Goal: Task Accomplishment & Management: Manage account settings

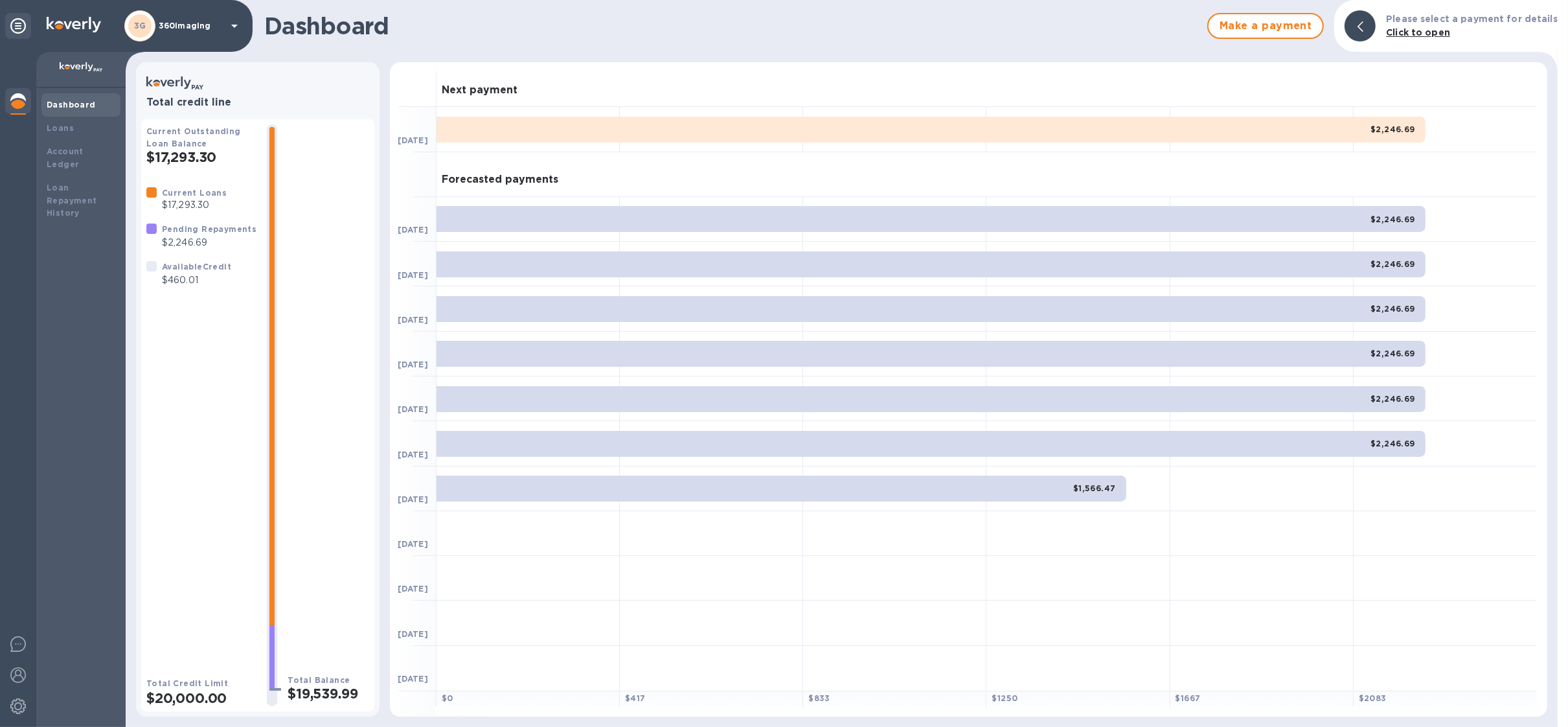
click at [156, 29] on div "3G 360imaging" at bounding box center [183, 26] width 118 height 31
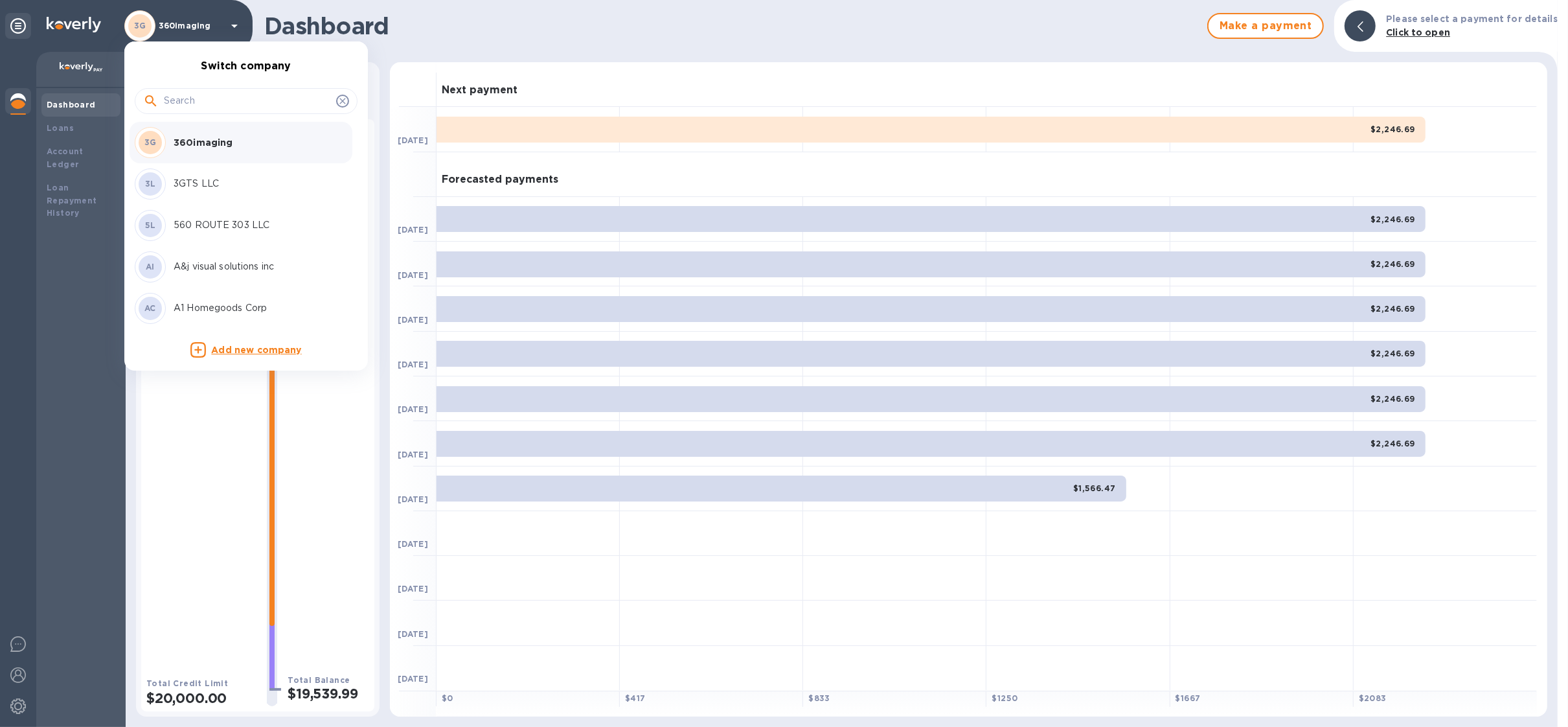
click at [235, 101] on input "text" at bounding box center [248, 101] width 167 height 20
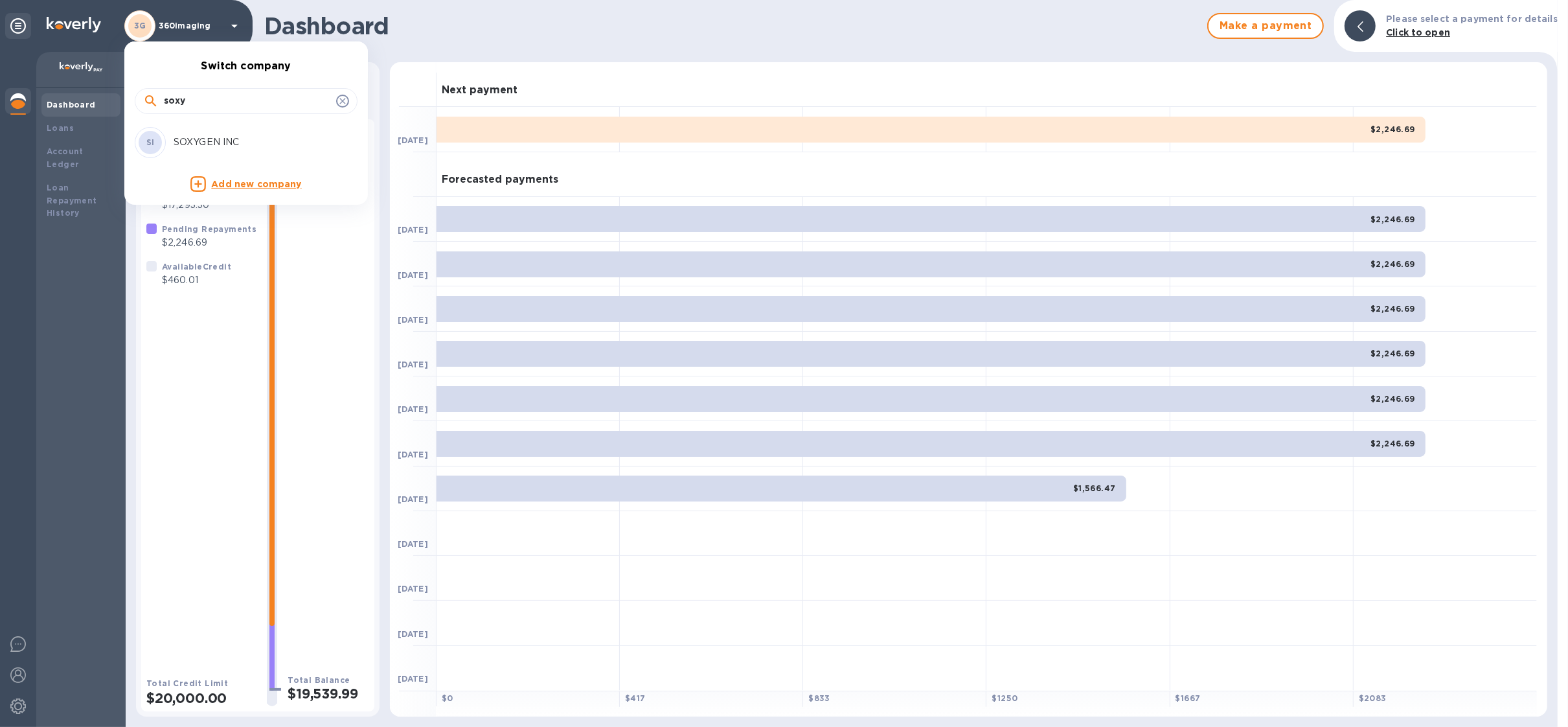
type input "soxy"
drag, startPoint x: 254, startPoint y: 134, endPoint x: 304, endPoint y: 112, distance: 54.6
click at [254, 135] on div "SI SOXYGEN INC" at bounding box center [235, 142] width 202 height 31
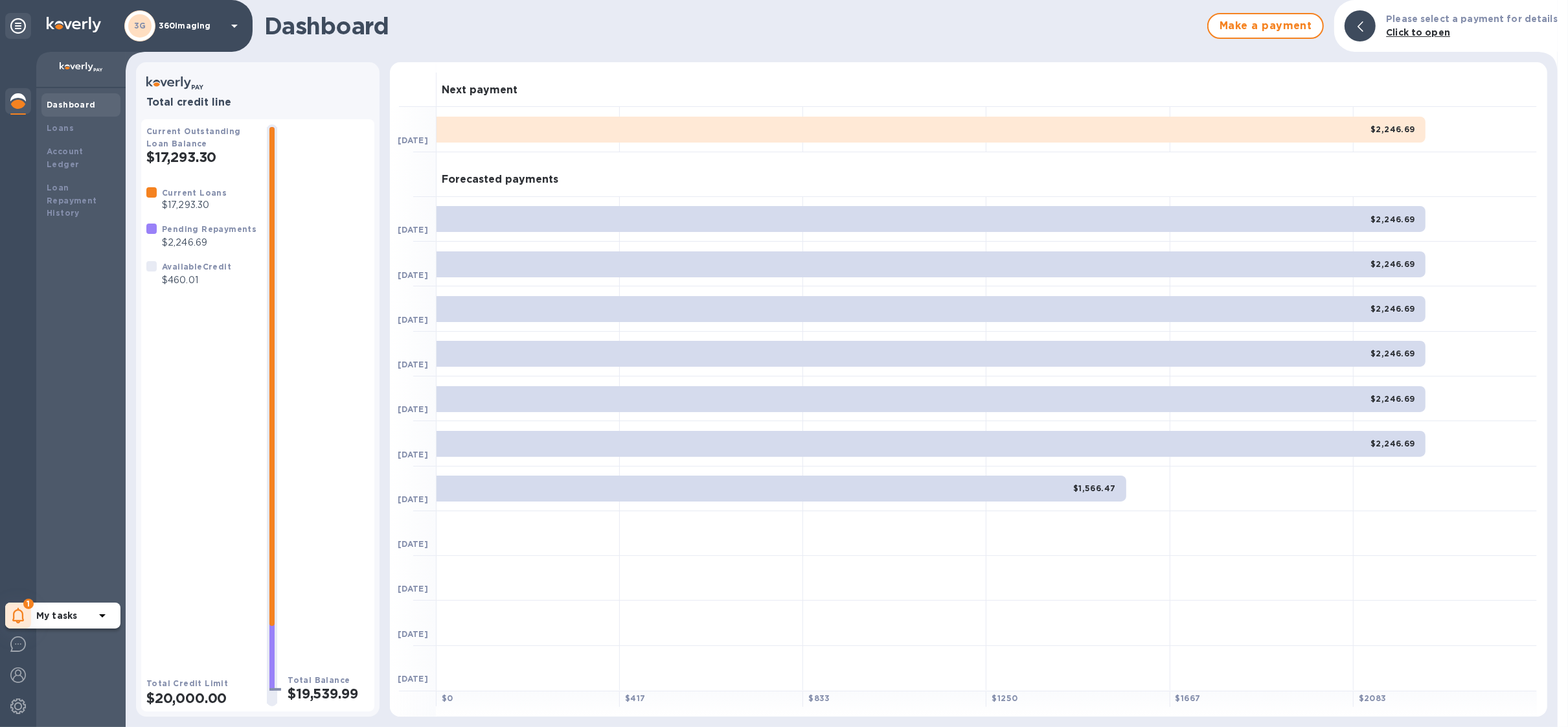
click at [12, 608] on icon at bounding box center [18, 615] width 12 height 15
click at [49, 571] on p "You have pending companies." at bounding box center [103, 576] width 134 height 14
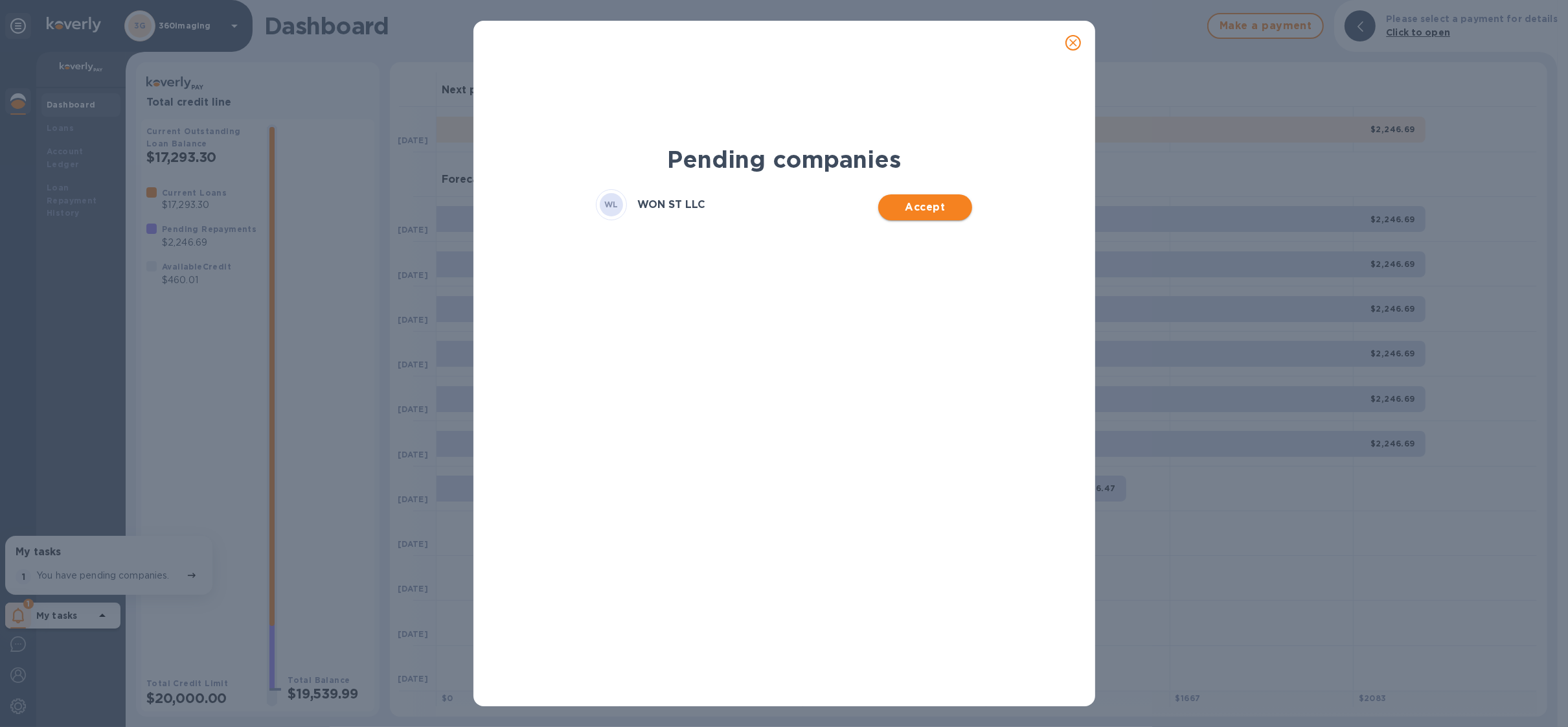
click at [915, 202] on span "Accept" at bounding box center [925, 207] width 73 height 15
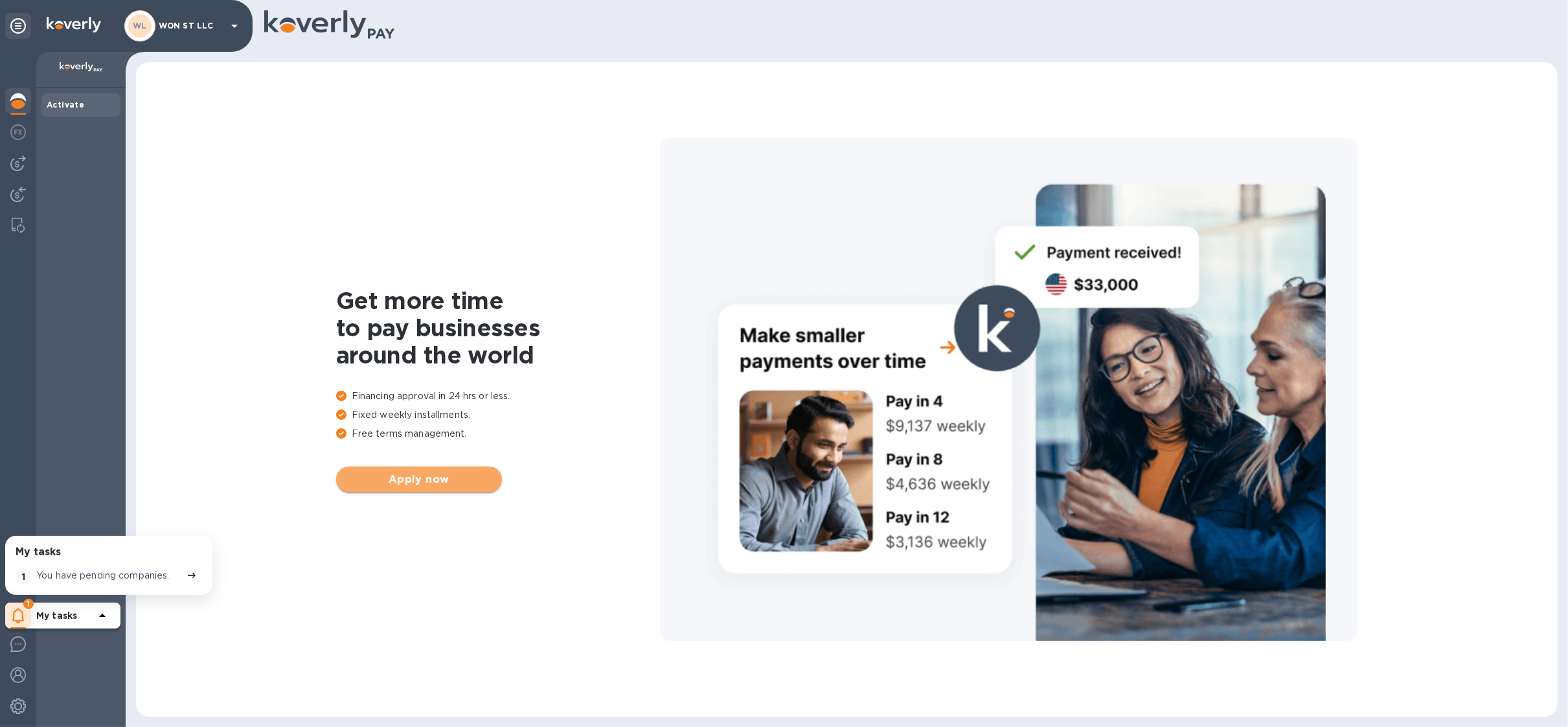
click at [415, 475] on span "Apply now" at bounding box center [418, 479] width 145 height 15
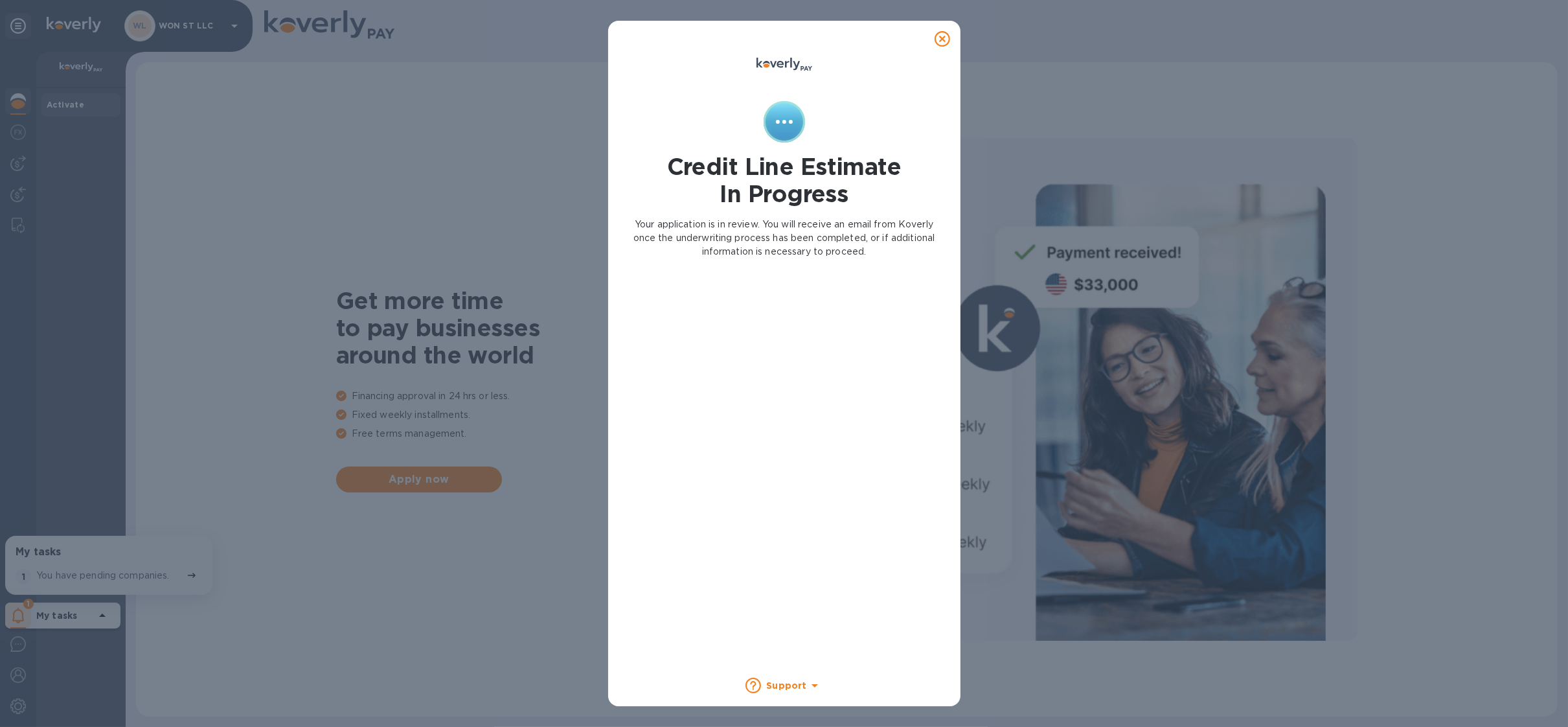
click at [946, 39] on div at bounding box center [942, 39] width 26 height 26
click at [938, 38] on icon at bounding box center [942, 39] width 15 height 15
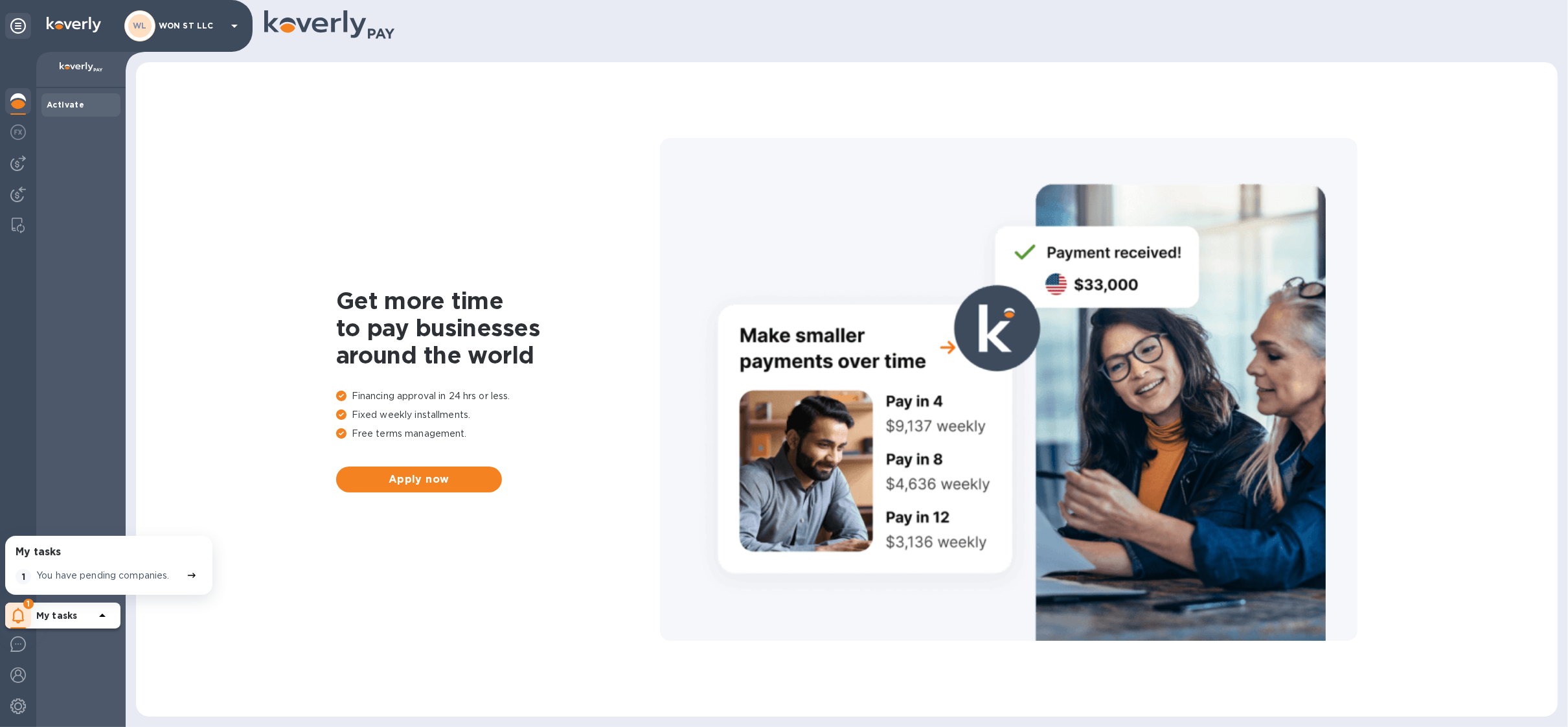
click at [152, 17] on div "WL" at bounding box center [140, 26] width 31 height 31
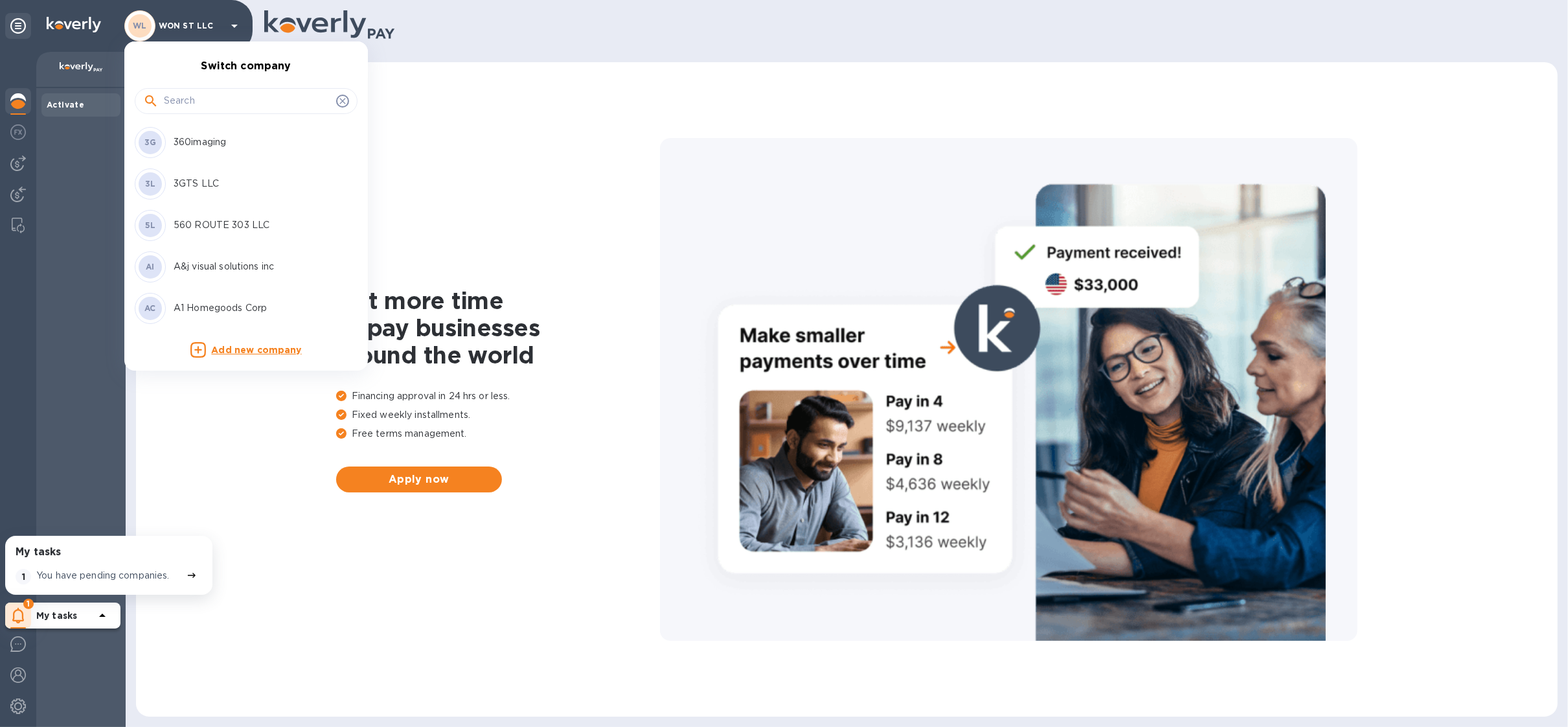
click at [214, 101] on input "text" at bounding box center [248, 101] width 167 height 20
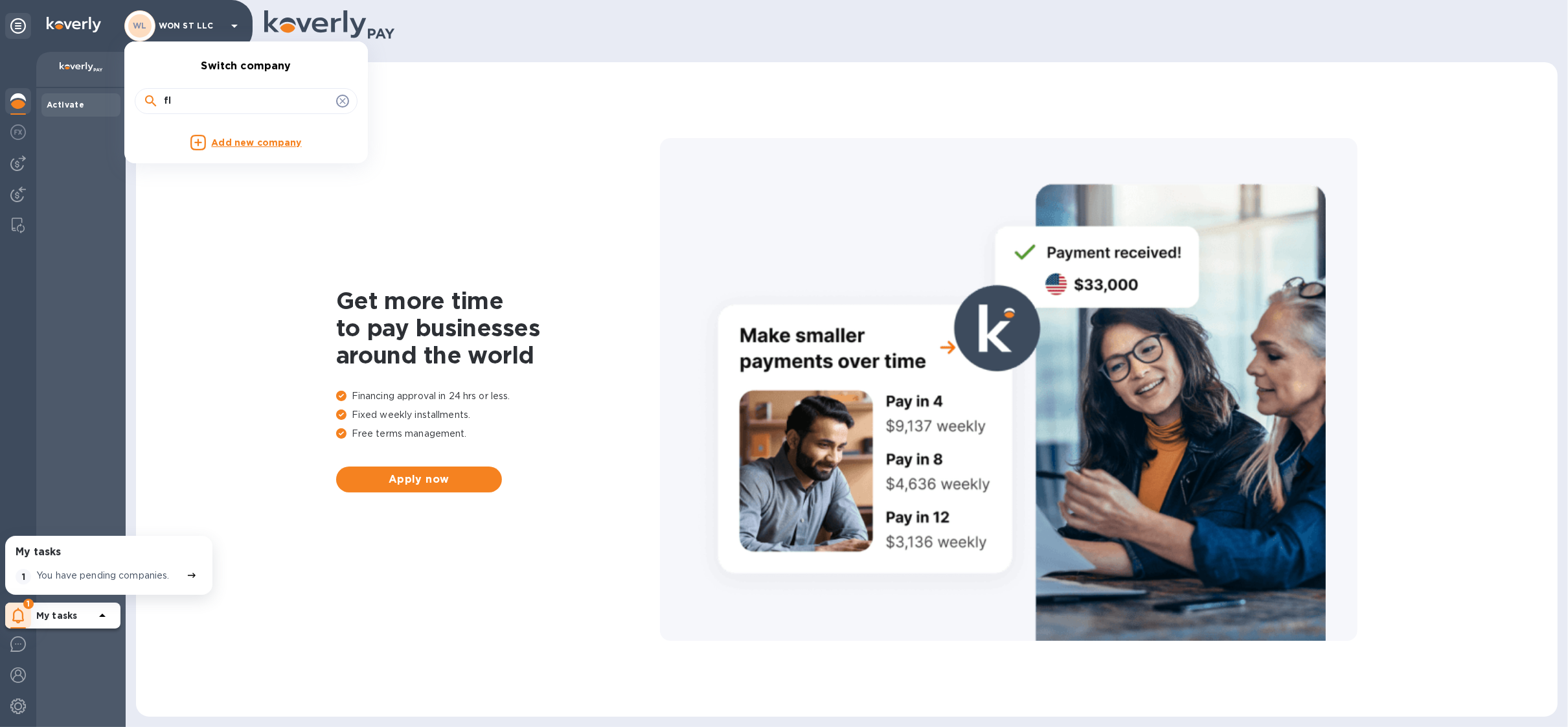
type input "f"
type input "fleet hos"
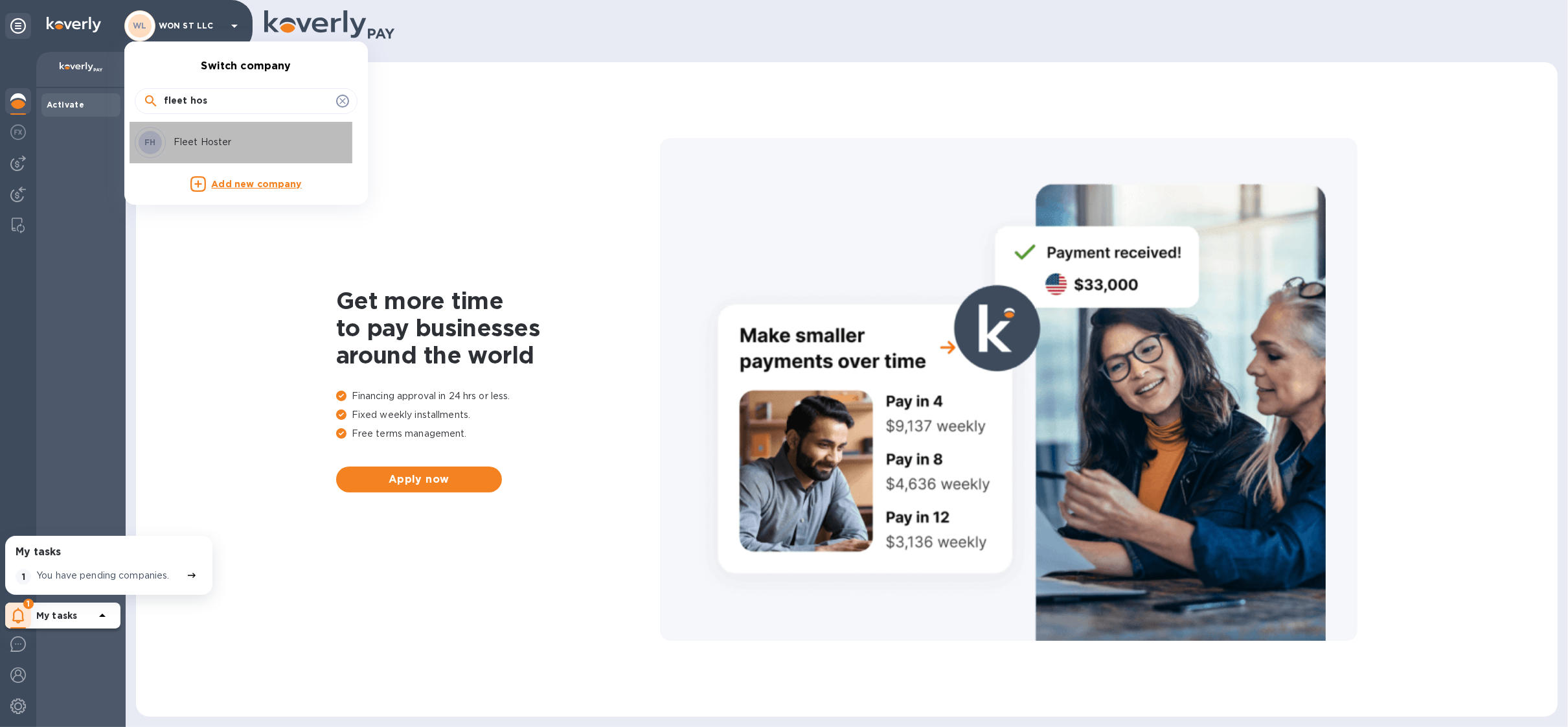
click at [197, 143] on p "Fleet Hoster" at bounding box center [255, 142] width 163 height 14
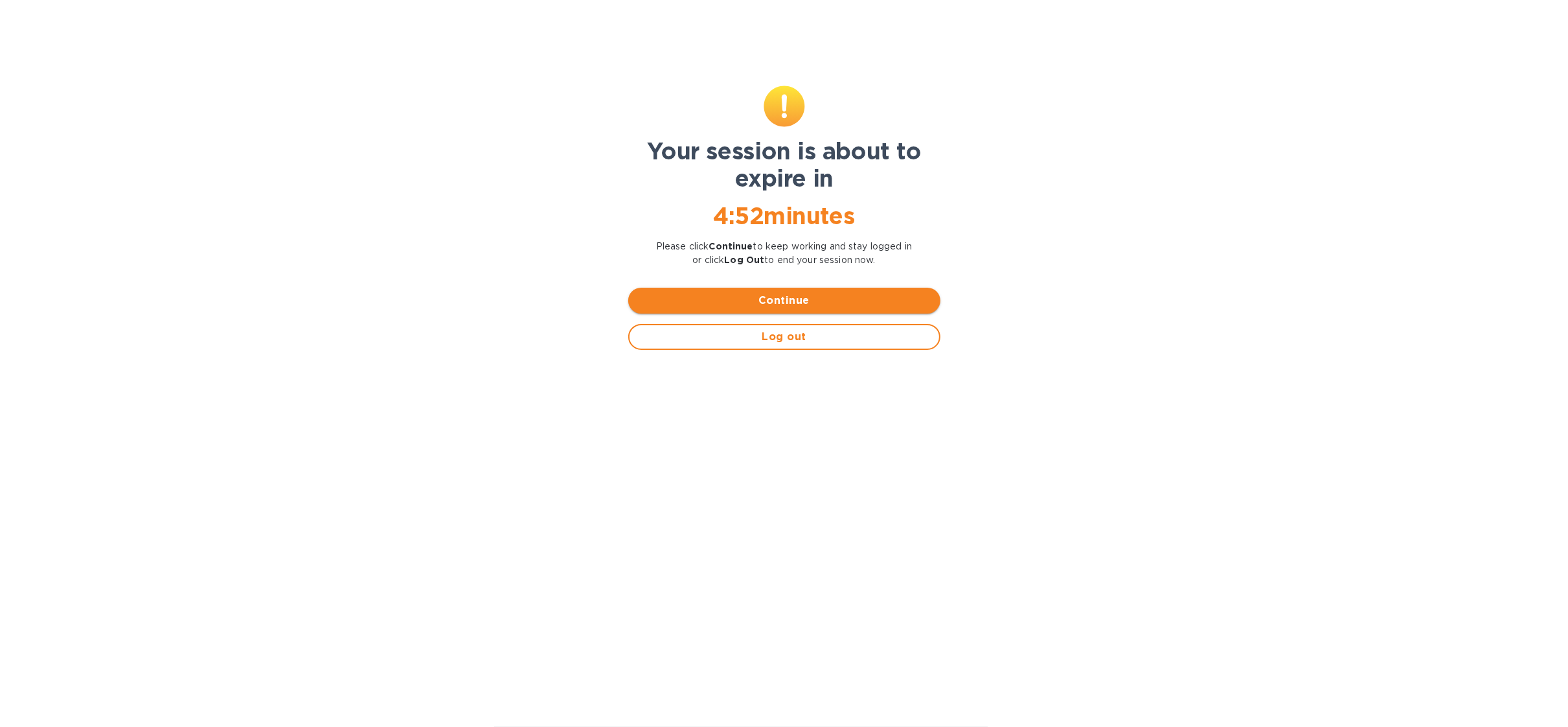
click at [715, 288] on button "Continue" at bounding box center [784, 301] width 312 height 26
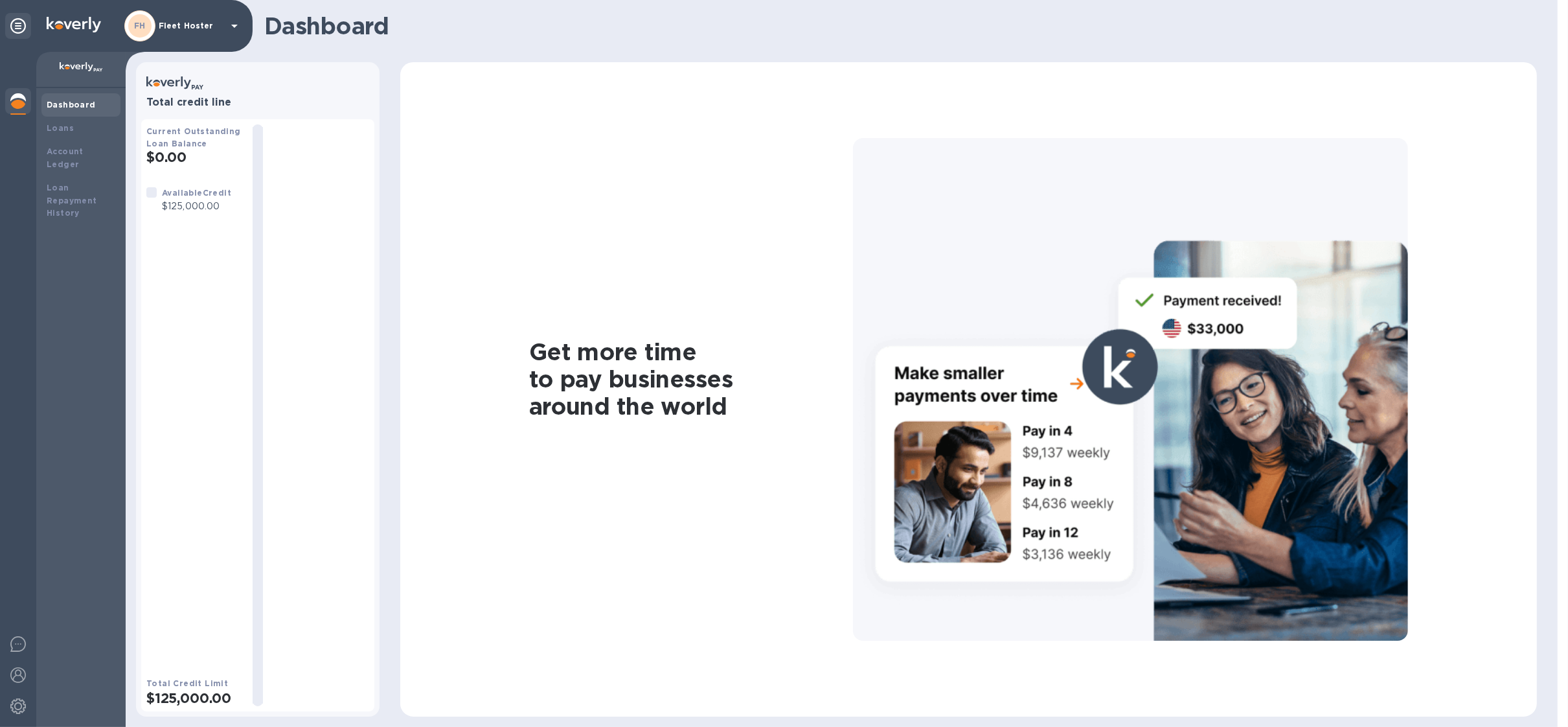
click at [191, 17] on div "FH Fleet Hoster" at bounding box center [183, 26] width 118 height 31
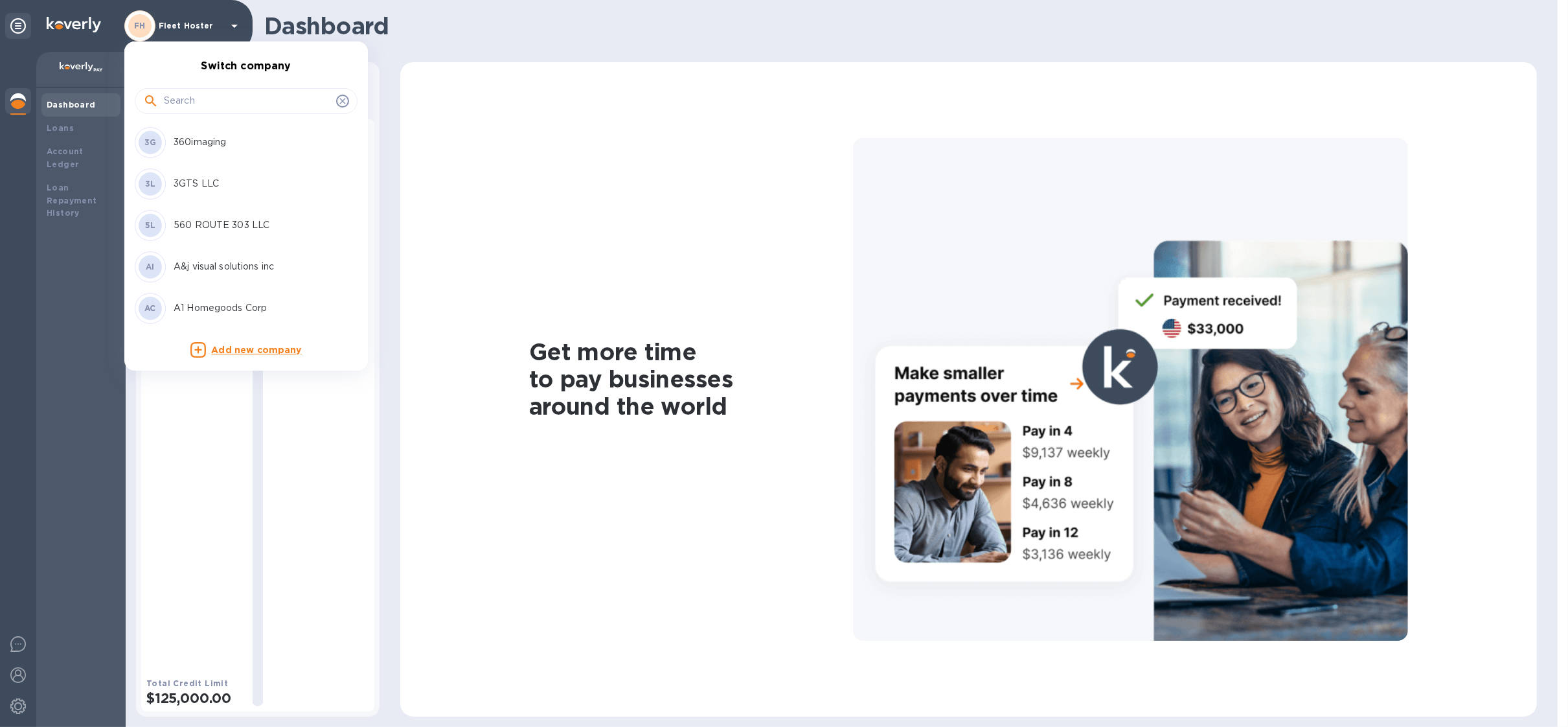
click at [197, 107] on input "text" at bounding box center [248, 101] width 167 height 20
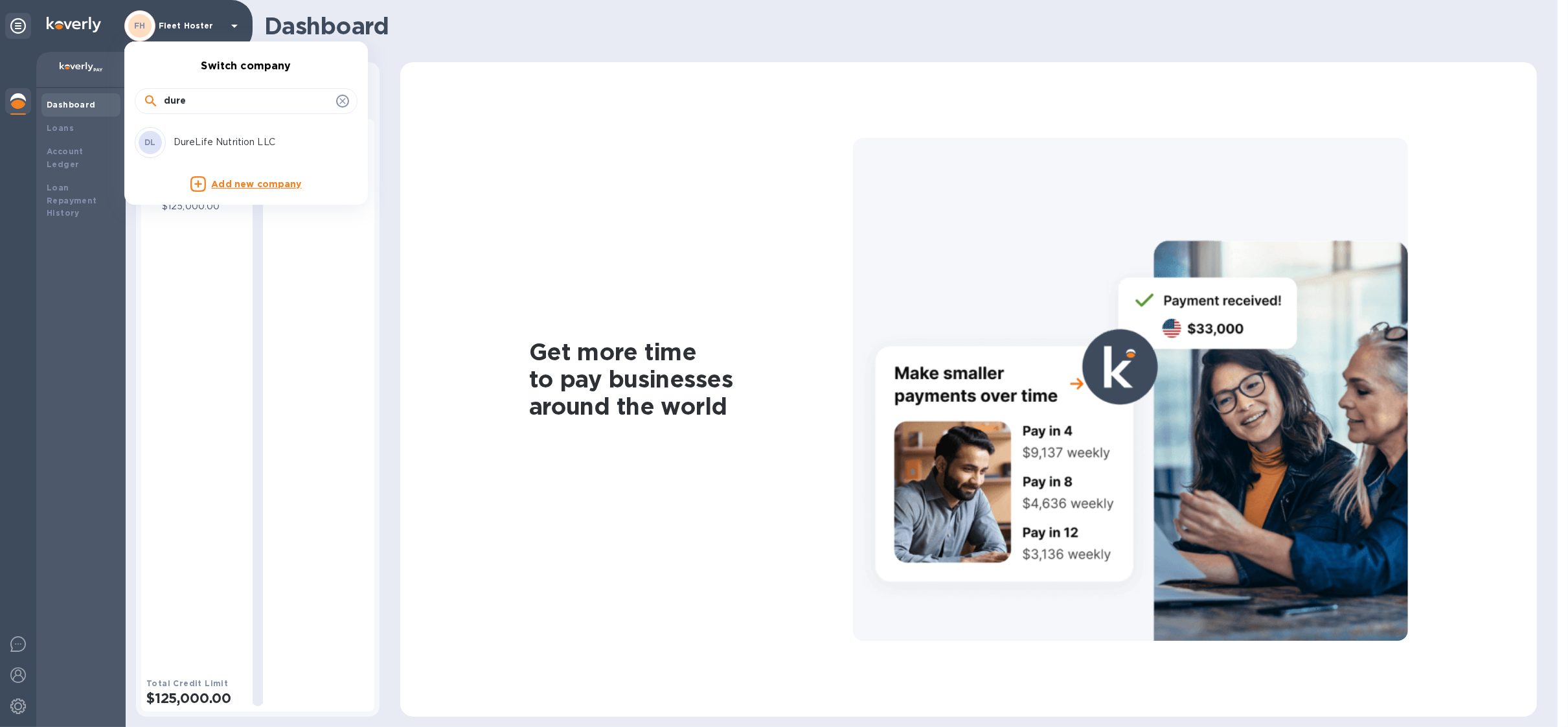
type input "dure"
click at [204, 144] on p "DureLife Nutrition LLC" at bounding box center [255, 142] width 163 height 14
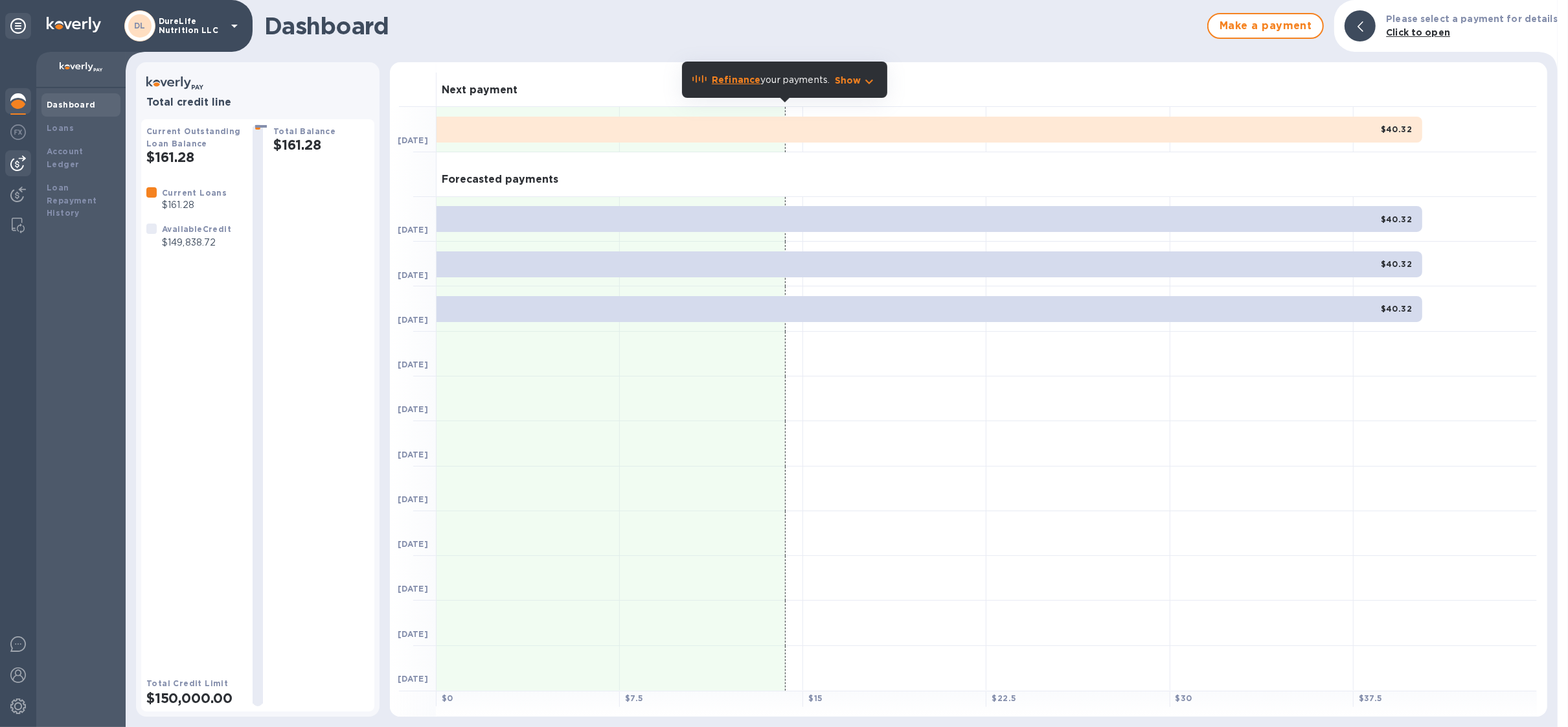
click at [14, 167] on img at bounding box center [18, 163] width 15 height 15
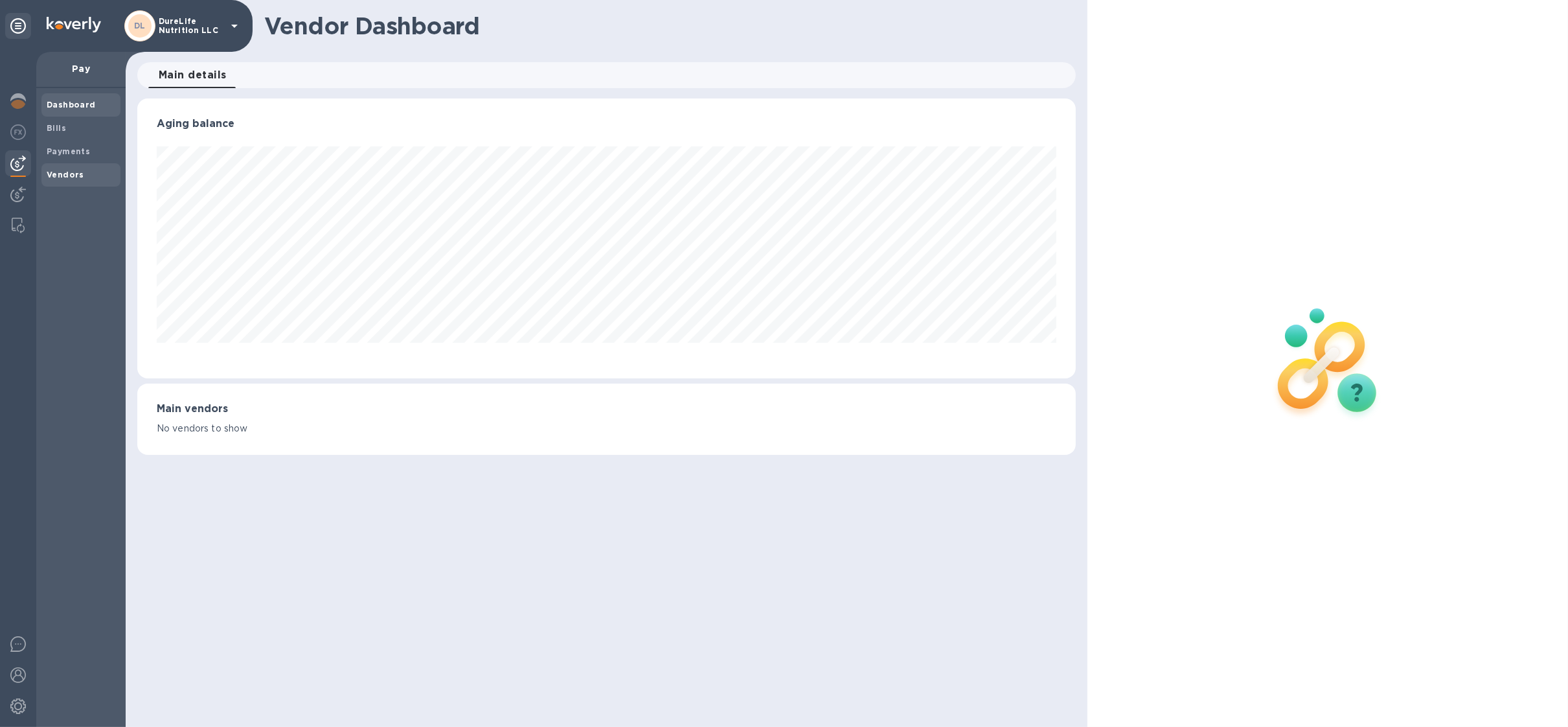
scroll to position [280, 938]
click at [68, 179] on b "Vendors" at bounding box center [65, 174] width 37 height 10
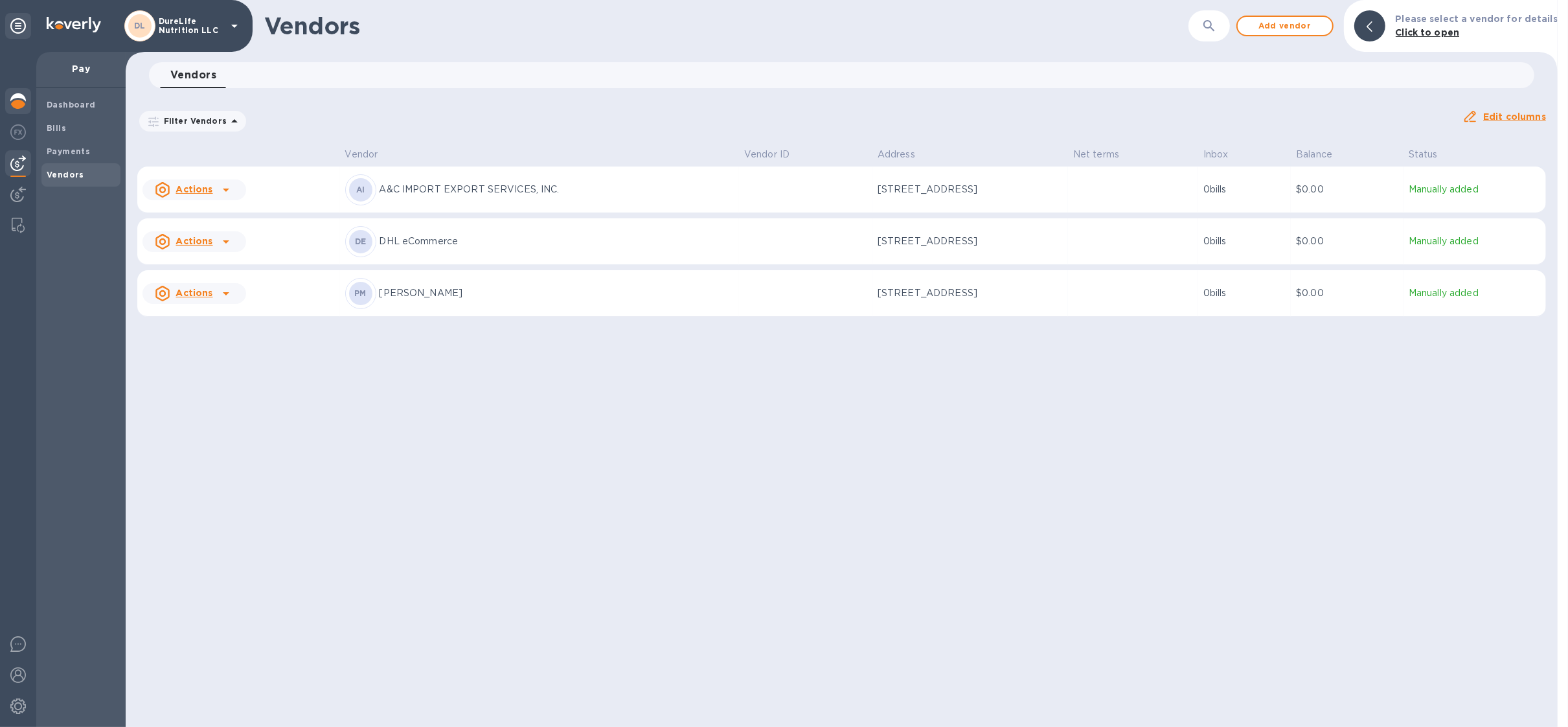
click at [24, 116] on div at bounding box center [18, 103] width 26 height 29
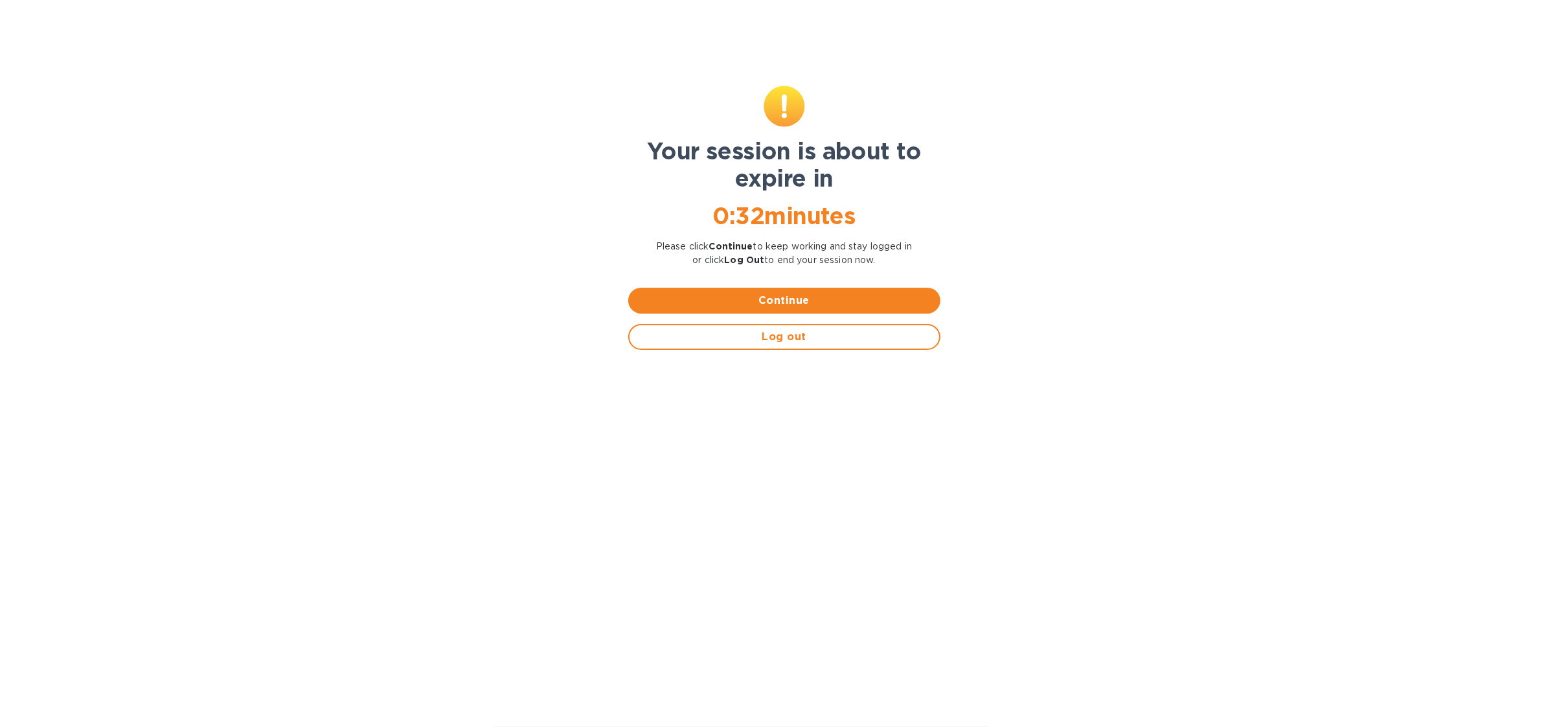
click at [781, 314] on div "Continue" at bounding box center [784, 301] width 323 height 36
click at [781, 309] on button "Continue" at bounding box center [784, 301] width 312 height 26
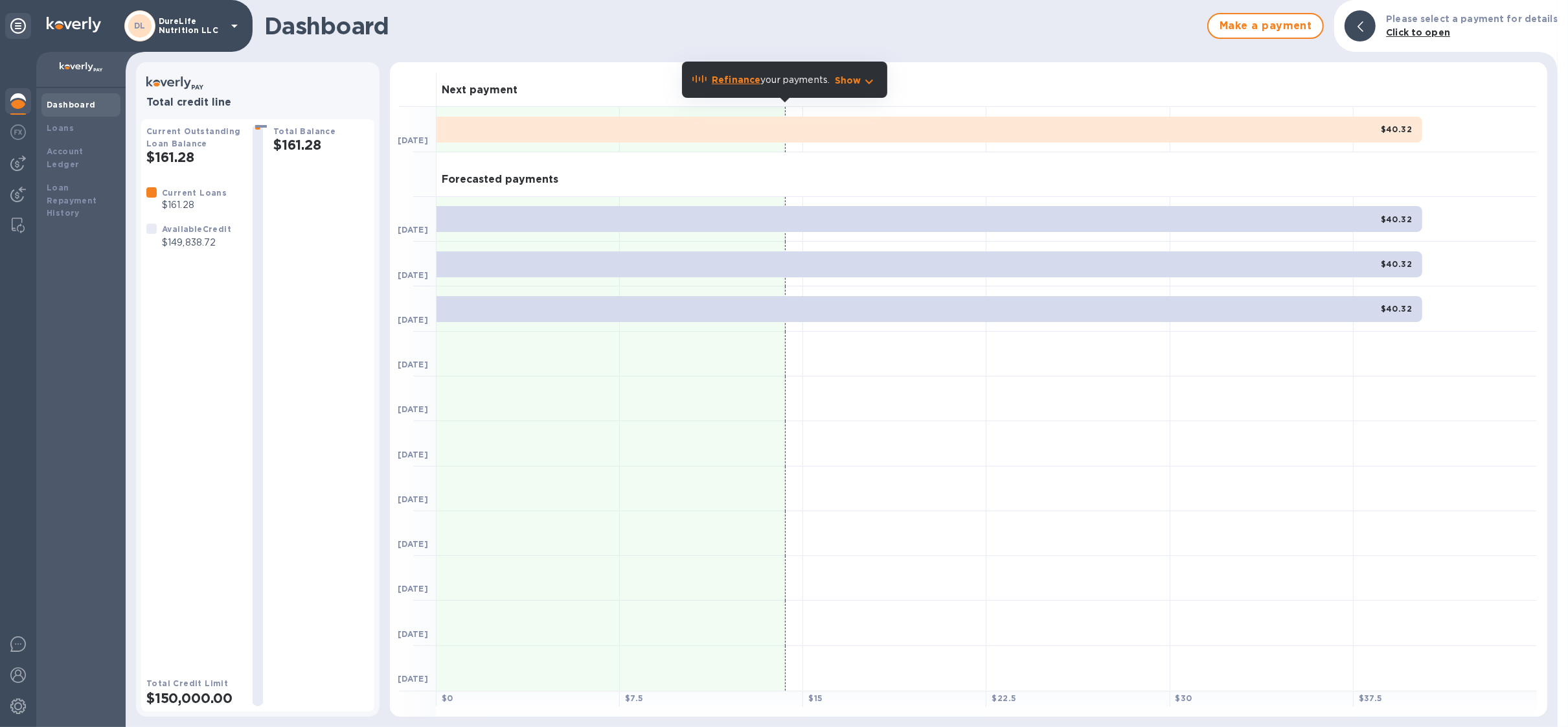
click at [194, 15] on div "DL DureLife Nutrition LLC" at bounding box center [183, 26] width 118 height 31
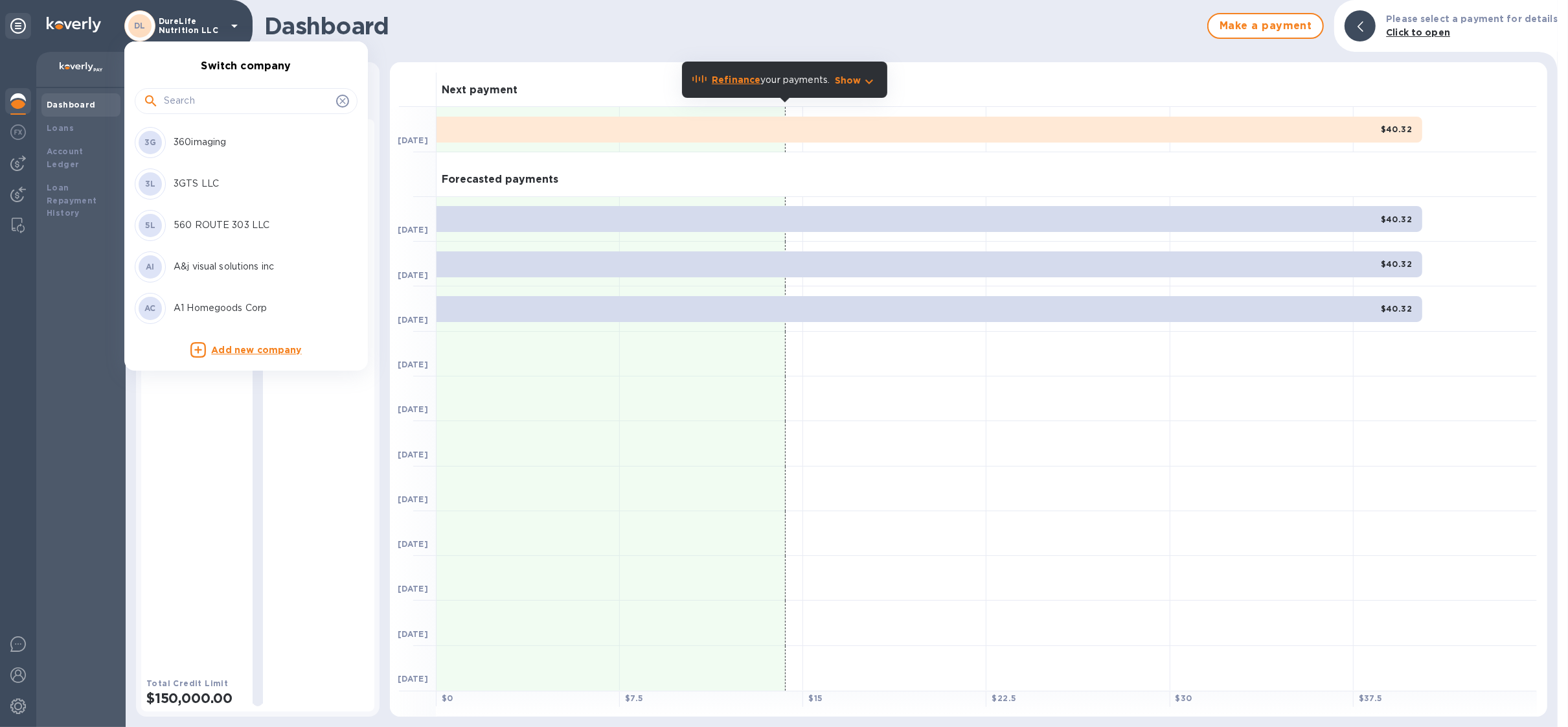
click at [213, 108] on input "text" at bounding box center [248, 101] width 167 height 20
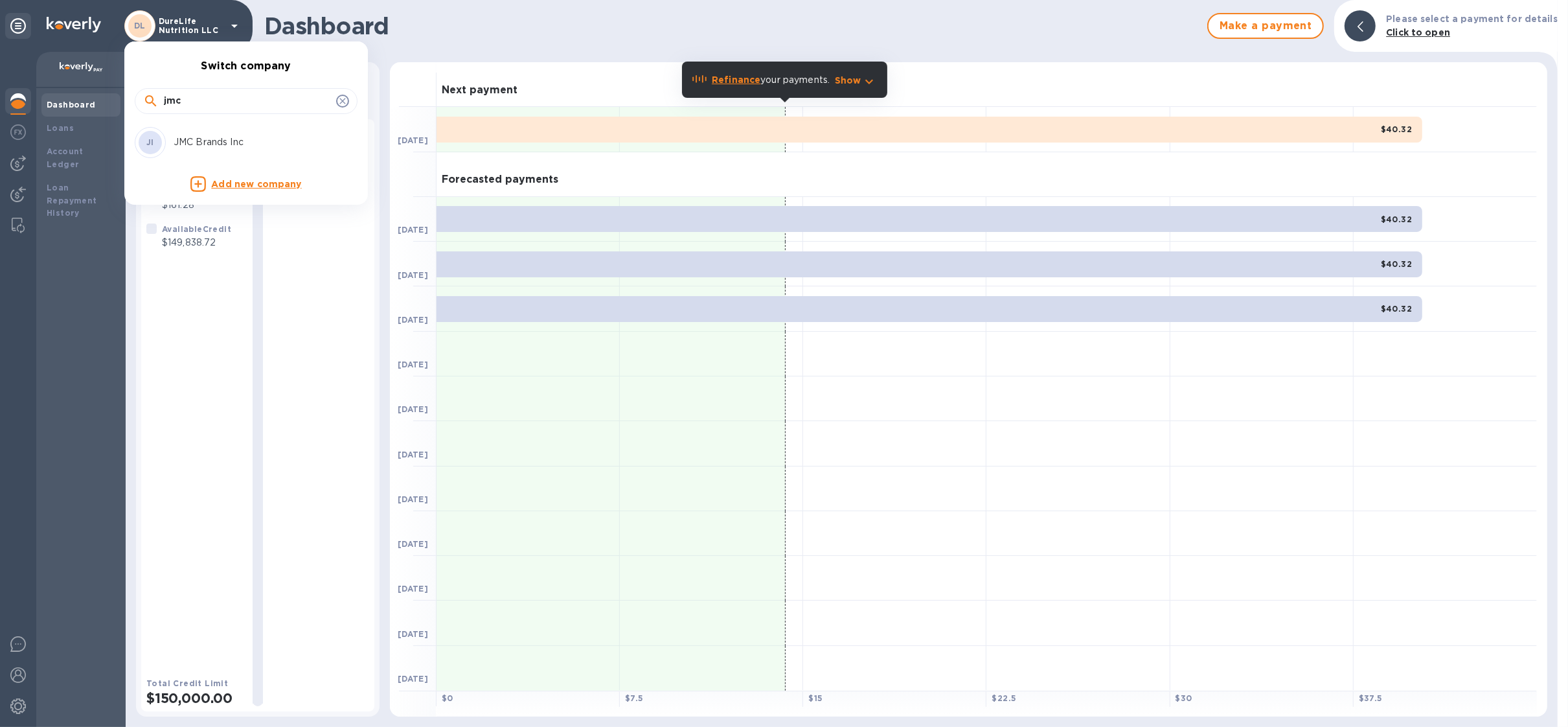
type input "jmc"
click at [244, 147] on p "JMC Brands Inc" at bounding box center [255, 142] width 163 height 14
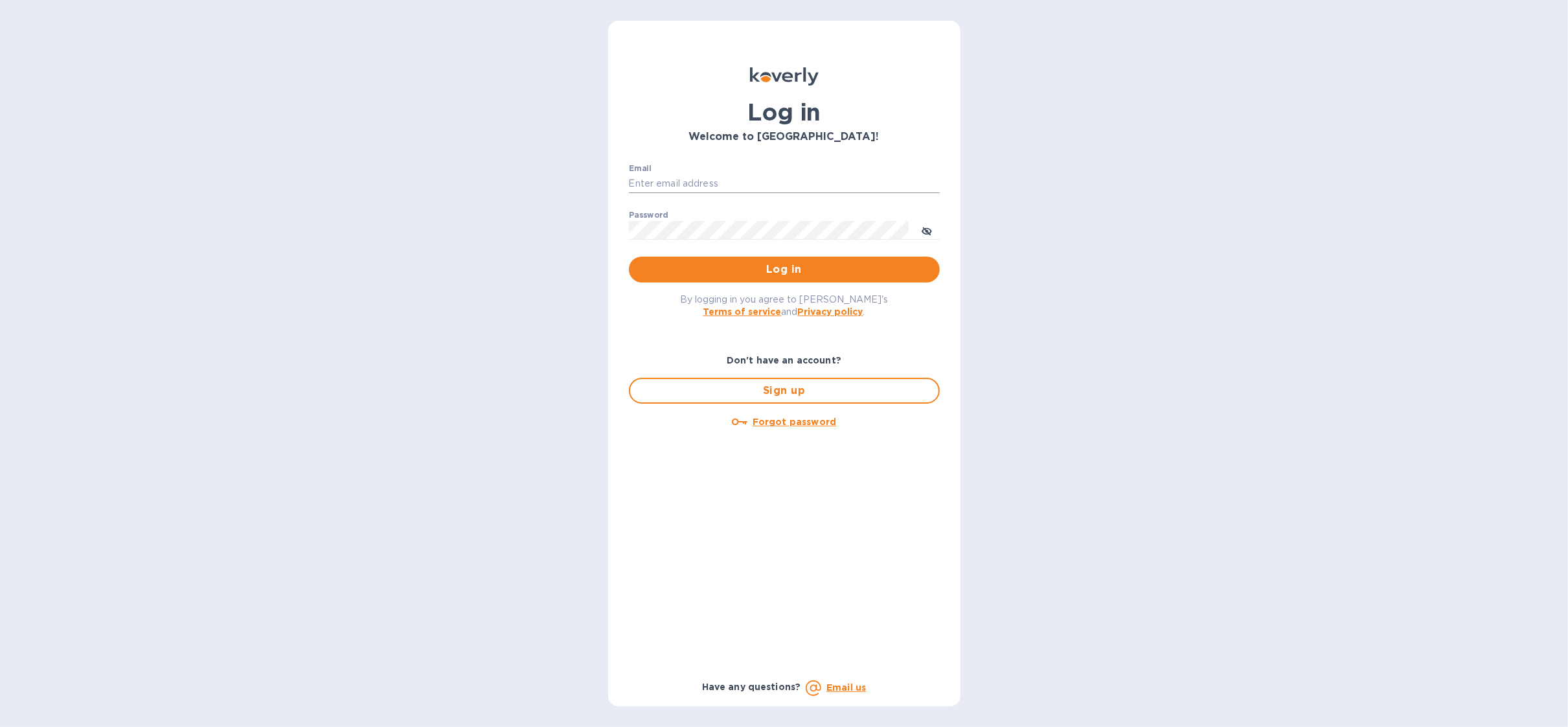
click at [706, 185] on input "Email" at bounding box center [784, 184] width 311 height 20
type input "[EMAIL_ADDRESS][DOMAIN_NAME]"
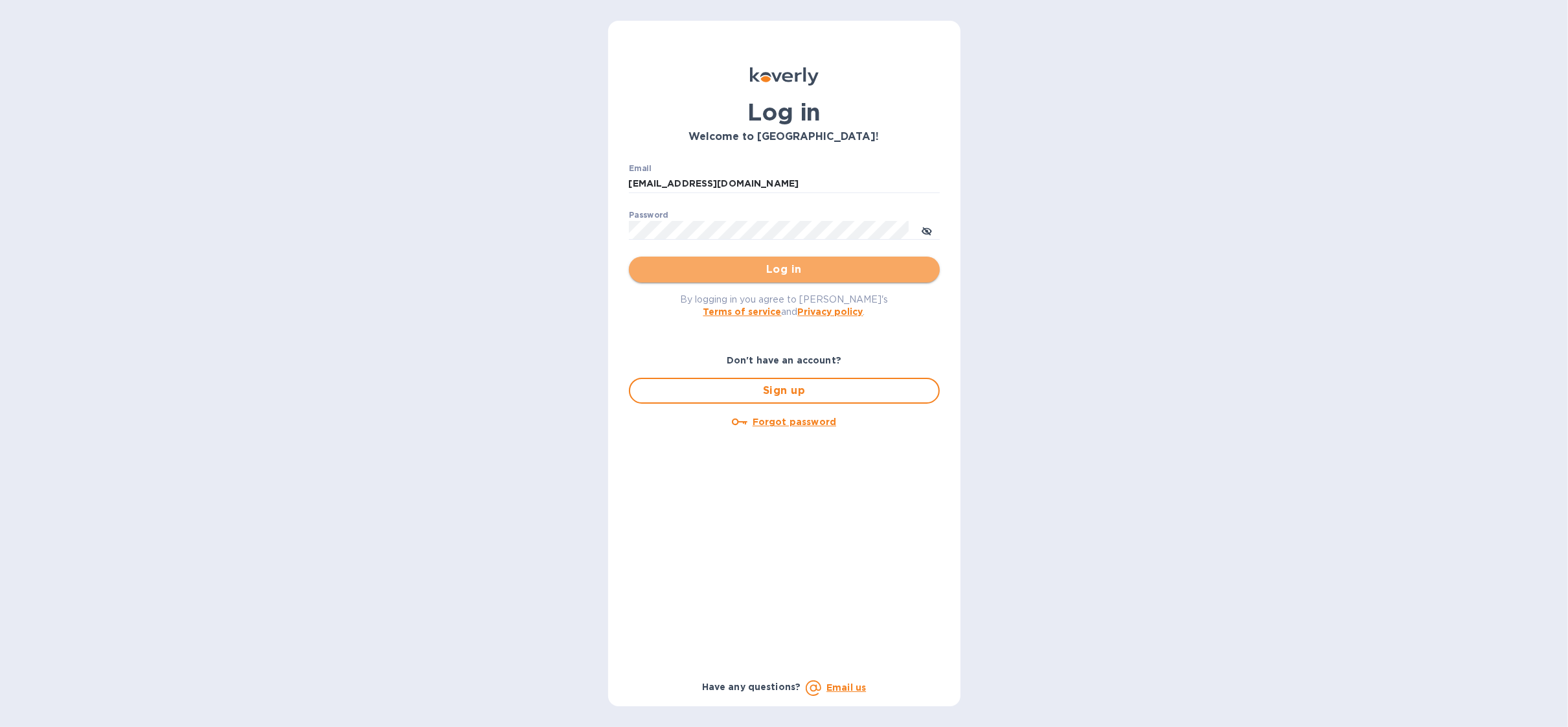
click at [777, 275] on span "Log in" at bounding box center [784, 270] width 290 height 15
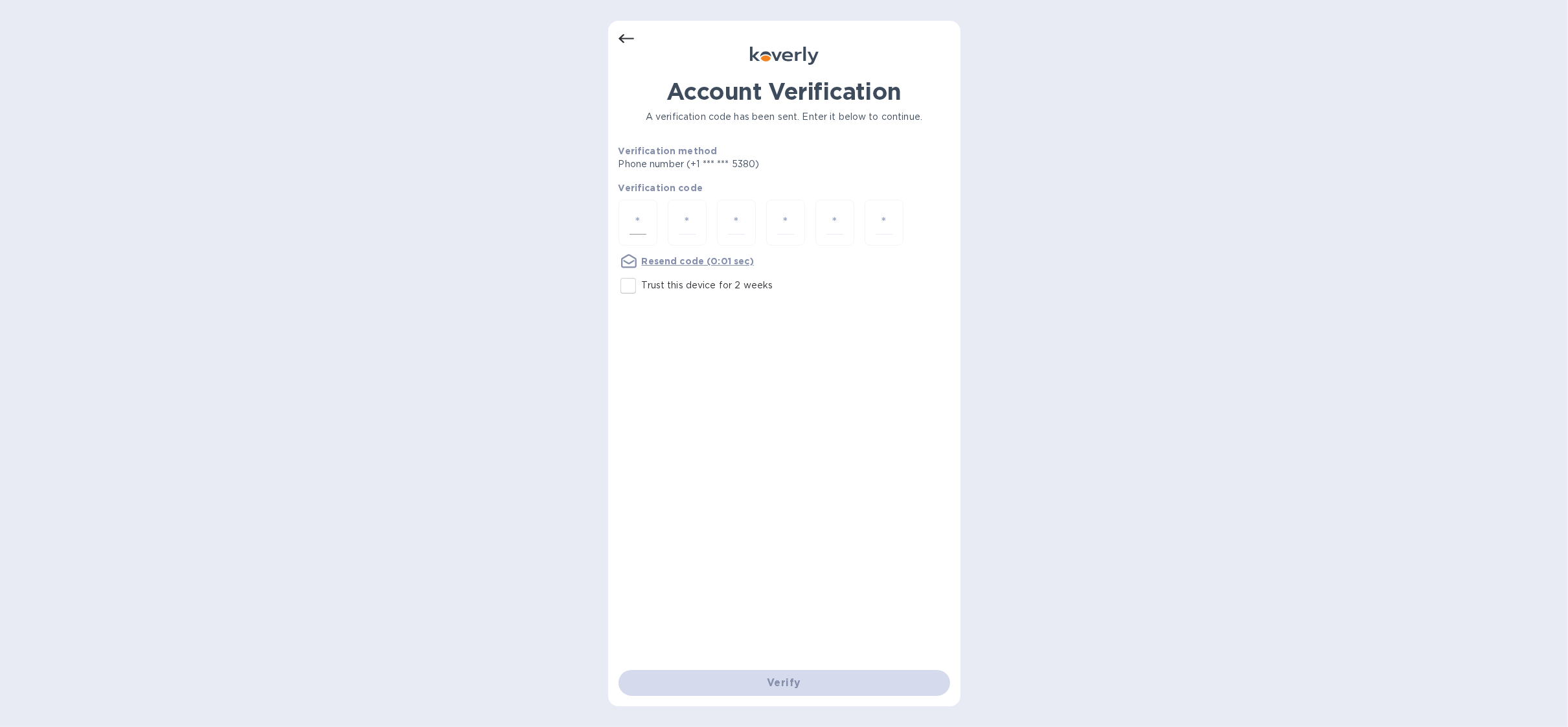
click at [632, 226] on input "number" at bounding box center [638, 223] width 17 height 24
type input "8"
type input "3"
type input "8"
type input "6"
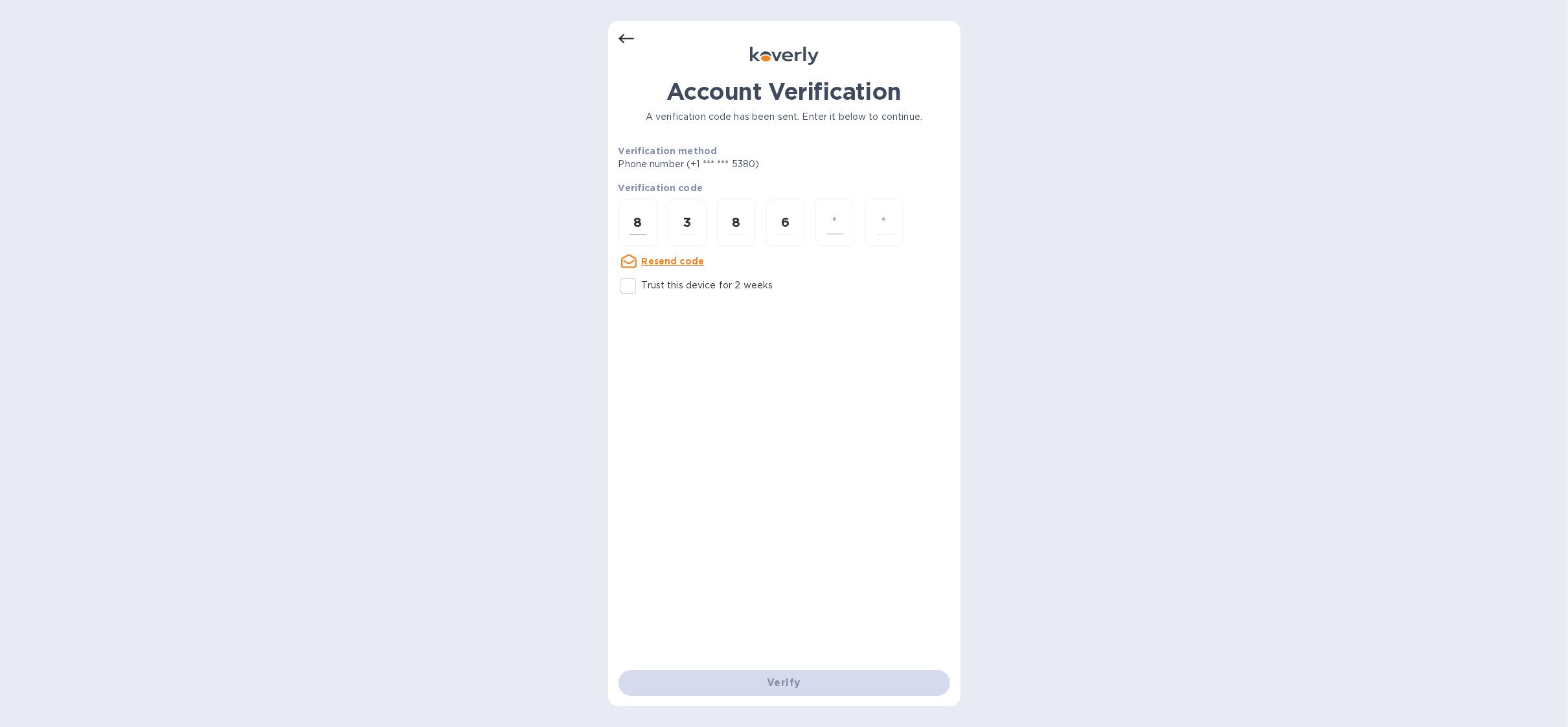
type input "0"
type input "8"
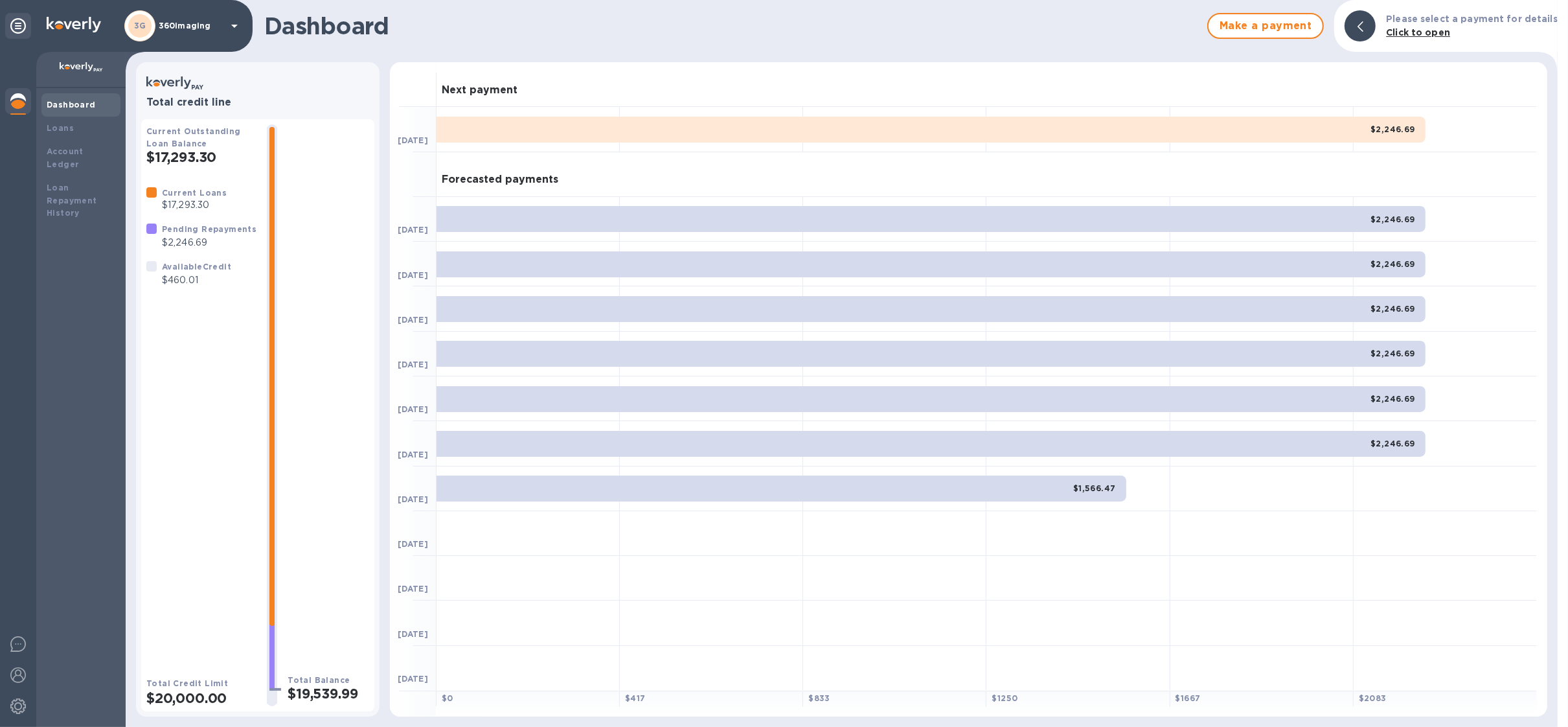
click at [185, 30] on div "3G 360imaging" at bounding box center [183, 26] width 118 height 31
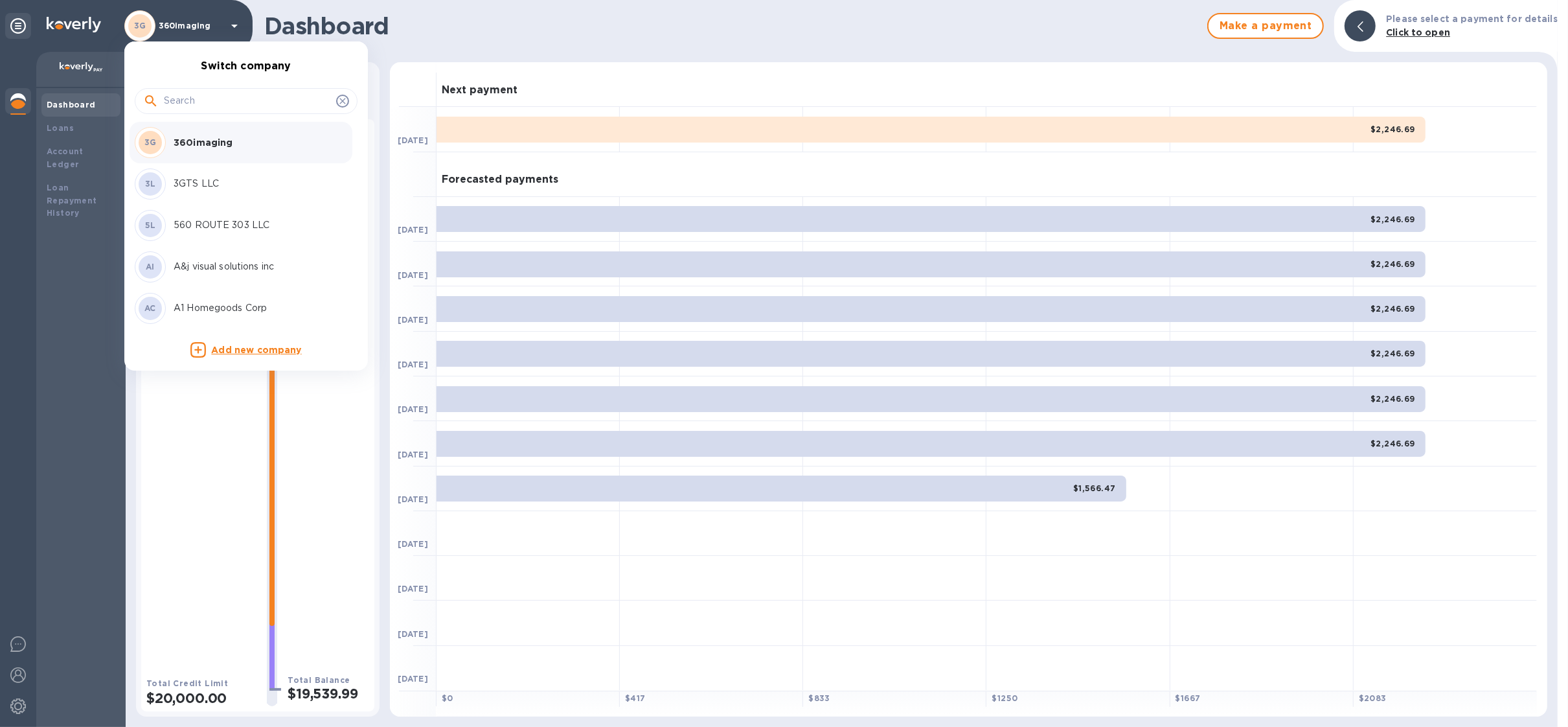
click at [185, 106] on input "text" at bounding box center [248, 101] width 167 height 20
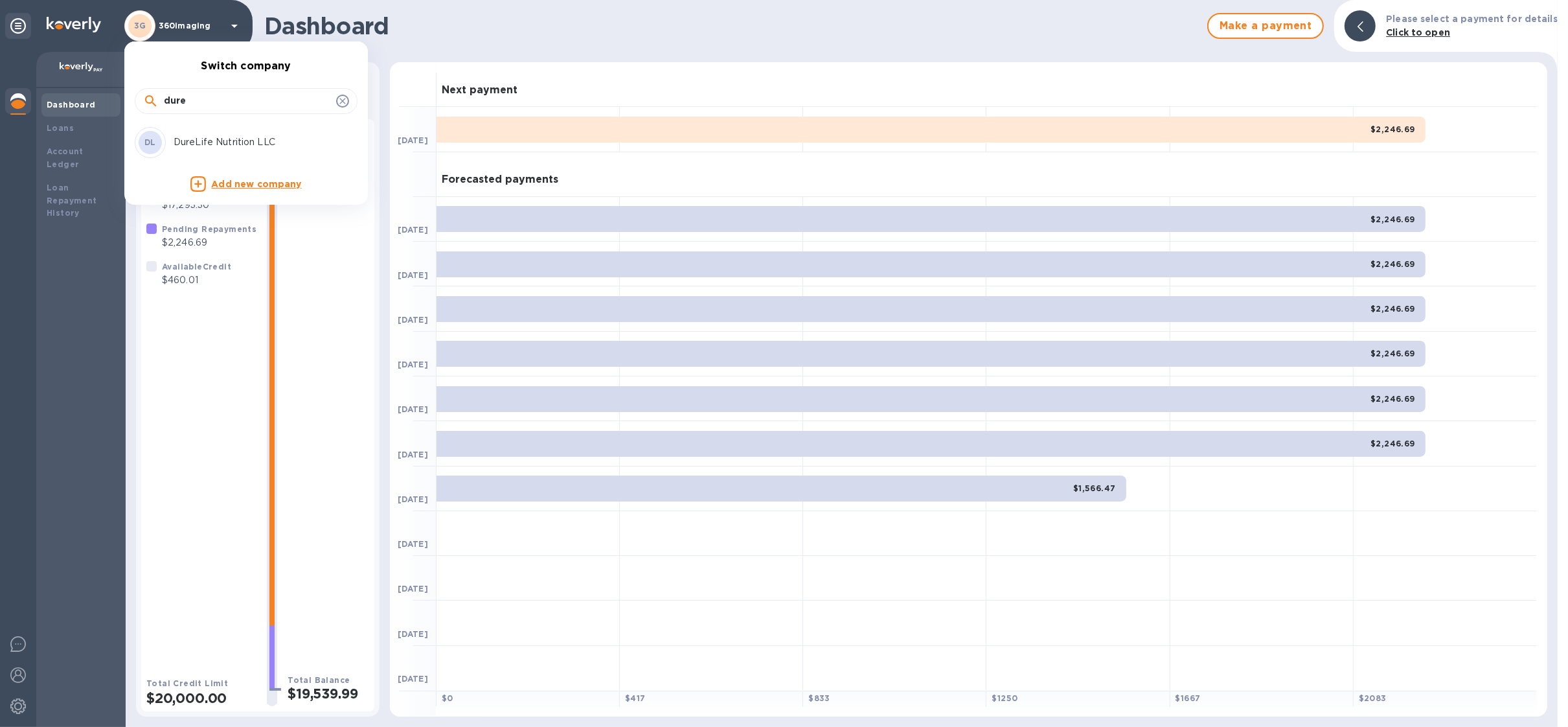
type input "dure"
click at [205, 134] on div "DL DureLife Nutrition LLC" at bounding box center [235, 142] width 202 height 31
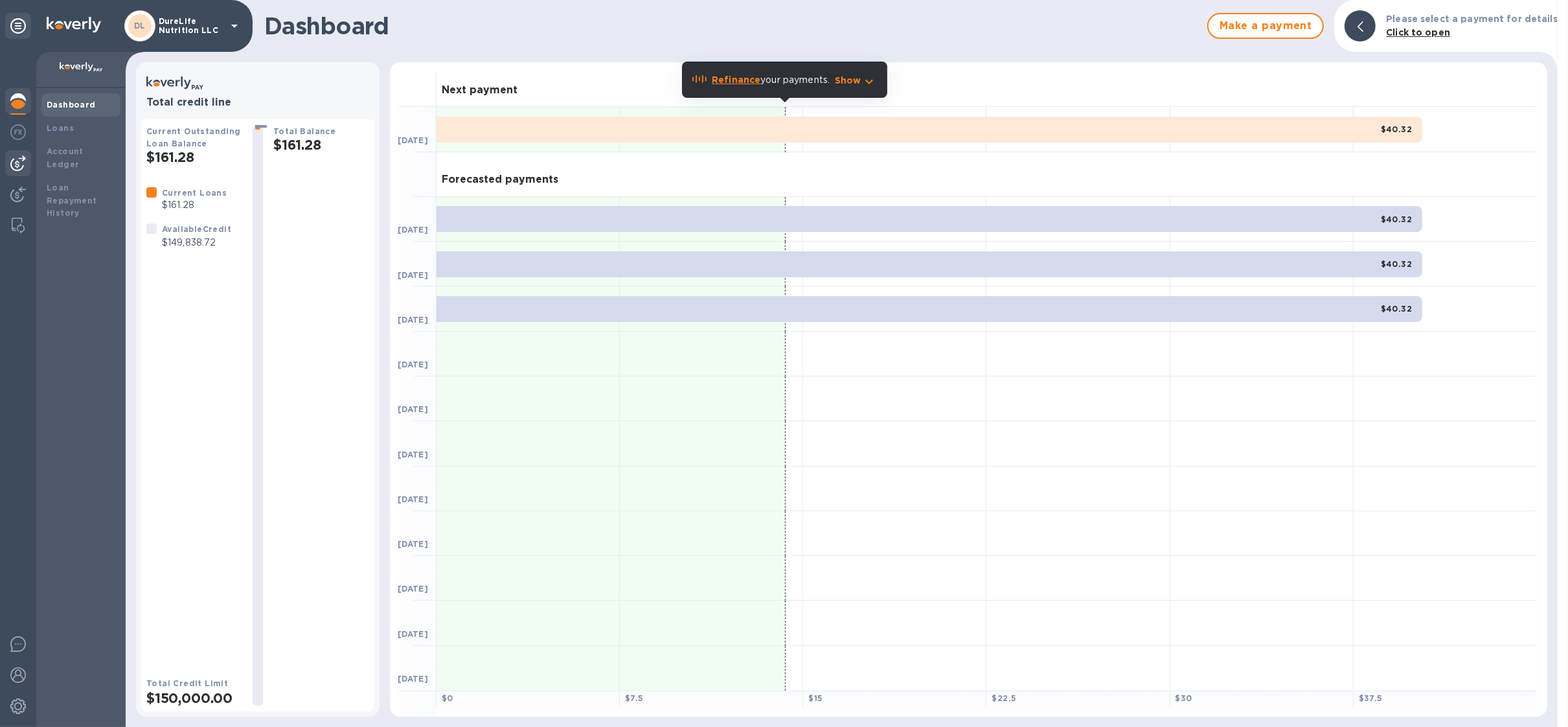
click at [21, 169] on img at bounding box center [18, 163] width 15 height 15
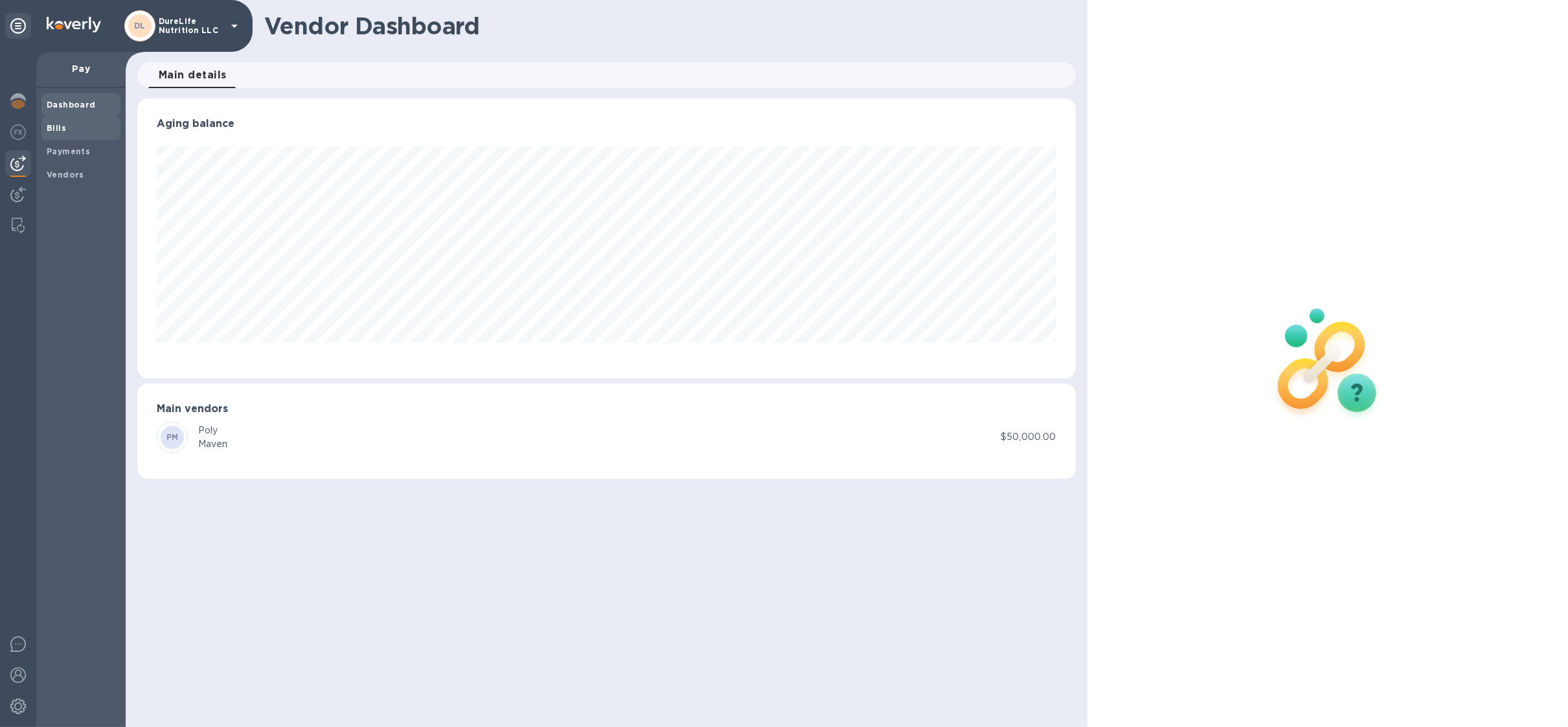
scroll to position [280, 938]
click at [82, 134] on div "Bills" at bounding box center [81, 128] width 79 height 24
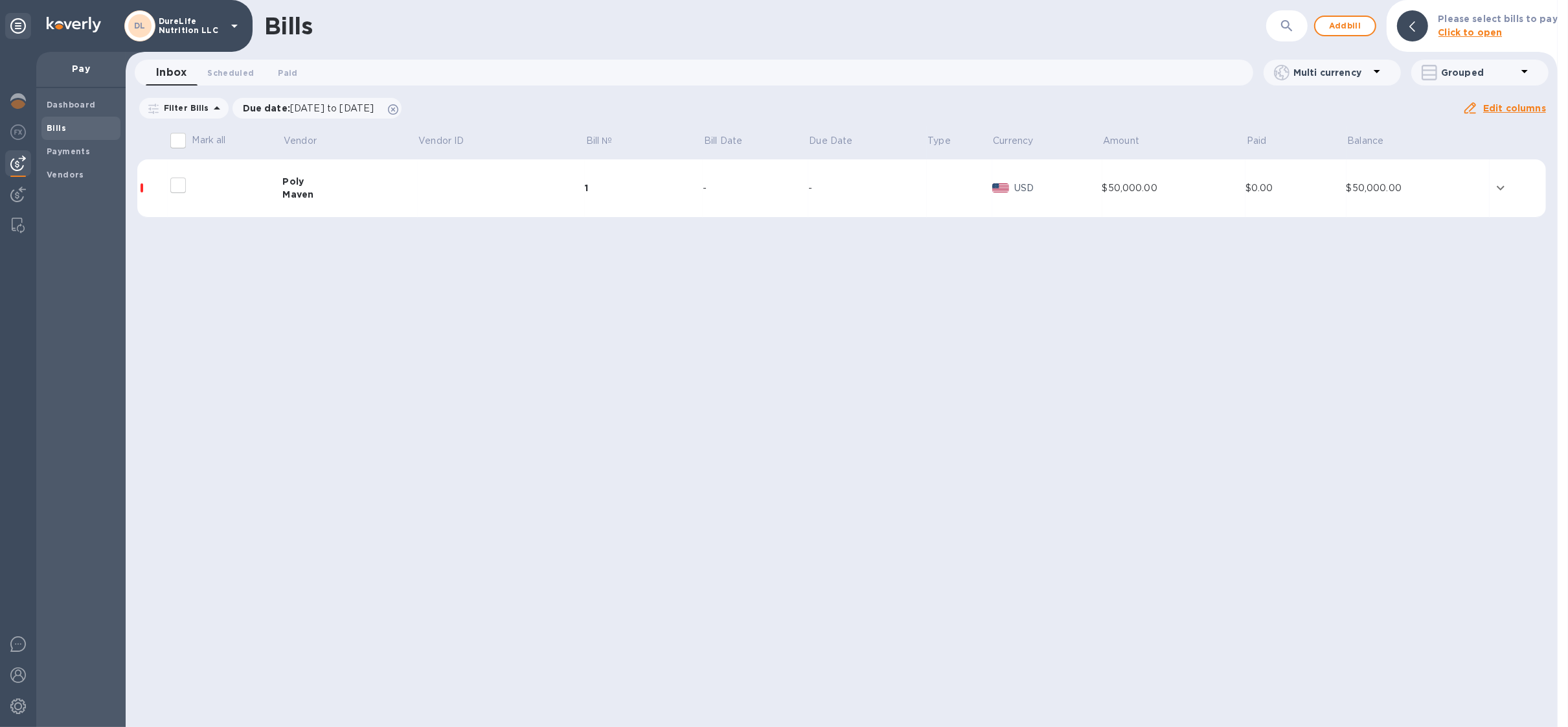
click at [607, 198] on td "1" at bounding box center [643, 188] width 118 height 58
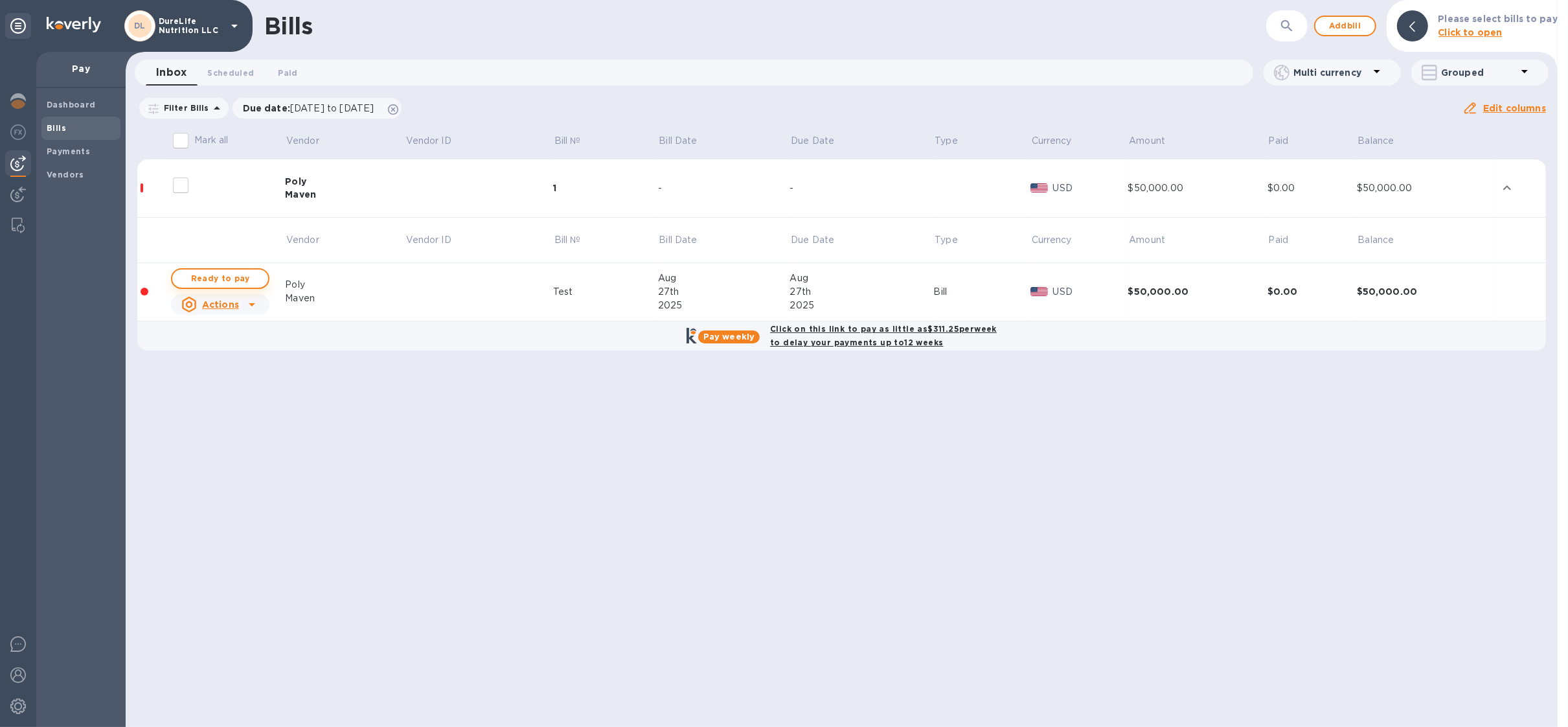
click at [235, 275] on span "Ready to pay" at bounding box center [220, 279] width 75 height 15
checkbox input "true"
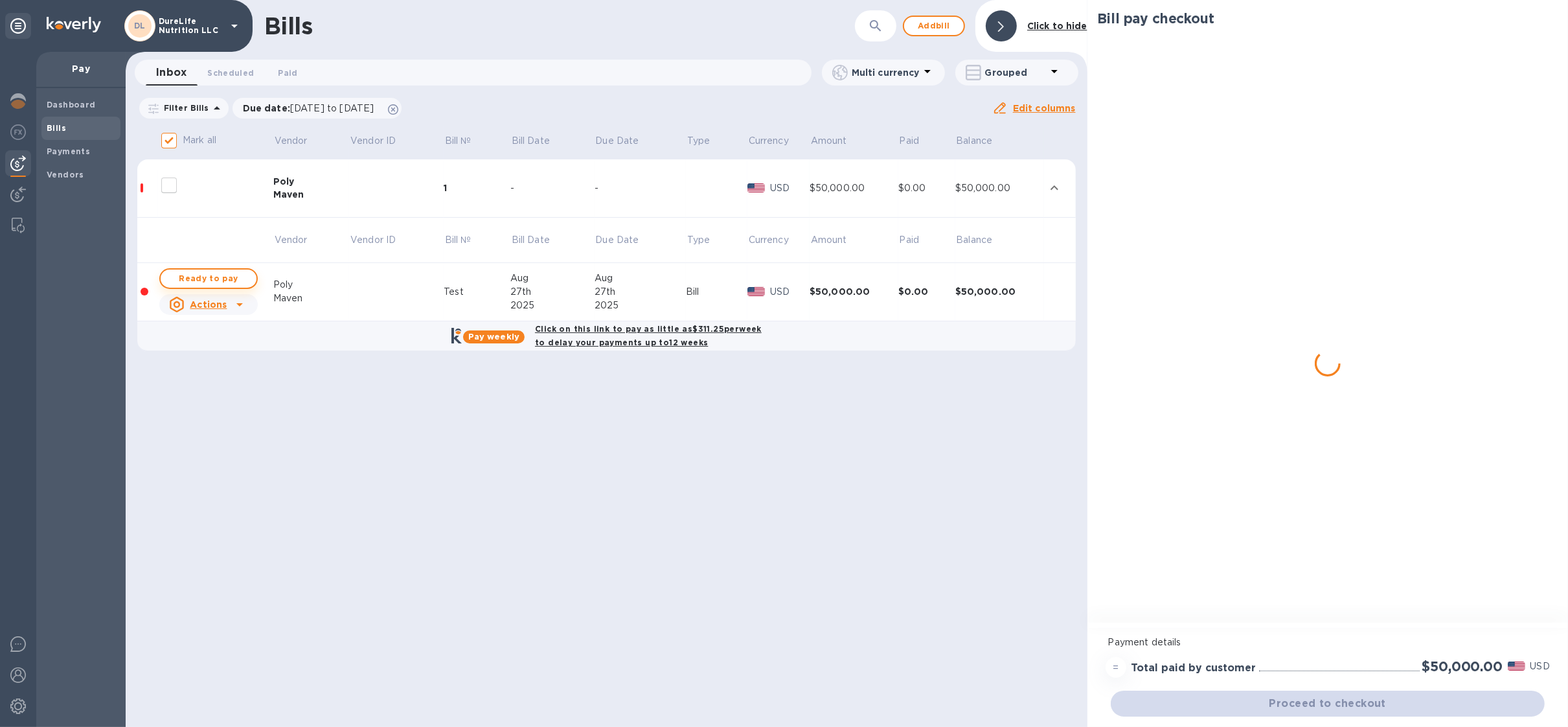
checkbox input "true"
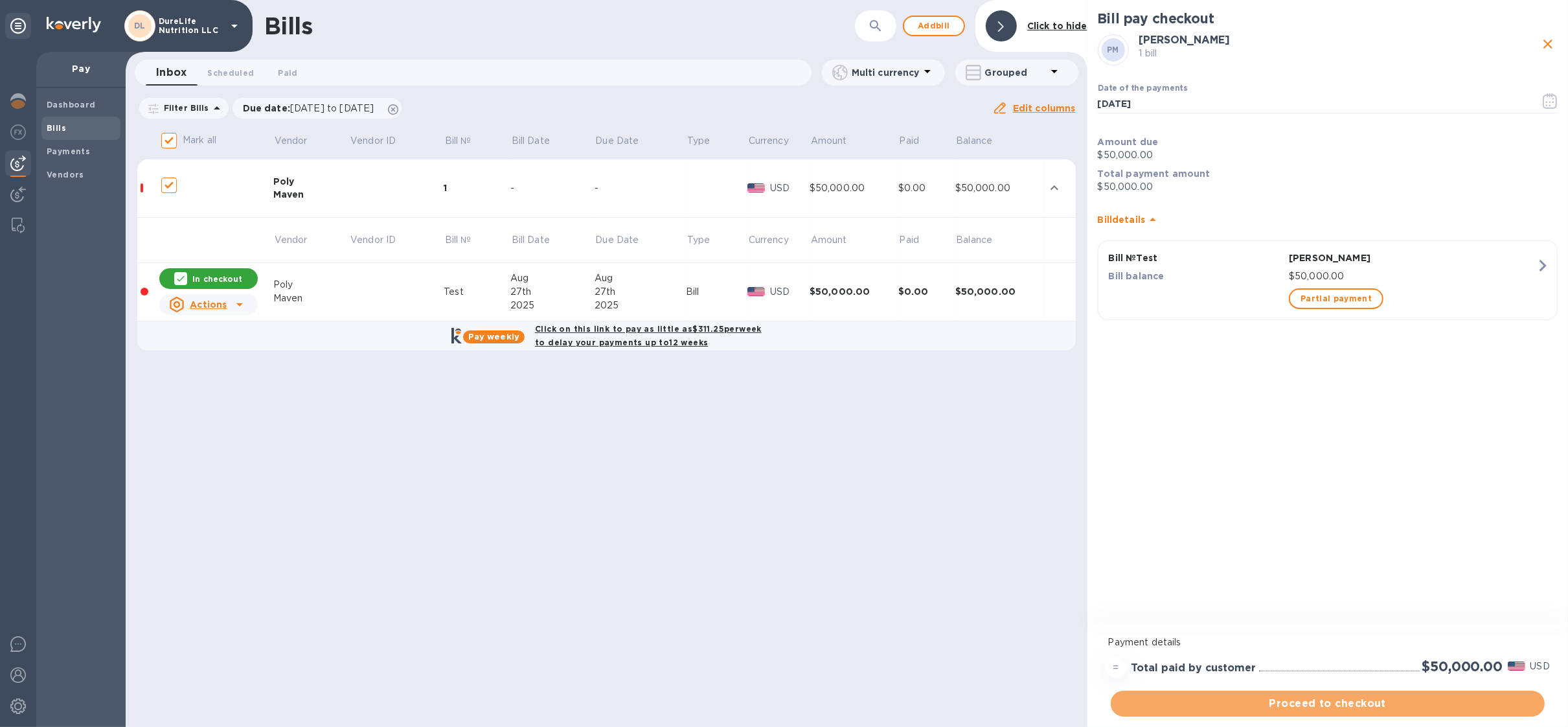
click at [1331, 694] on button "Proceed to checkout" at bounding box center [1327, 703] width 434 height 26
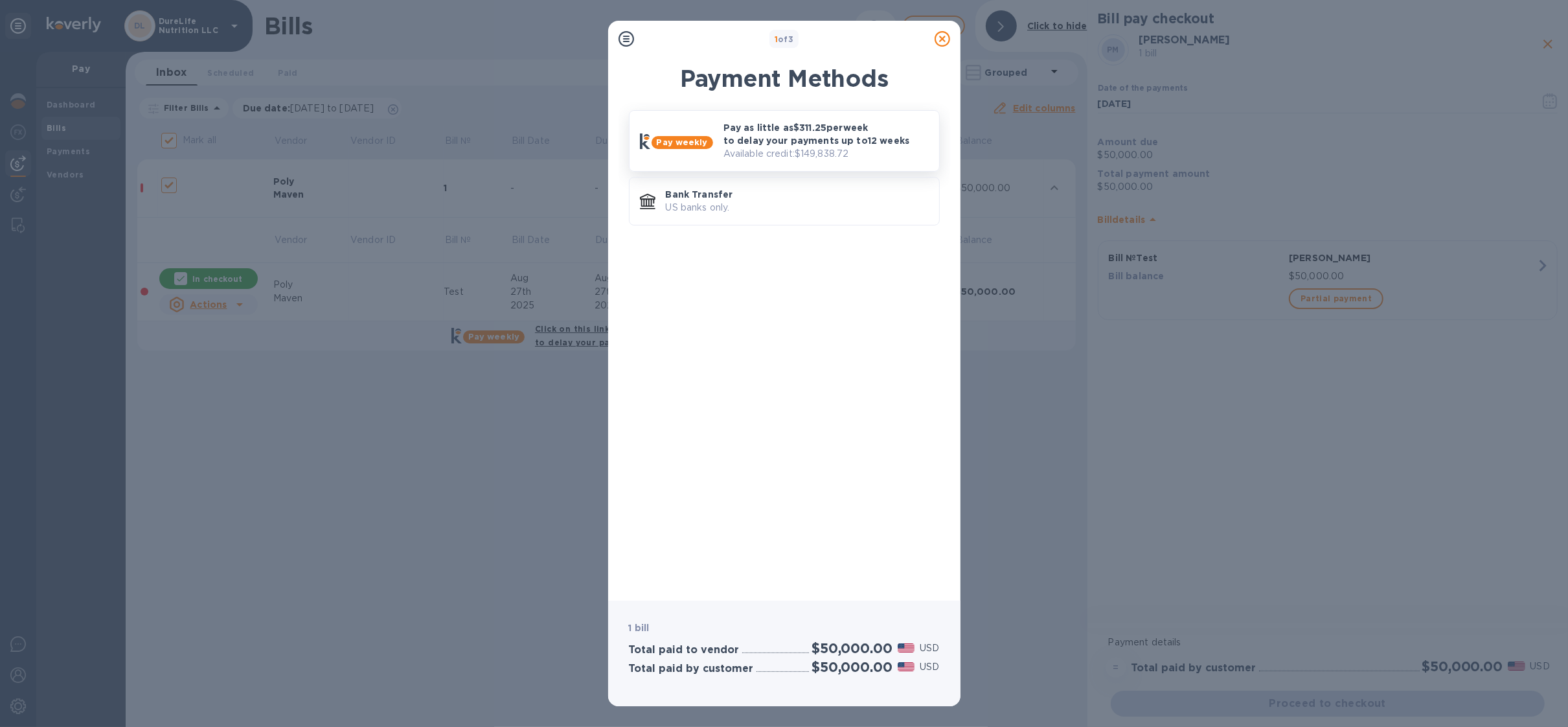
click at [783, 152] on p "Available credit: $149,838.72" at bounding box center [826, 154] width 205 height 14
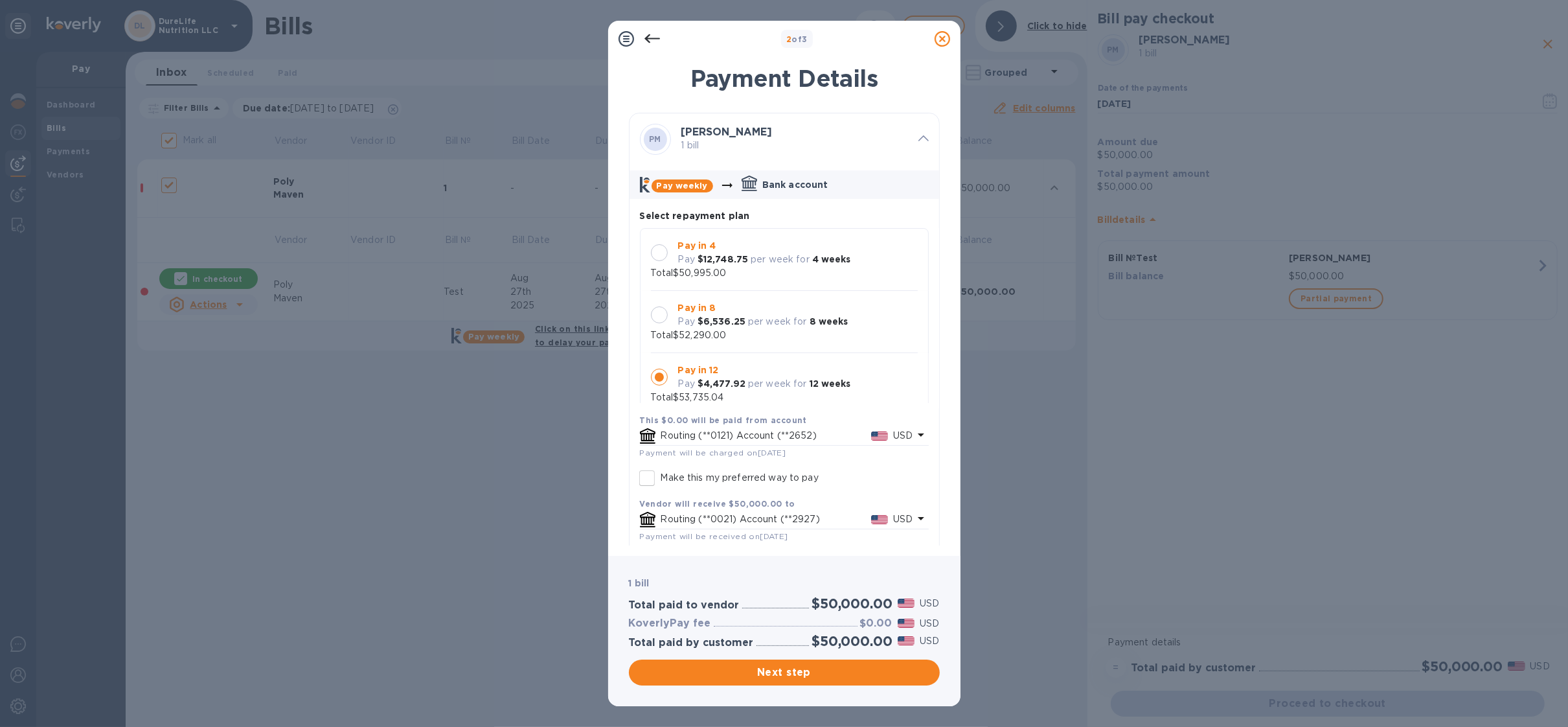
scroll to position [13, 0]
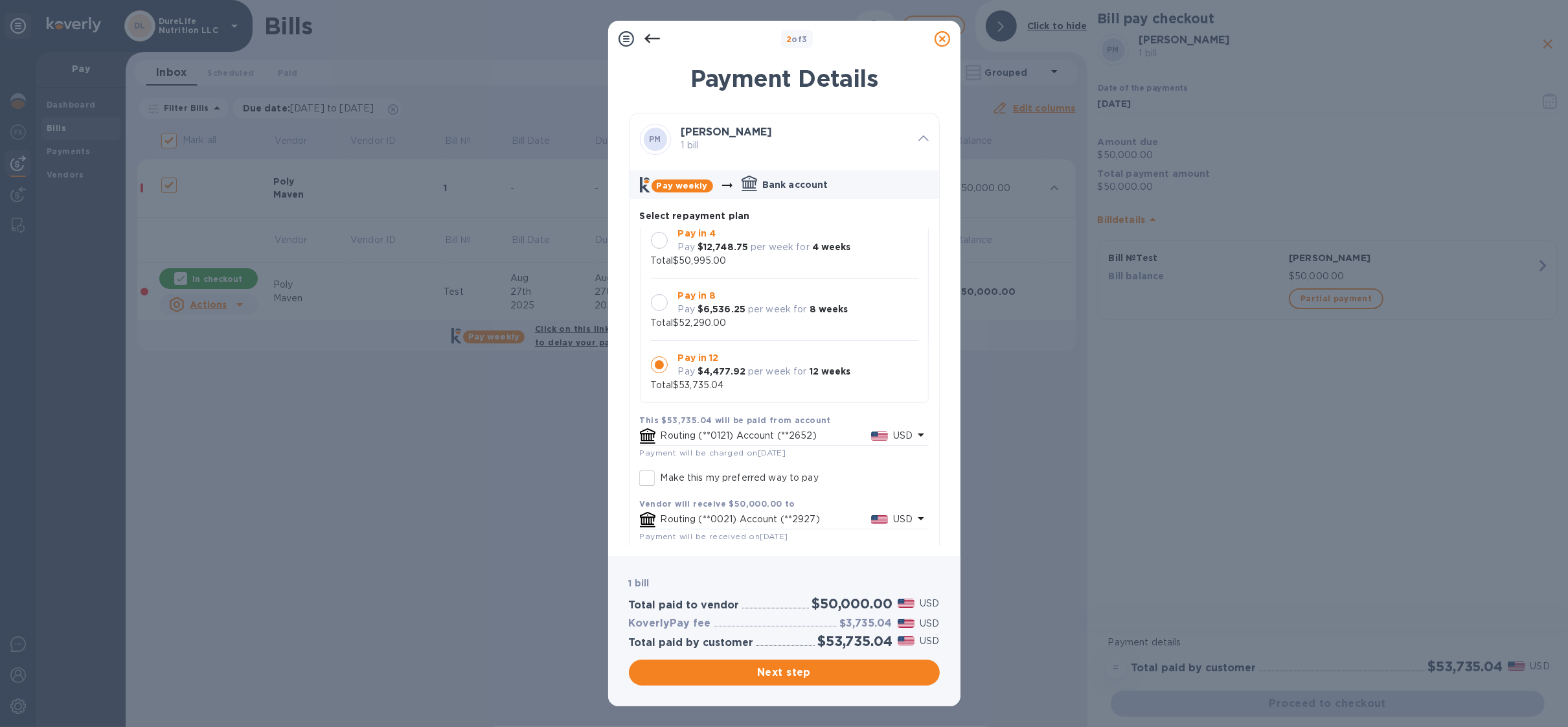
click at [658, 241] on div at bounding box center [659, 240] width 17 height 17
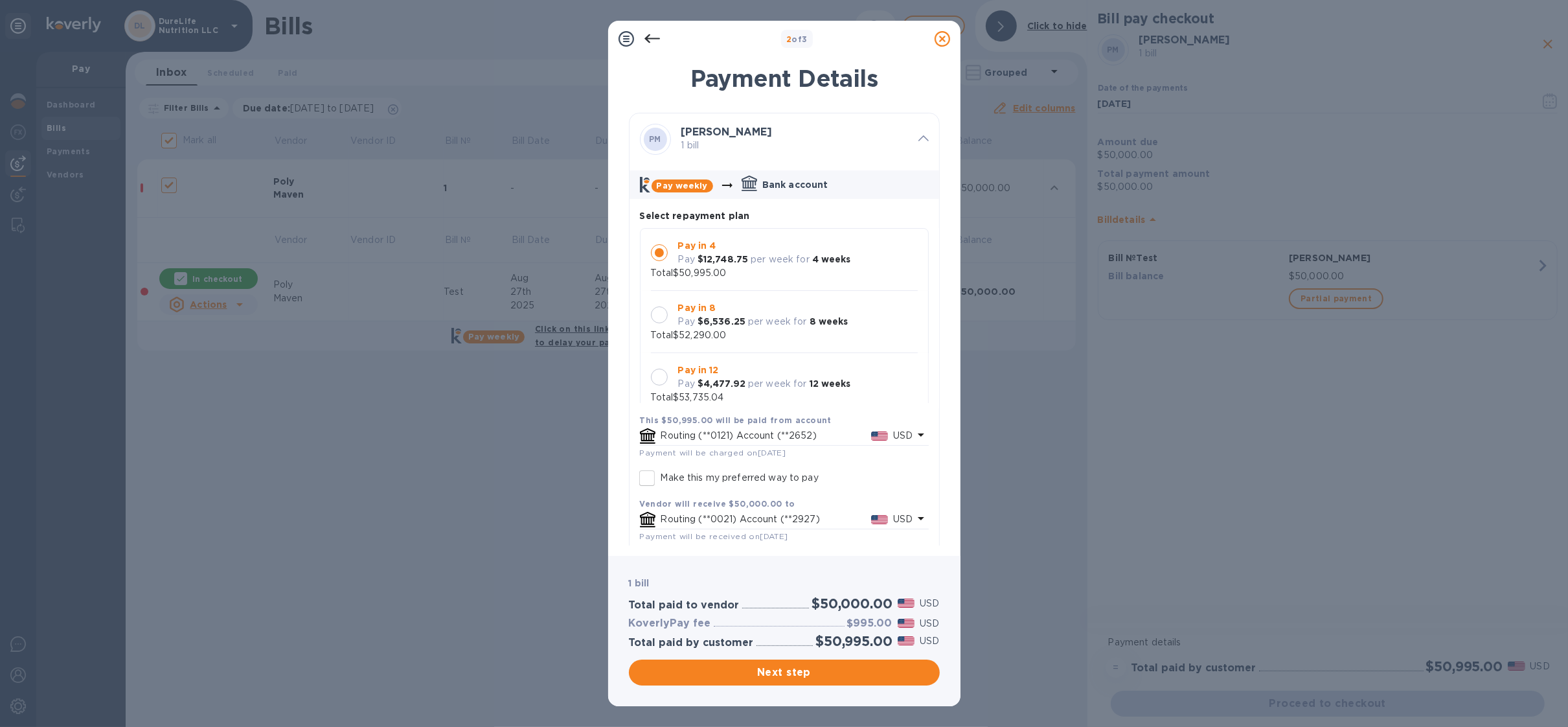
click at [942, 39] on icon at bounding box center [942, 39] width 15 height 15
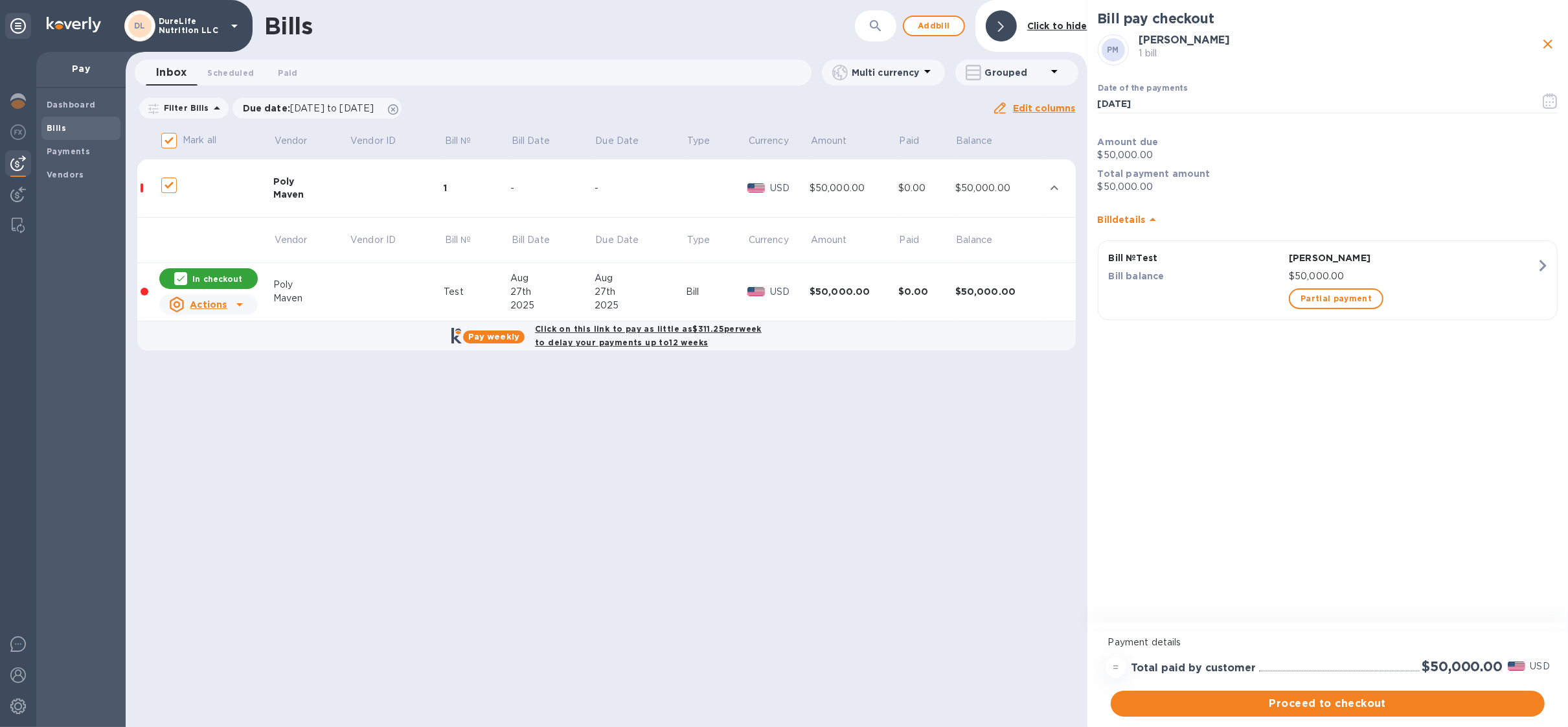
click at [212, 15] on div "DL DureLife Nutrition LLC" at bounding box center [183, 26] width 118 height 31
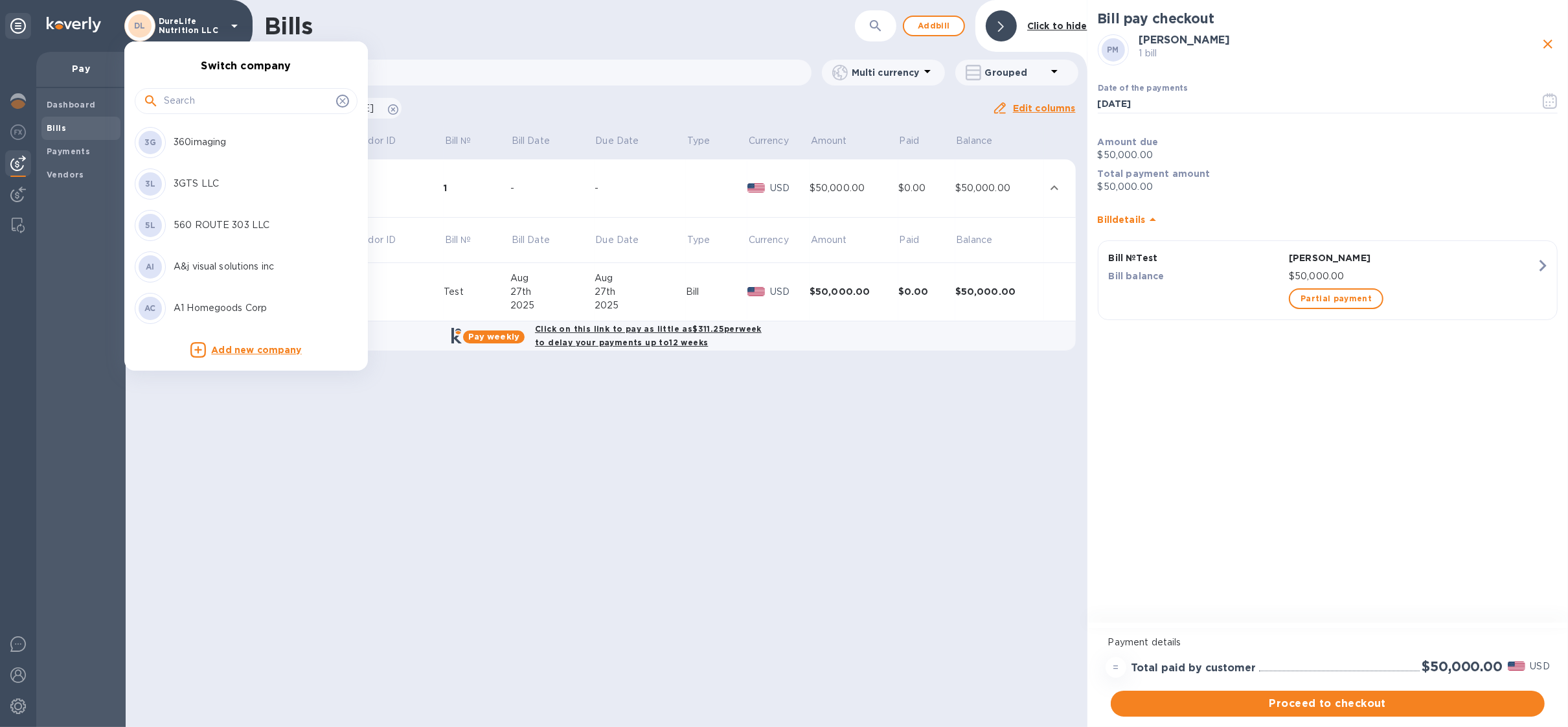
click at [226, 99] on input "text" at bounding box center [248, 101] width 167 height 20
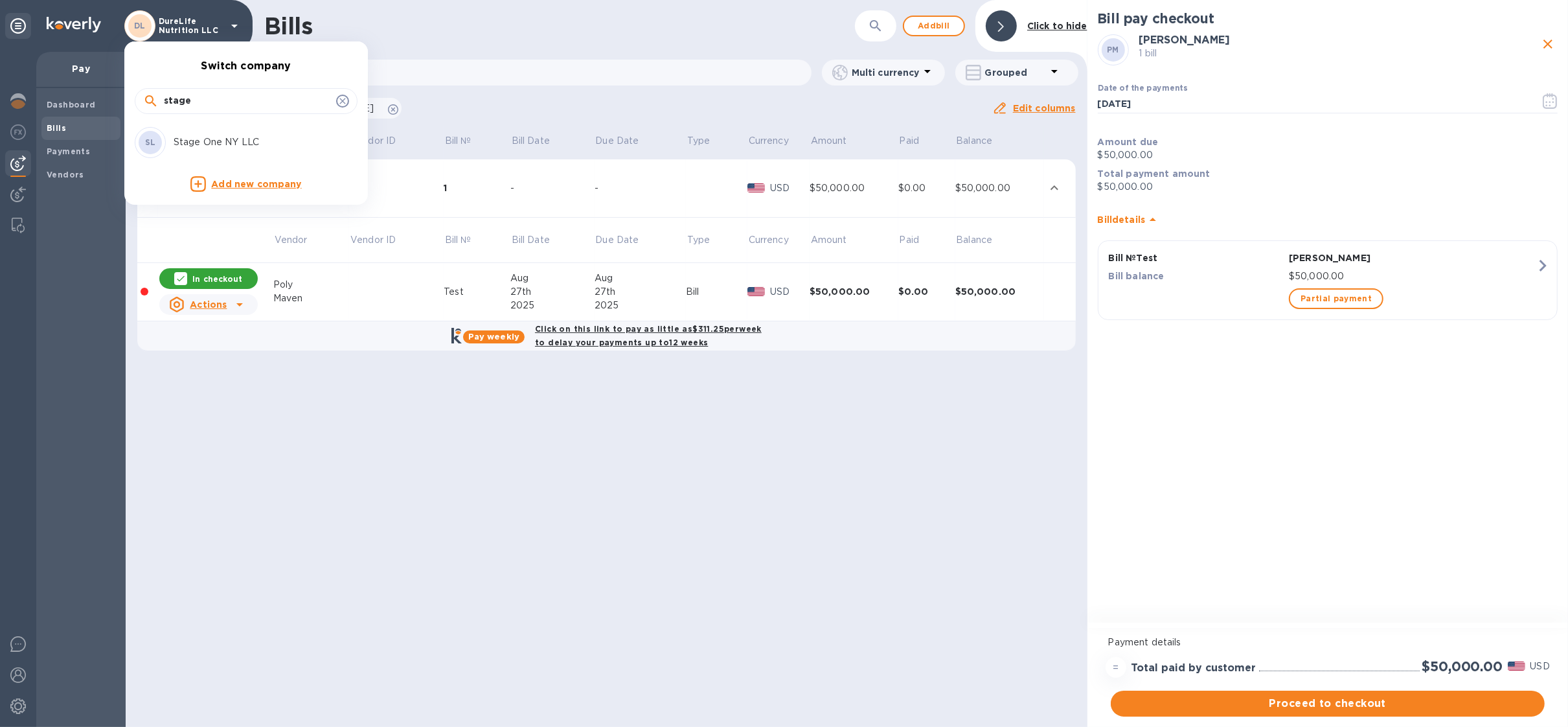
type input "stage"
click at [236, 143] on p "Stage One NY LLC" at bounding box center [255, 142] width 163 height 14
checkbox input "false"
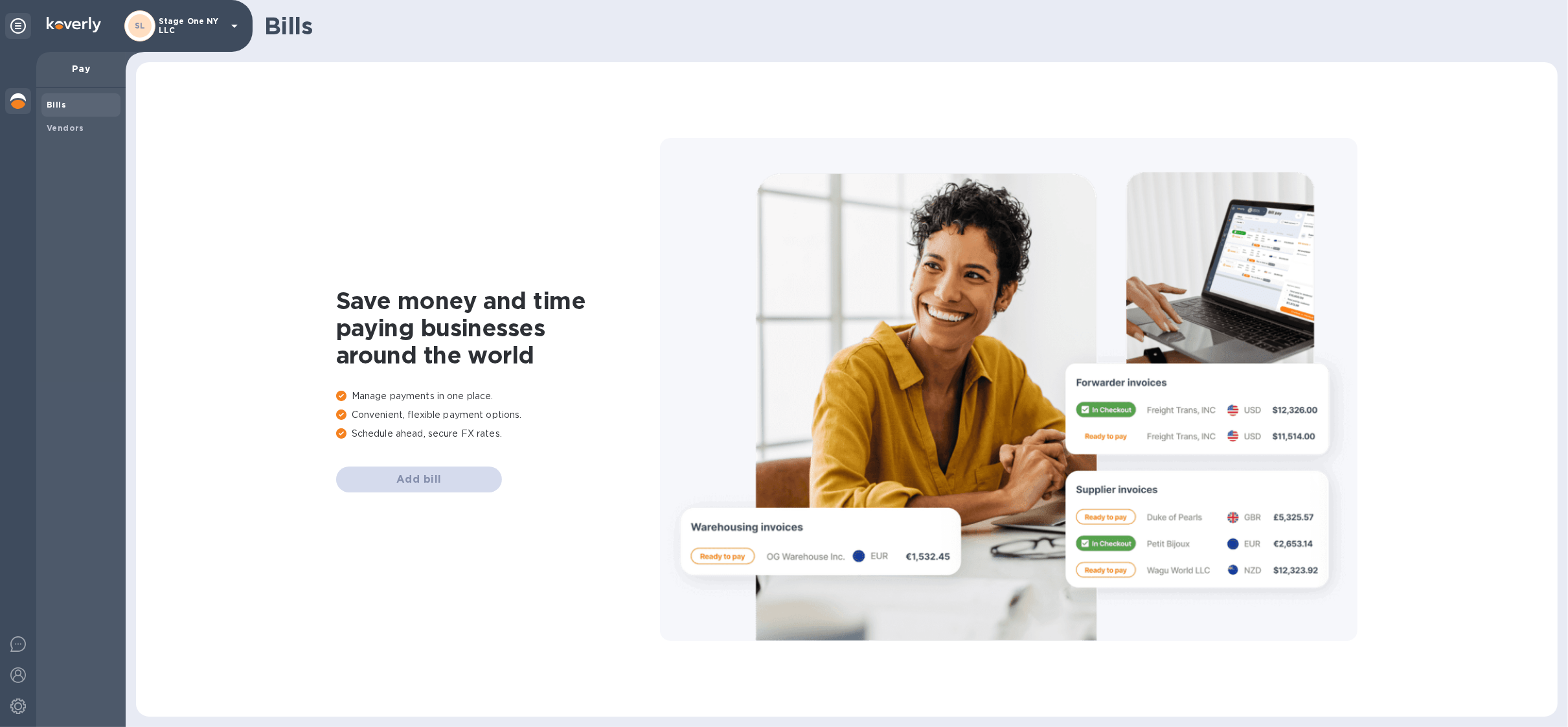
click at [15, 98] on img at bounding box center [18, 101] width 15 height 15
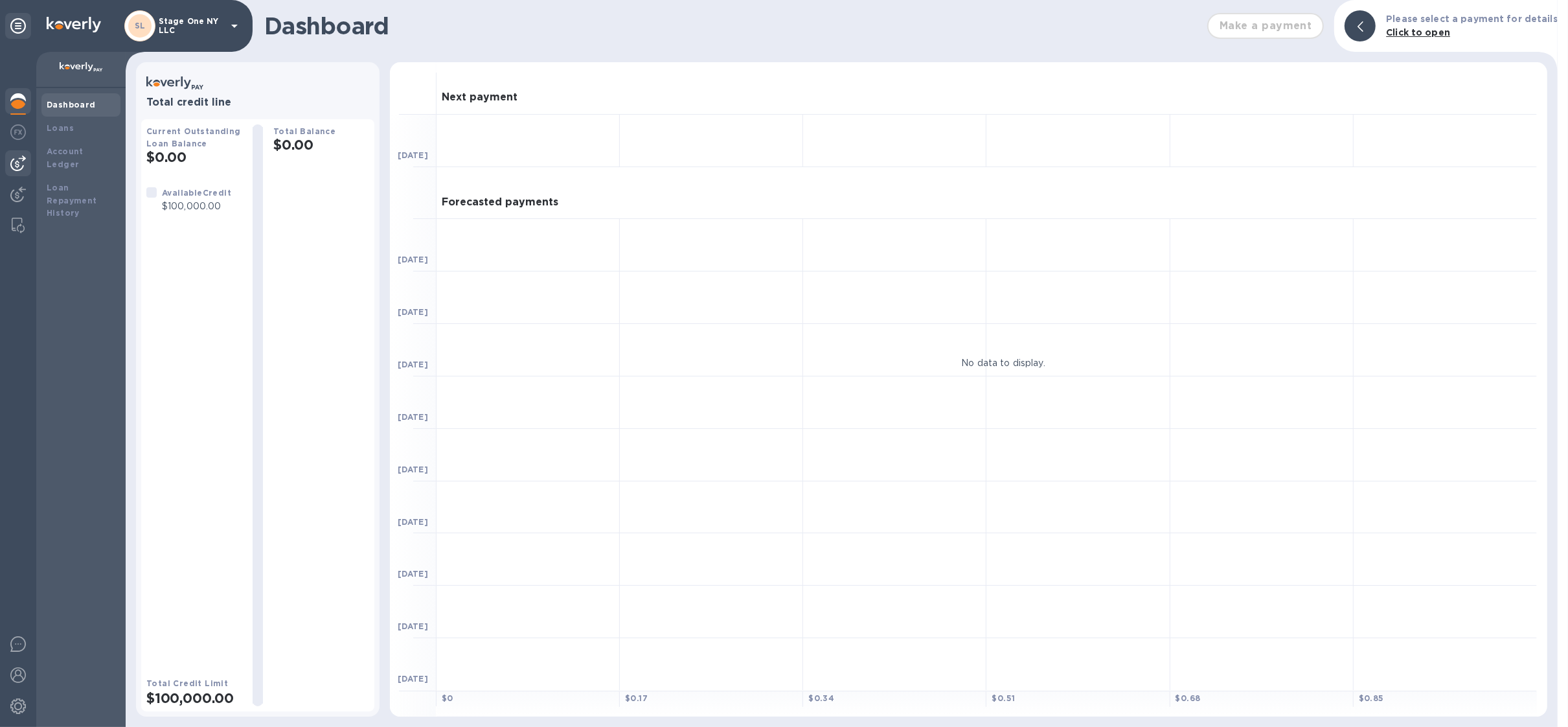
click at [24, 174] on div at bounding box center [18, 163] width 26 height 26
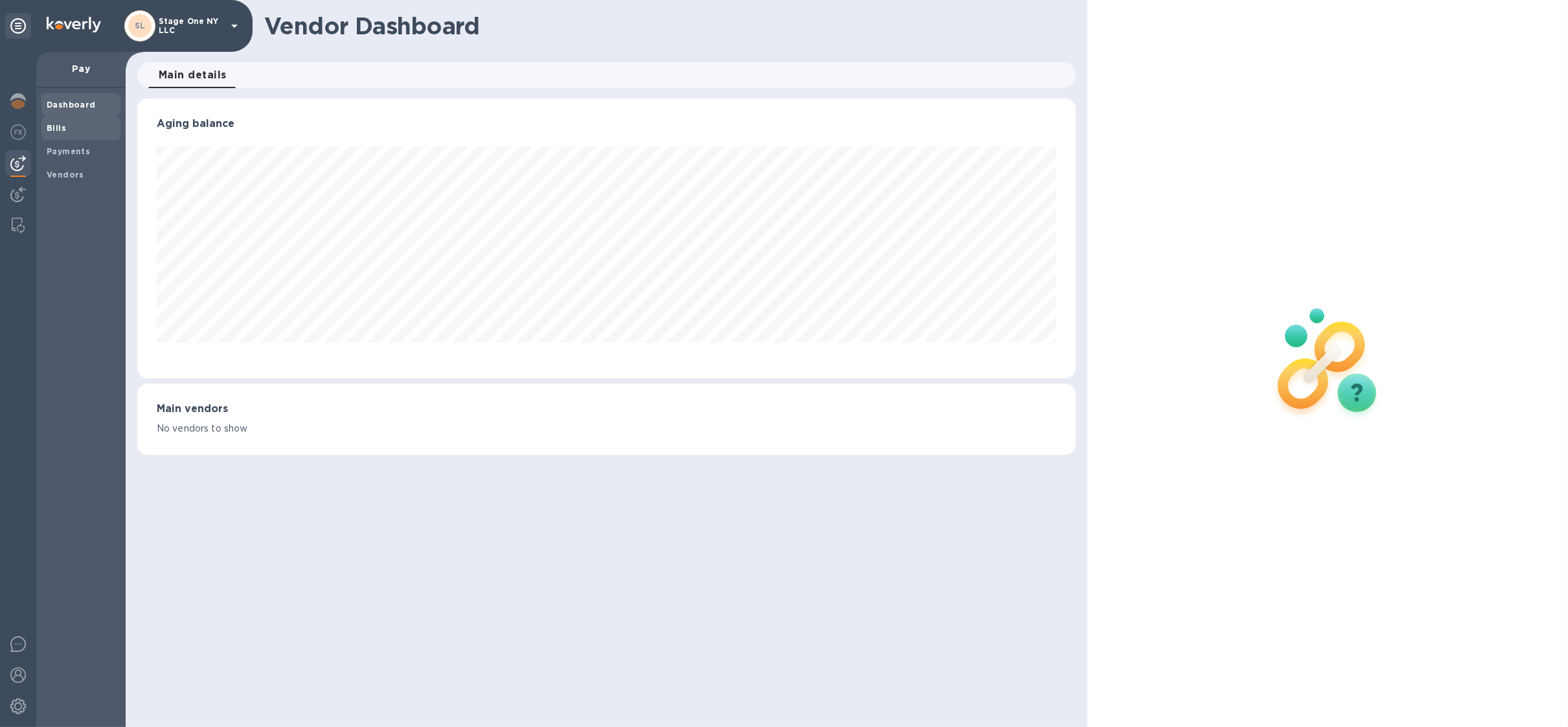
scroll to position [280, 938]
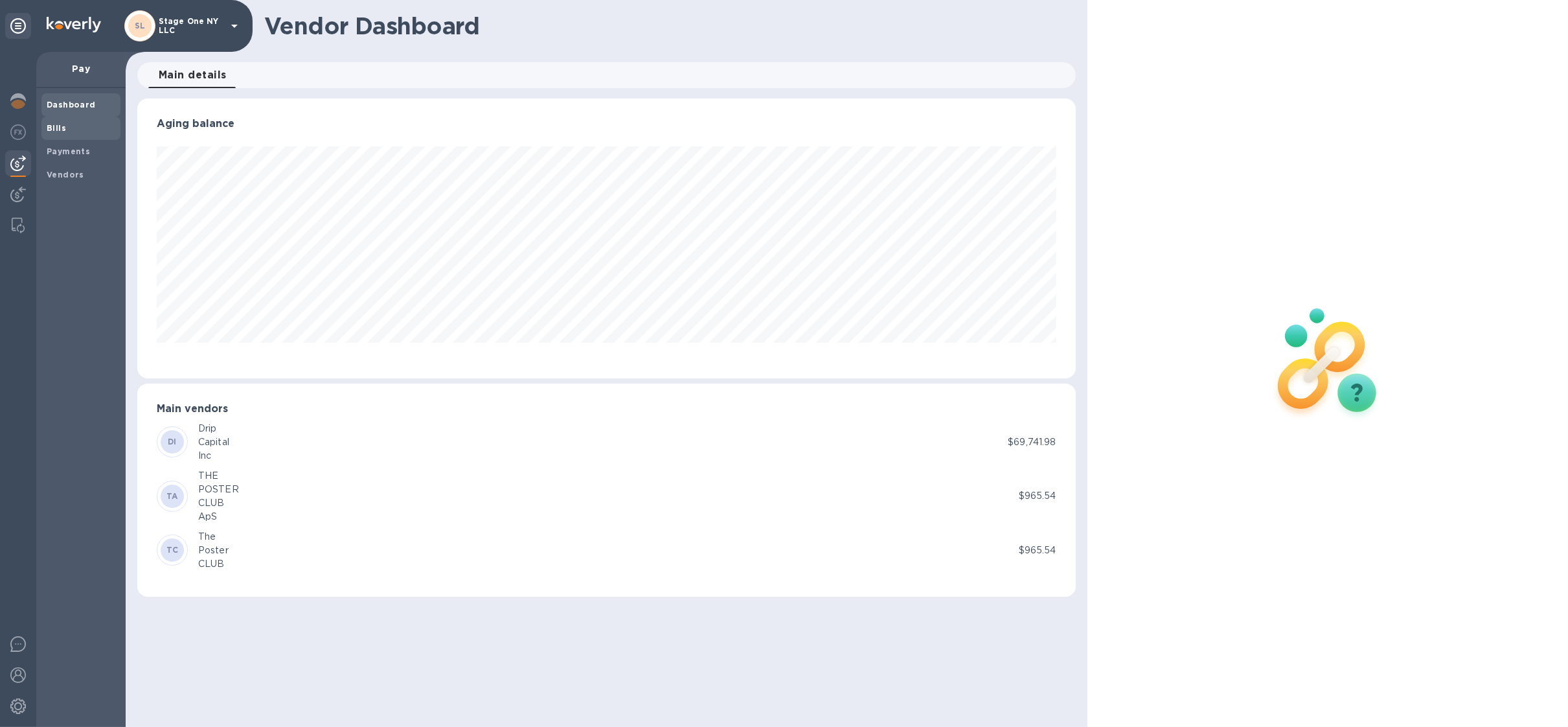
click at [73, 136] on div "Bills" at bounding box center [81, 128] width 79 height 24
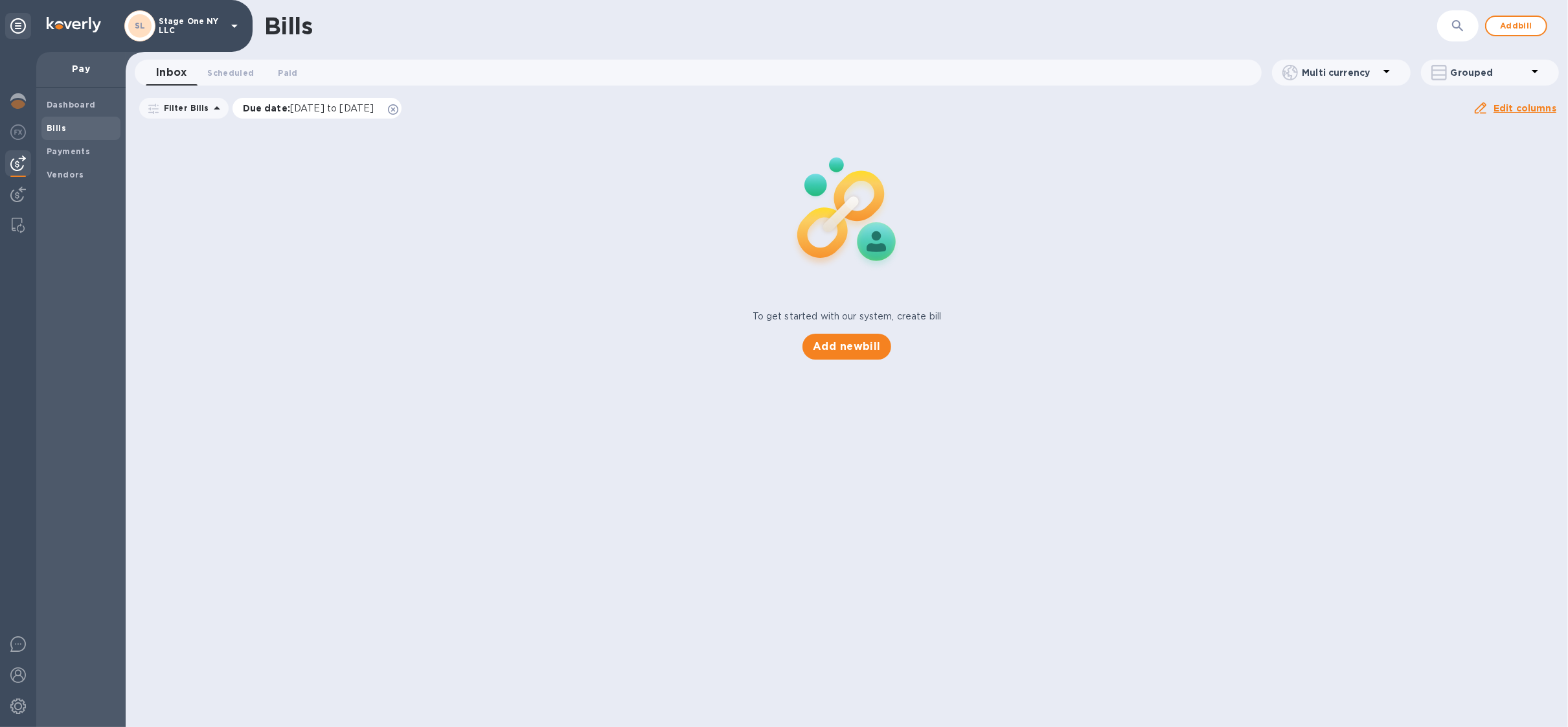
click at [399, 113] on icon at bounding box center [393, 109] width 11 height 11
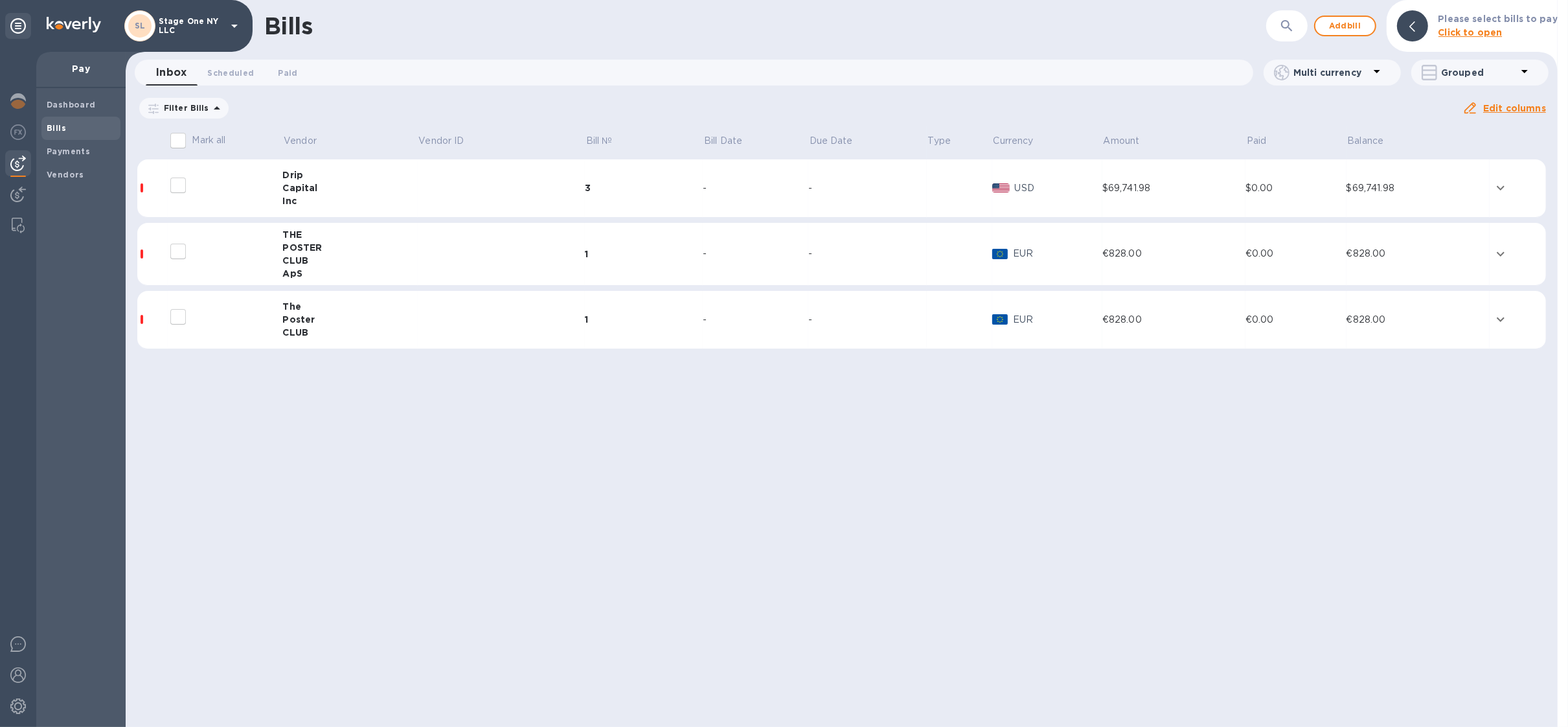
click at [477, 261] on td at bounding box center [501, 254] width 168 height 63
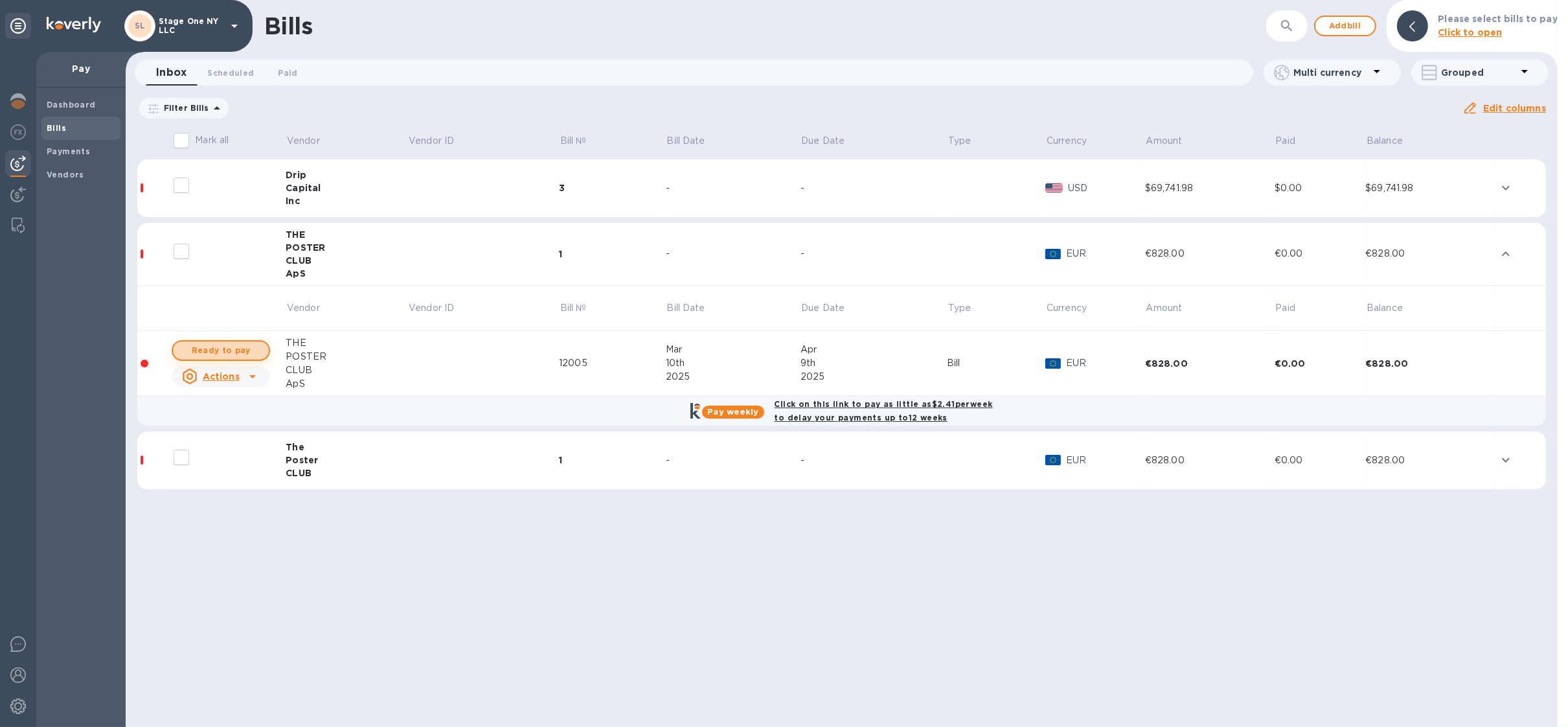
click at [250, 343] on span "Ready to pay" at bounding box center [220, 350] width 75 height 15
checkbox input "true"
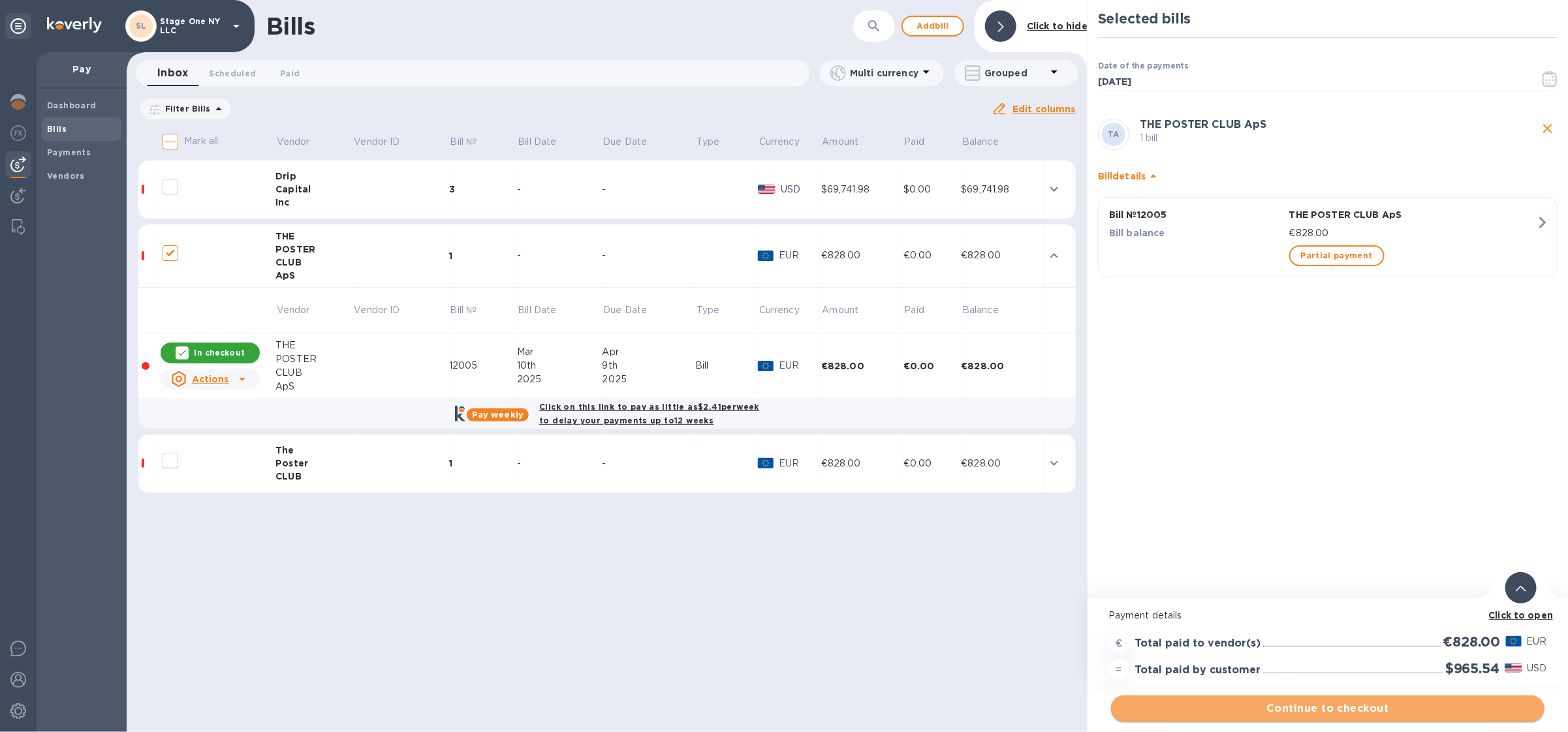
click at [1222, 706] on span "Continue to checkout" at bounding box center [1327, 708] width 412 height 15
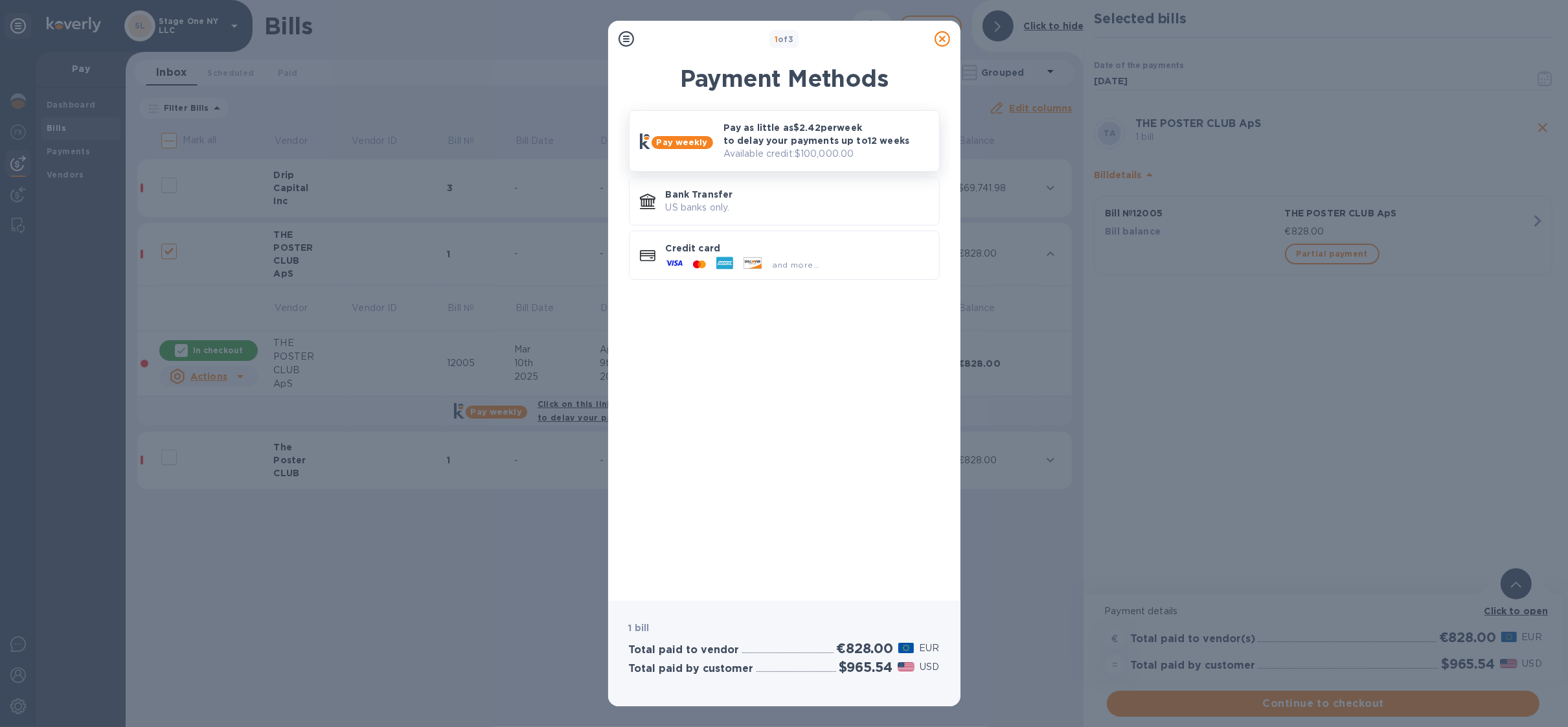
click at [672, 128] on div "Pay weekly" at bounding box center [677, 141] width 84 height 26
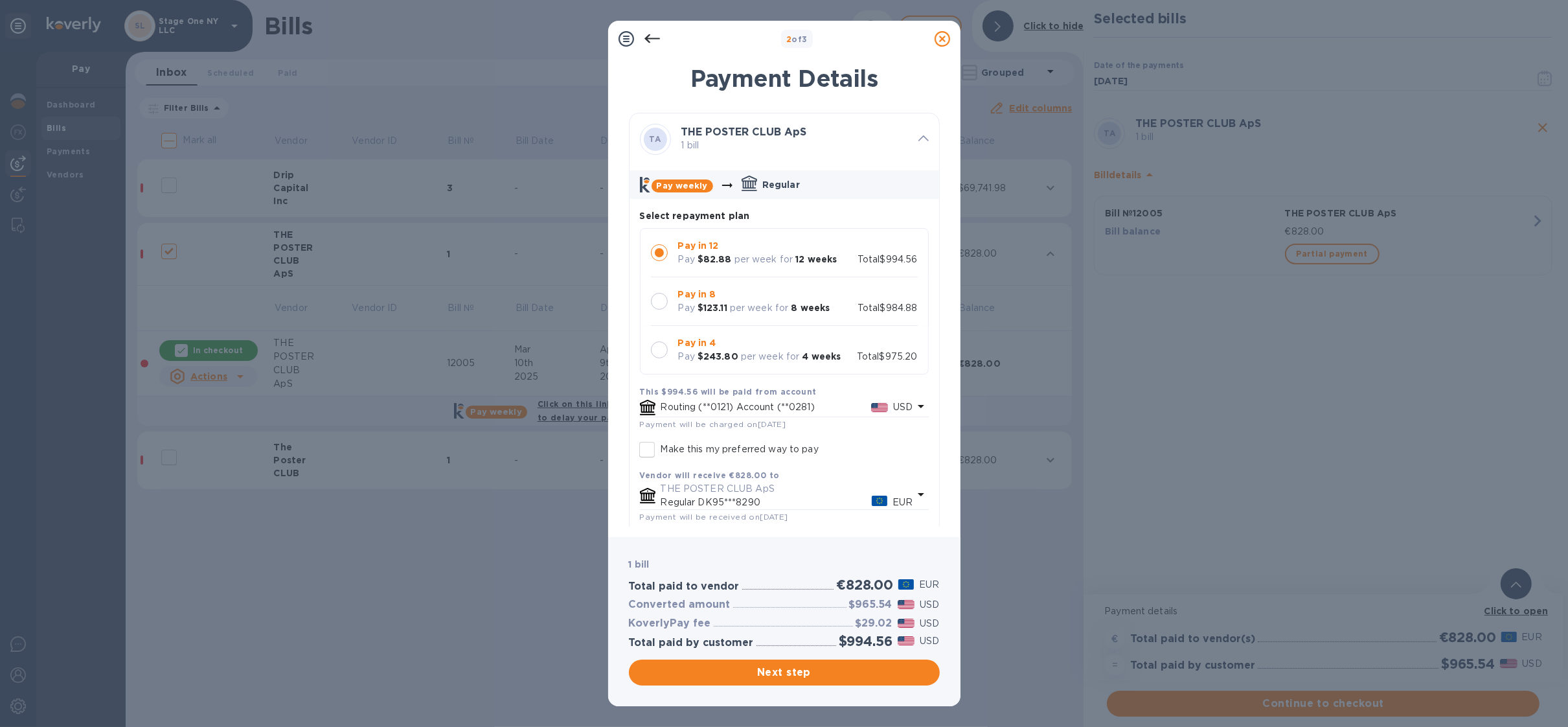
click at [661, 346] on div at bounding box center [659, 349] width 17 height 17
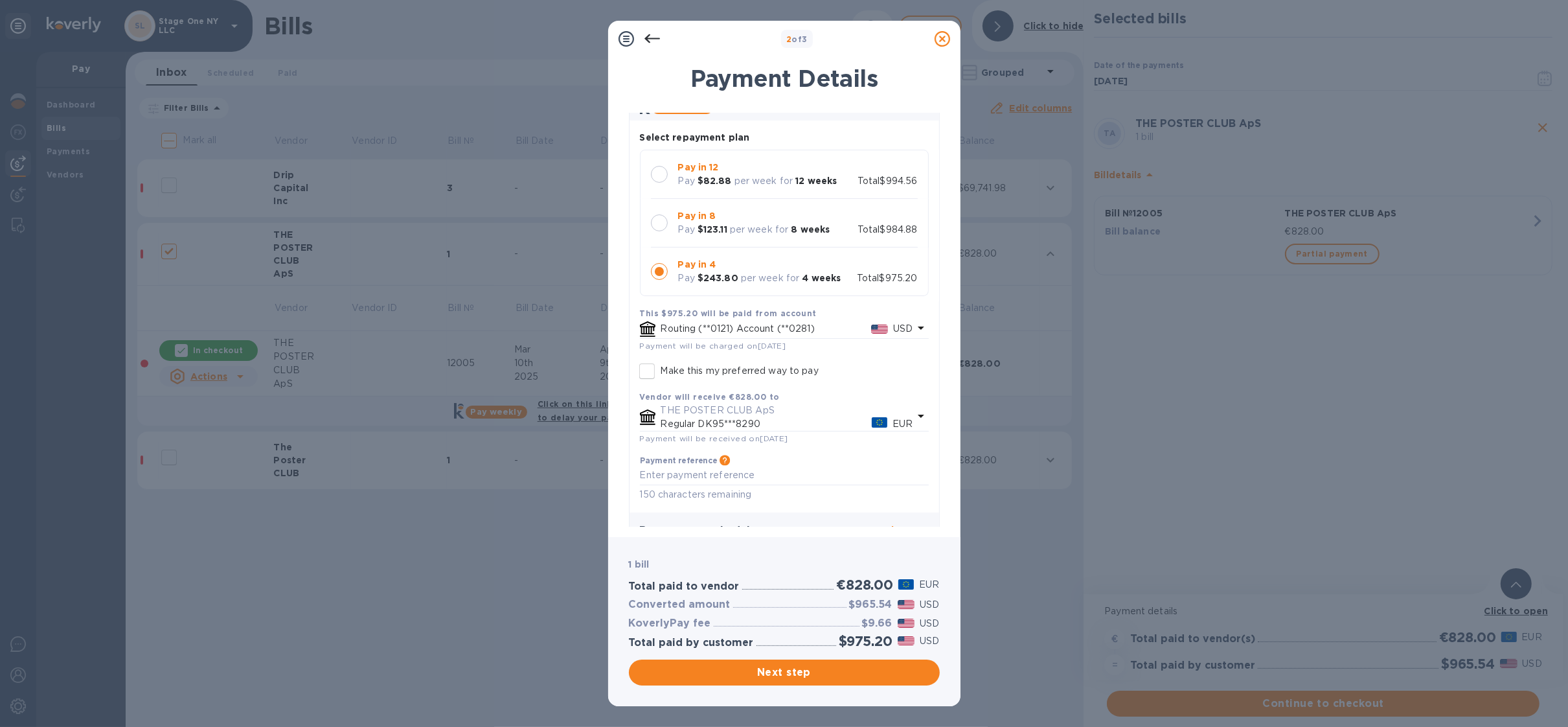
scroll to position [103, 0]
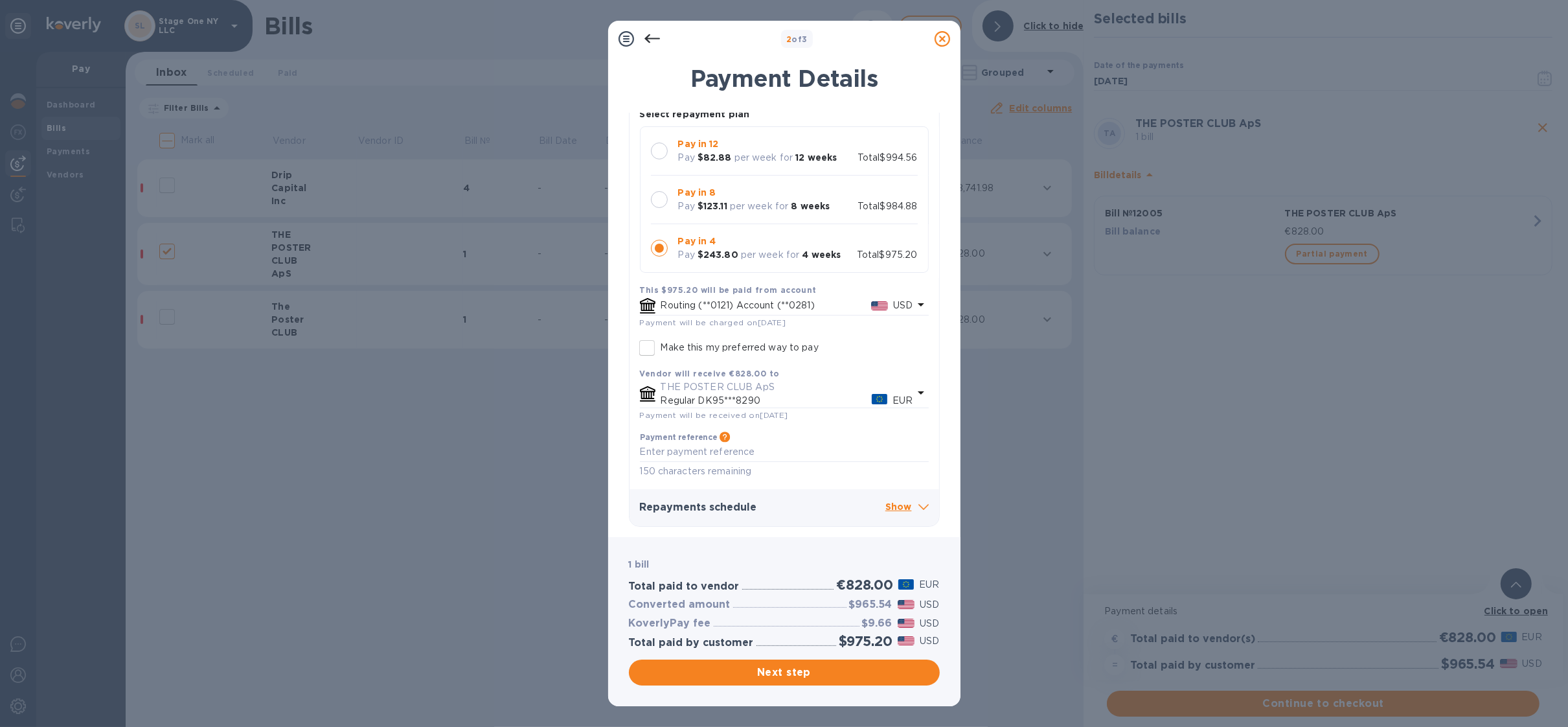
click at [935, 35] on icon at bounding box center [942, 39] width 15 height 15
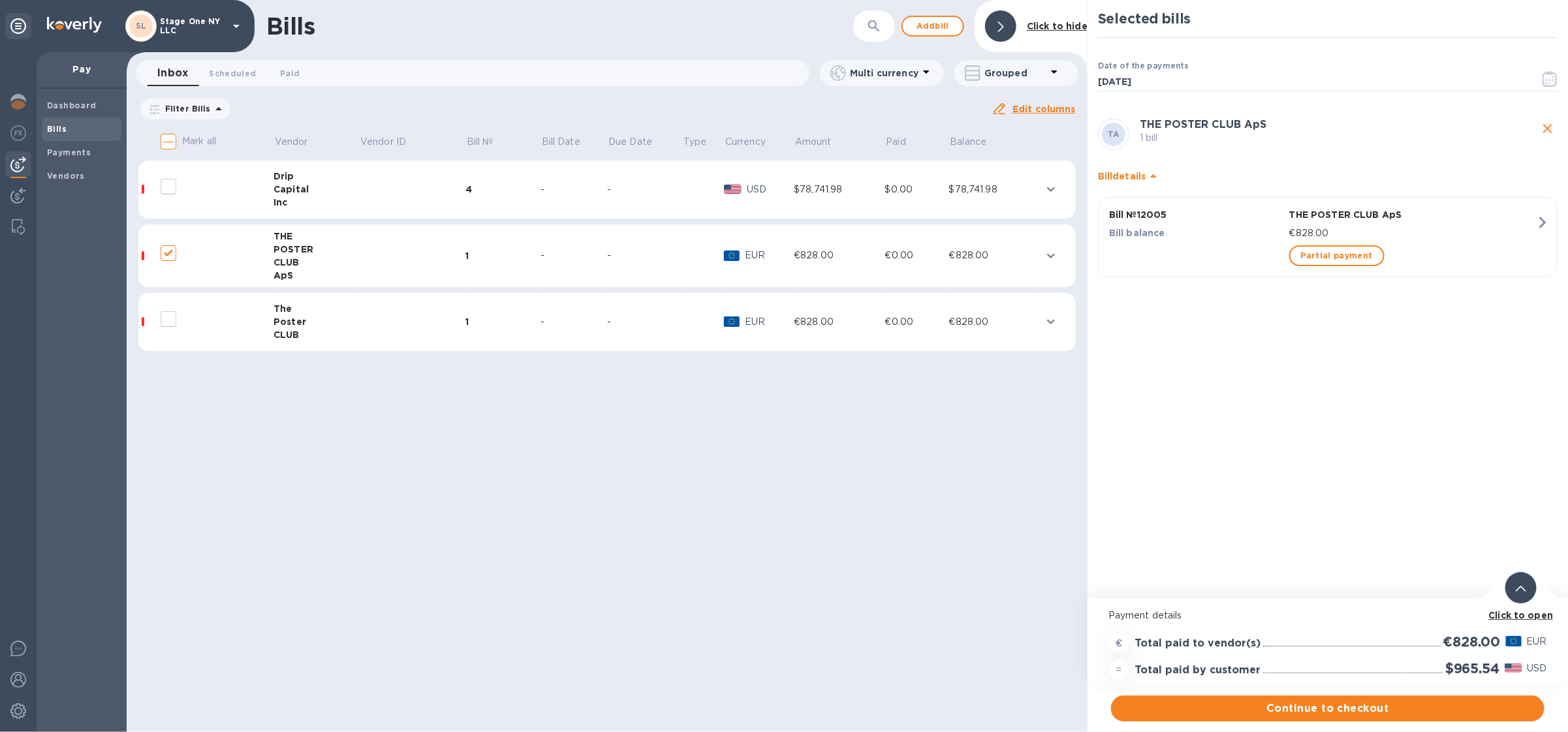
click at [171, 248] on input "decorative checkbox" at bounding box center [168, 253] width 28 height 28
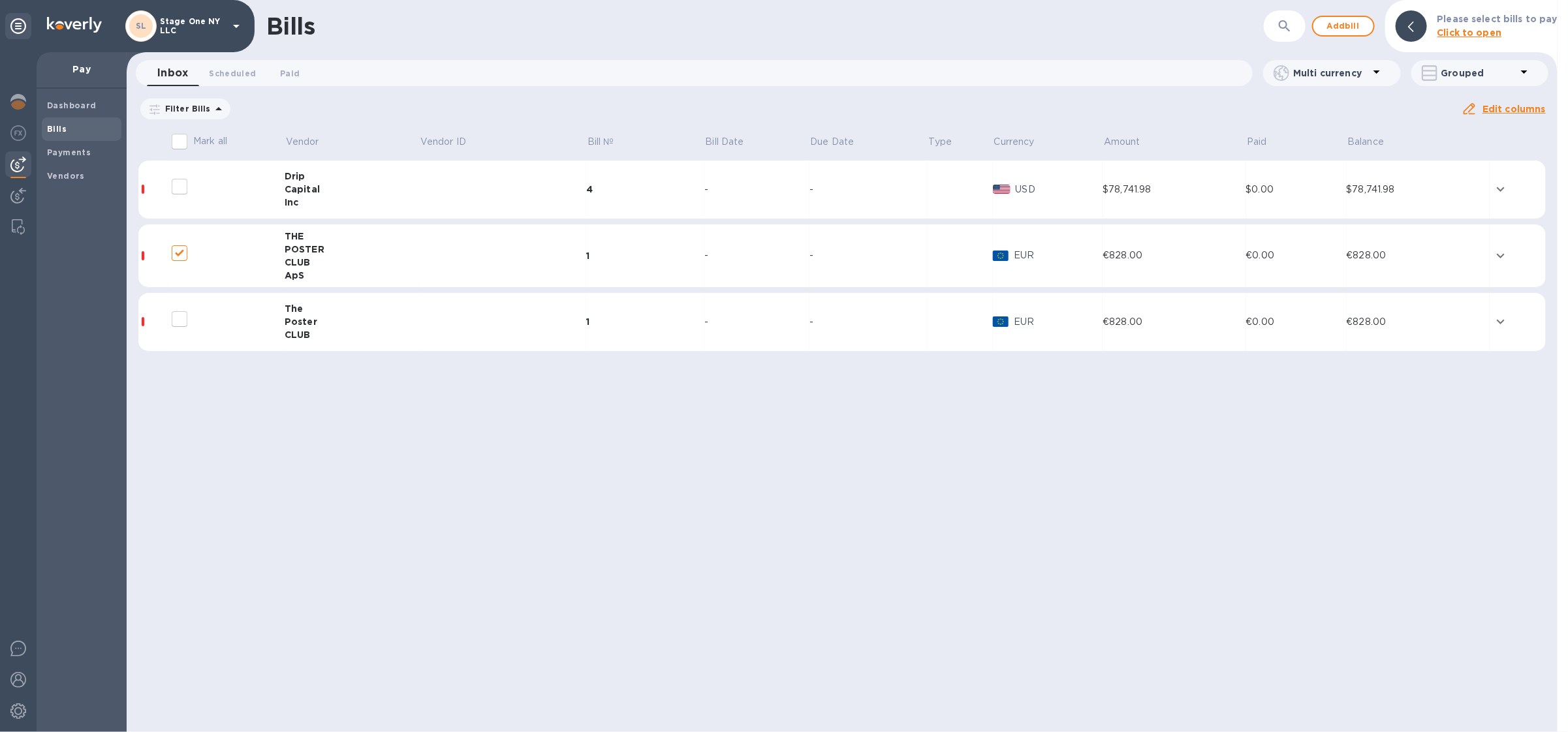
checkbox input "false"
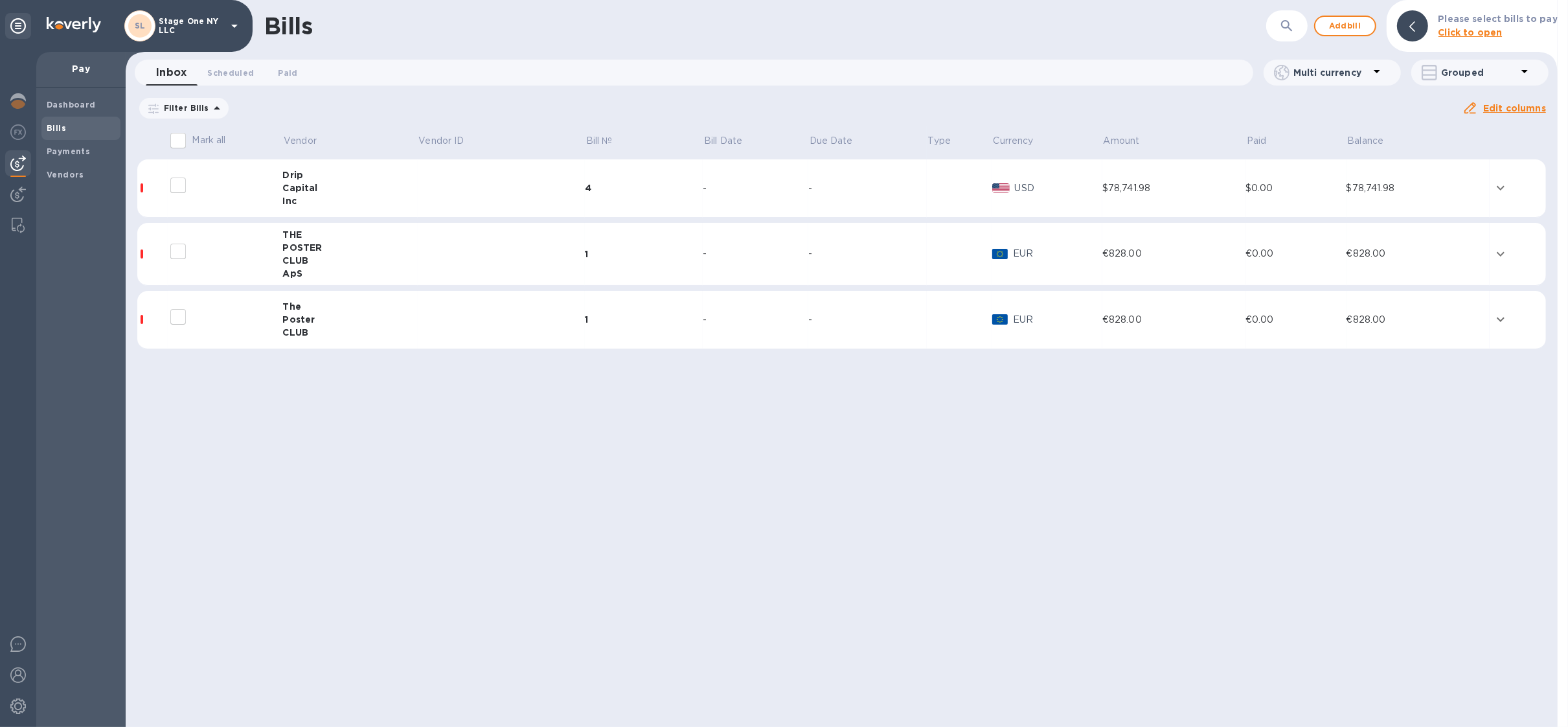
click at [377, 196] on div "Inc" at bounding box center [349, 201] width 134 height 13
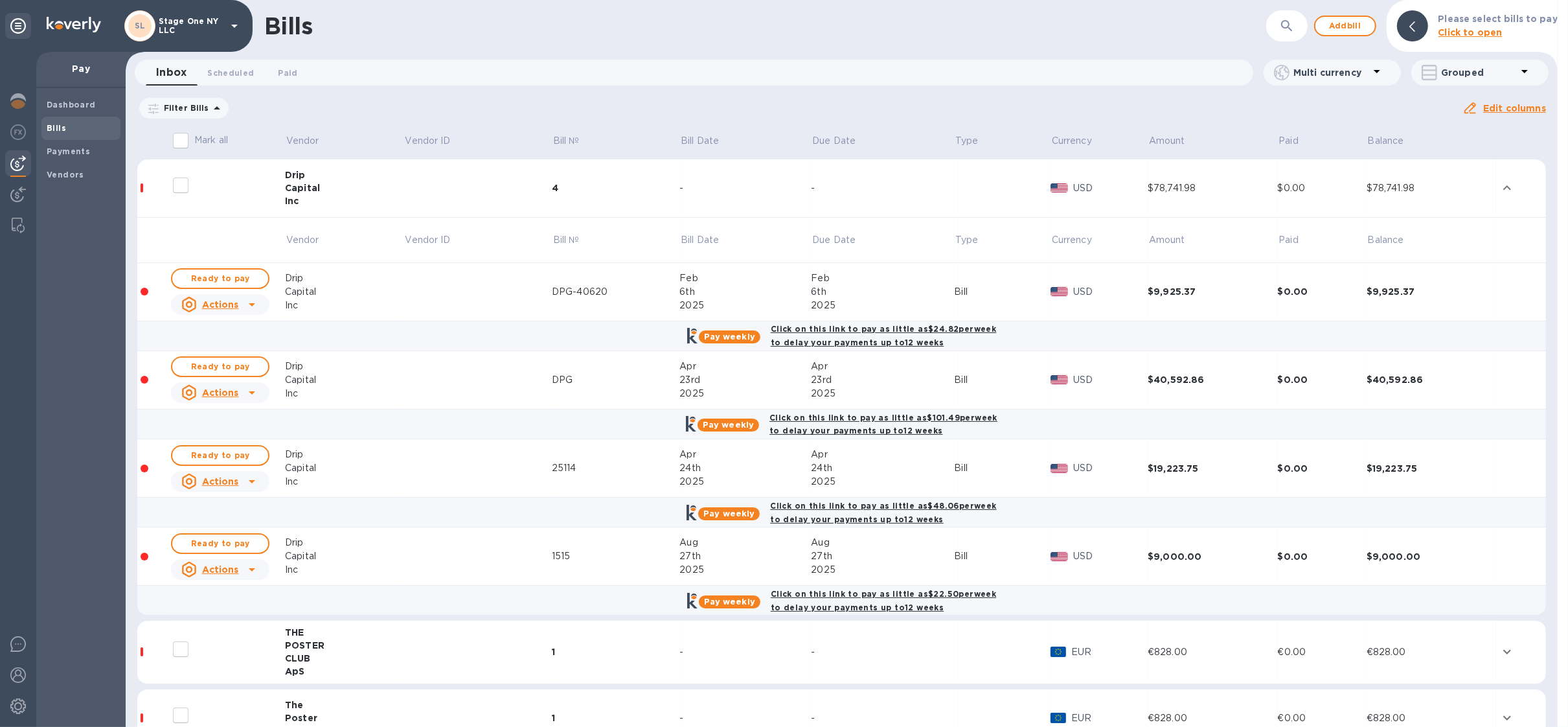
click at [451, 199] on td at bounding box center [478, 188] width 147 height 58
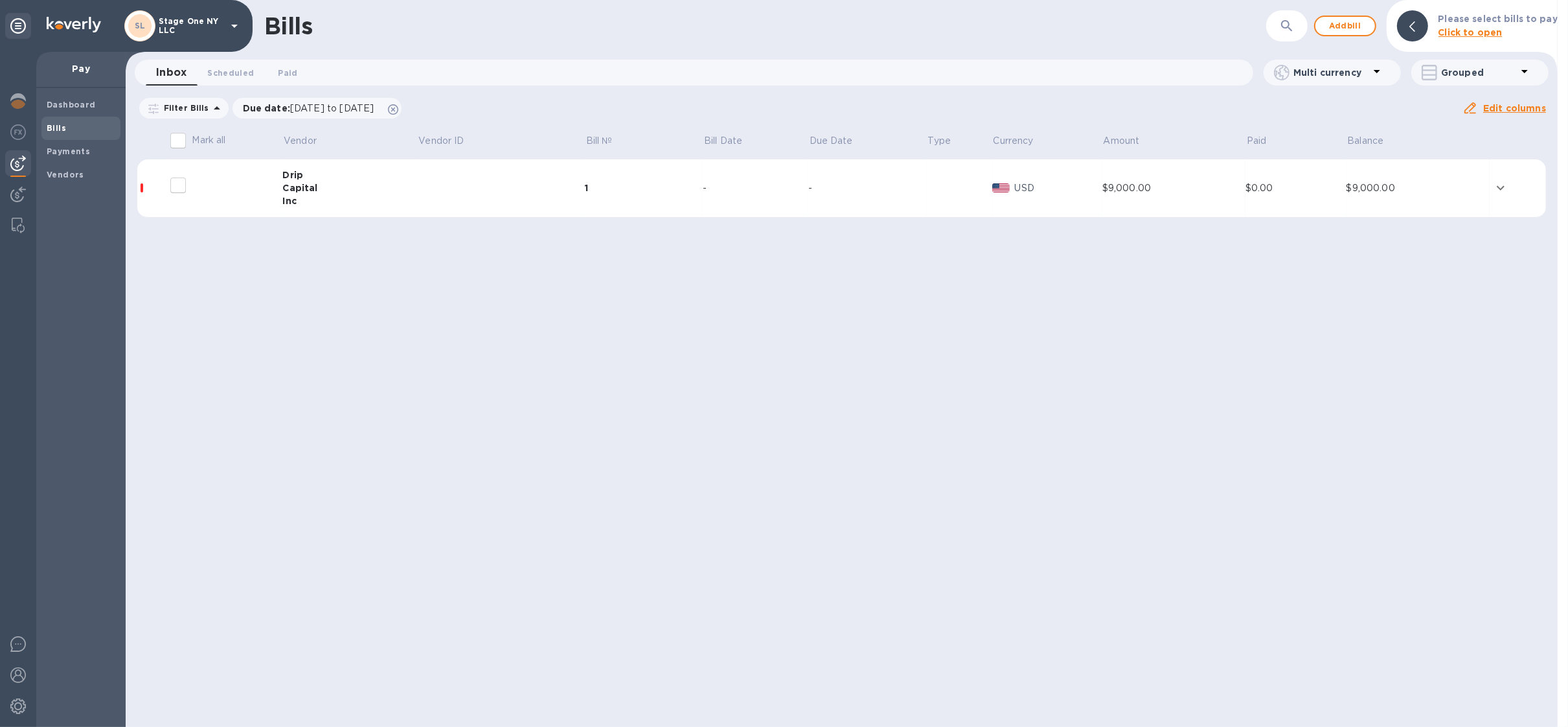
click at [425, 186] on td at bounding box center [501, 188] width 168 height 58
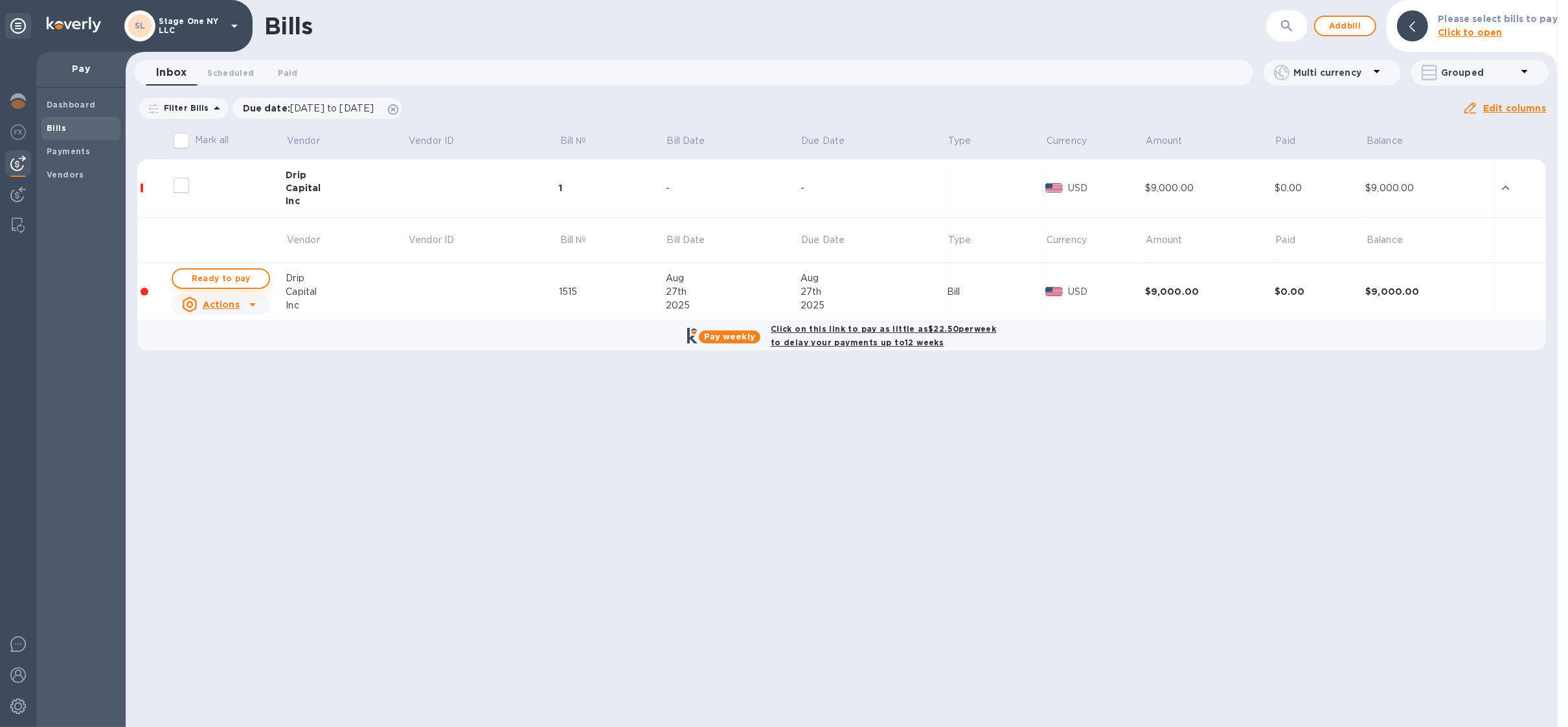
click at [227, 273] on span "Ready to pay" at bounding box center [220, 279] width 75 height 15
checkbox input "true"
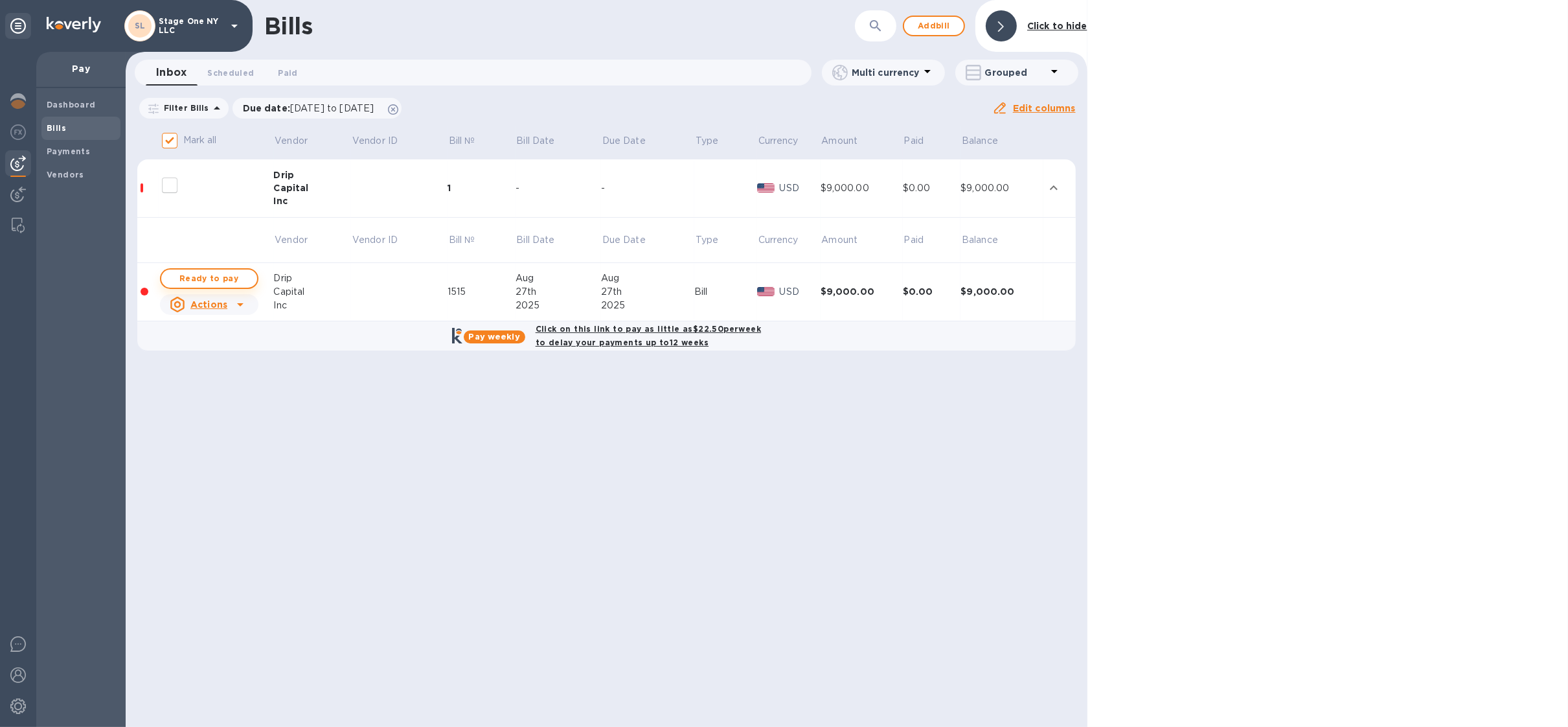
checkbox input "true"
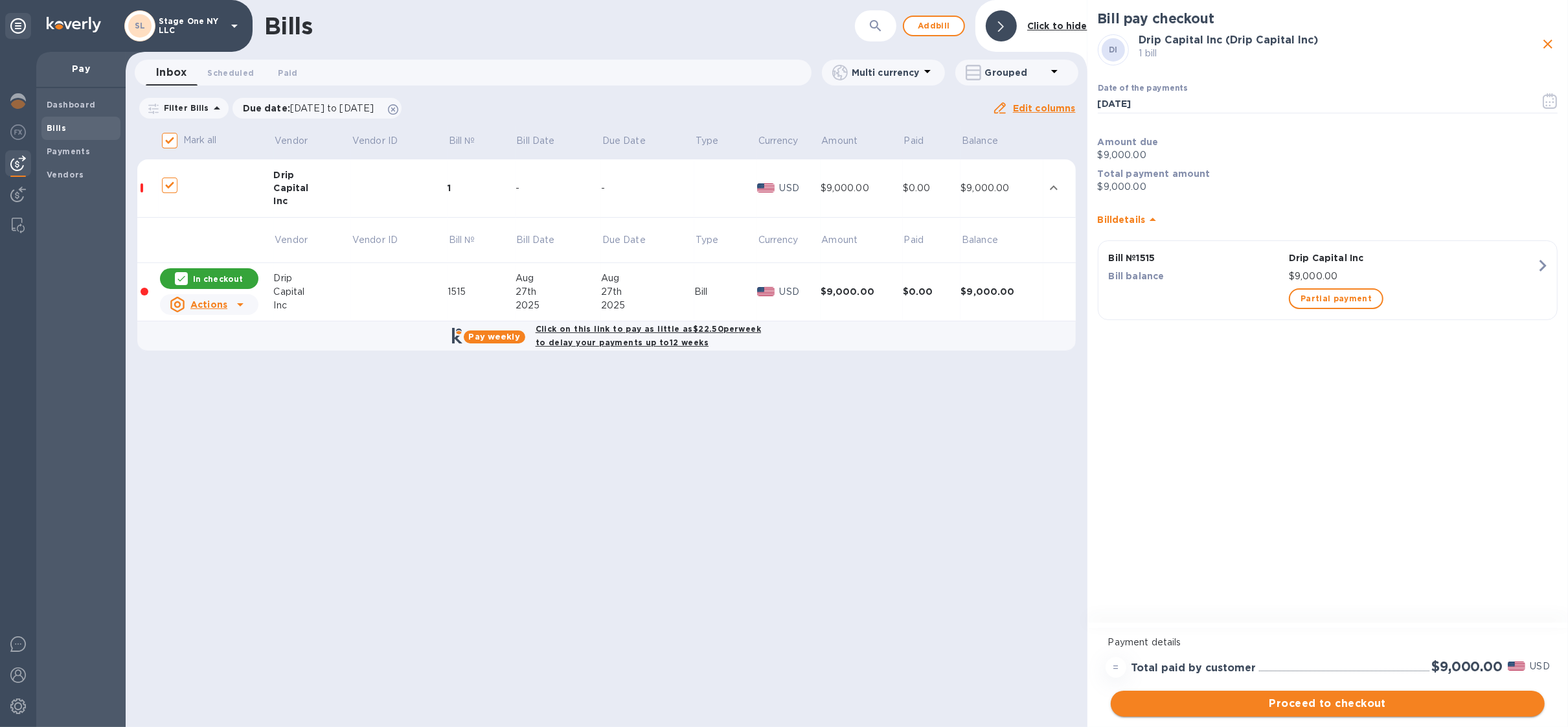
click at [1291, 707] on span "Proceed to checkout" at bounding box center [1327, 703] width 413 height 15
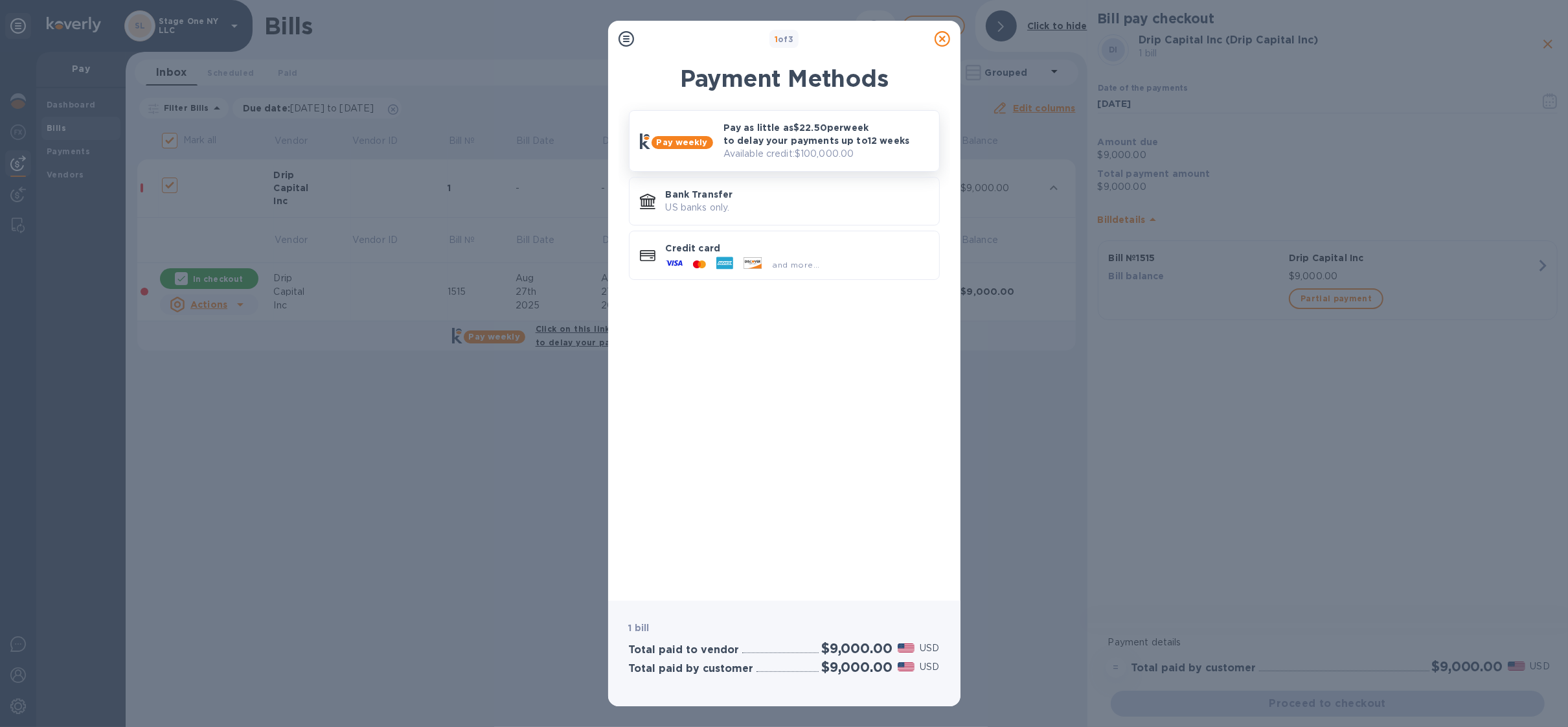
click at [710, 145] on div "Pay weekly" at bounding box center [681, 142] width 63 height 13
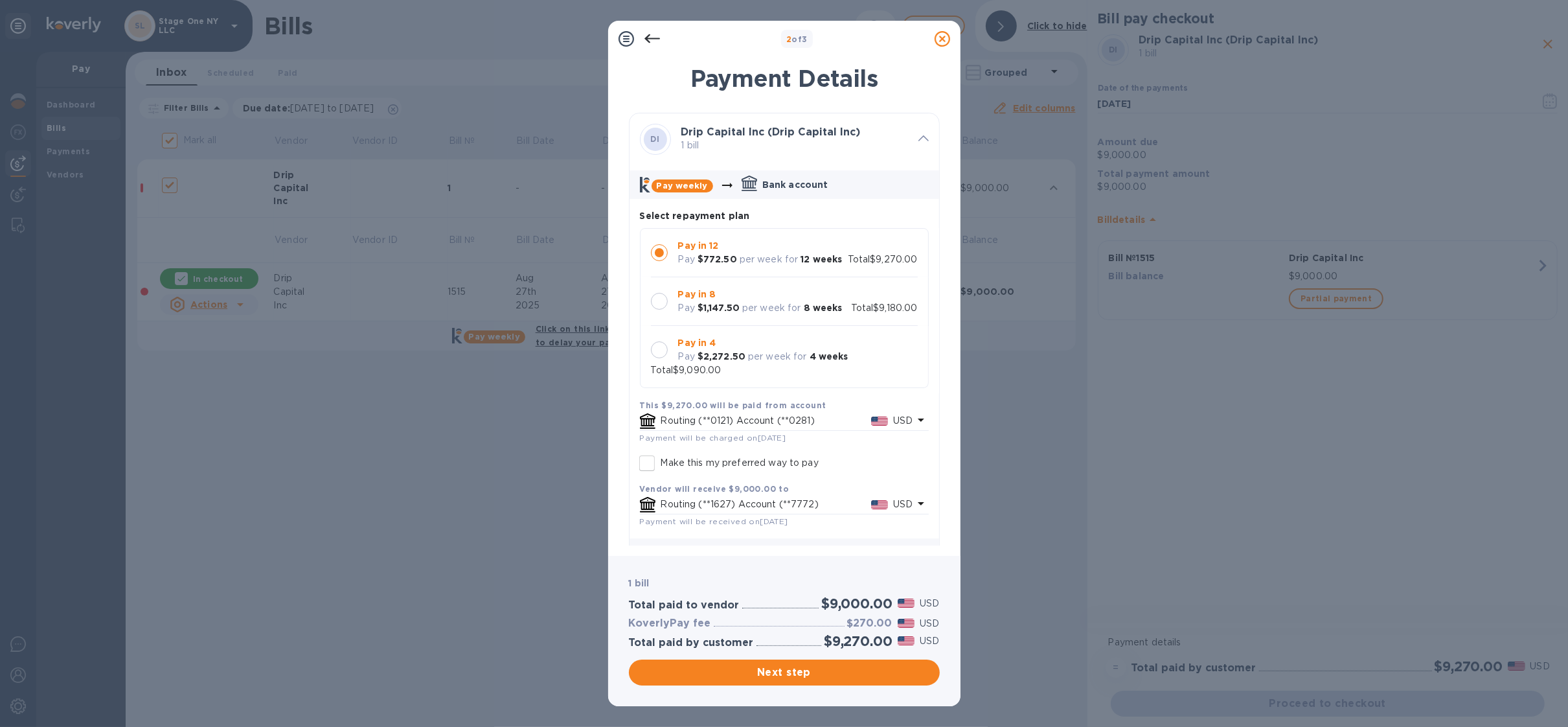
click at [658, 358] on div at bounding box center [659, 349] width 17 height 17
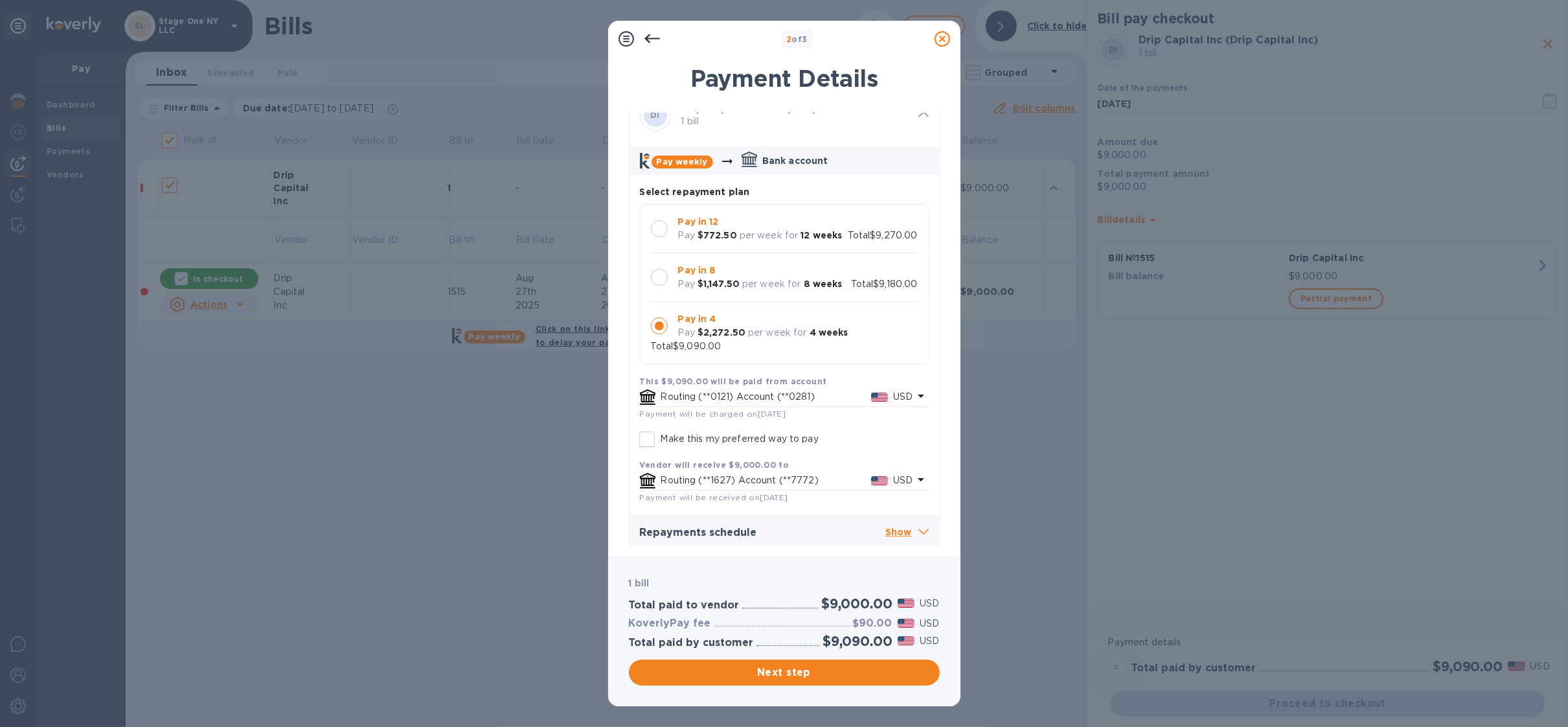
scroll to position [30, 0]
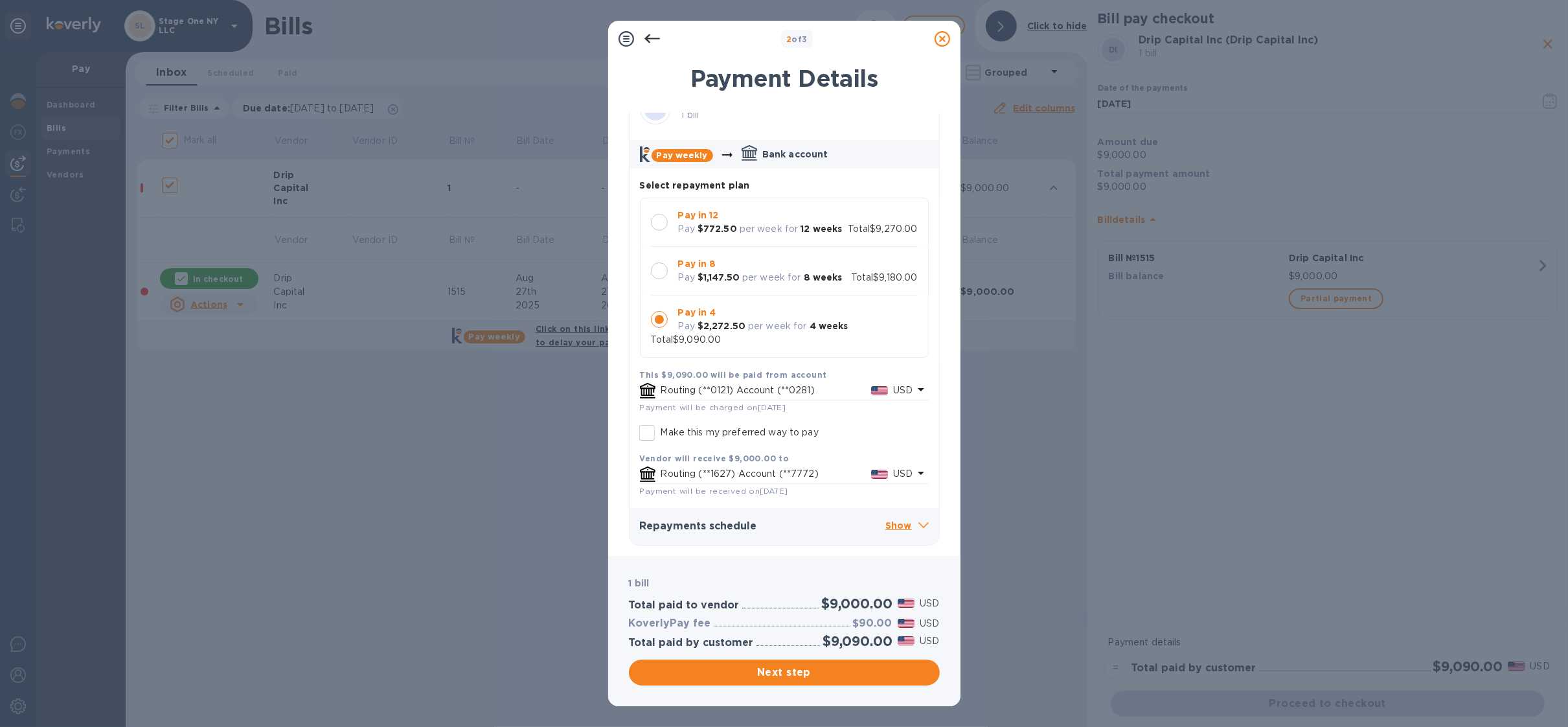
click at [895, 523] on p "Show" at bounding box center [907, 526] width 43 height 16
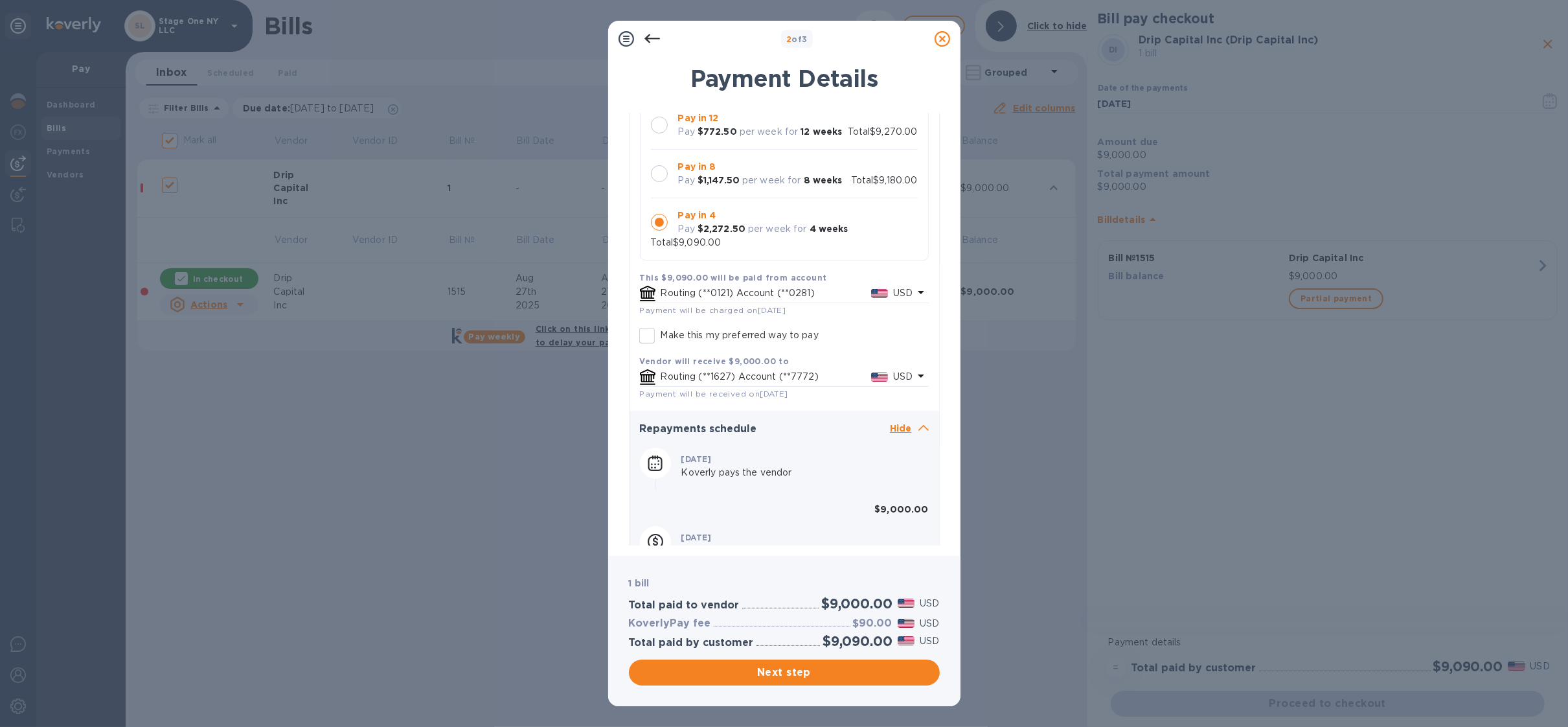
scroll to position [131, 0]
click at [658, 174] on div at bounding box center [659, 170] width 17 height 17
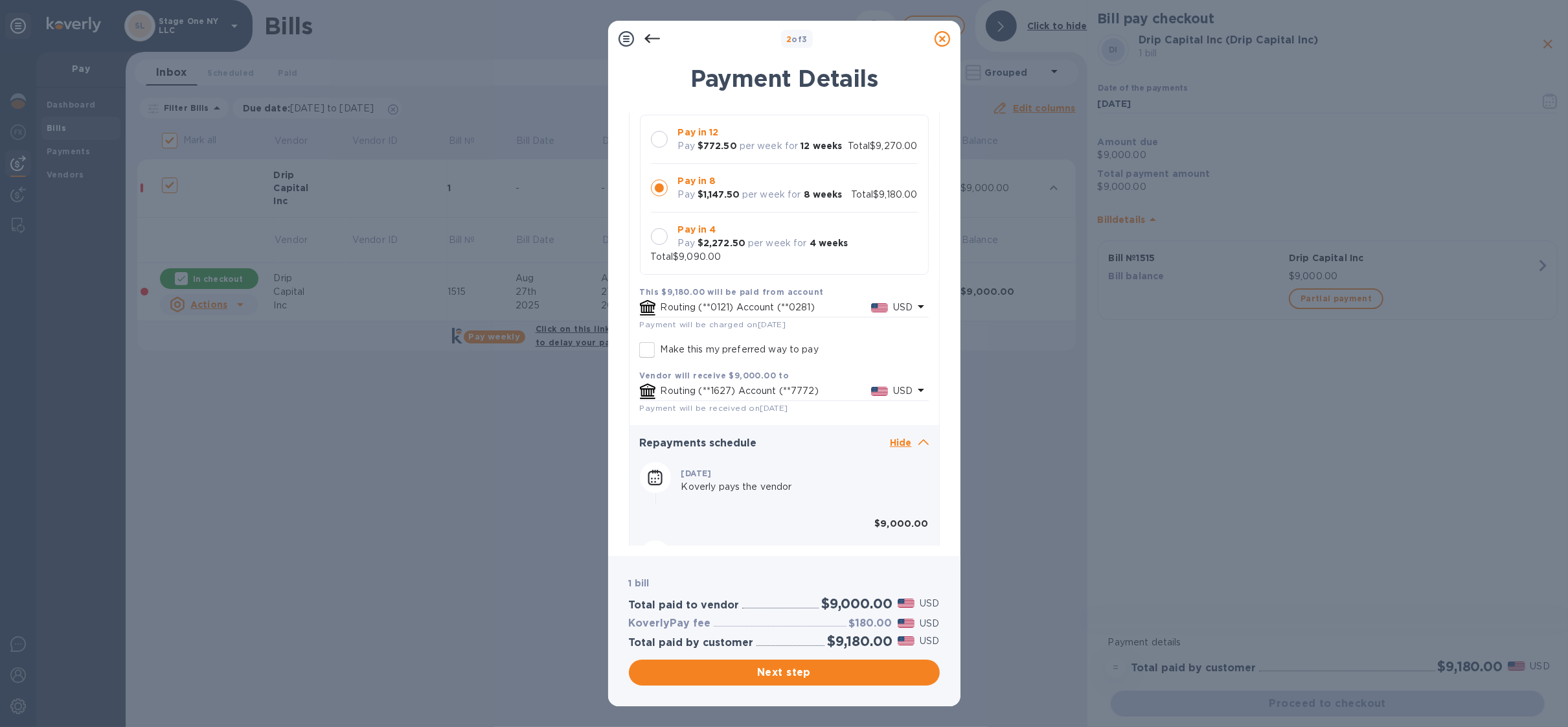
click at [665, 141] on div at bounding box center [659, 139] width 17 height 17
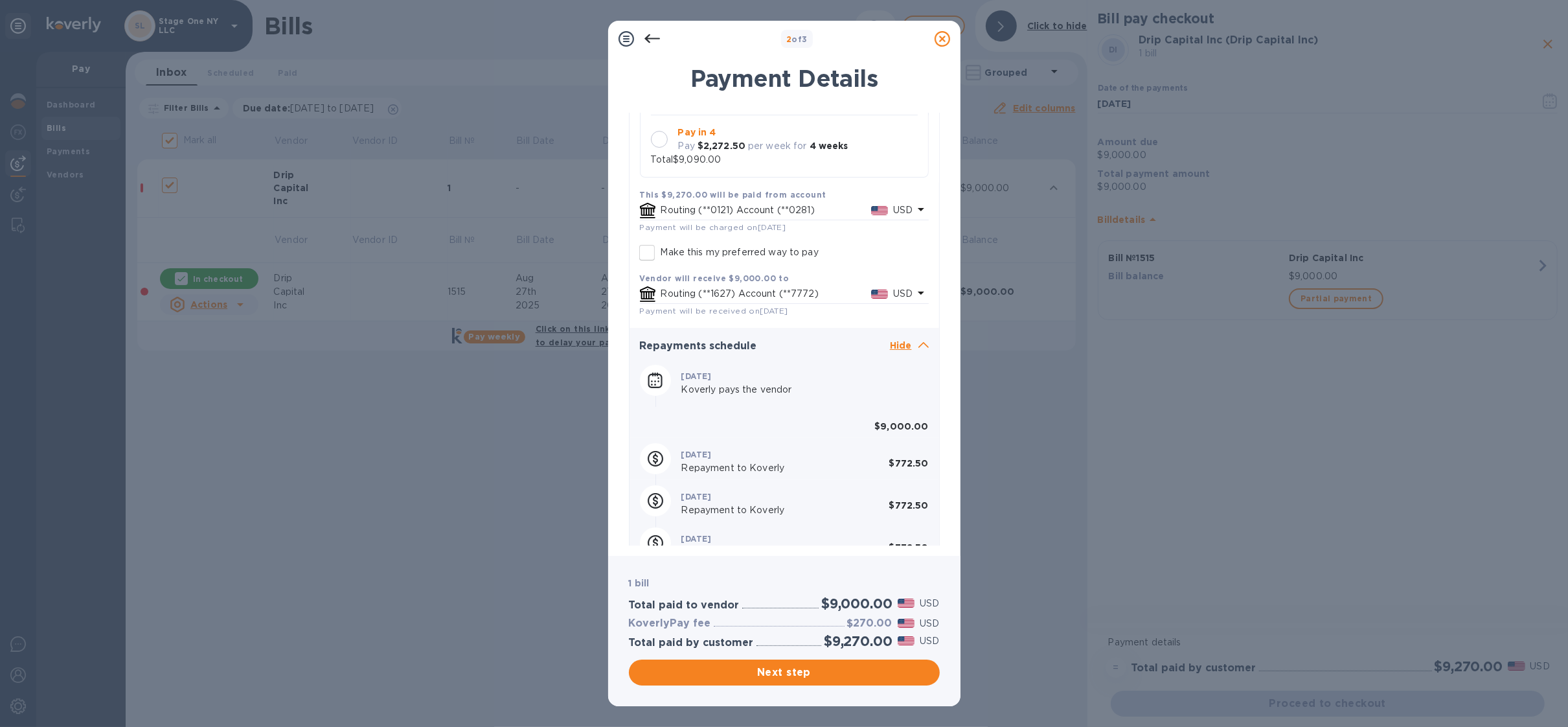
scroll to position [212, 0]
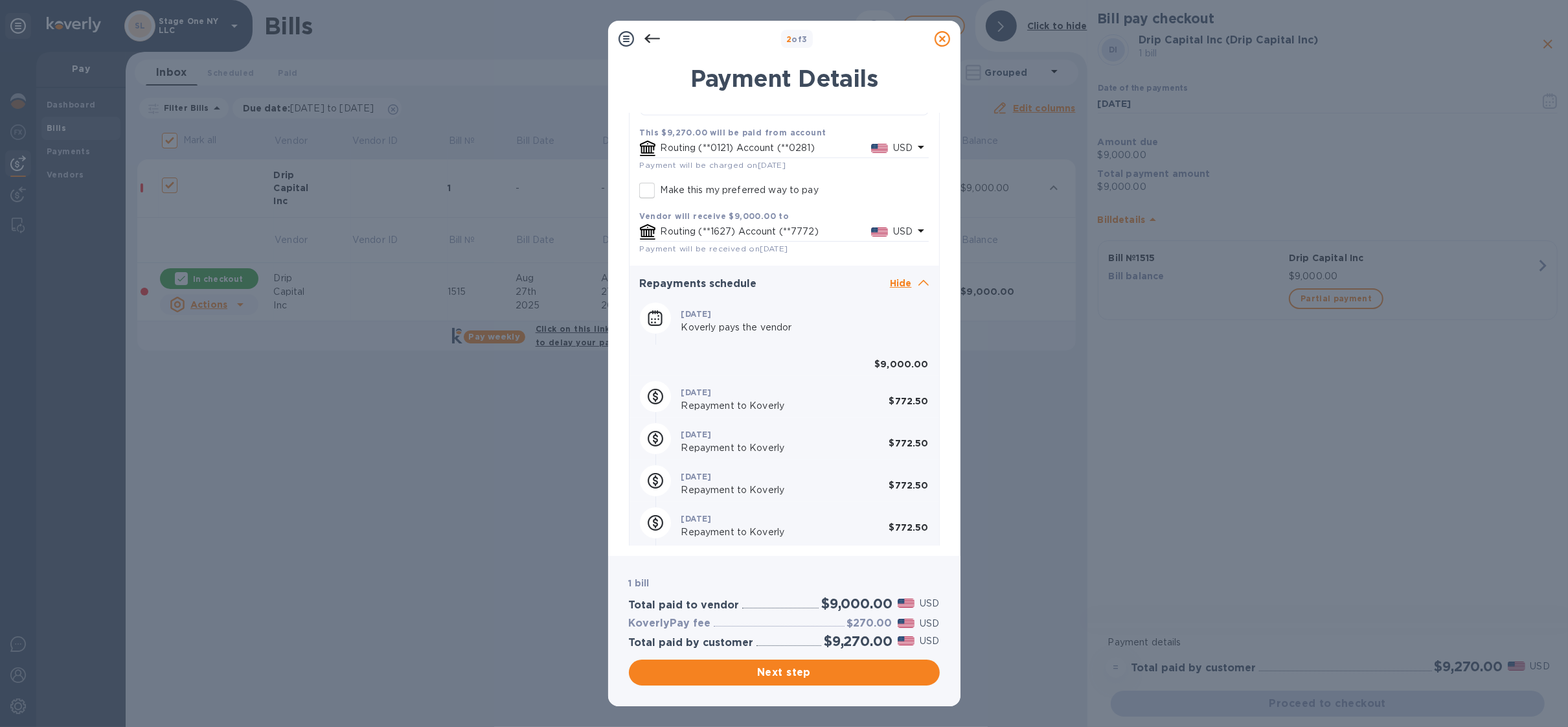
click at [891, 287] on p "Hide" at bounding box center [909, 283] width 39 height 16
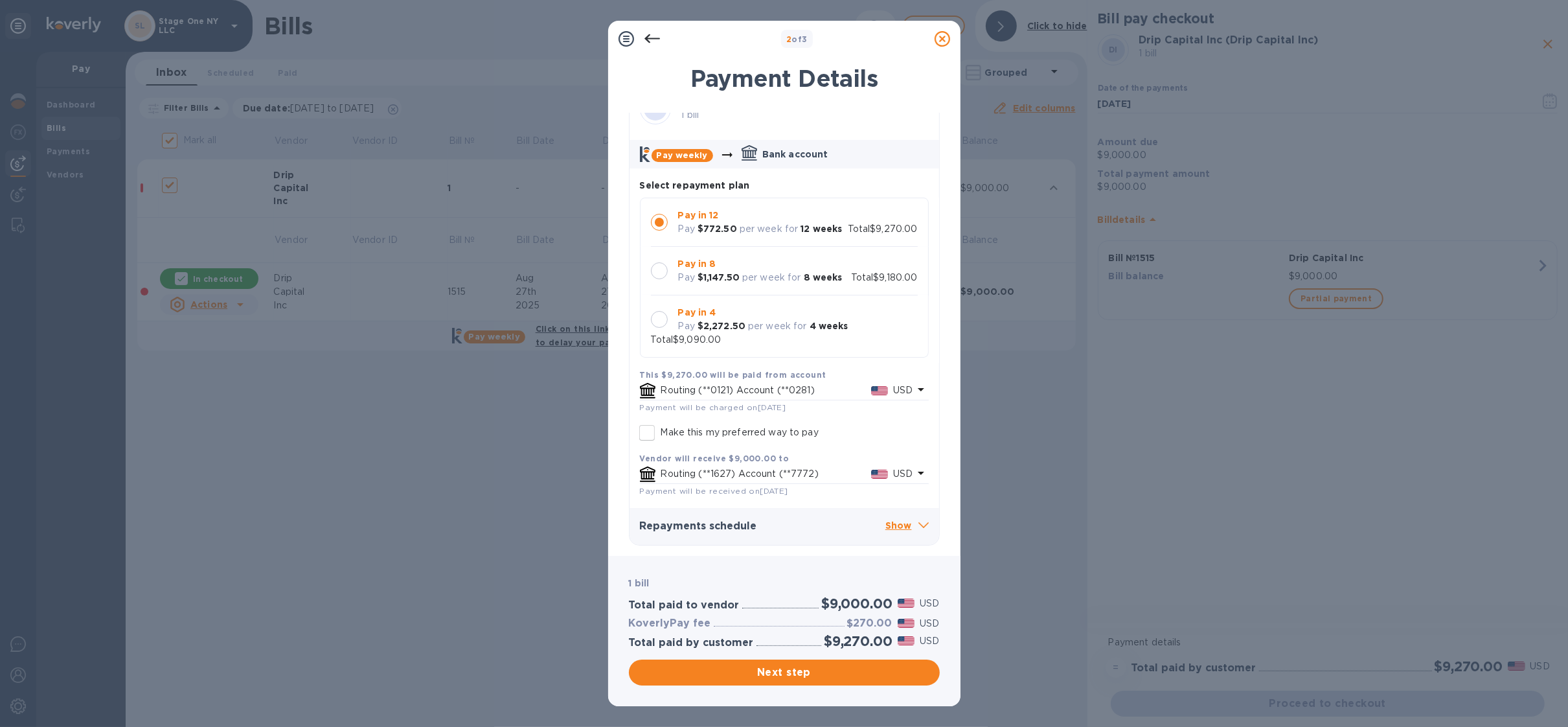
scroll to position [30, 0]
click at [885, 517] on div "Repayments schedule Show" at bounding box center [784, 526] width 310 height 37
click at [888, 526] on p "Show" at bounding box center [907, 526] width 43 height 16
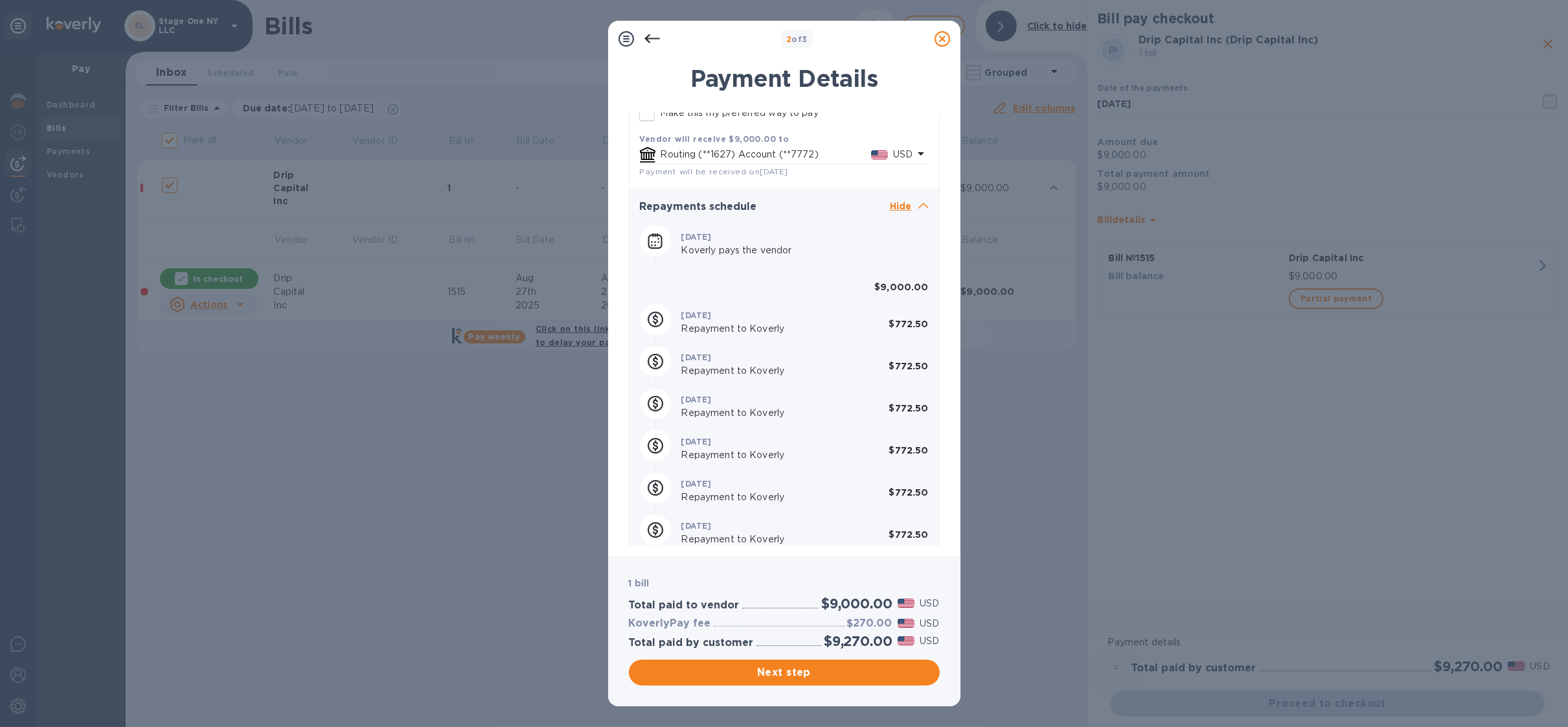
scroll to position [358, 0]
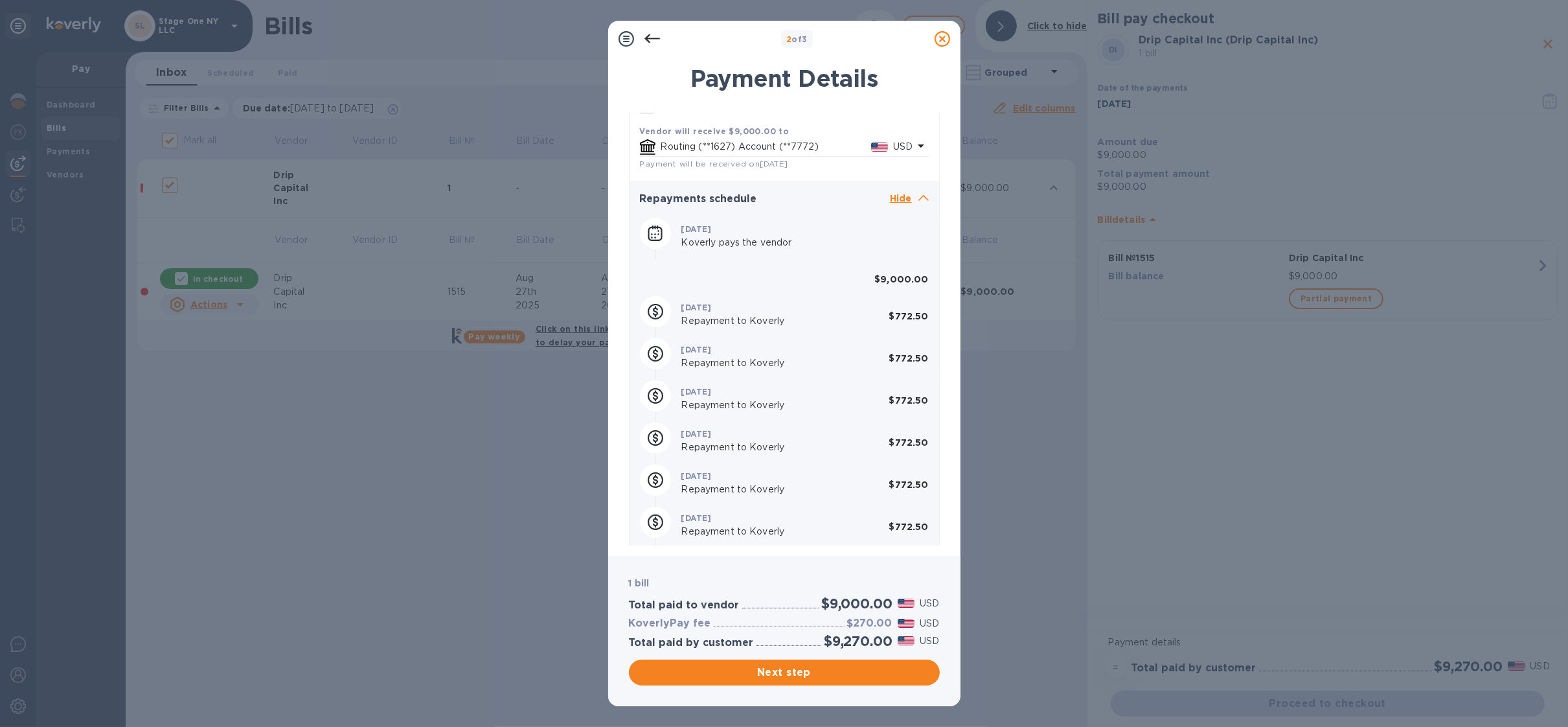
click at [939, 37] on icon at bounding box center [942, 39] width 15 height 15
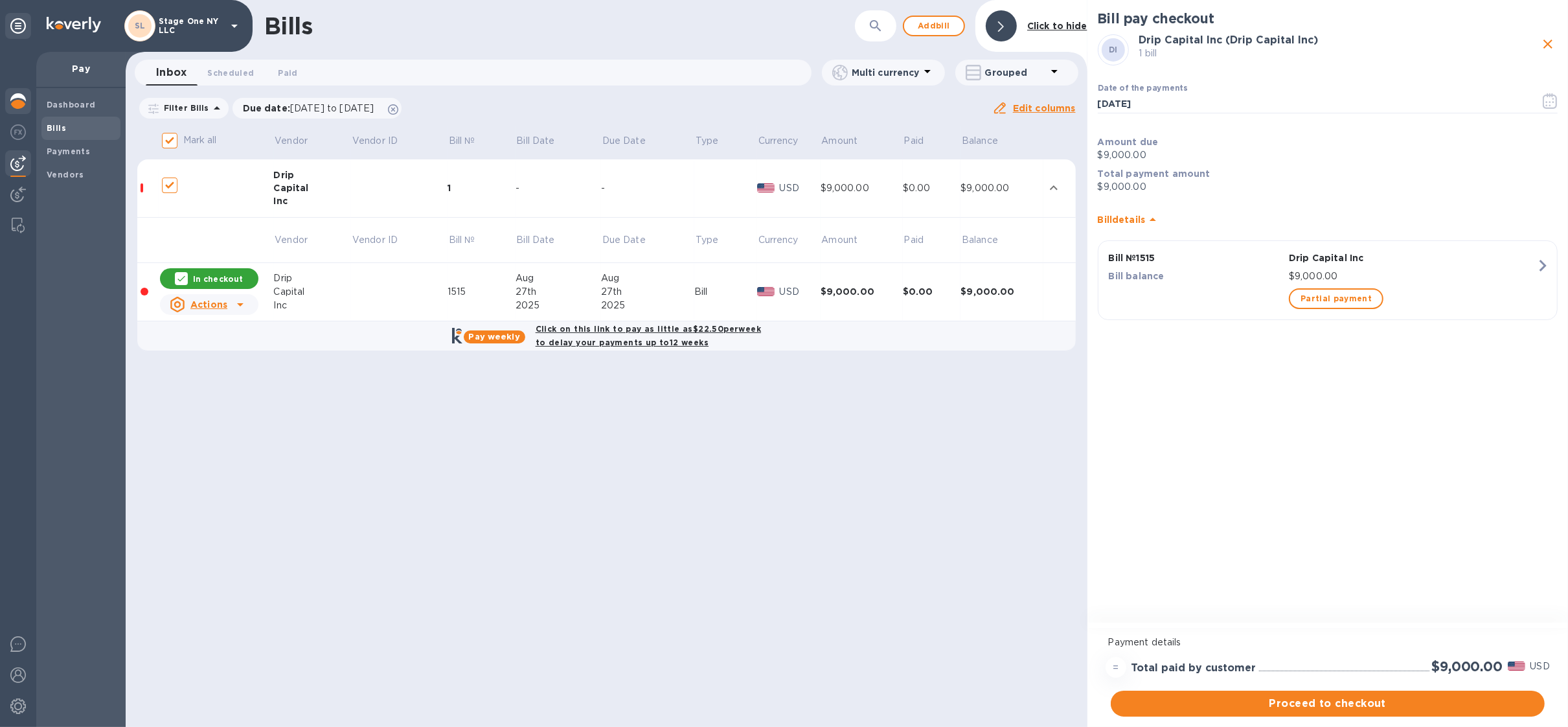
click at [17, 96] on img at bounding box center [18, 101] width 15 height 15
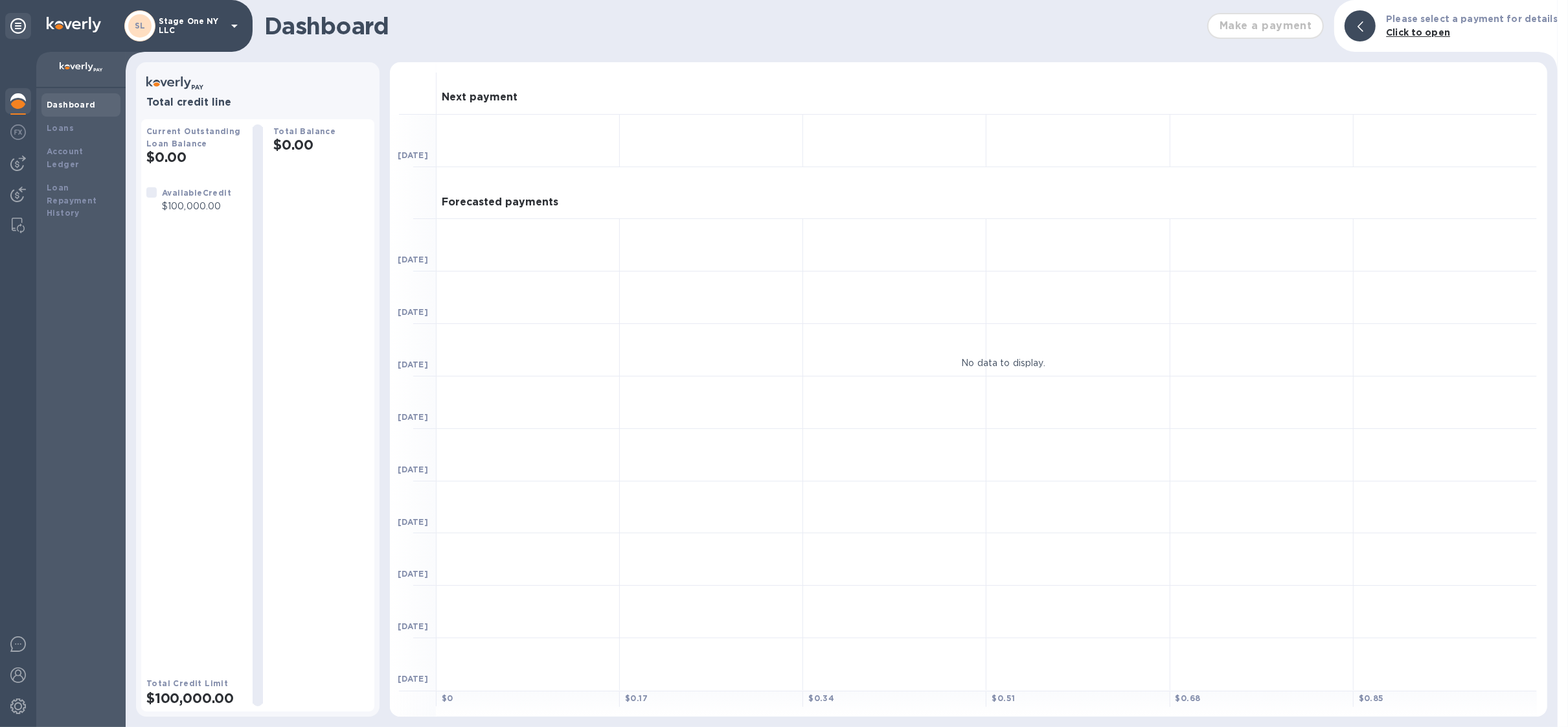
click at [194, 24] on p "Stage One NY LLC" at bounding box center [191, 26] width 65 height 18
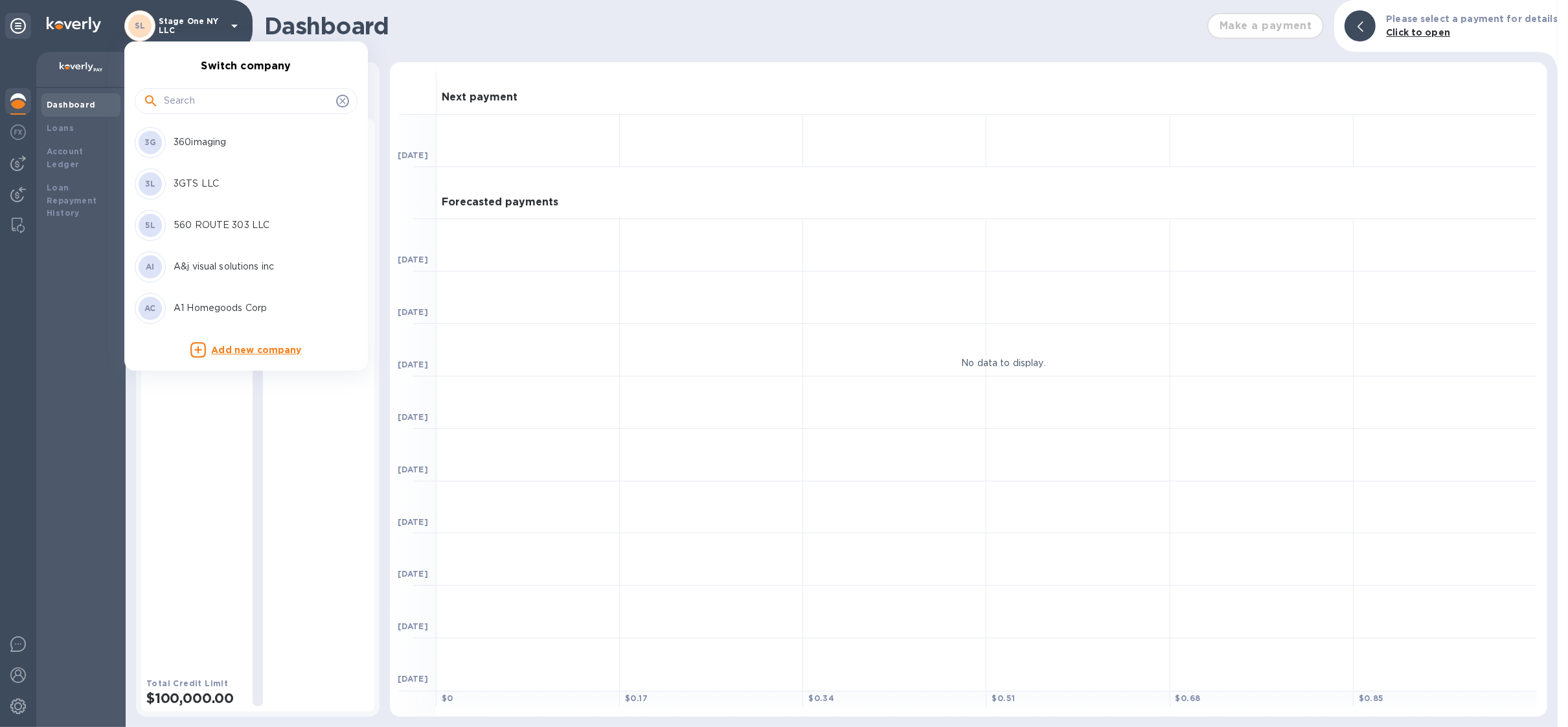
click at [196, 102] on input "text" at bounding box center [248, 101] width 167 height 20
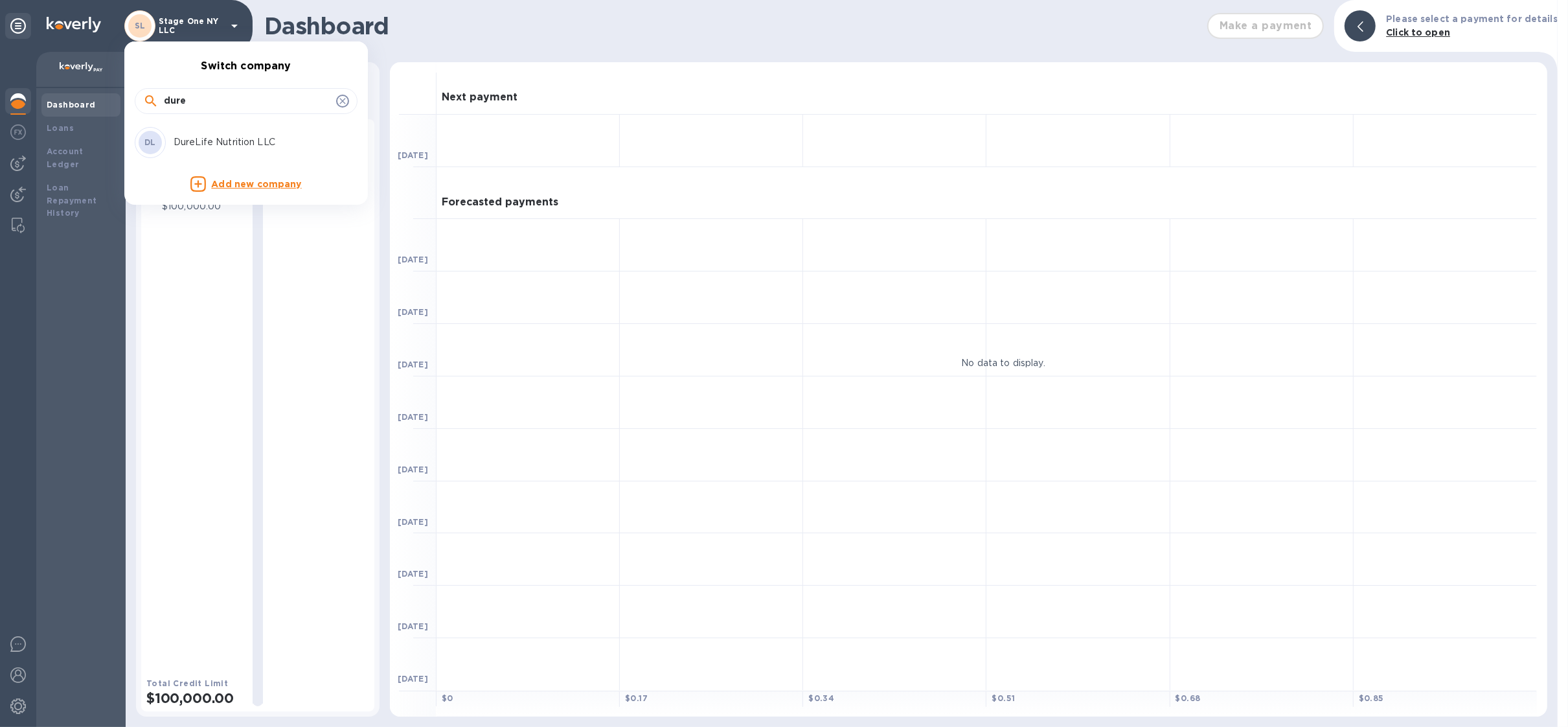
type input "dure"
click at [190, 134] on div "DL DureLife Nutrition LLC" at bounding box center [235, 142] width 202 height 31
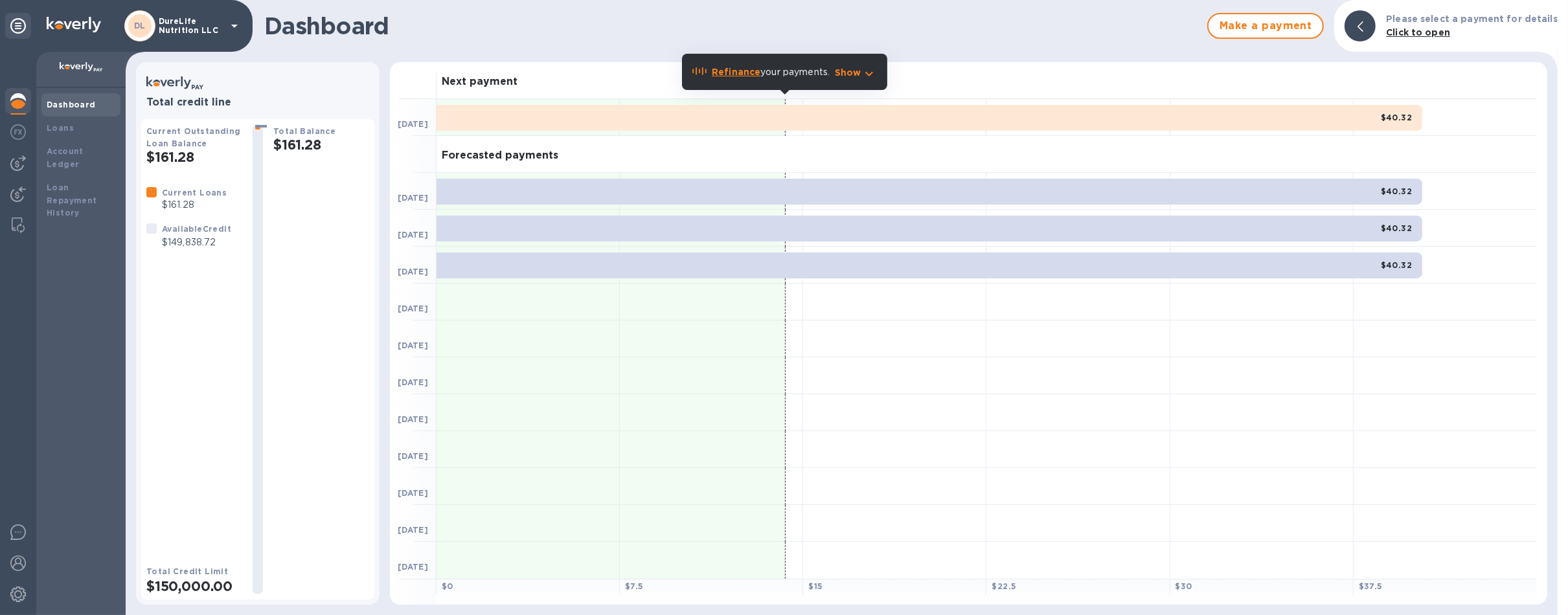
click at [170, 29] on p "DureLife Nutrition LLC" at bounding box center [191, 26] width 65 height 18
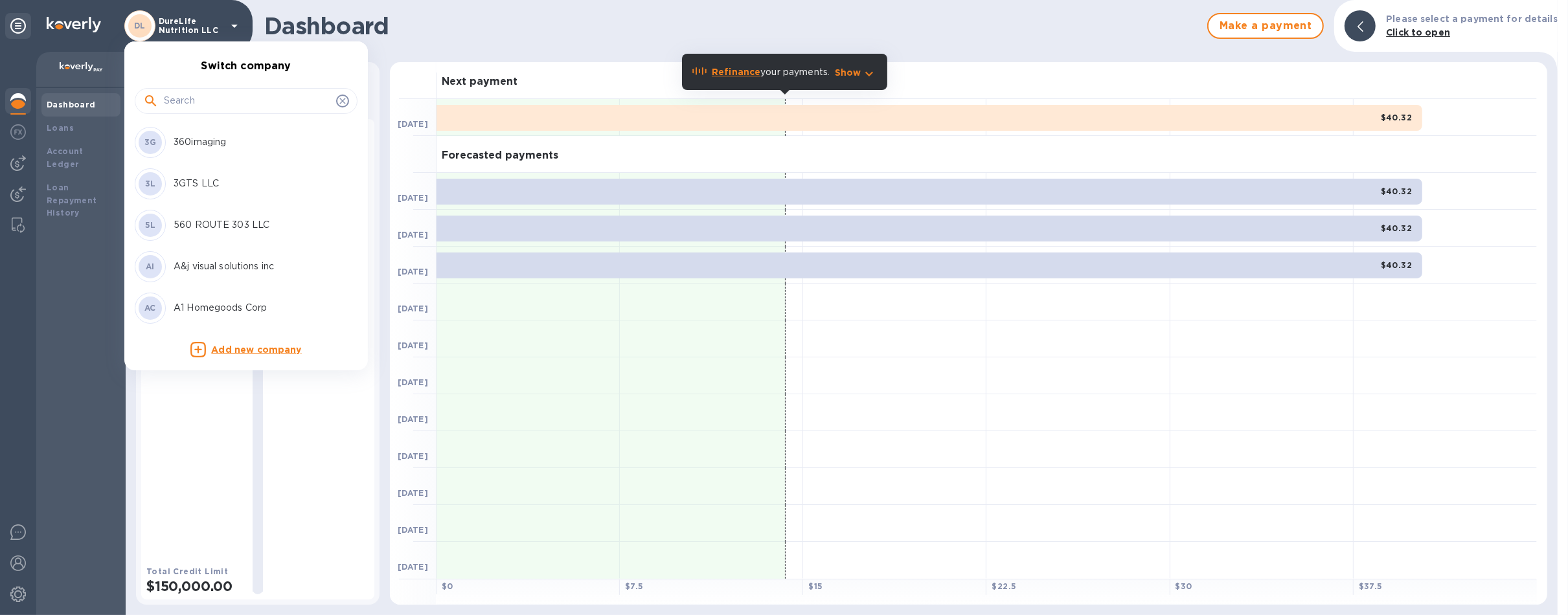
click at [189, 95] on input "text" at bounding box center [248, 101] width 167 height 20
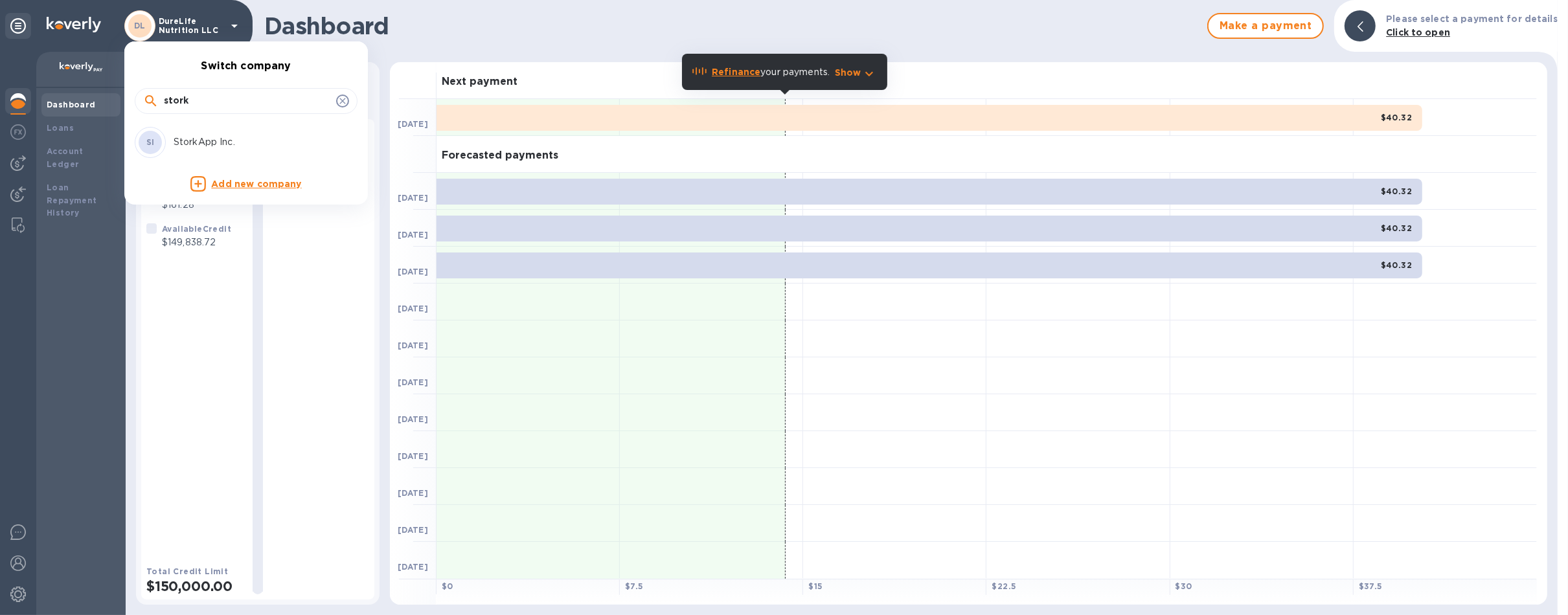
type input "stork"
click at [222, 144] on p "StorkApp Inc." at bounding box center [255, 142] width 163 height 14
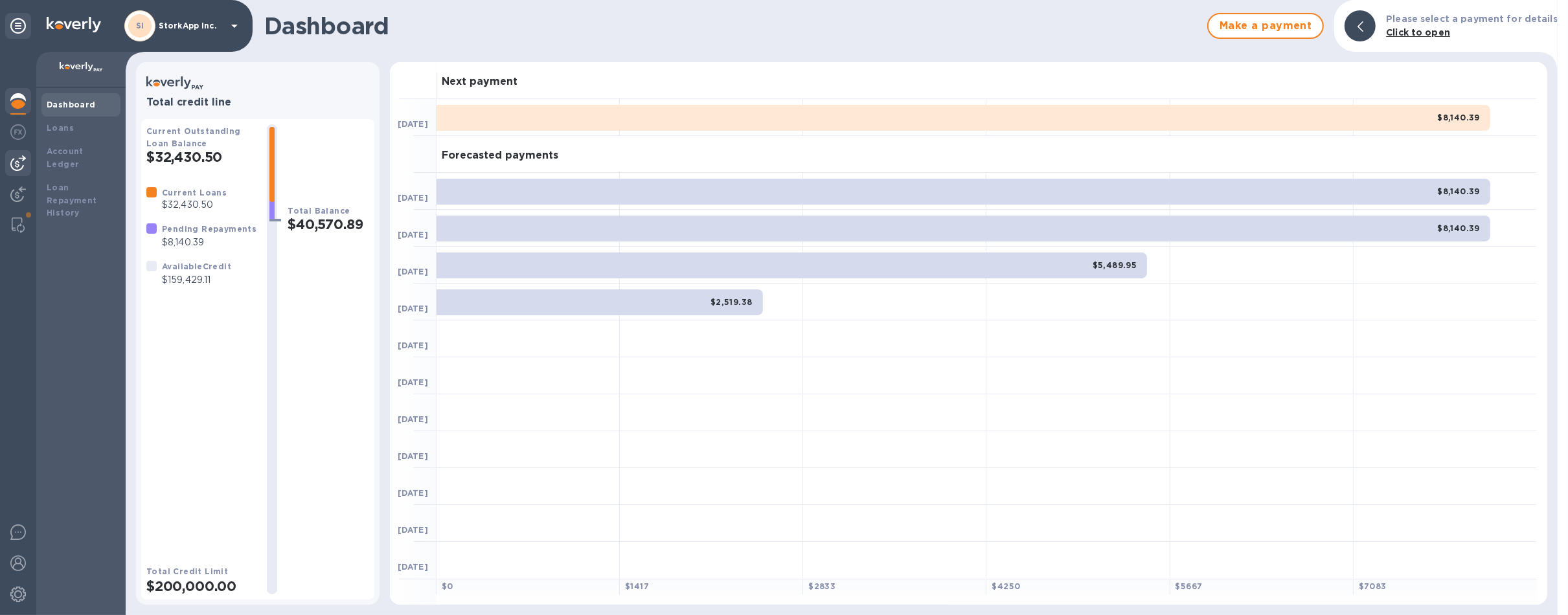
click at [17, 160] on img at bounding box center [18, 163] width 15 height 15
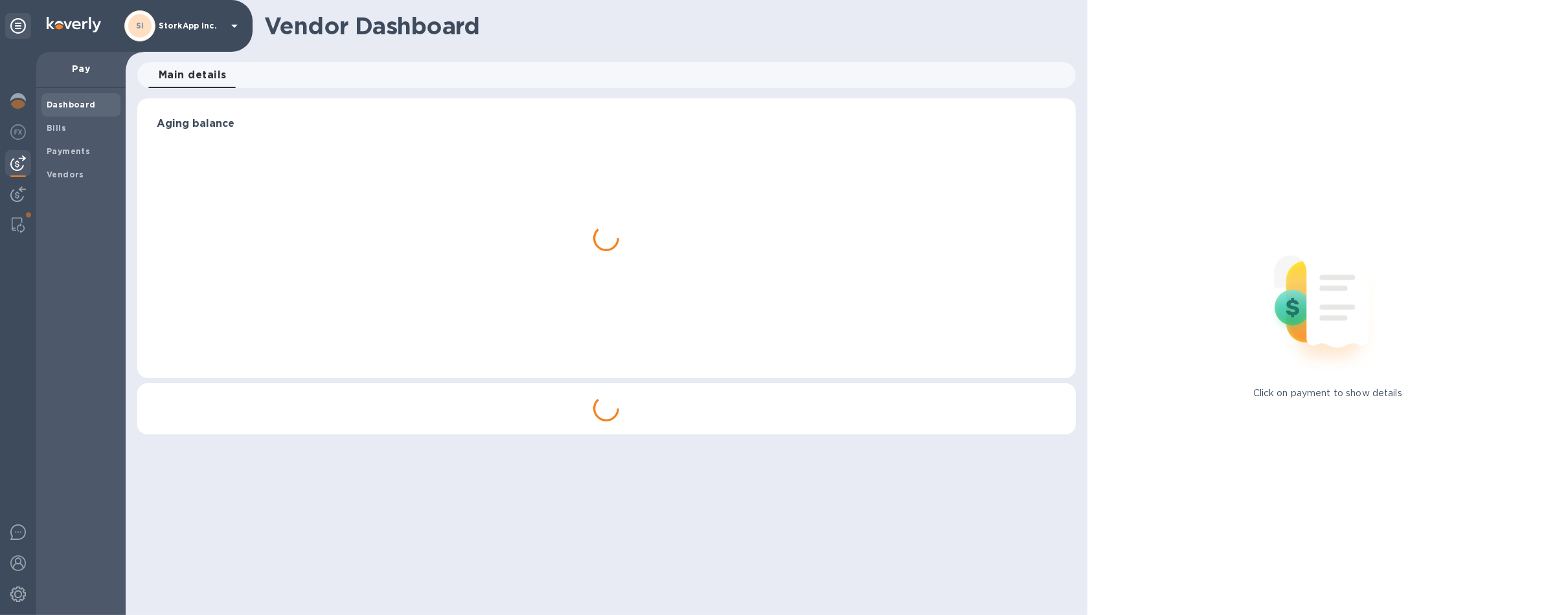
click at [17, 160] on img at bounding box center [18, 163] width 15 height 15
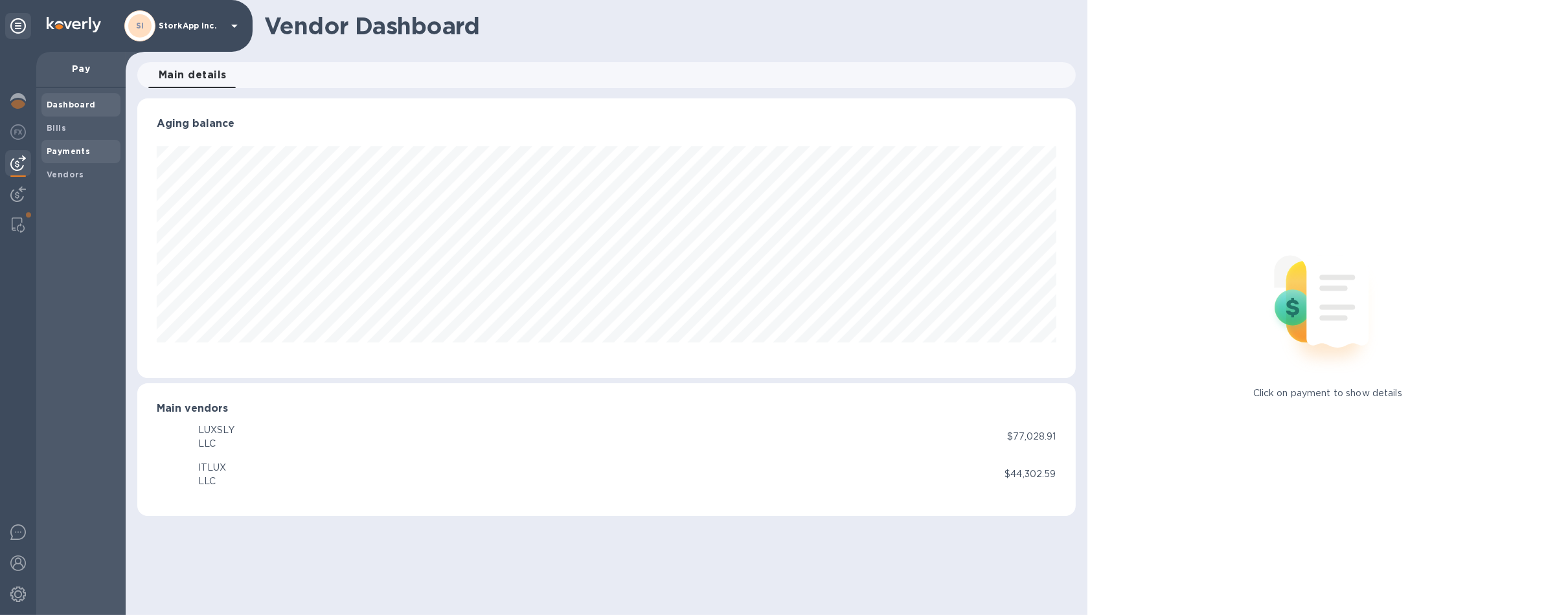
scroll to position [279, 938]
click at [70, 159] on div "Payments" at bounding box center [81, 151] width 79 height 24
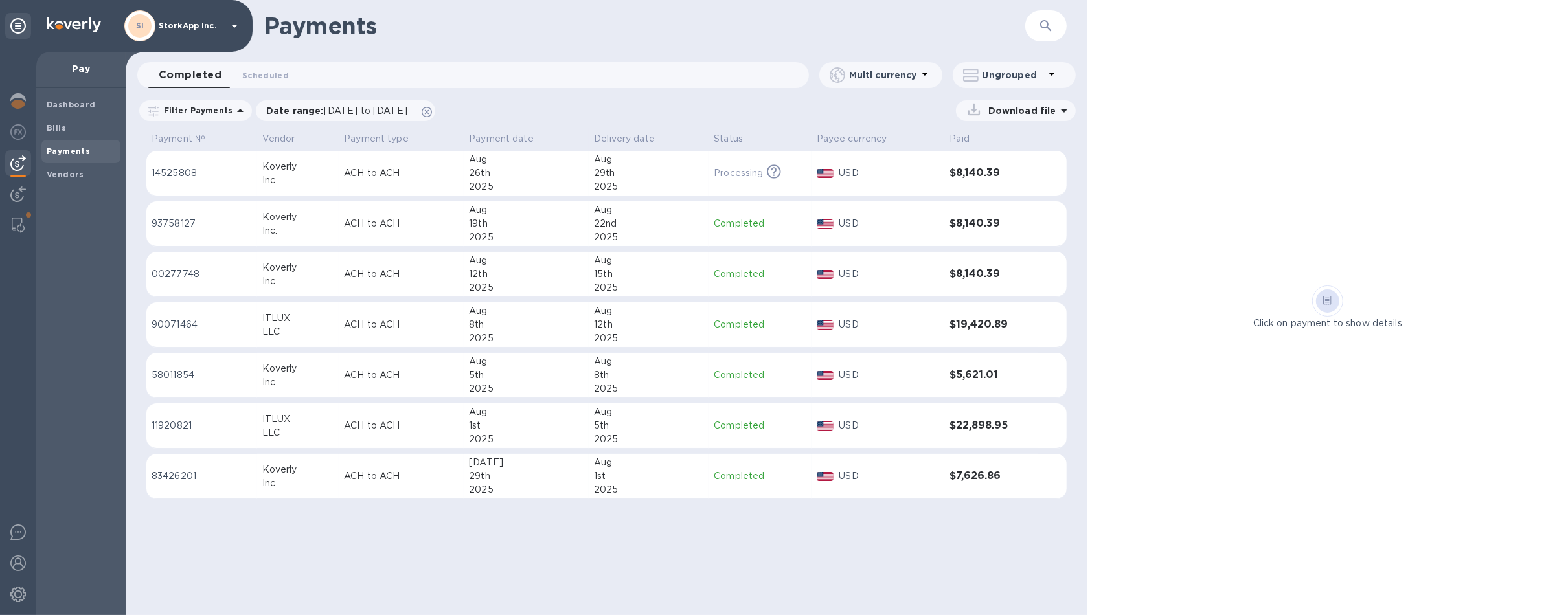
click at [185, 37] on div "SI StorkApp Inc." at bounding box center [183, 26] width 118 height 31
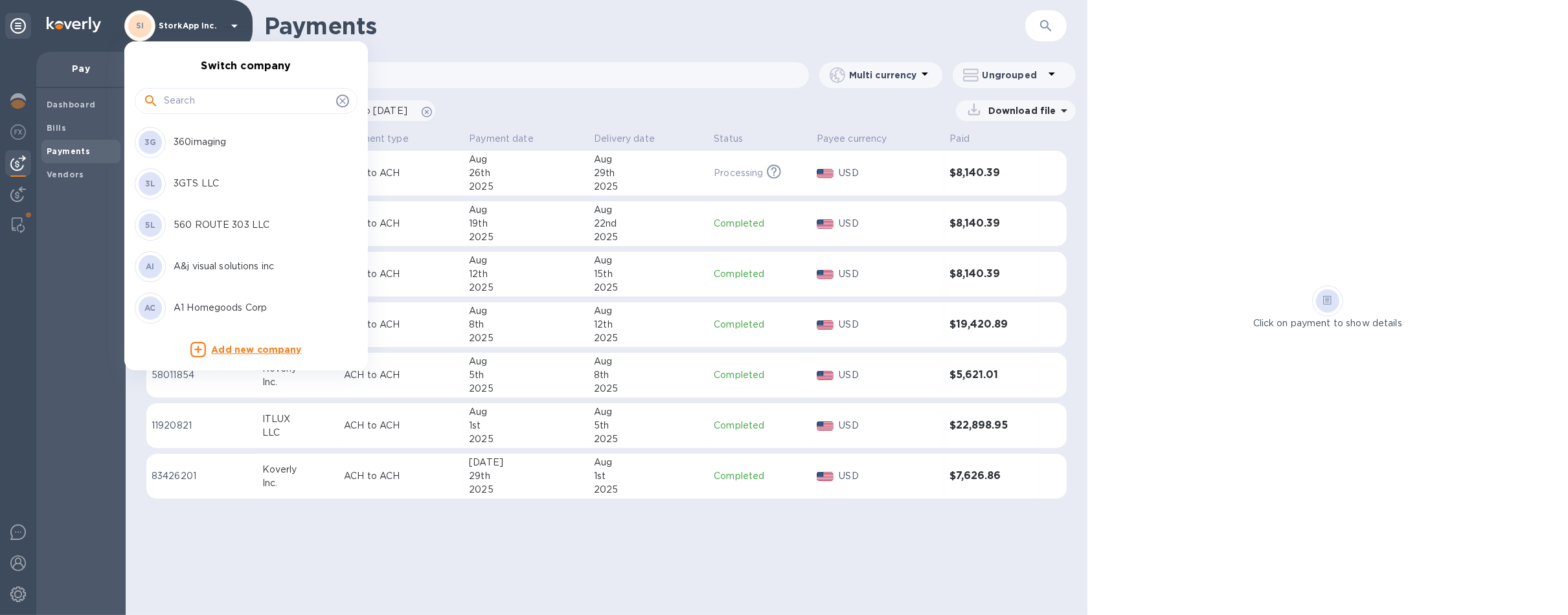
click at [197, 96] on input "text" at bounding box center [248, 101] width 167 height 20
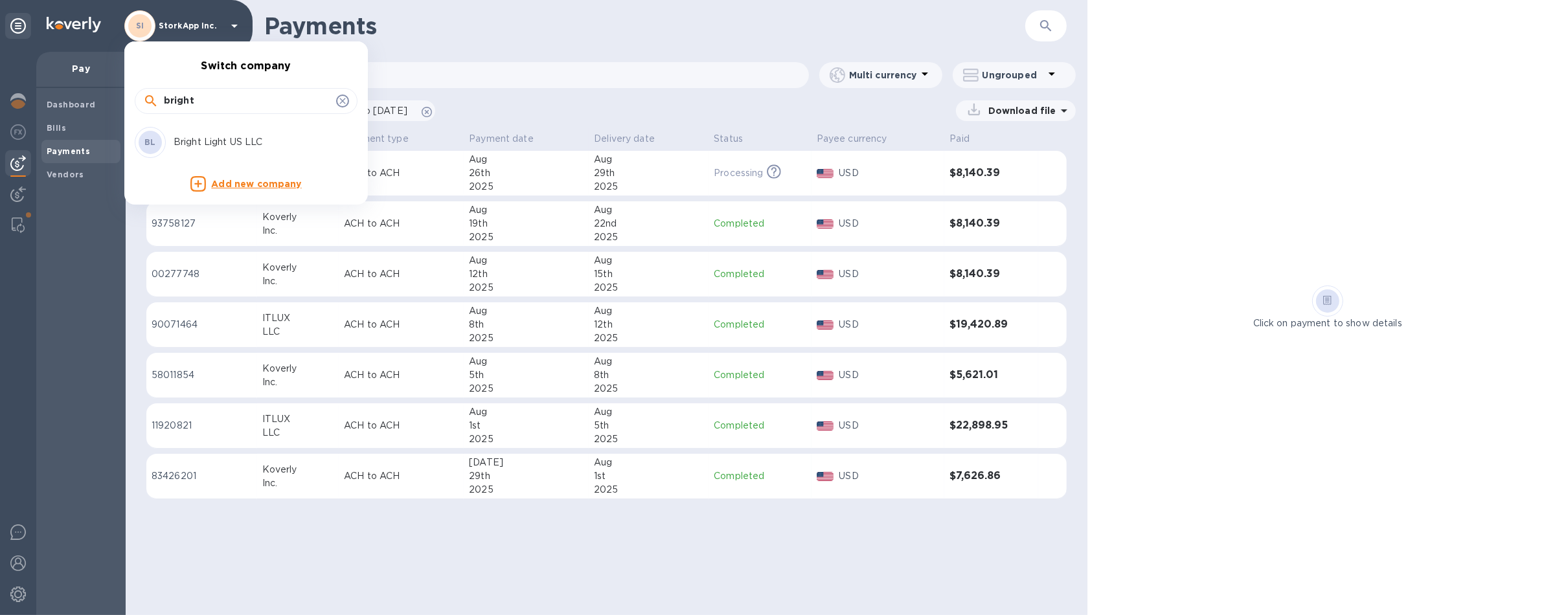
type input "bright"
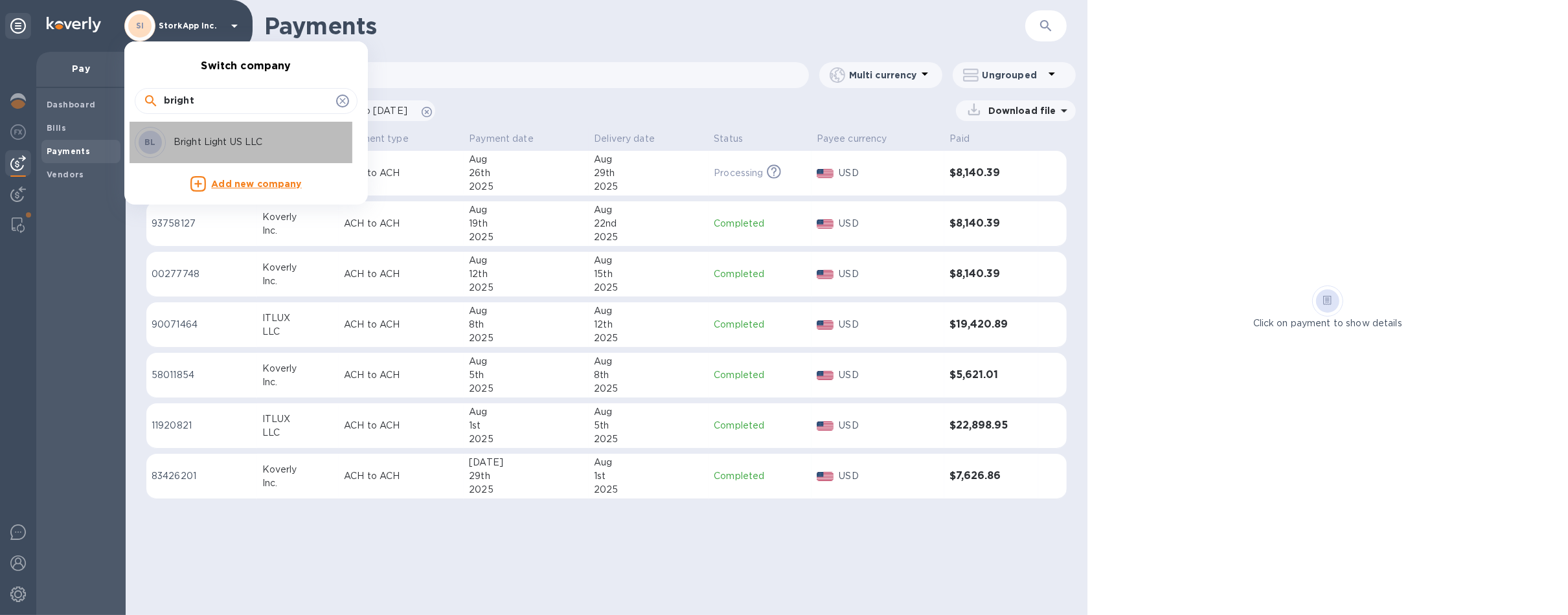
click at [204, 137] on p "Bright Light US LLC" at bounding box center [255, 142] width 163 height 14
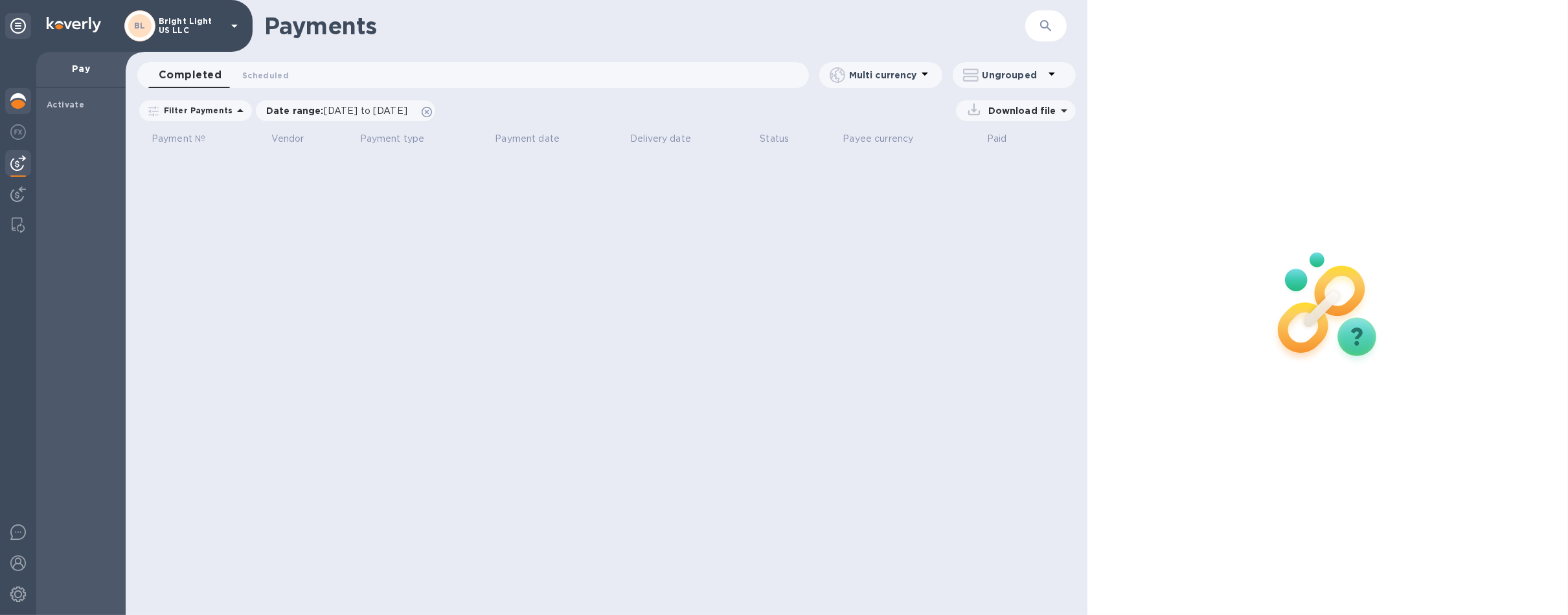
click at [24, 101] on img at bounding box center [18, 101] width 15 height 15
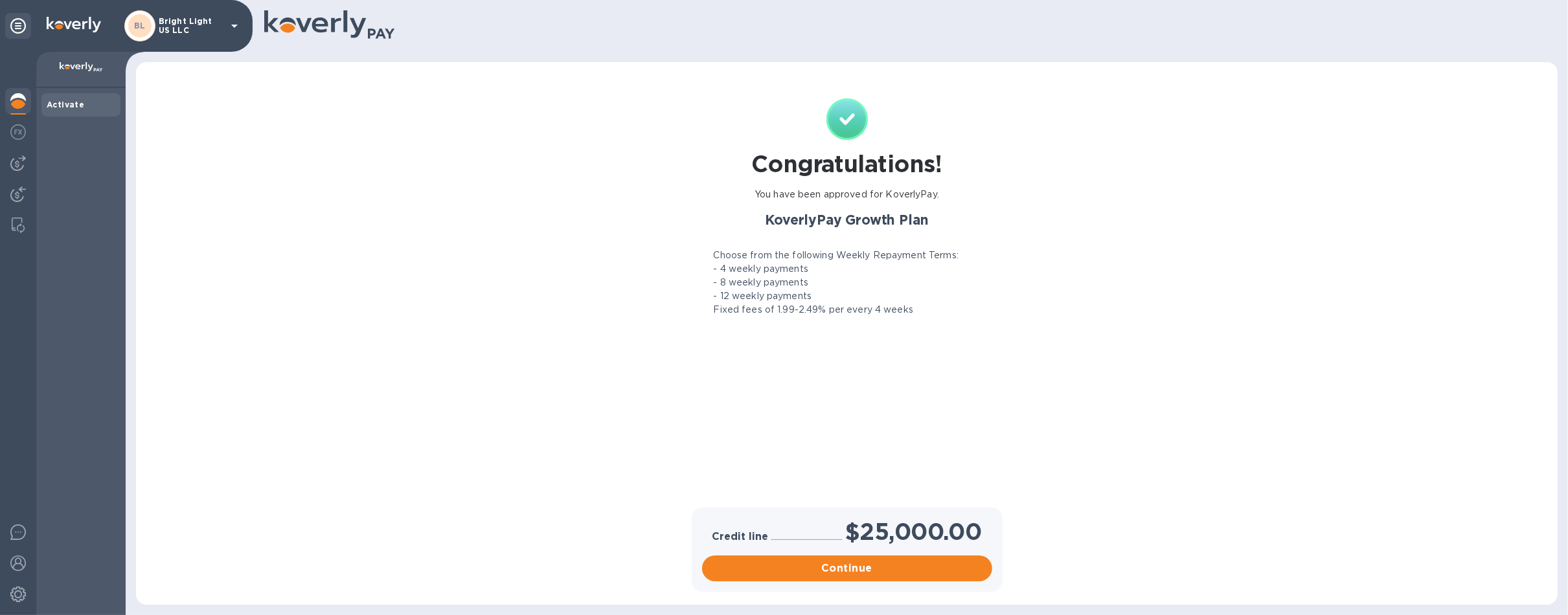
click at [205, 31] on p "Bright Light US LLC" at bounding box center [191, 26] width 65 height 18
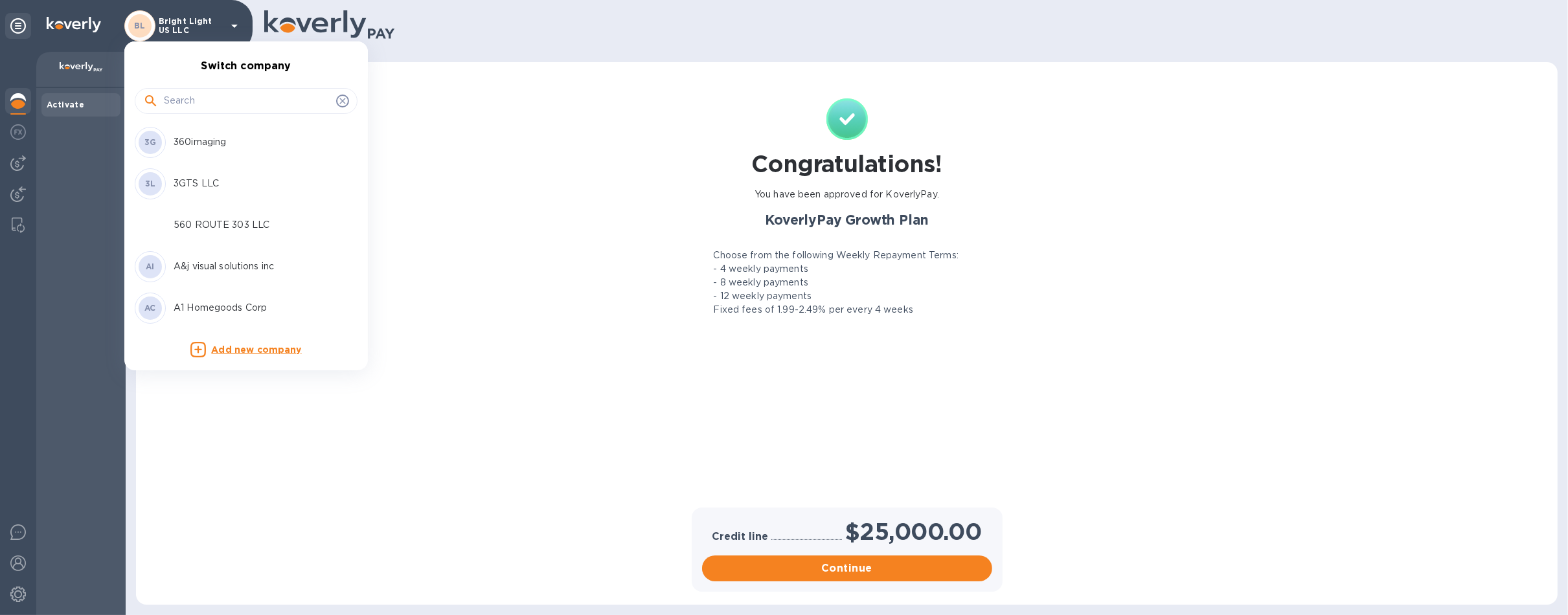
click at [216, 96] on input "text" at bounding box center [248, 101] width 167 height 20
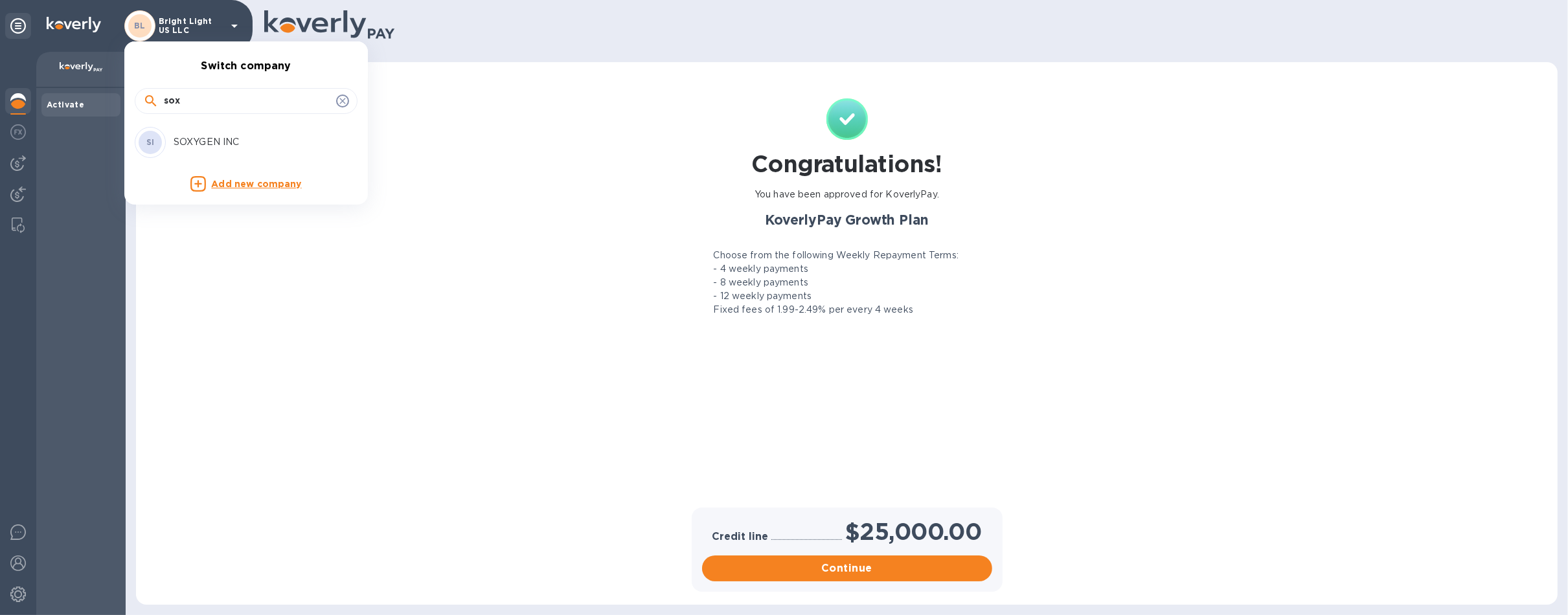
type input "sox"
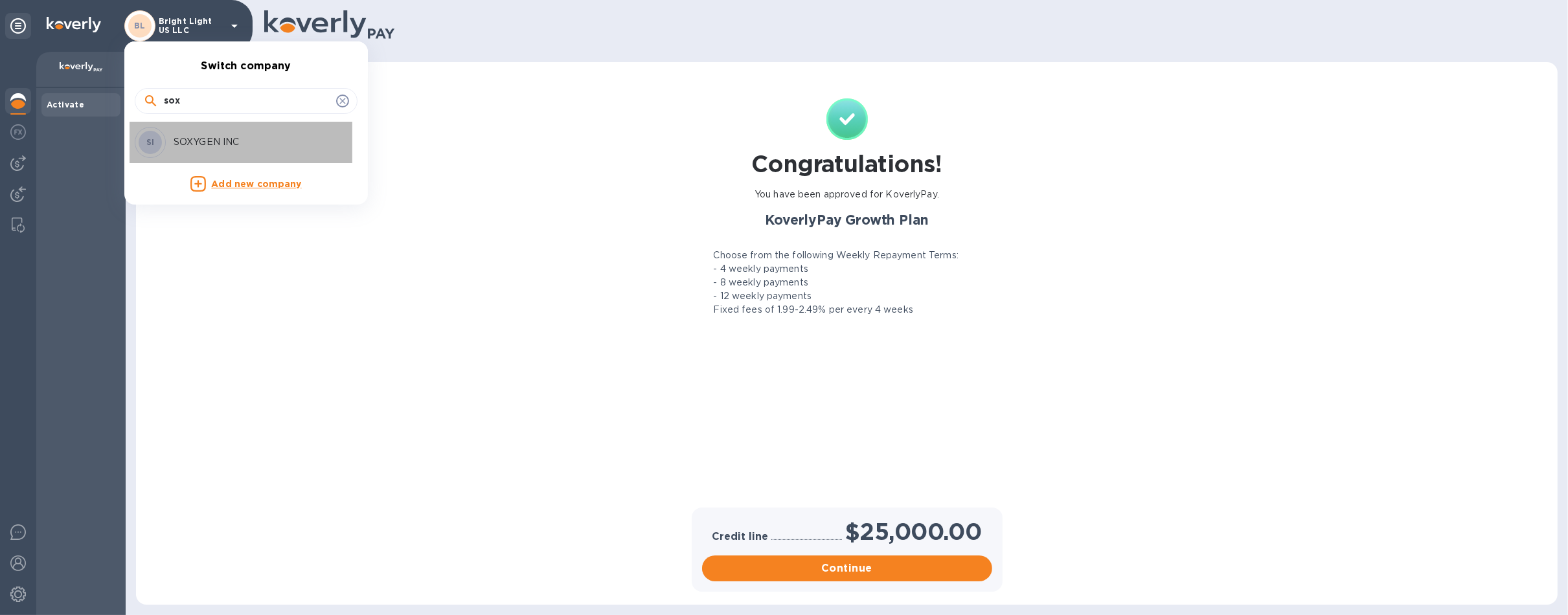
click at [228, 148] on p "SOXYGEN INC" at bounding box center [255, 142] width 163 height 14
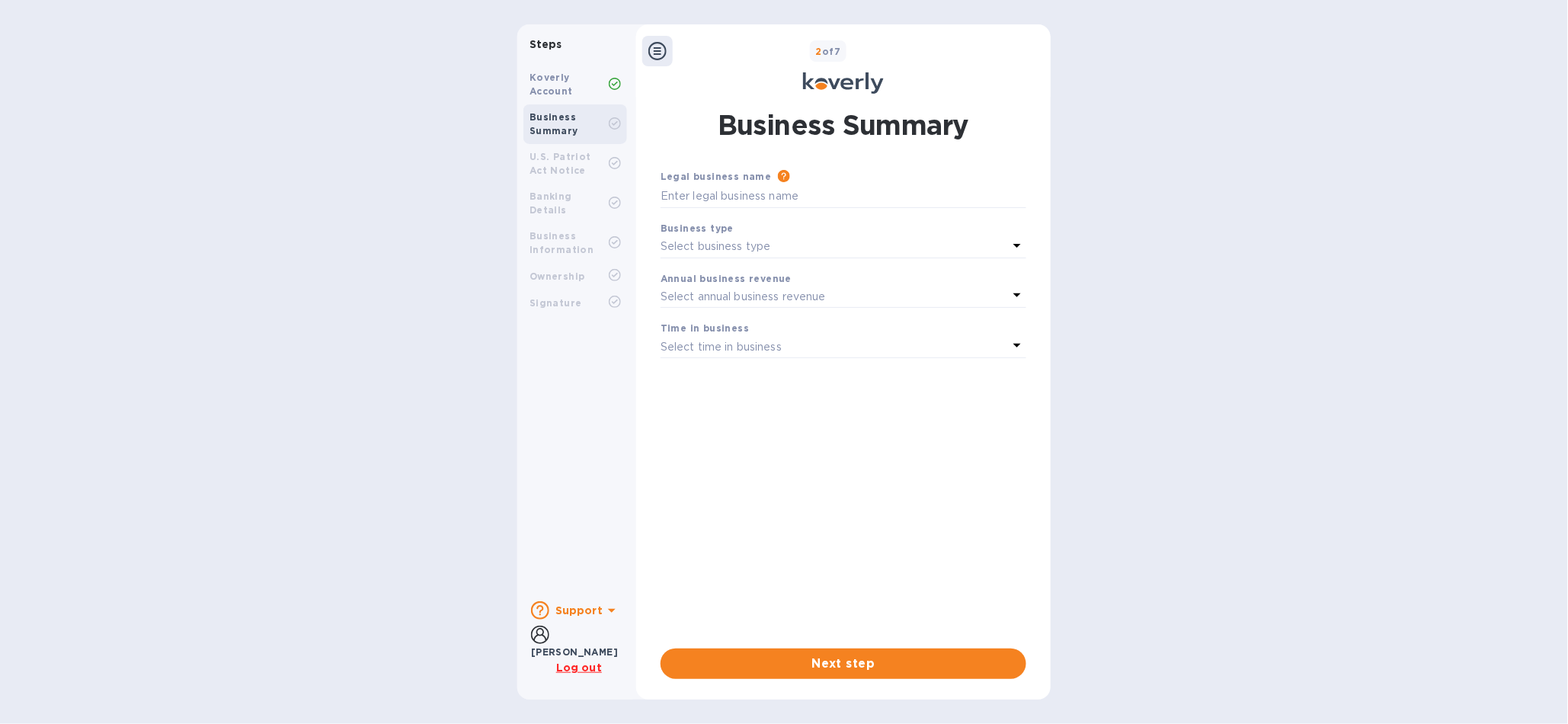
click at [1300, 718] on div "Steps Koverly Account Business Summary U.S. Patriot Act Notice Banking Details …" at bounding box center [784, 362] width 1568 height 724
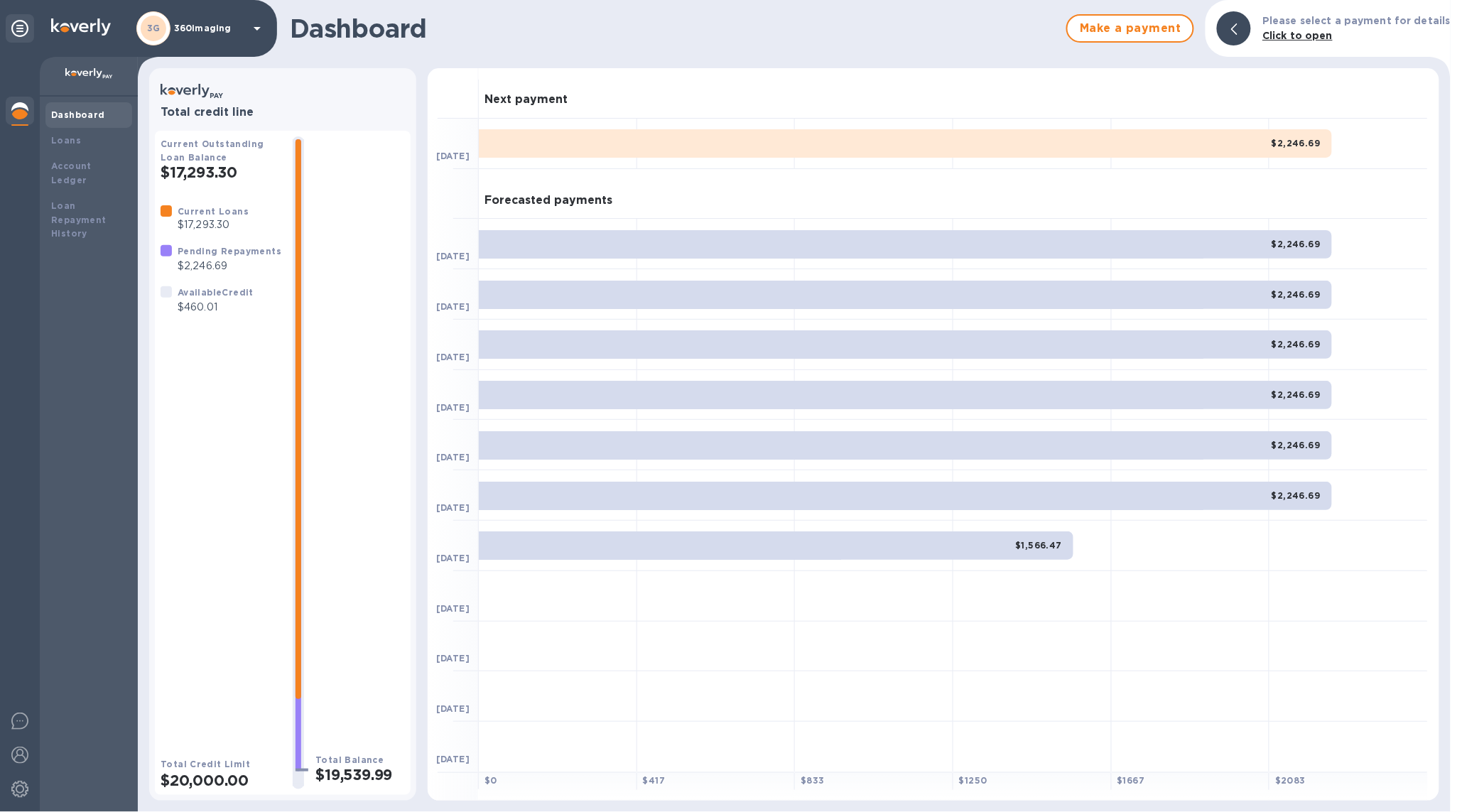
click at [249, 32] on icon at bounding box center [257, 28] width 17 height 17
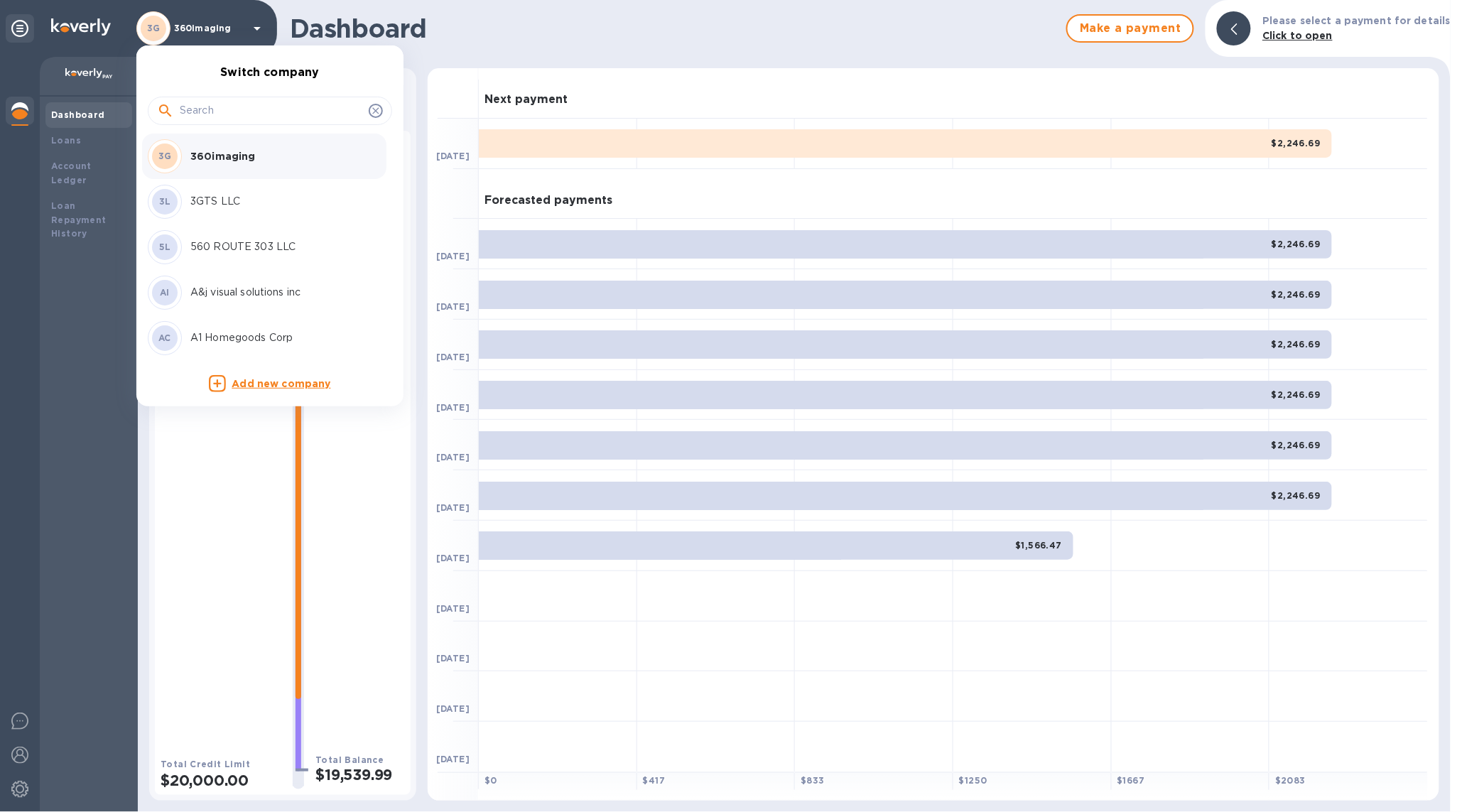
click at [201, 107] on input "text" at bounding box center [272, 111] width 183 height 22
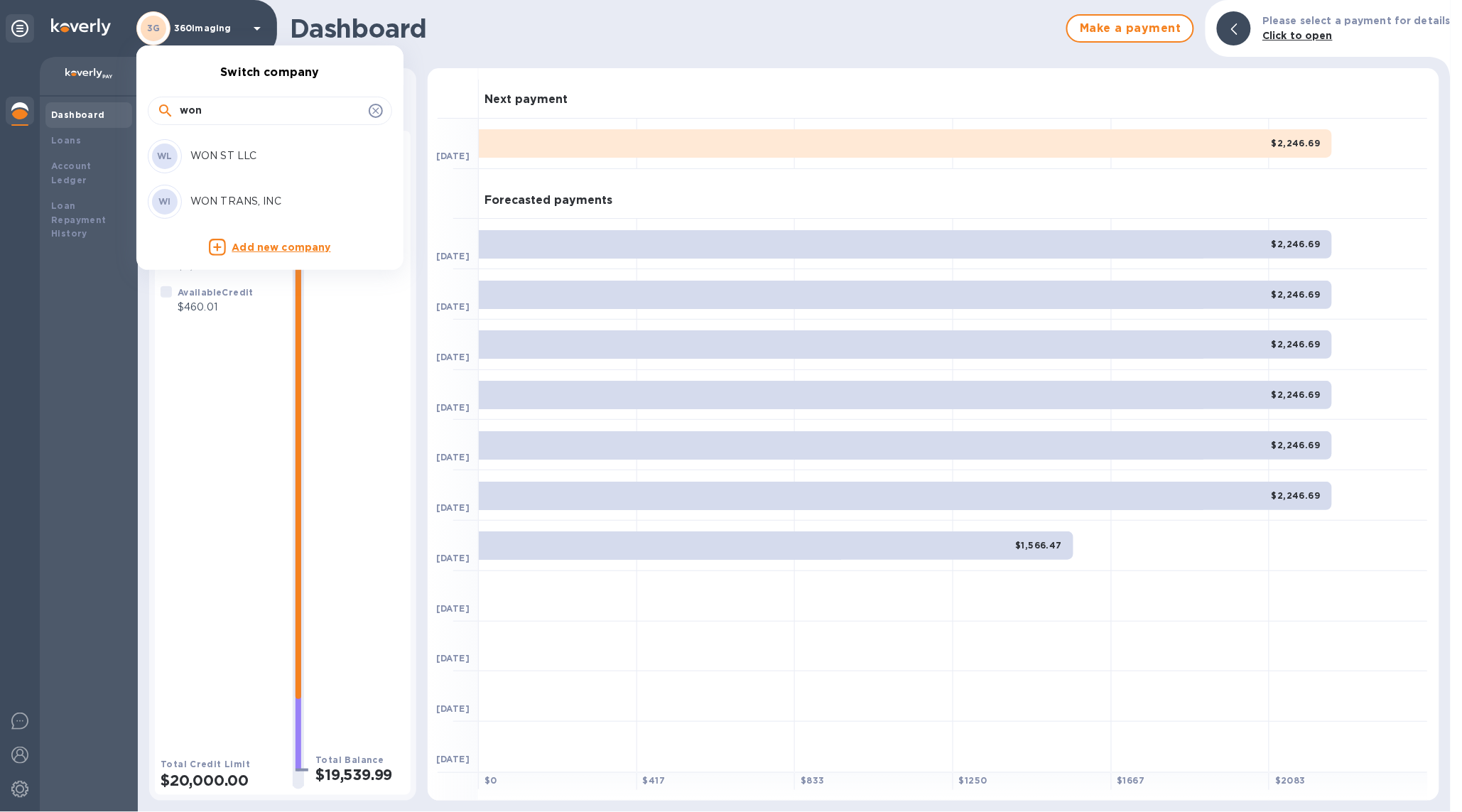
type input "won"
click at [234, 157] on p "WON ST LLC" at bounding box center [280, 156] width 179 height 15
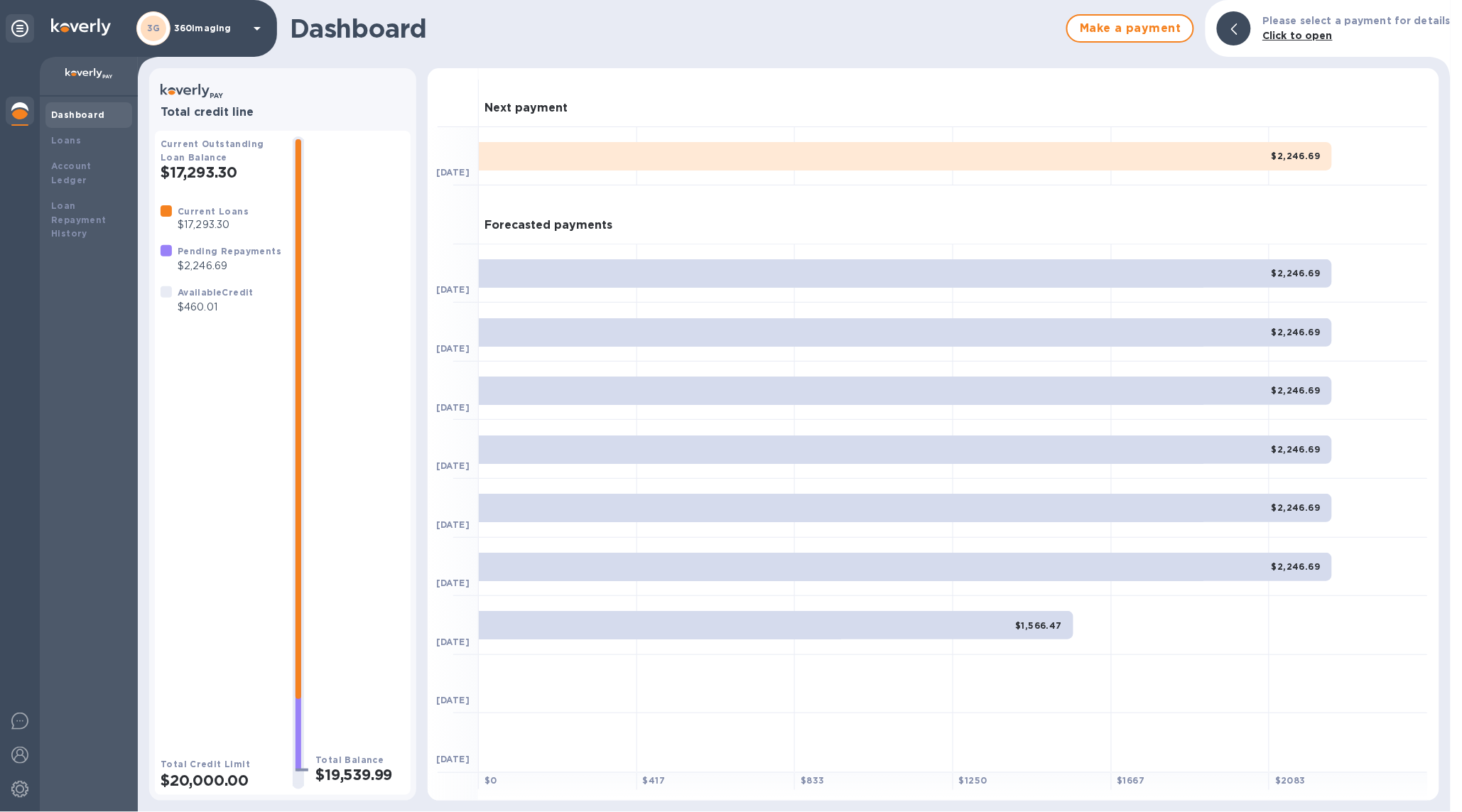
click at [203, 42] on div "3G 360imaging" at bounding box center [201, 28] width 129 height 34
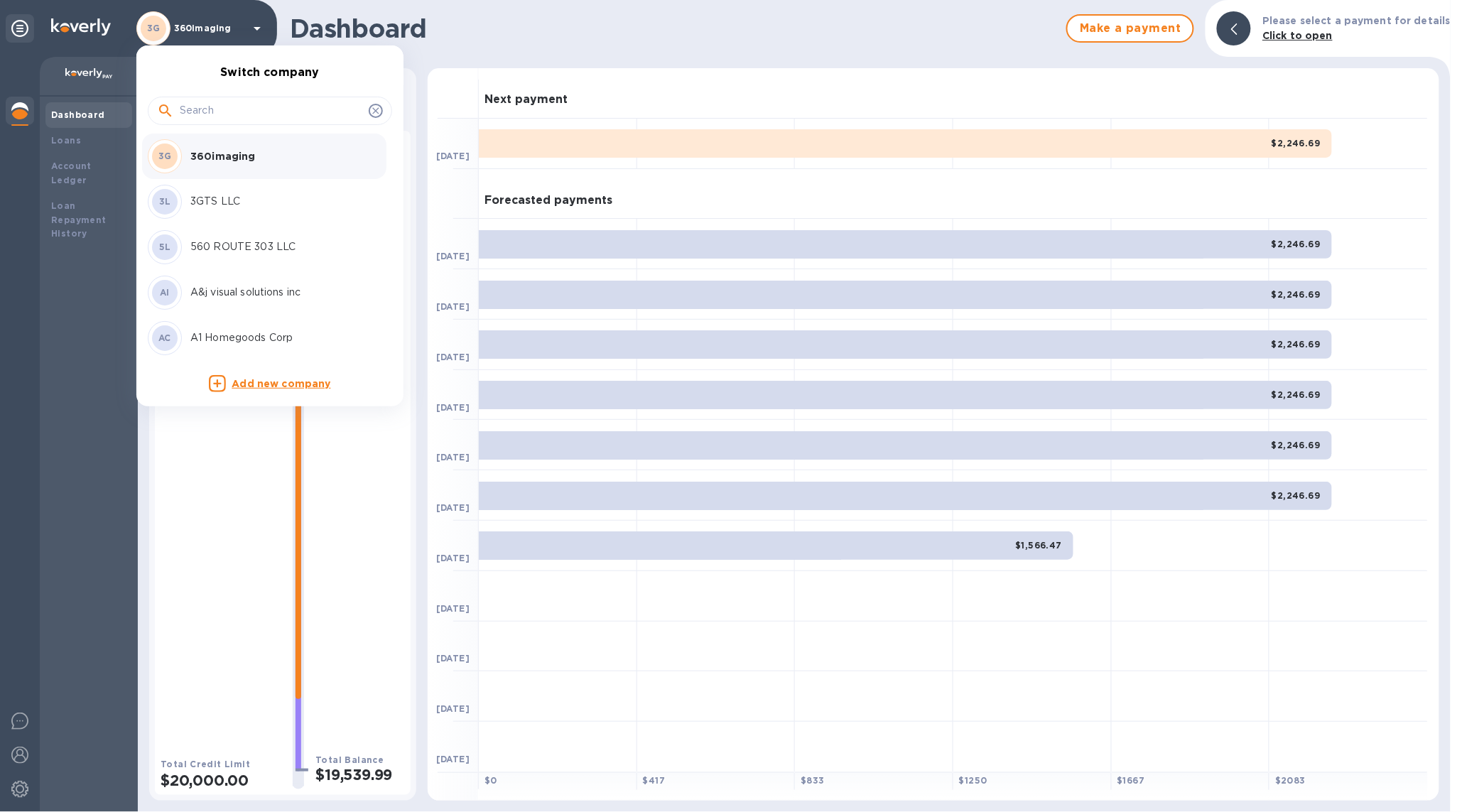
click at [213, 104] on input "text" at bounding box center [272, 111] width 183 height 22
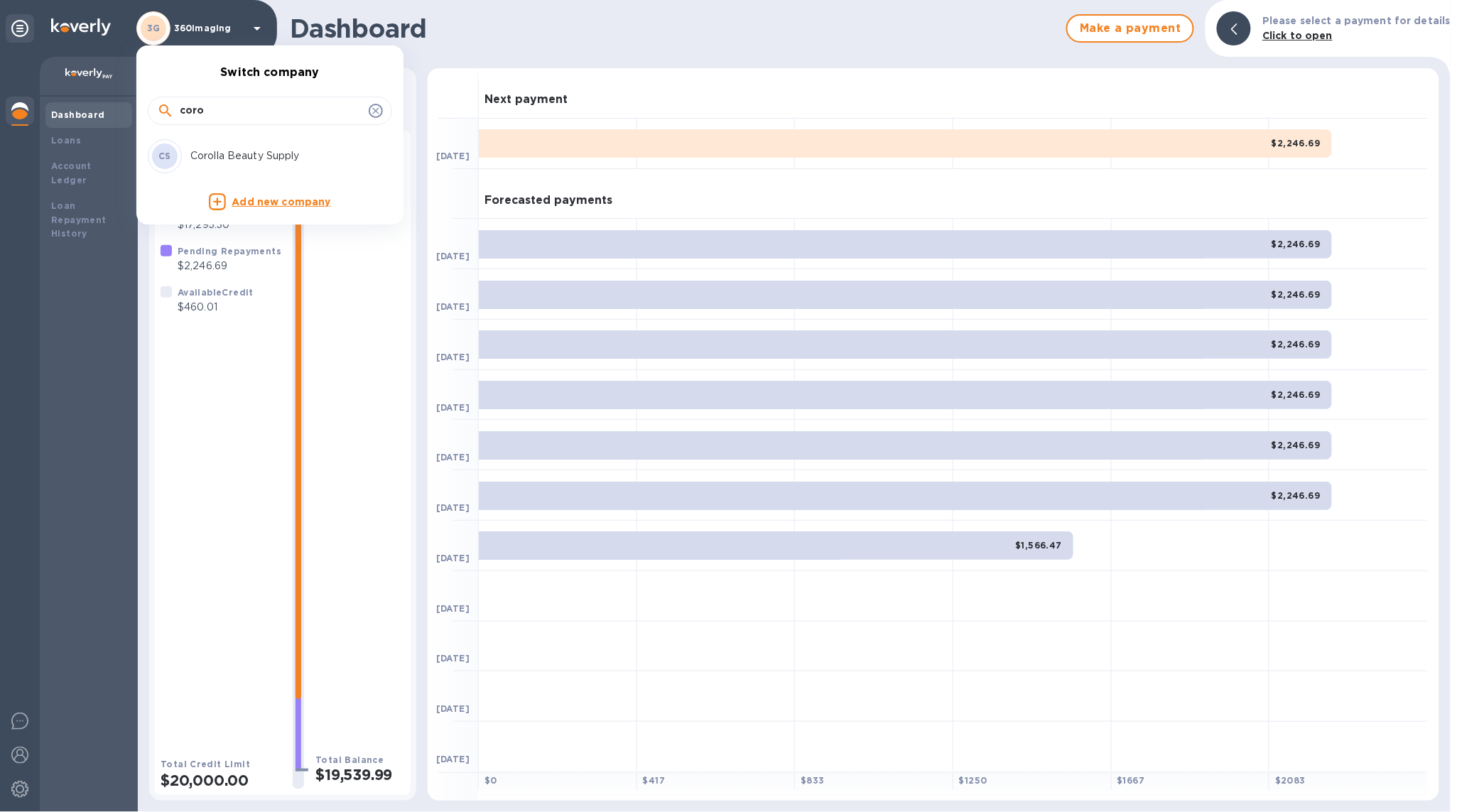
type input "coro"
click at [229, 154] on p "Corolla Beauty Supply" at bounding box center [280, 156] width 179 height 15
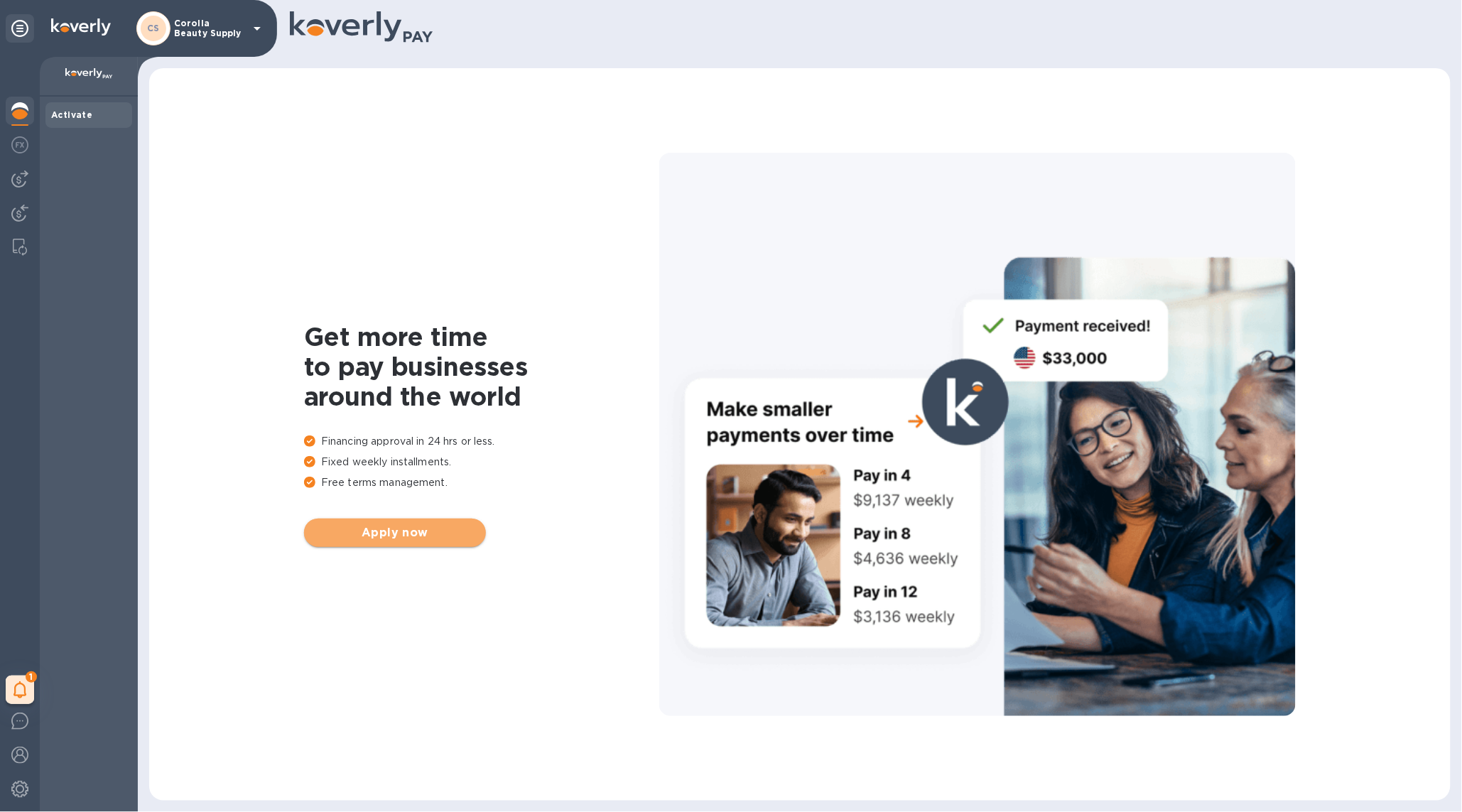
click at [392, 529] on span "Apply now" at bounding box center [395, 532] width 159 height 17
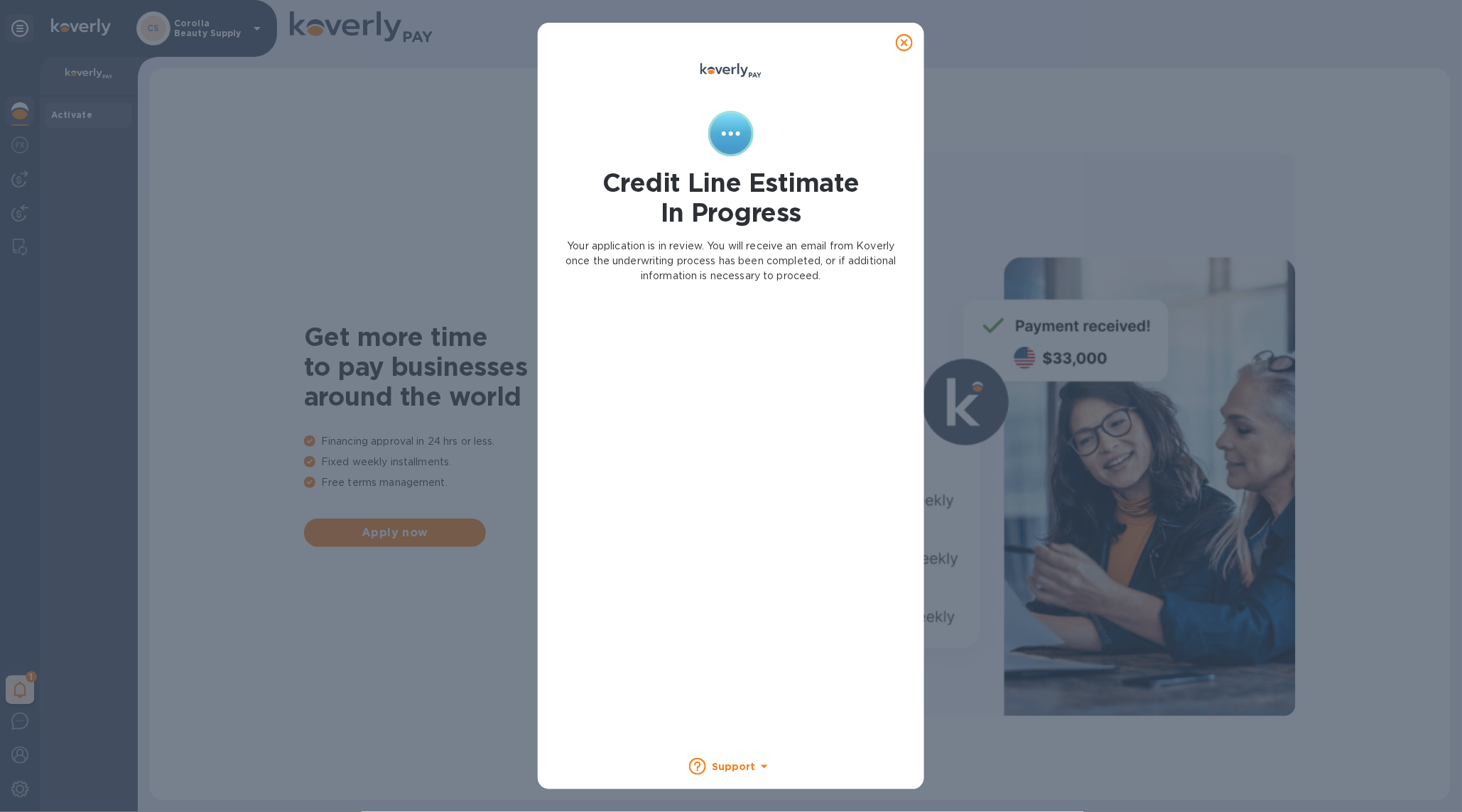
click at [896, 34] on icon at bounding box center [905, 42] width 17 height 17
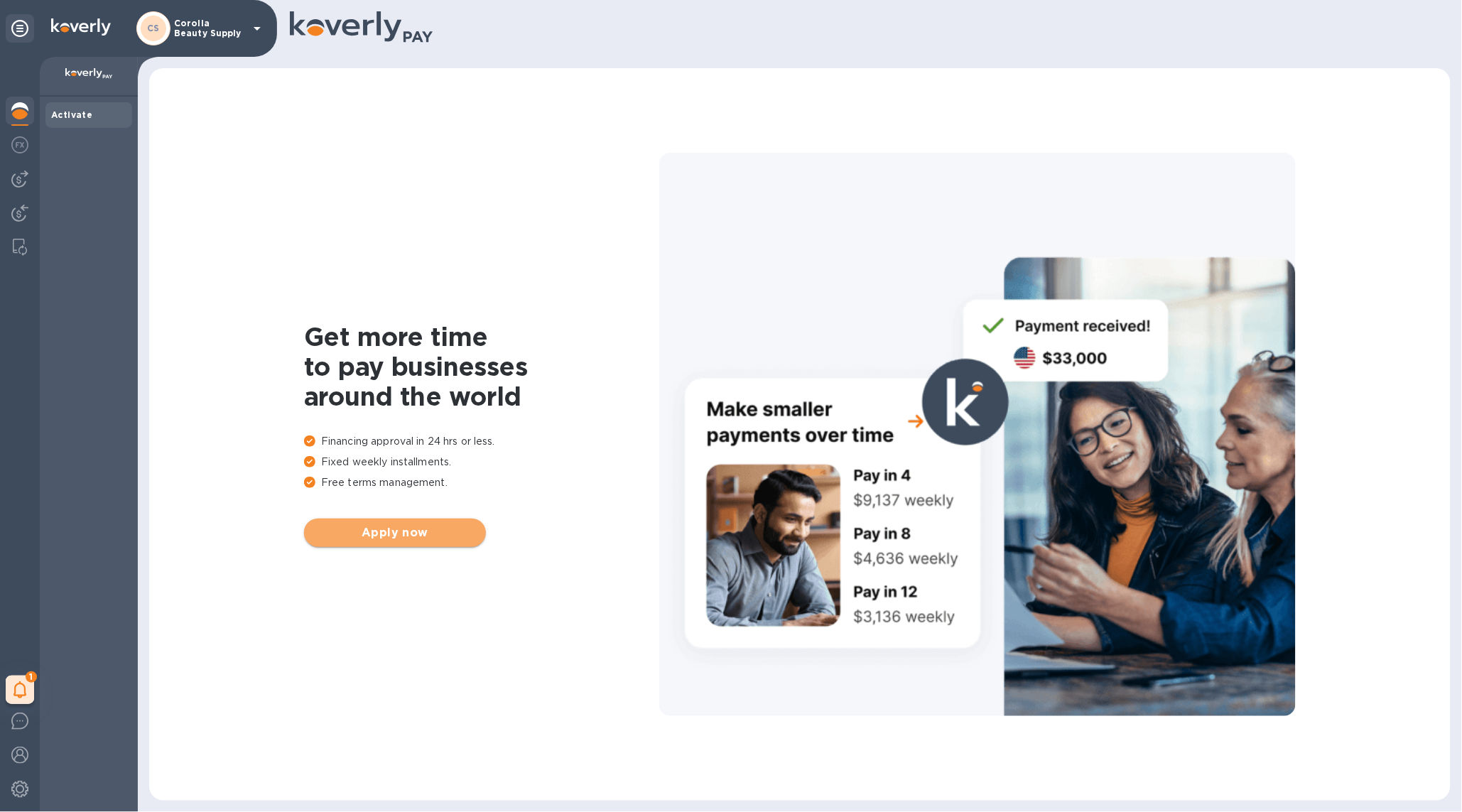
click at [445, 533] on span "Apply now" at bounding box center [395, 532] width 159 height 17
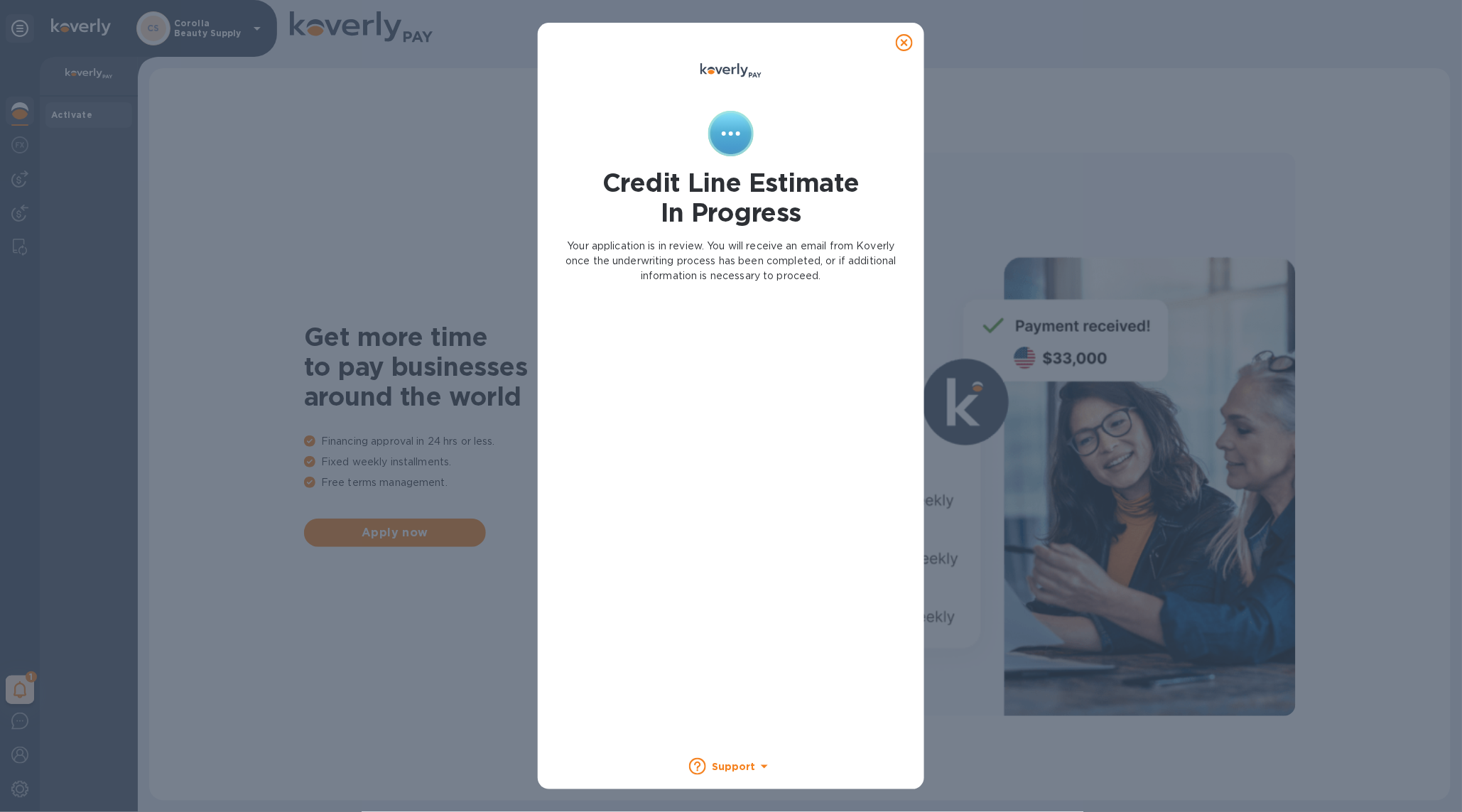
click at [911, 46] on icon at bounding box center [905, 42] width 17 height 17
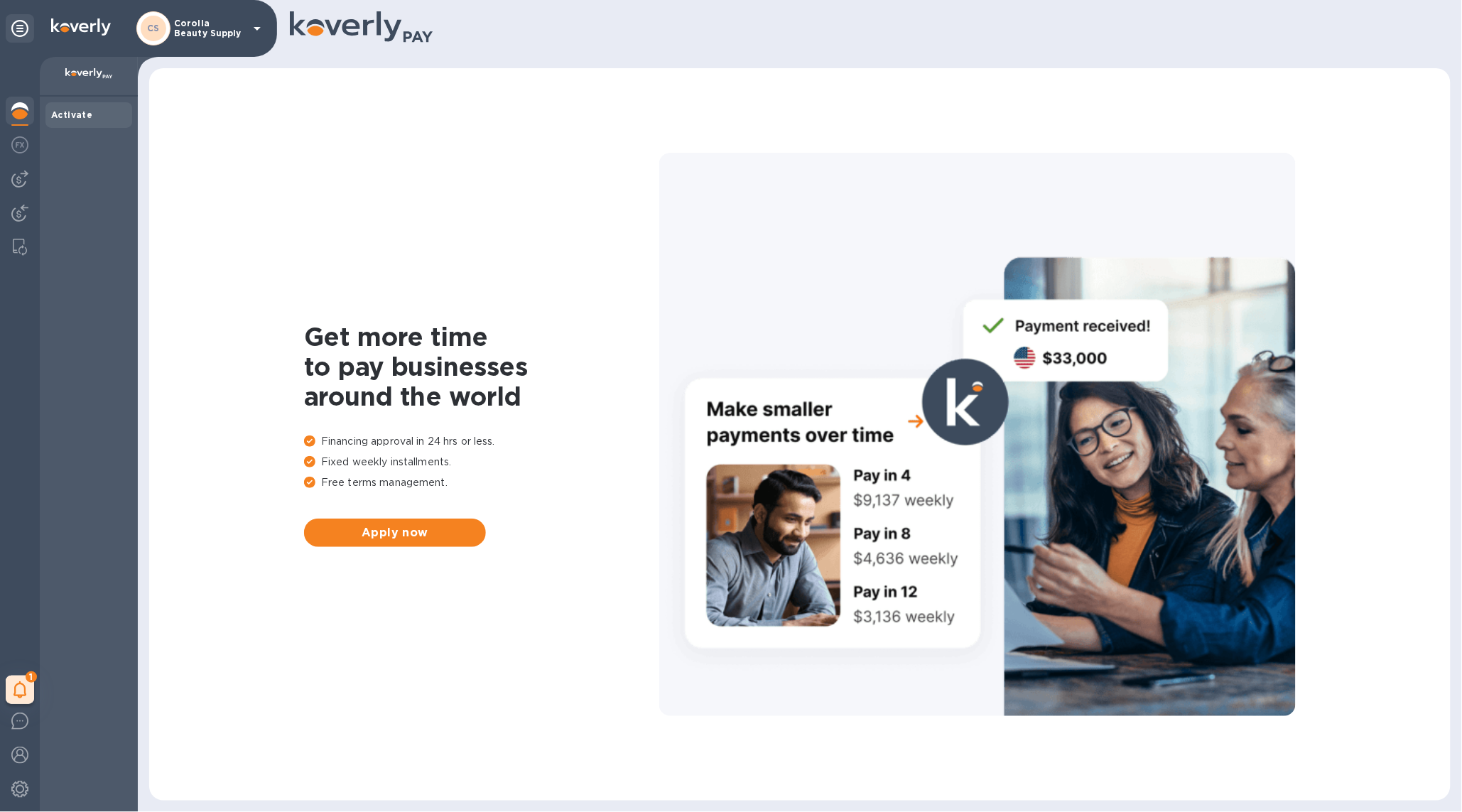
click at [207, 32] on p "Corolla Beauty Supply" at bounding box center [209, 28] width 71 height 20
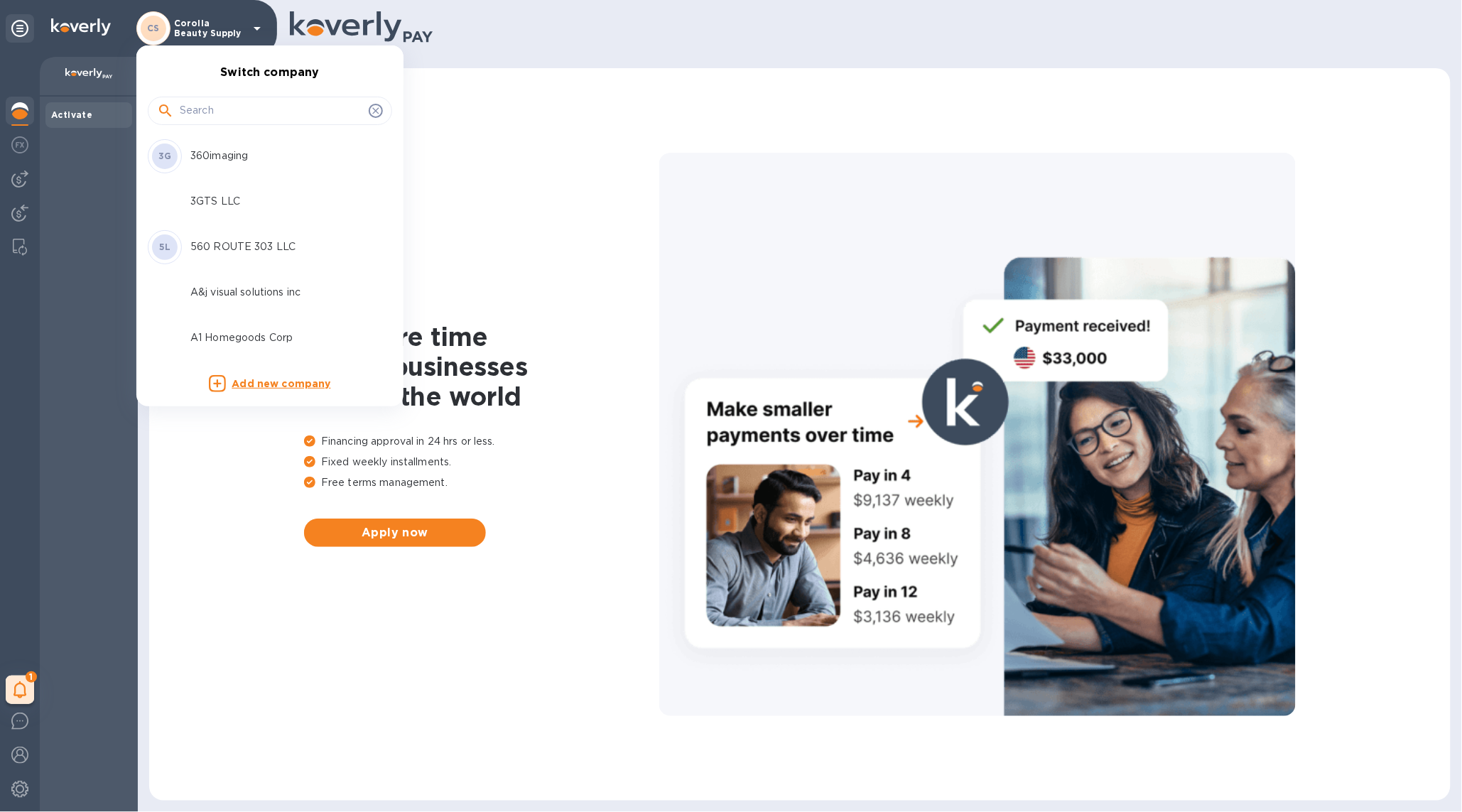
click at [224, 102] on input "text" at bounding box center [272, 111] width 183 height 22
type input "e"
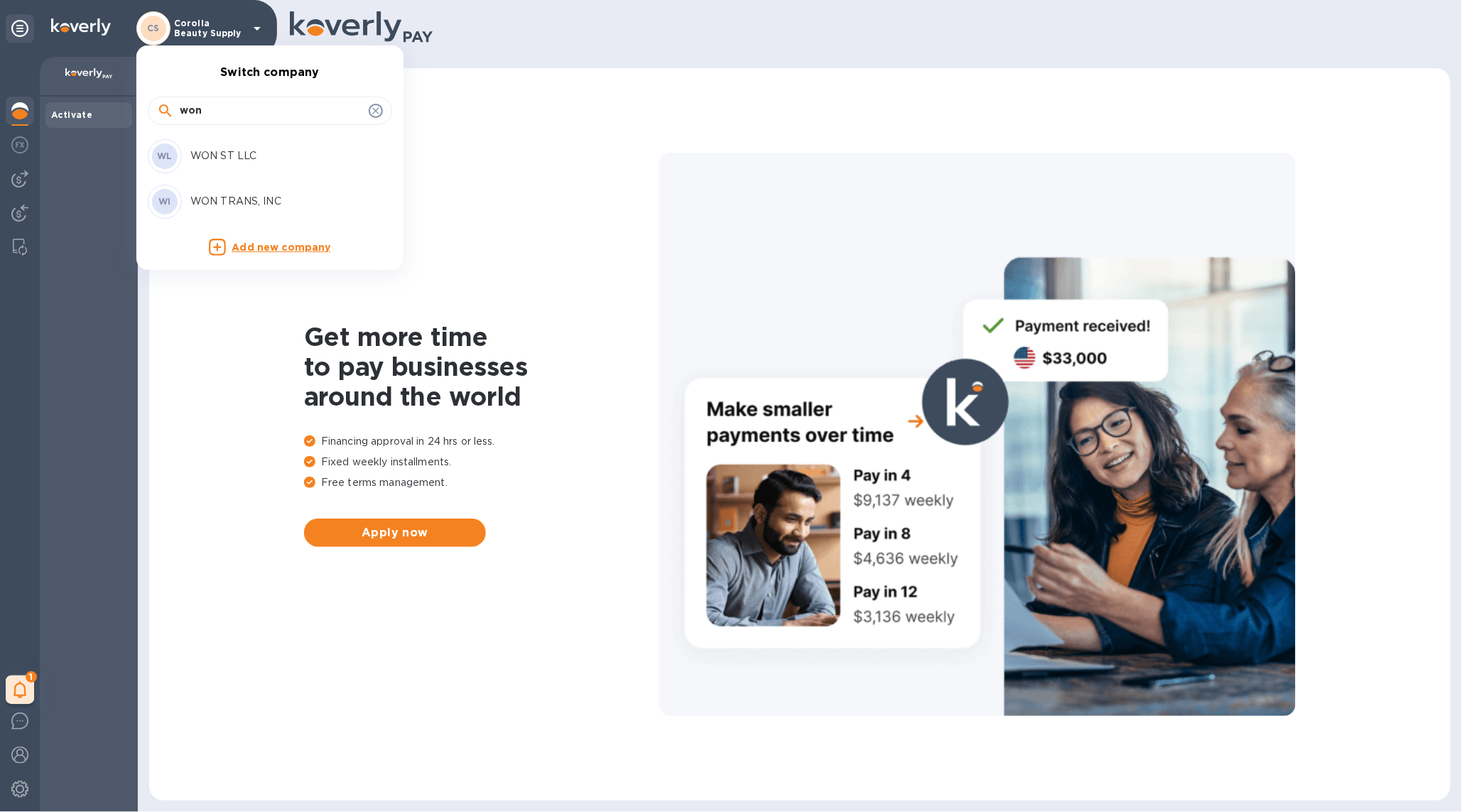
type input "won"
click at [207, 211] on div "WI WON TRANS, INC" at bounding box center [258, 202] width 222 height 34
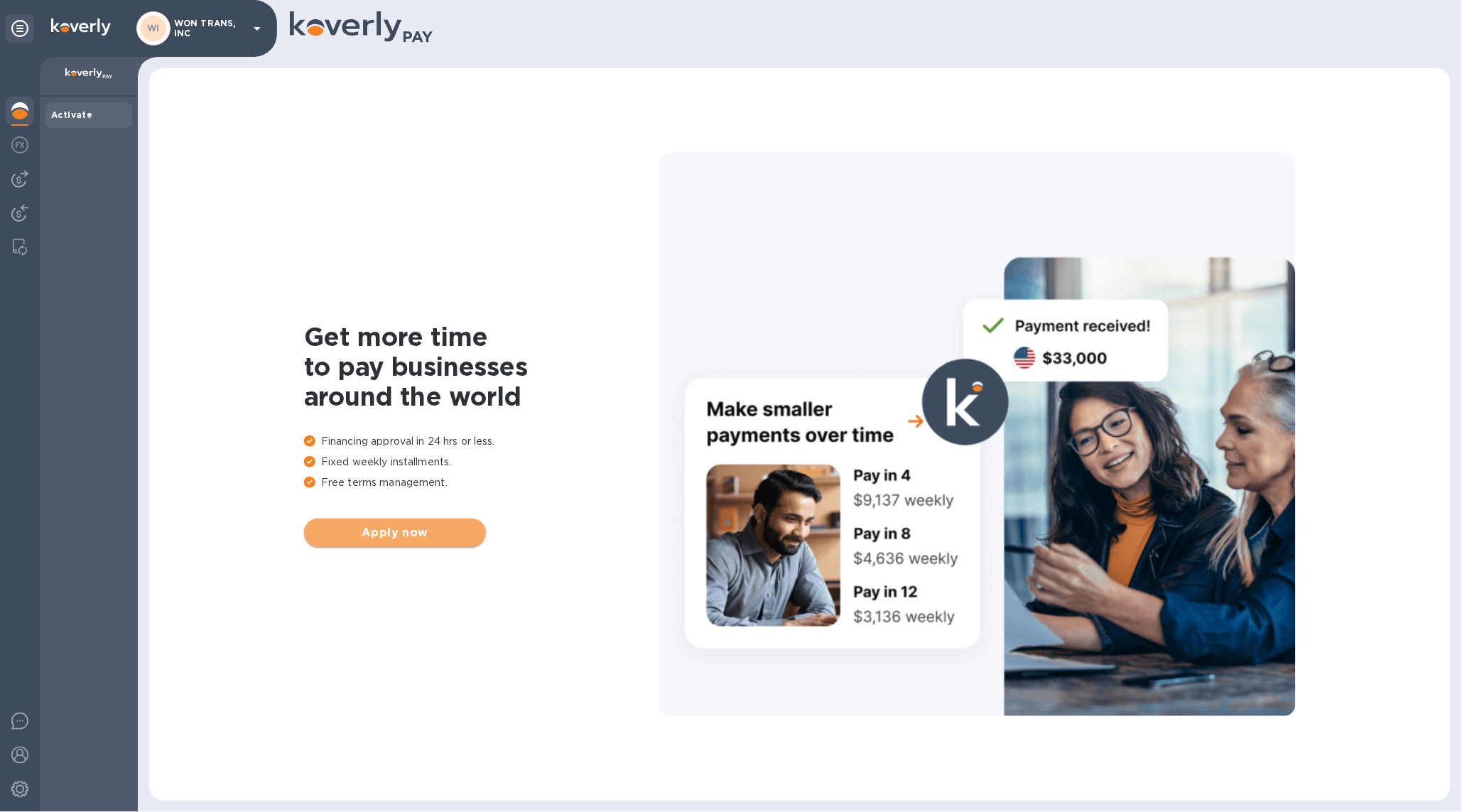
click at [370, 531] on span "Apply now" at bounding box center [395, 532] width 159 height 17
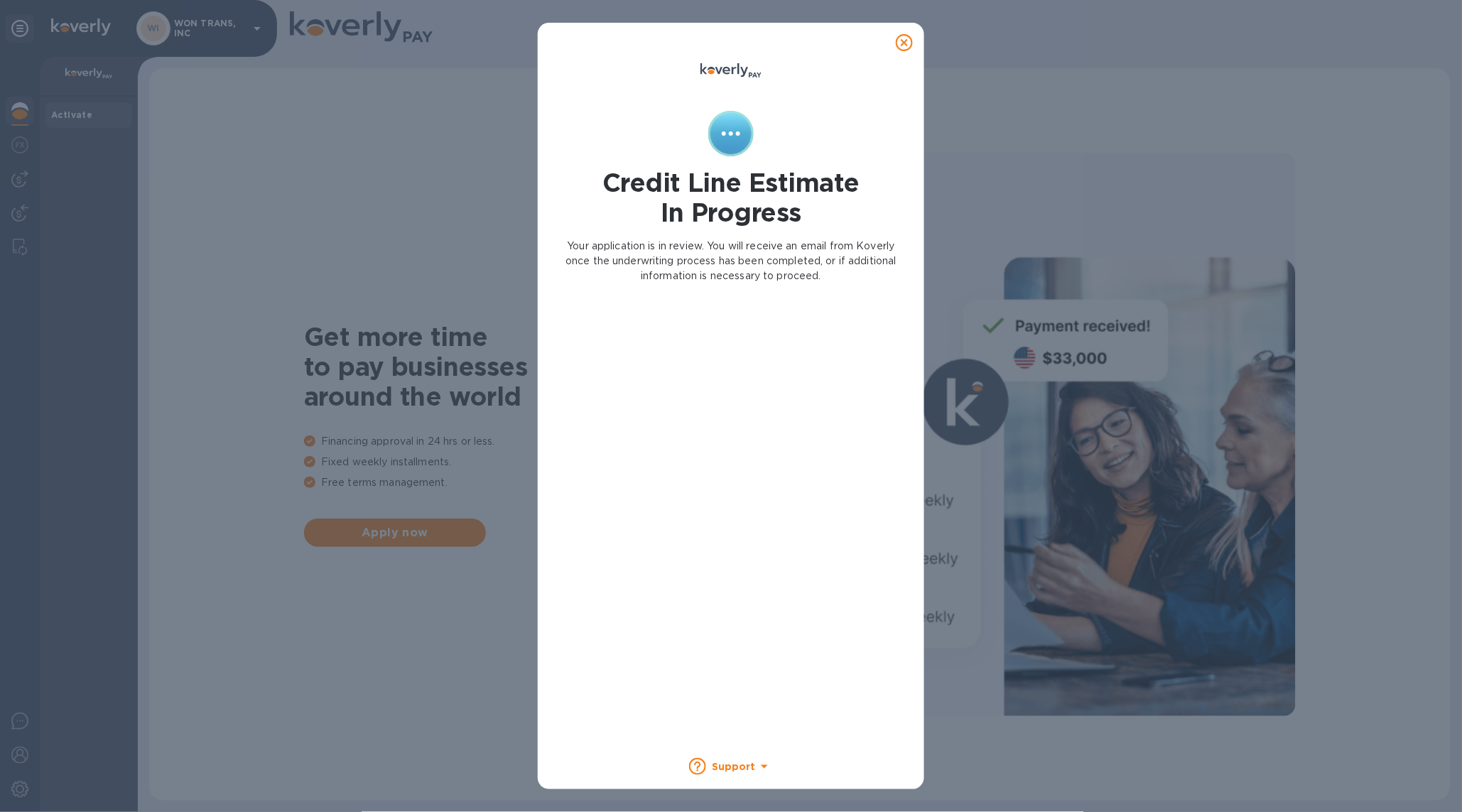
click at [901, 41] on icon at bounding box center [905, 42] width 17 height 17
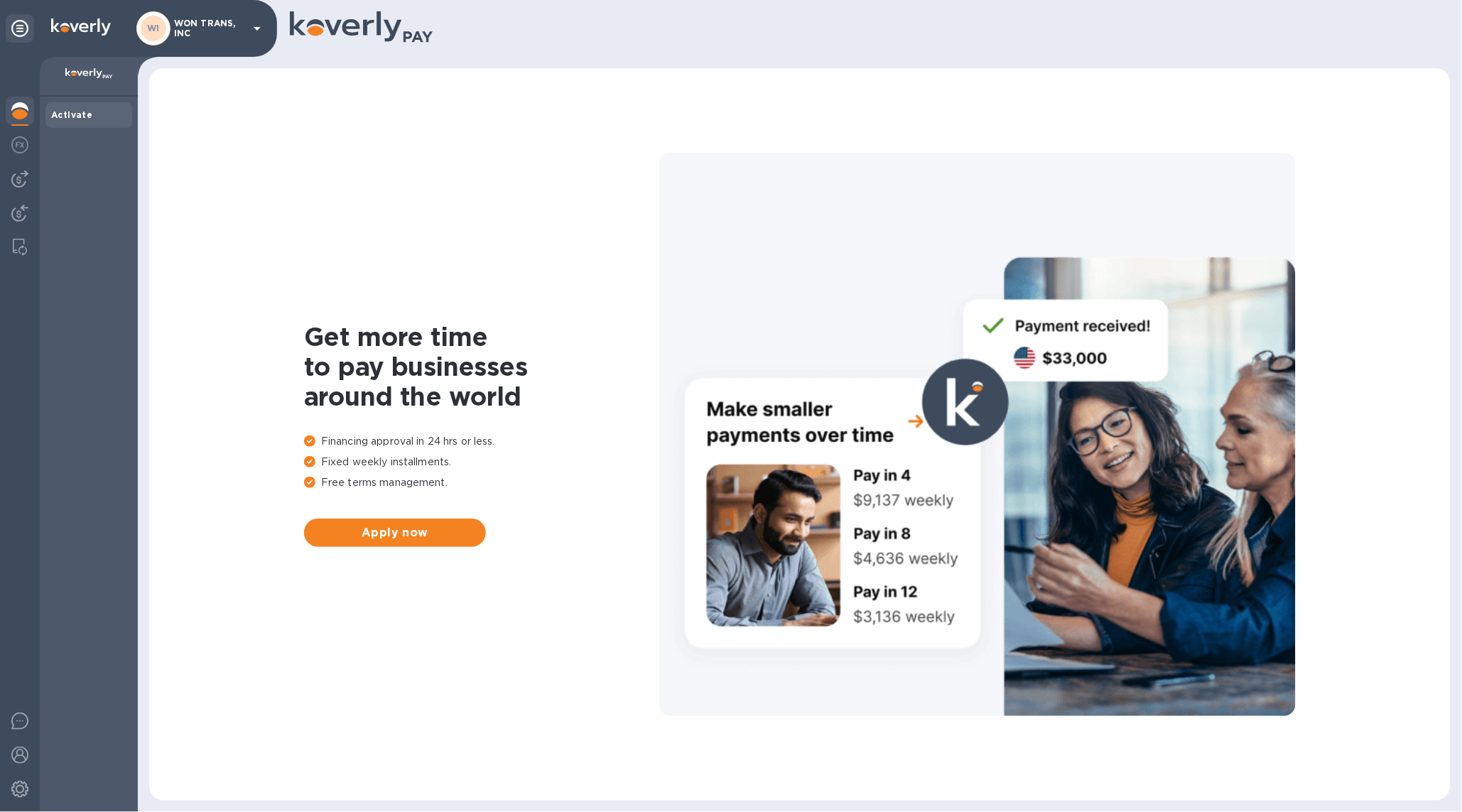
click at [197, 31] on p "WON TRANS, INC" at bounding box center [209, 28] width 71 height 20
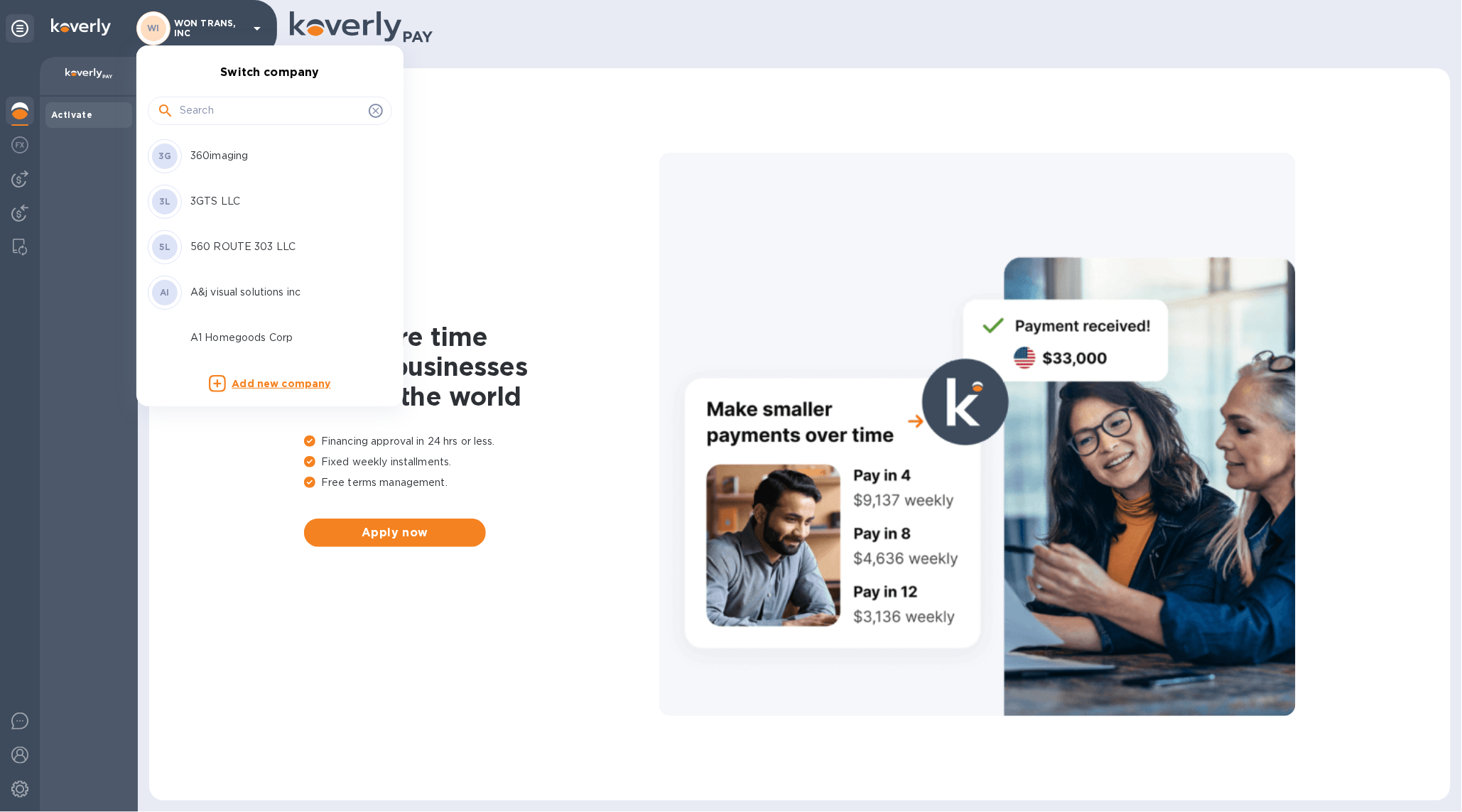
click at [210, 106] on input "text" at bounding box center [272, 111] width 183 height 22
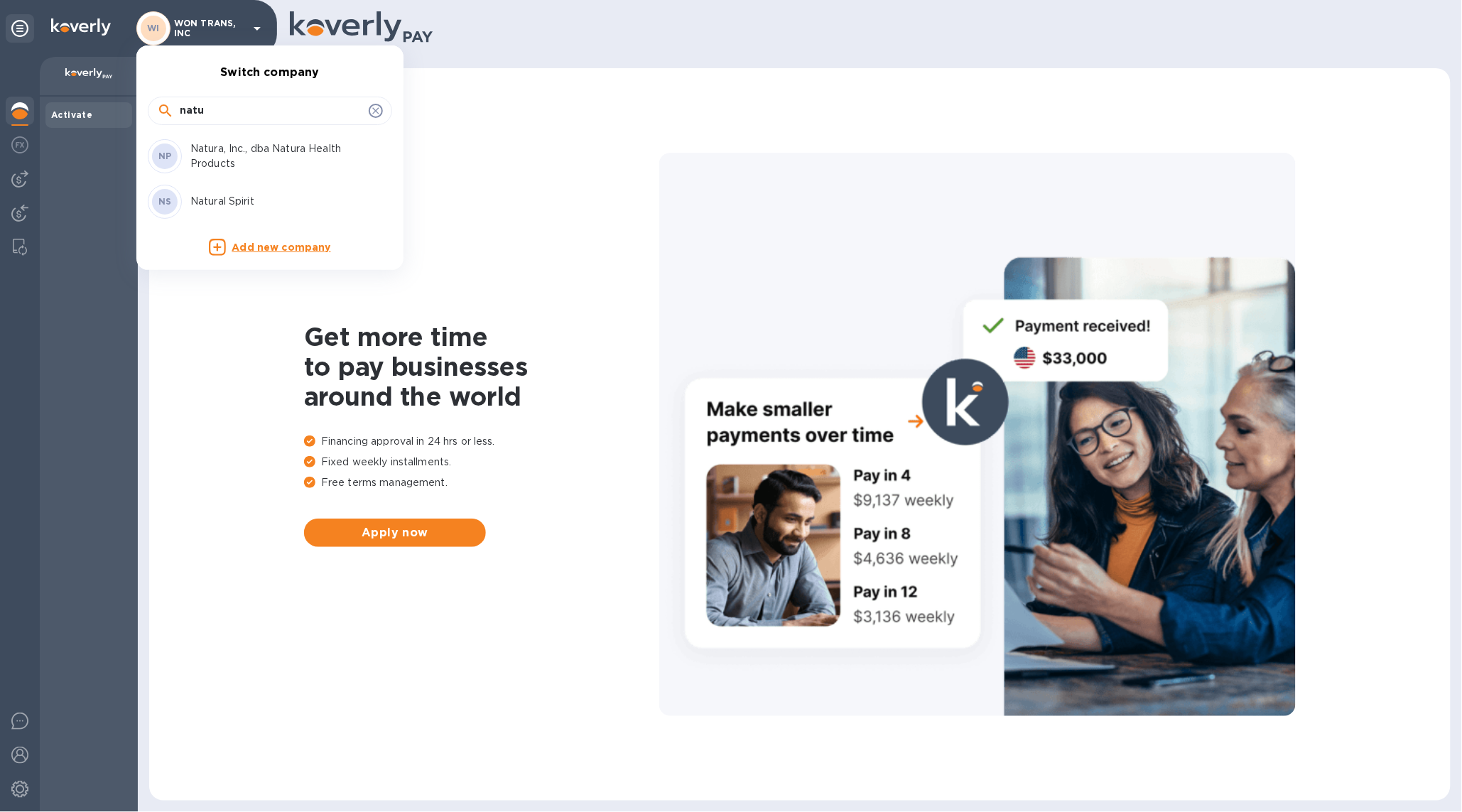
type input "natu"
click at [259, 157] on p "Natura, Inc., dba Natura Health Products" at bounding box center [280, 157] width 179 height 30
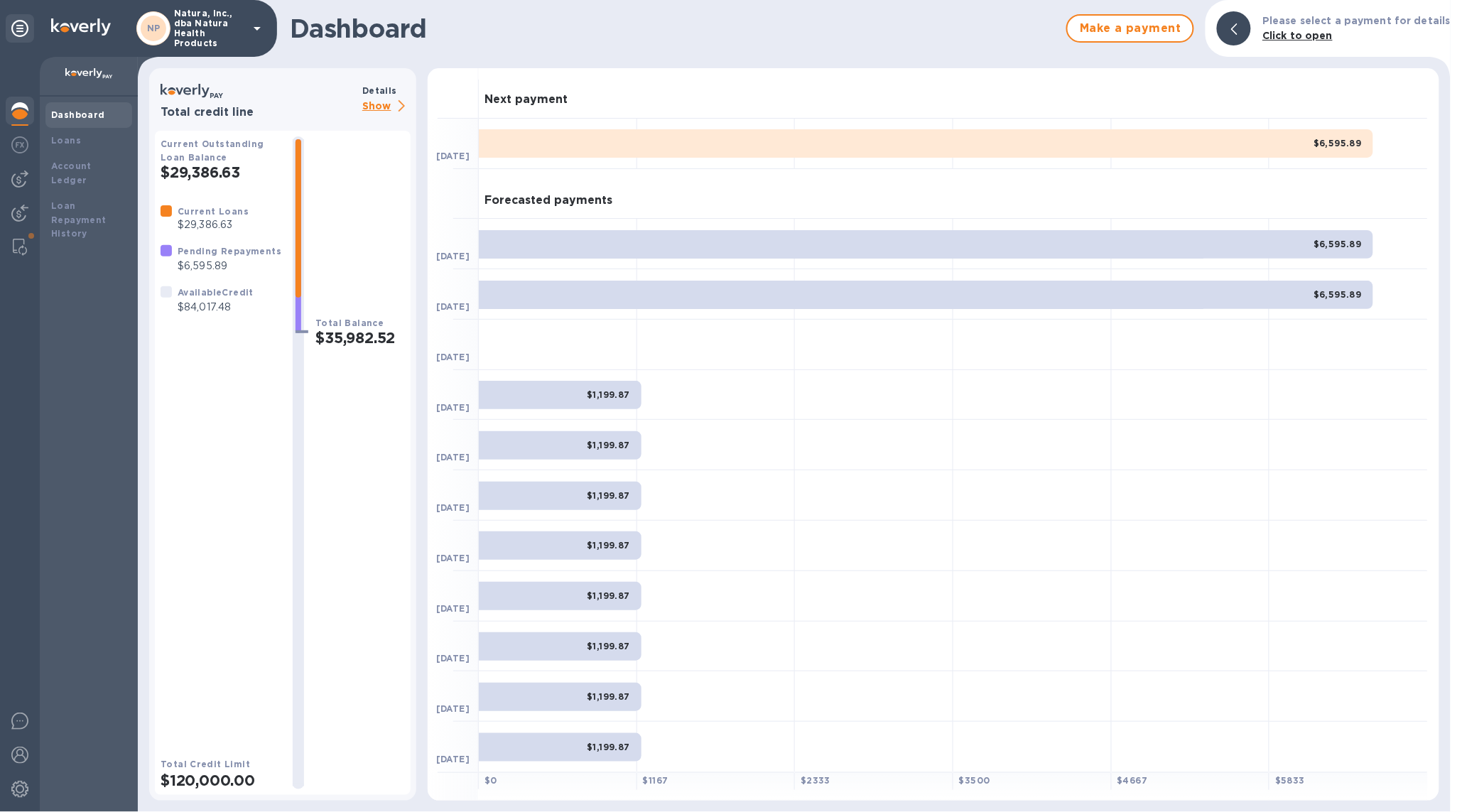
click at [407, 106] on p "Show" at bounding box center [387, 107] width 48 height 17
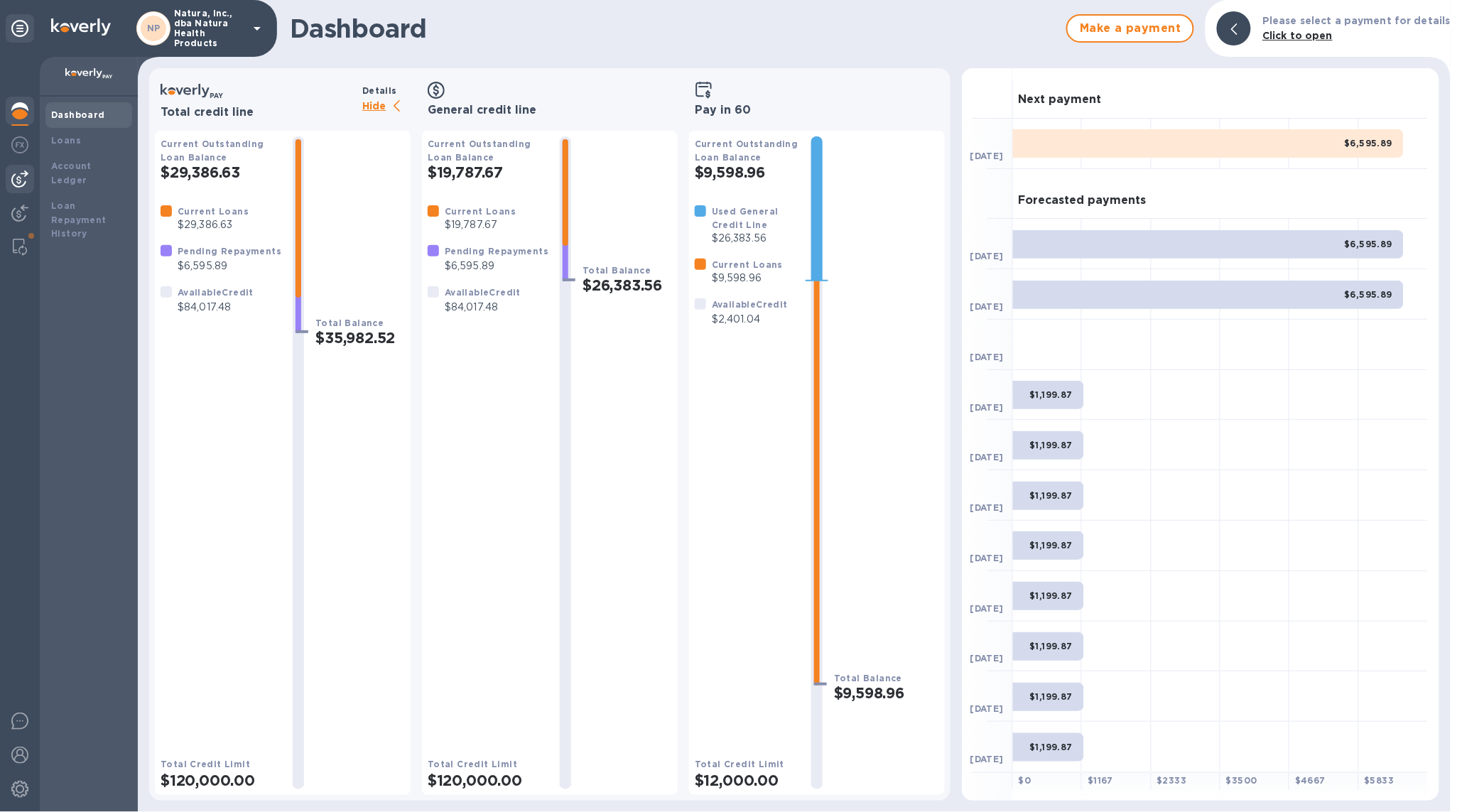
click at [32, 182] on div at bounding box center [20, 179] width 28 height 28
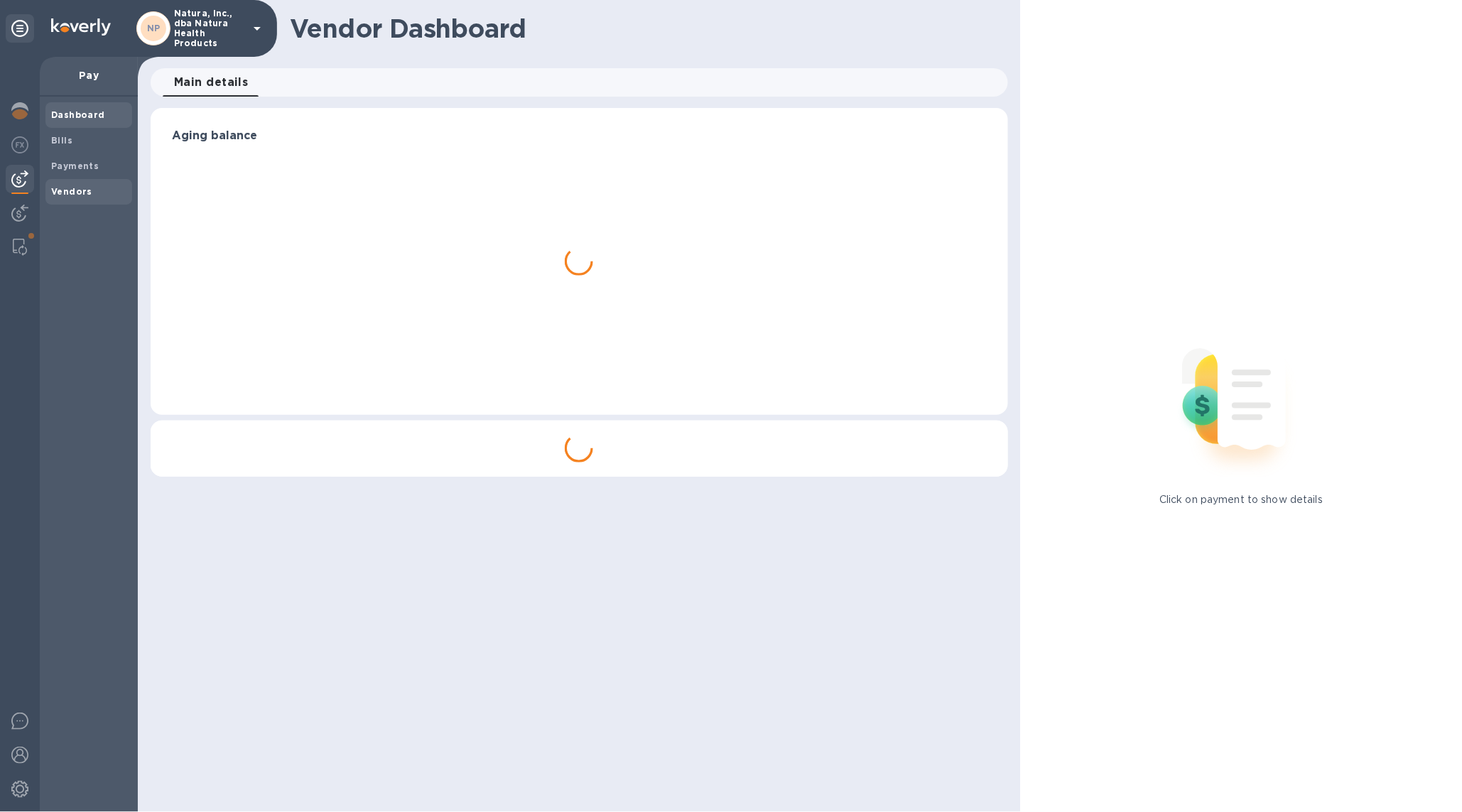
click at [73, 185] on span "Vendors" at bounding box center [71, 192] width 41 height 14
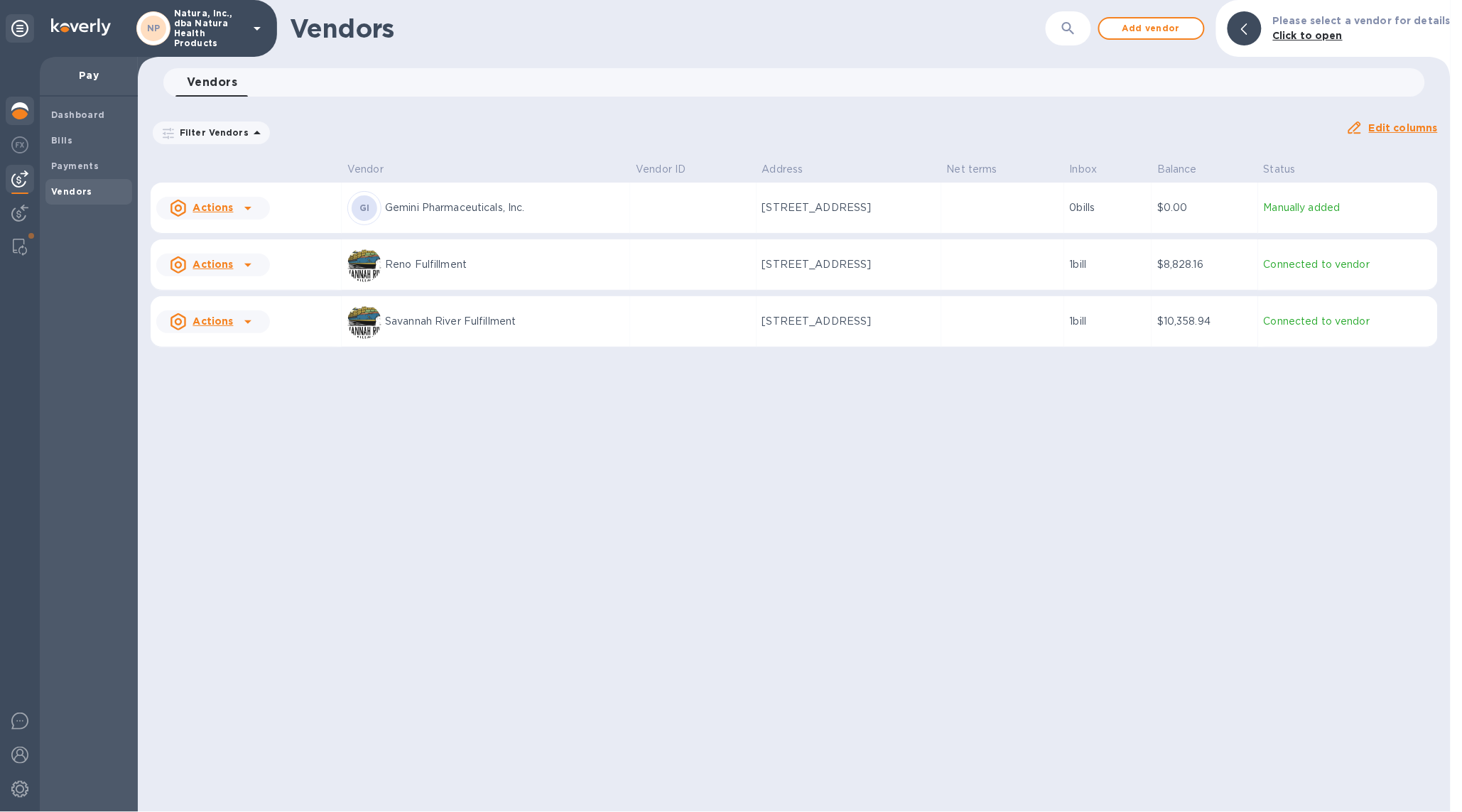
click at [7, 117] on div at bounding box center [20, 112] width 28 height 32
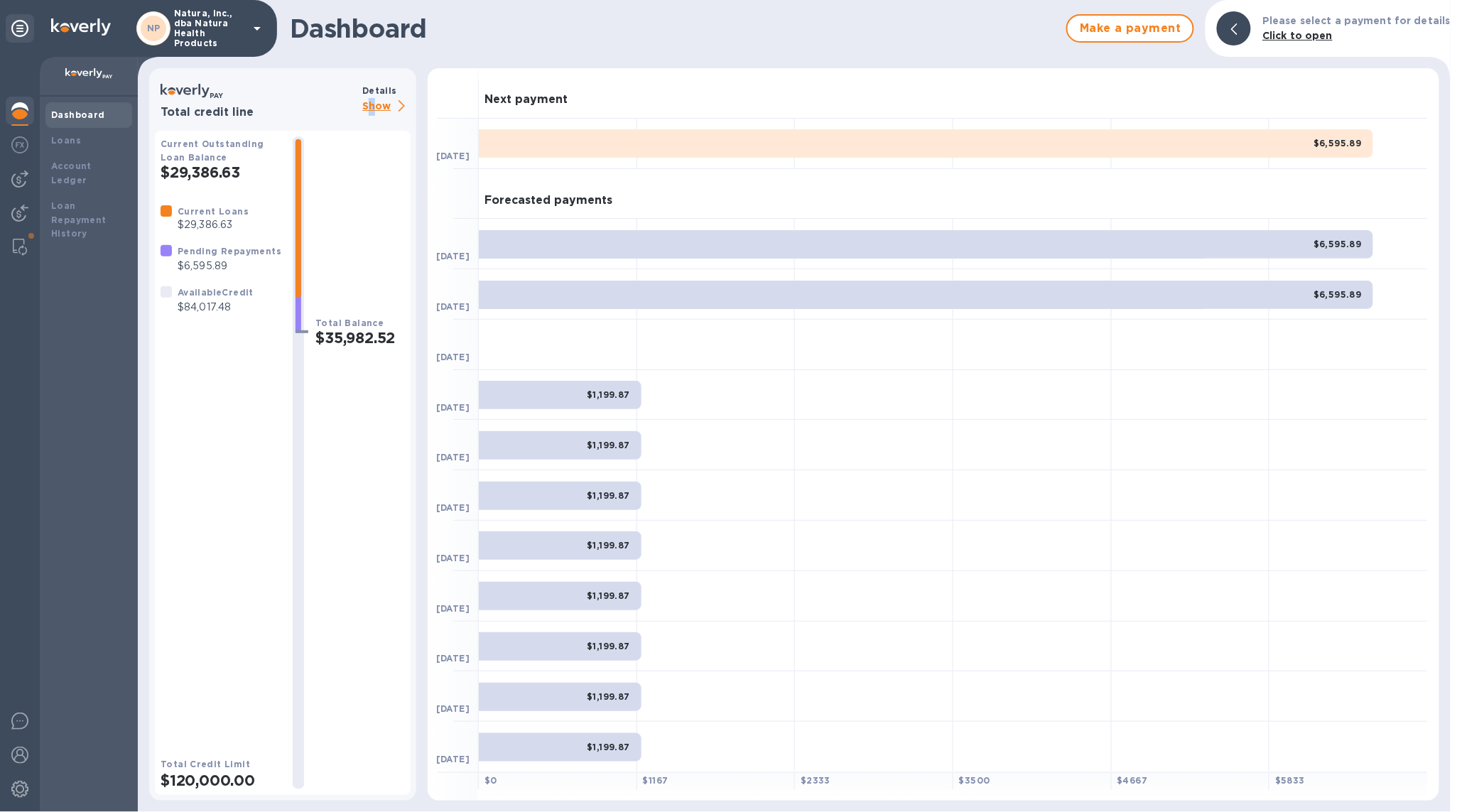
click at [372, 108] on p "Show" at bounding box center [387, 107] width 48 height 17
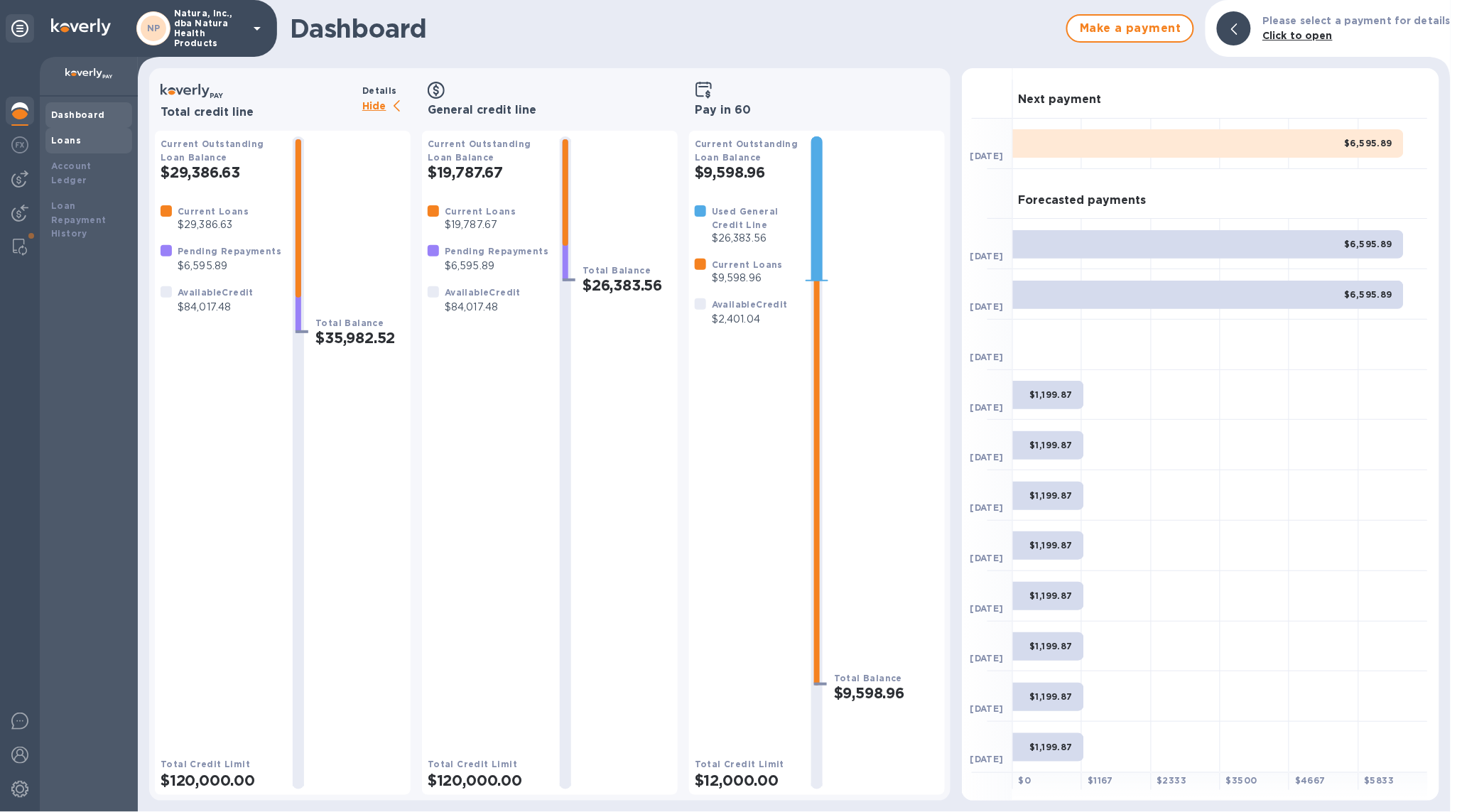
click at [65, 142] on b "Loans" at bounding box center [66, 140] width 30 height 11
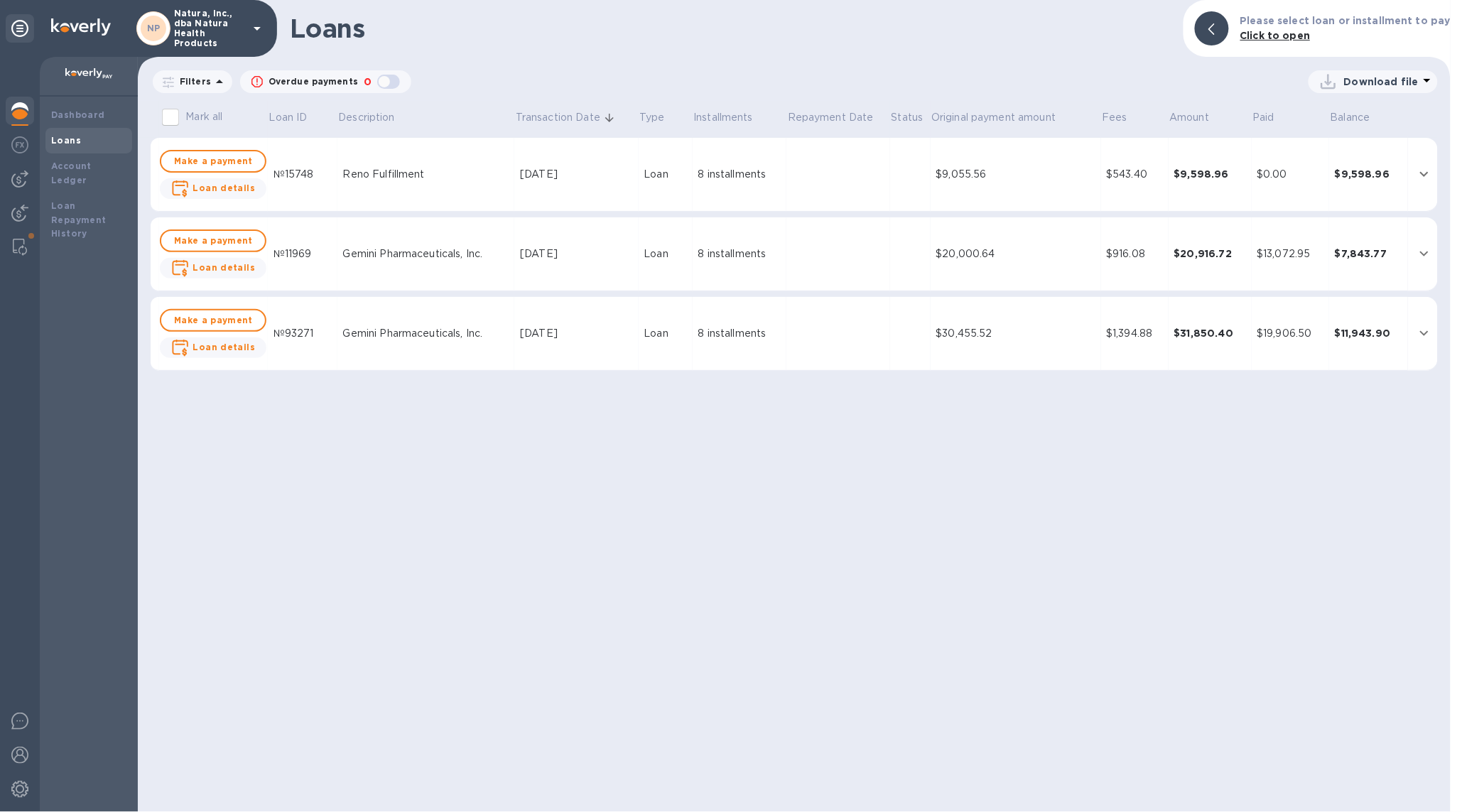
click at [577, 351] on td "Jul 23, 2025" at bounding box center [576, 334] width 123 height 74
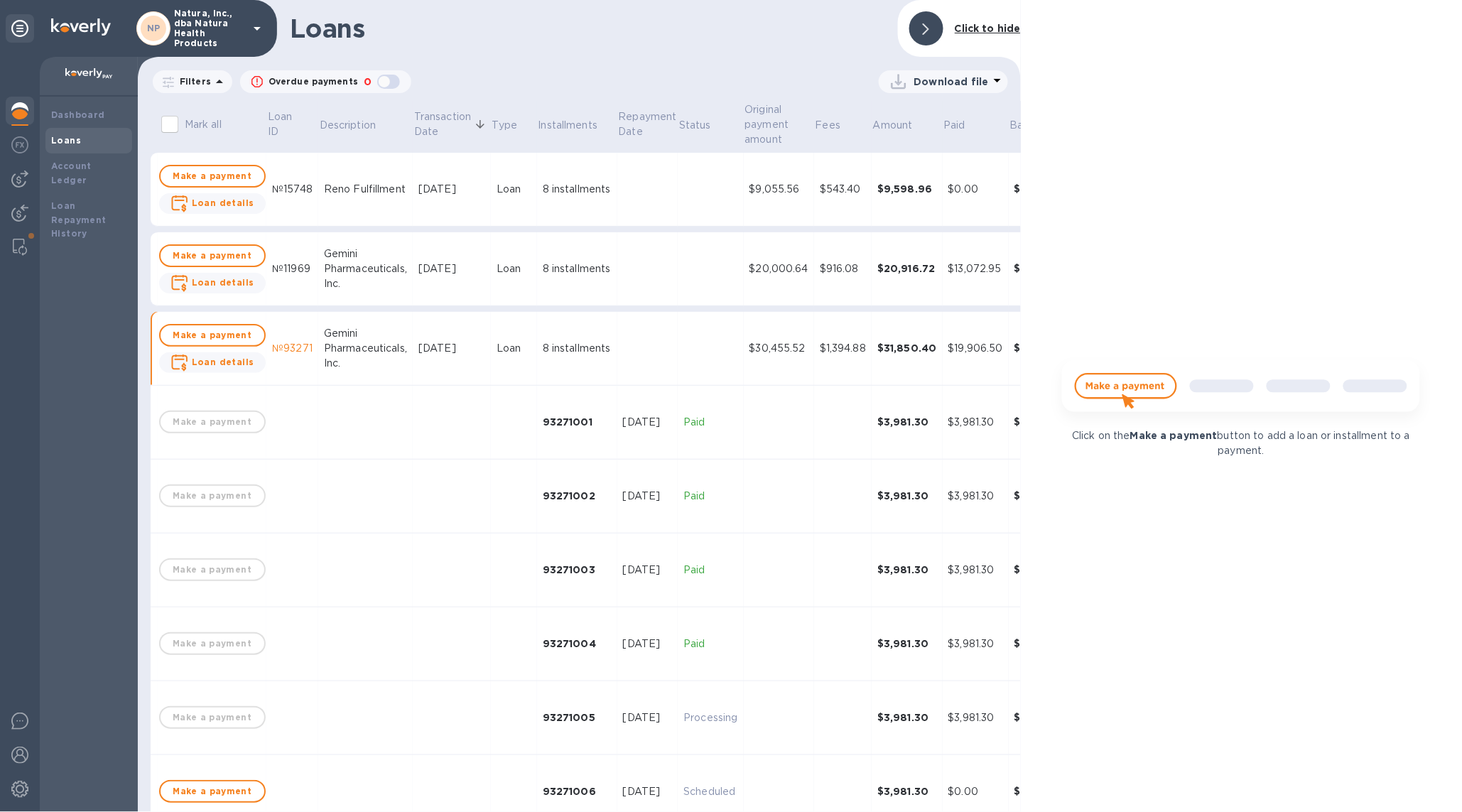
click at [577, 351] on div "8 installments" at bounding box center [577, 348] width 69 height 15
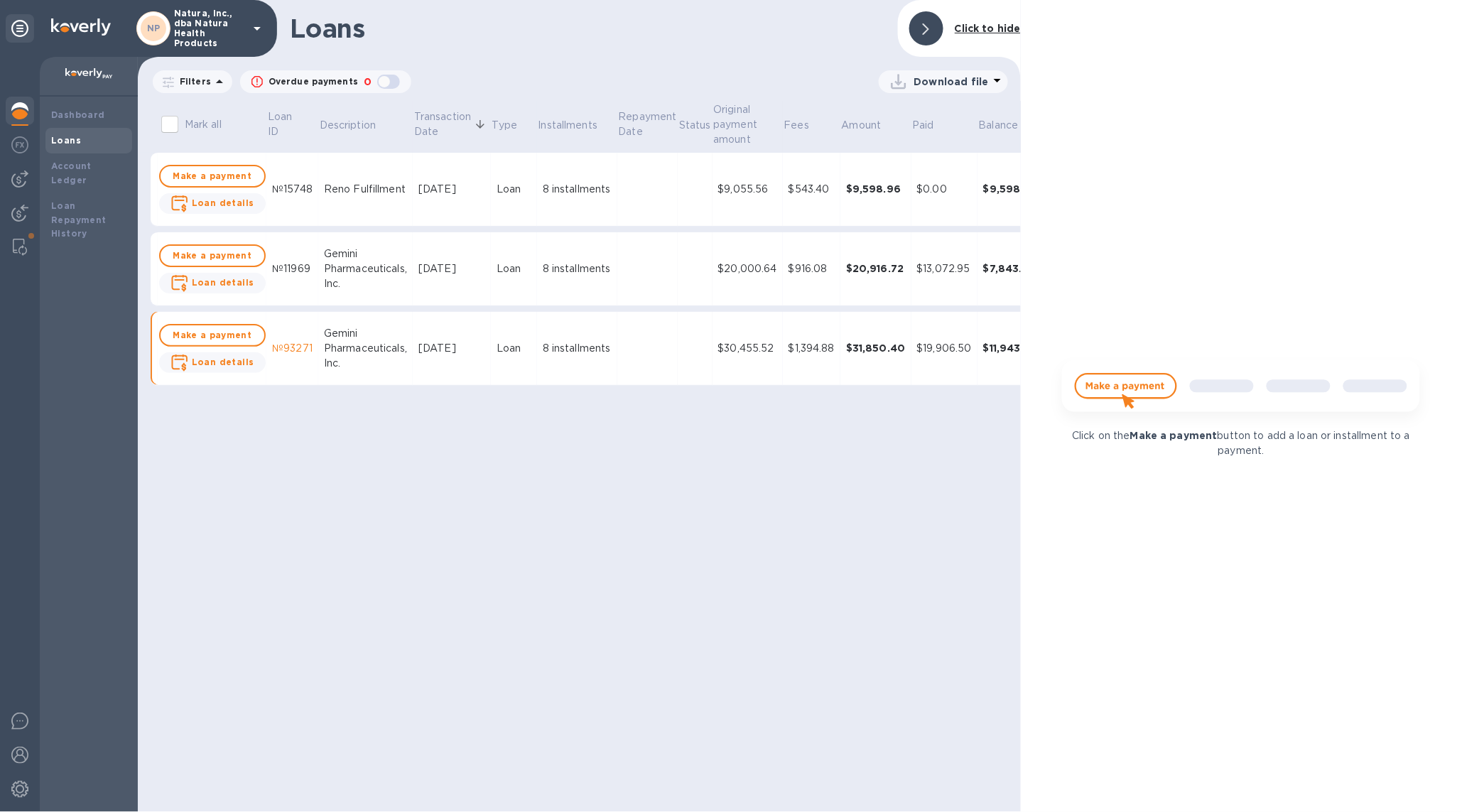
click at [13, 113] on img at bounding box center [20, 111] width 17 height 17
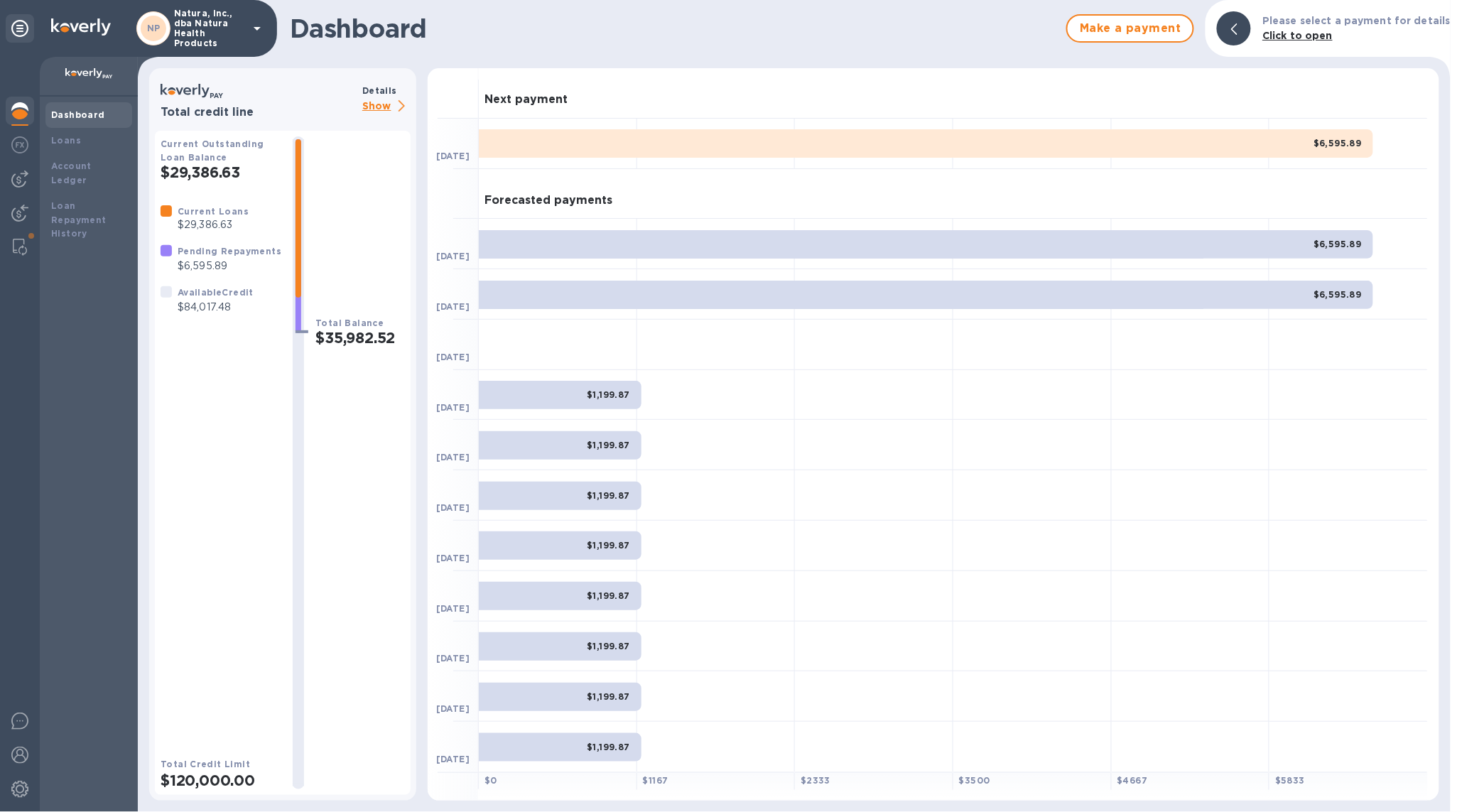
click at [388, 111] on p "Show" at bounding box center [387, 107] width 48 height 17
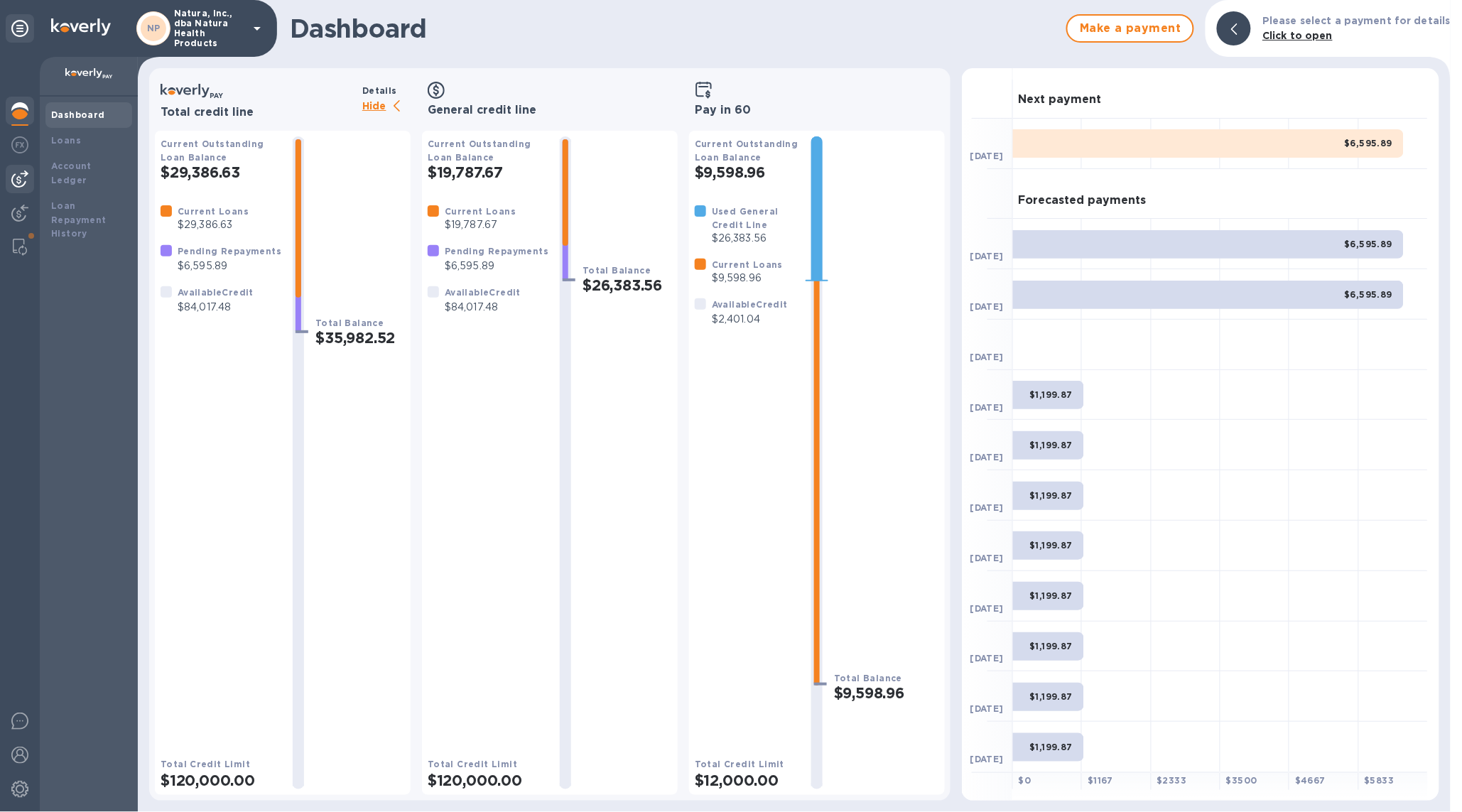
click at [29, 191] on div at bounding box center [20, 179] width 28 height 28
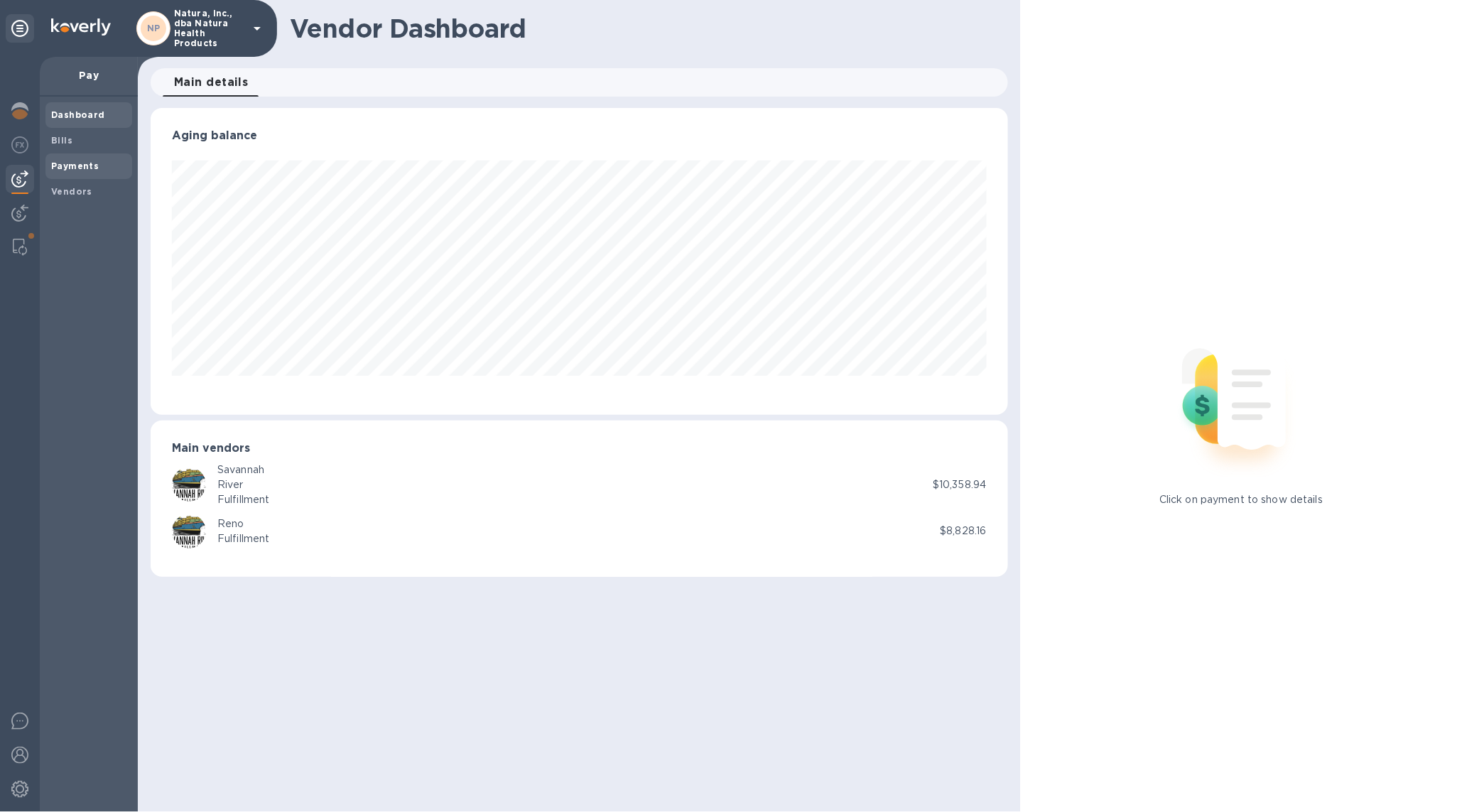
scroll to position [306, 857]
click at [89, 154] on div "Payments" at bounding box center [89, 166] width 87 height 26
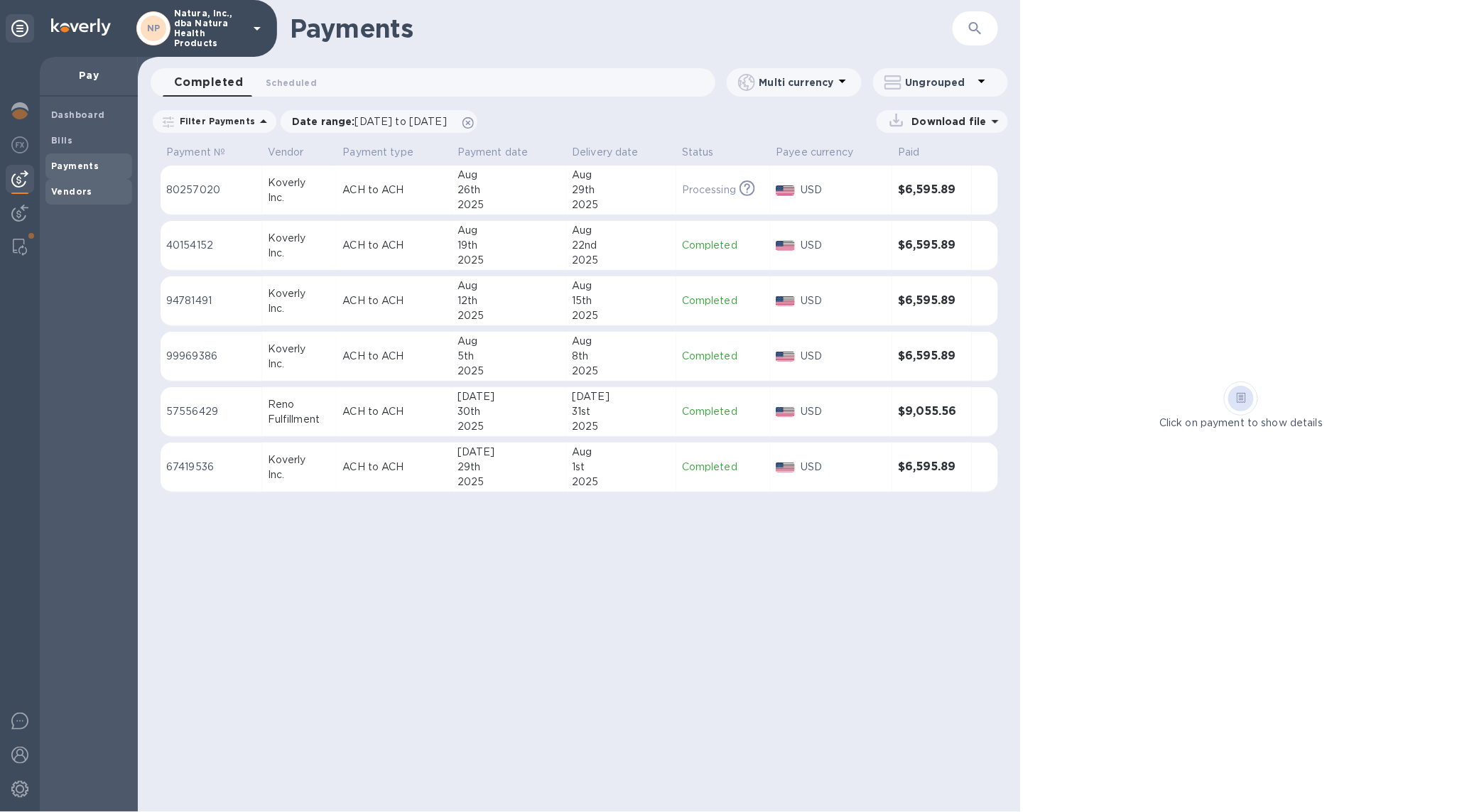
click at [86, 183] on div "Vendors" at bounding box center [89, 192] width 87 height 26
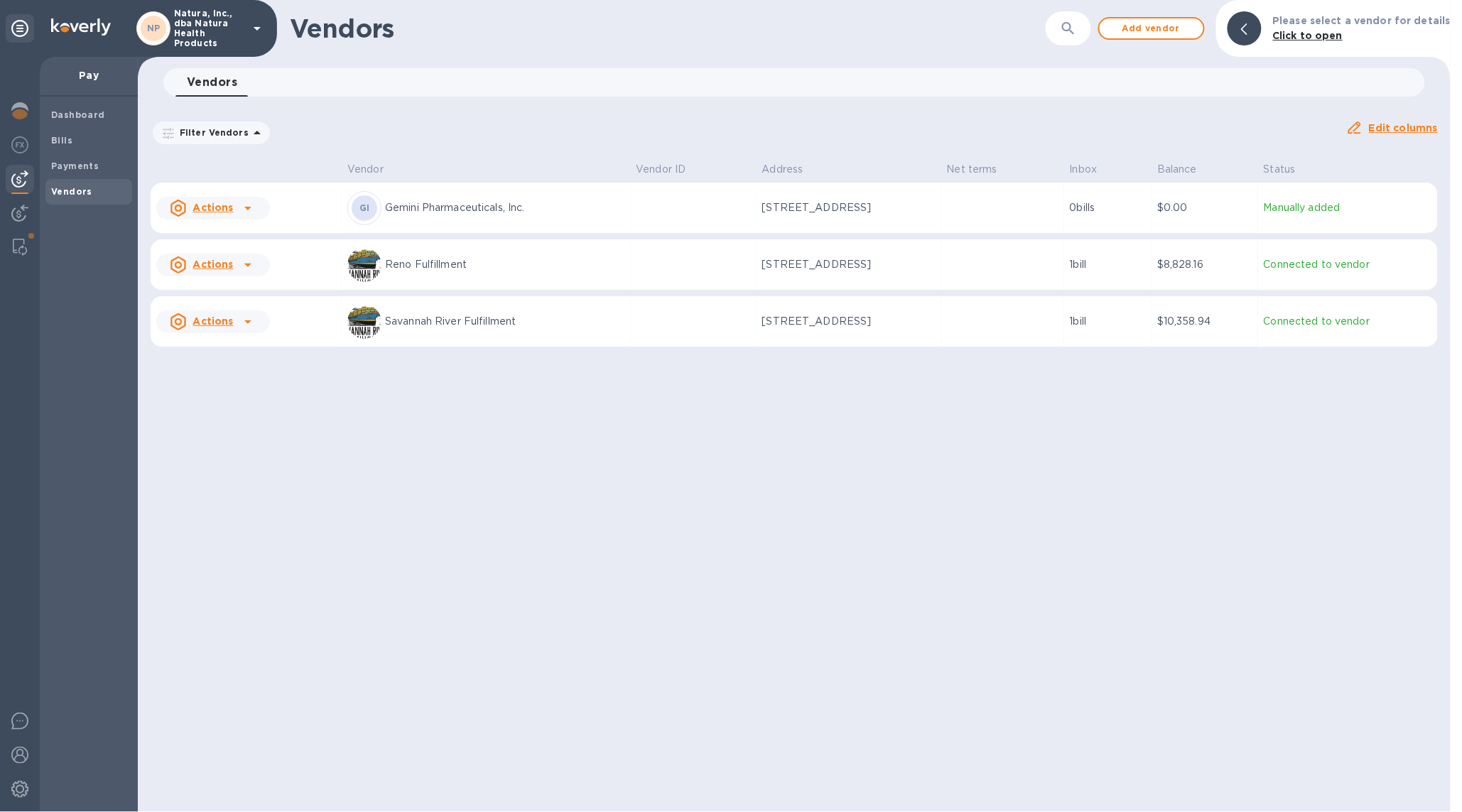
click at [174, 18] on p "Natura, Inc., dba Natura Health Products" at bounding box center [209, 28] width 71 height 40
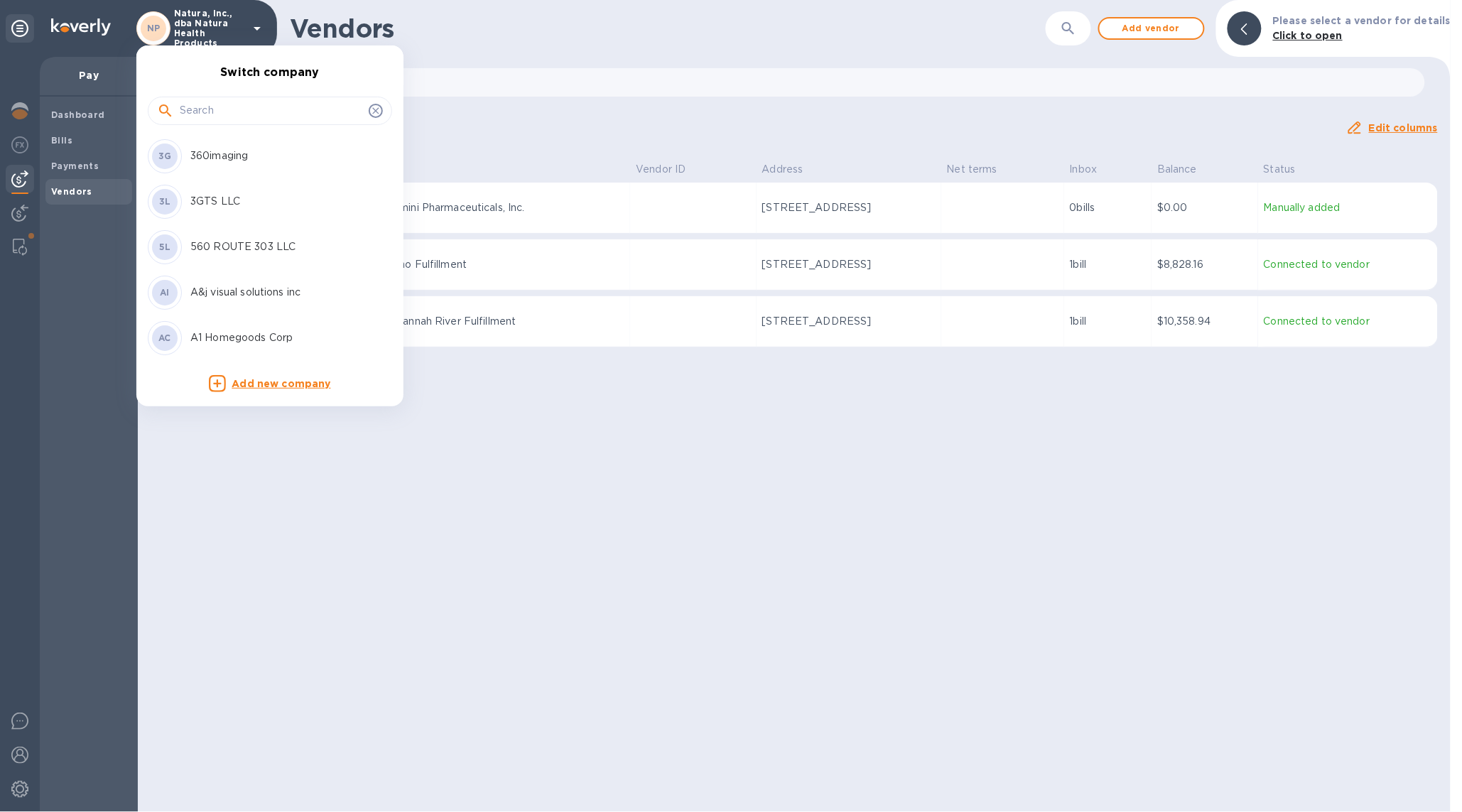
click at [192, 118] on input "text" at bounding box center [272, 111] width 183 height 22
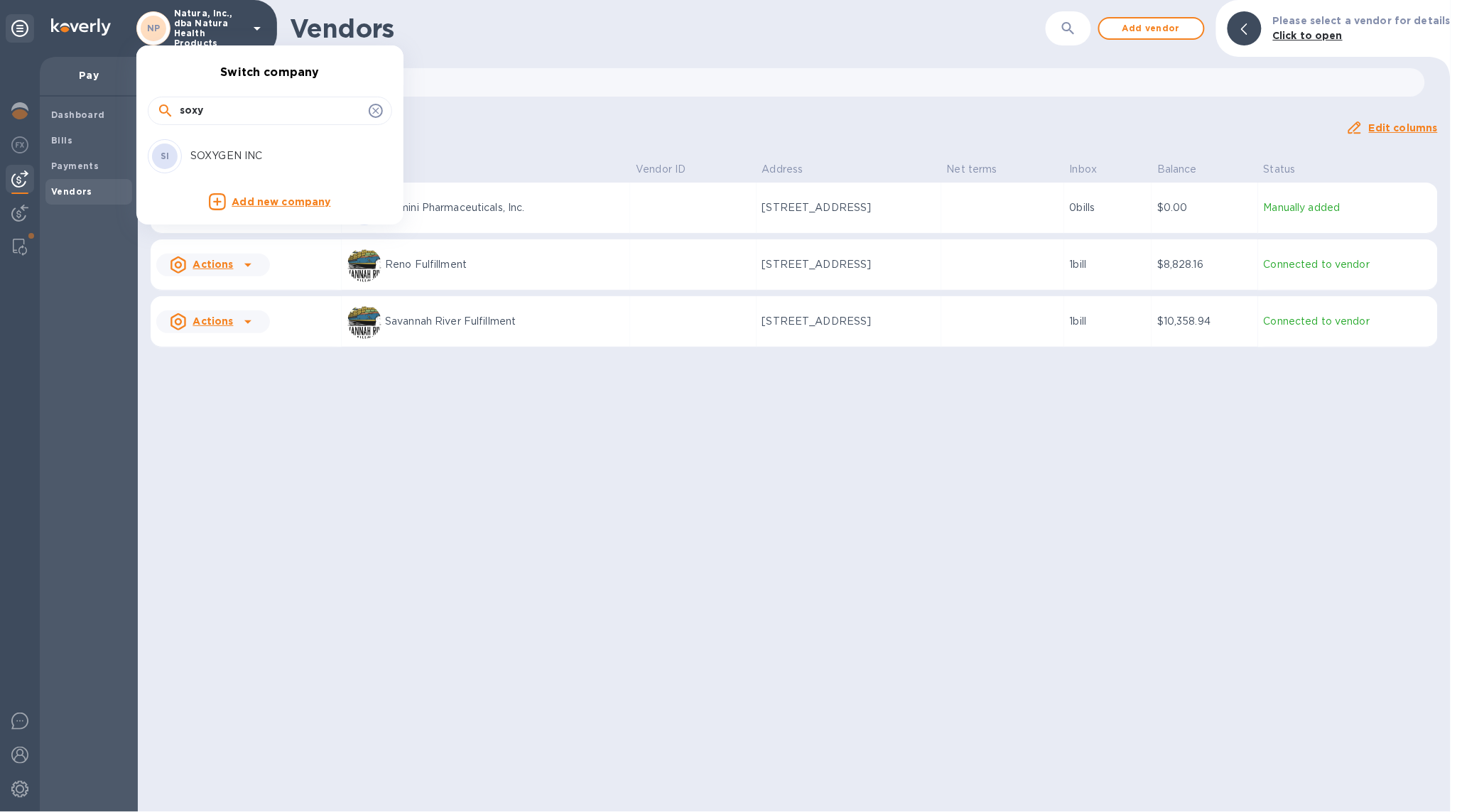
type input "soxy"
click at [235, 148] on p "SOXYGEN INC" at bounding box center [280, 156] width 179 height 15
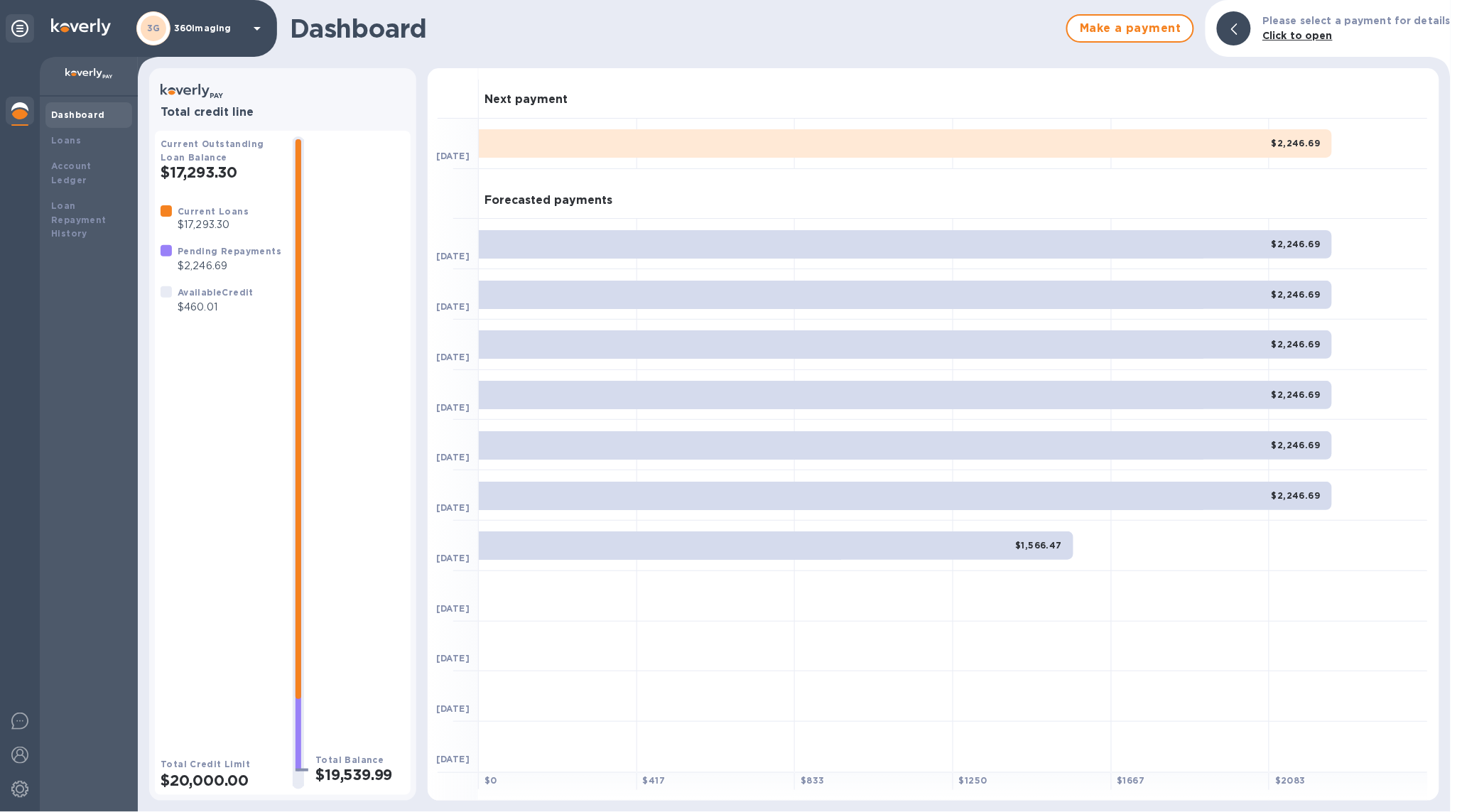
click at [220, 29] on p "360imaging" at bounding box center [209, 28] width 71 height 10
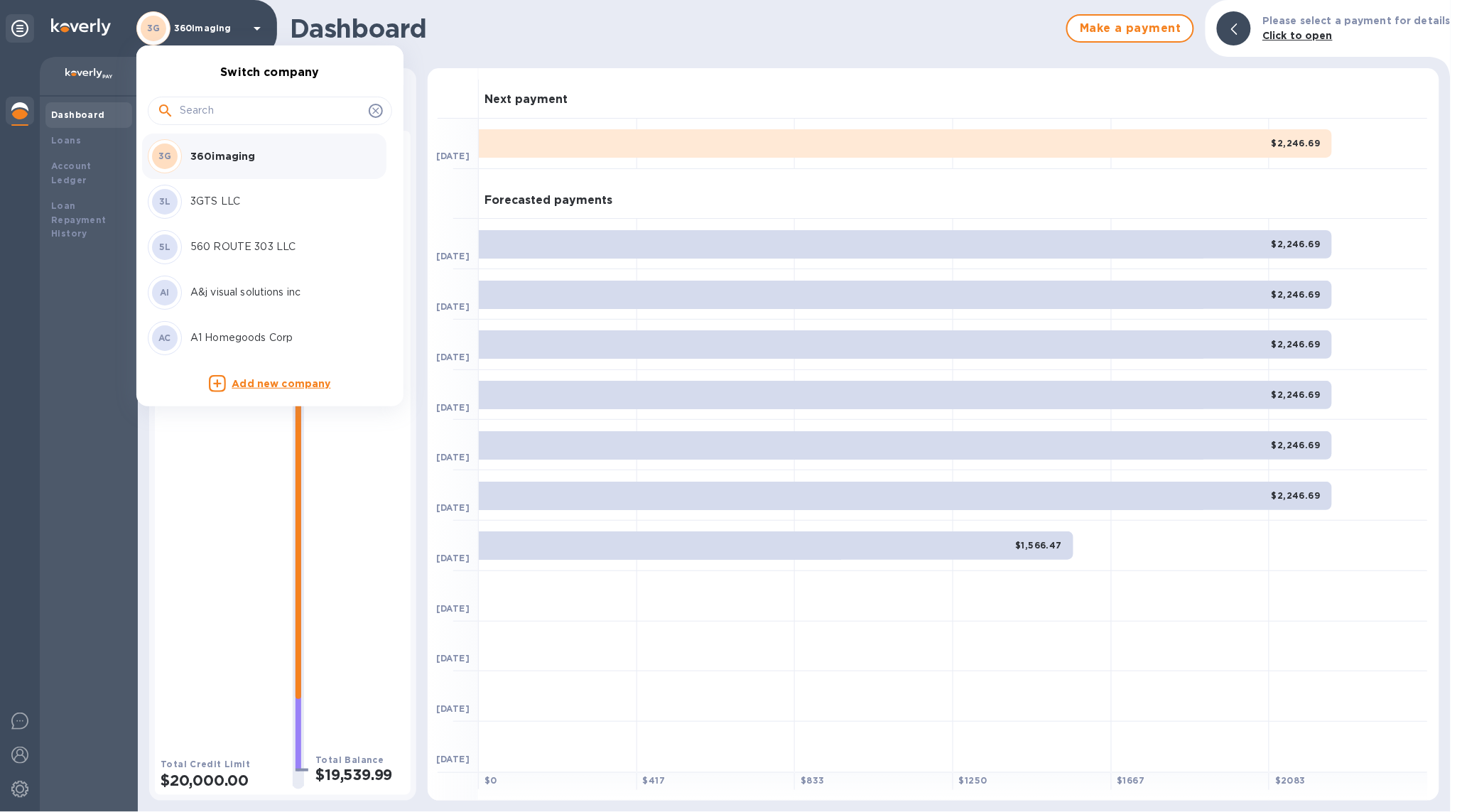
click at [264, 117] on input "text" at bounding box center [272, 111] width 183 height 22
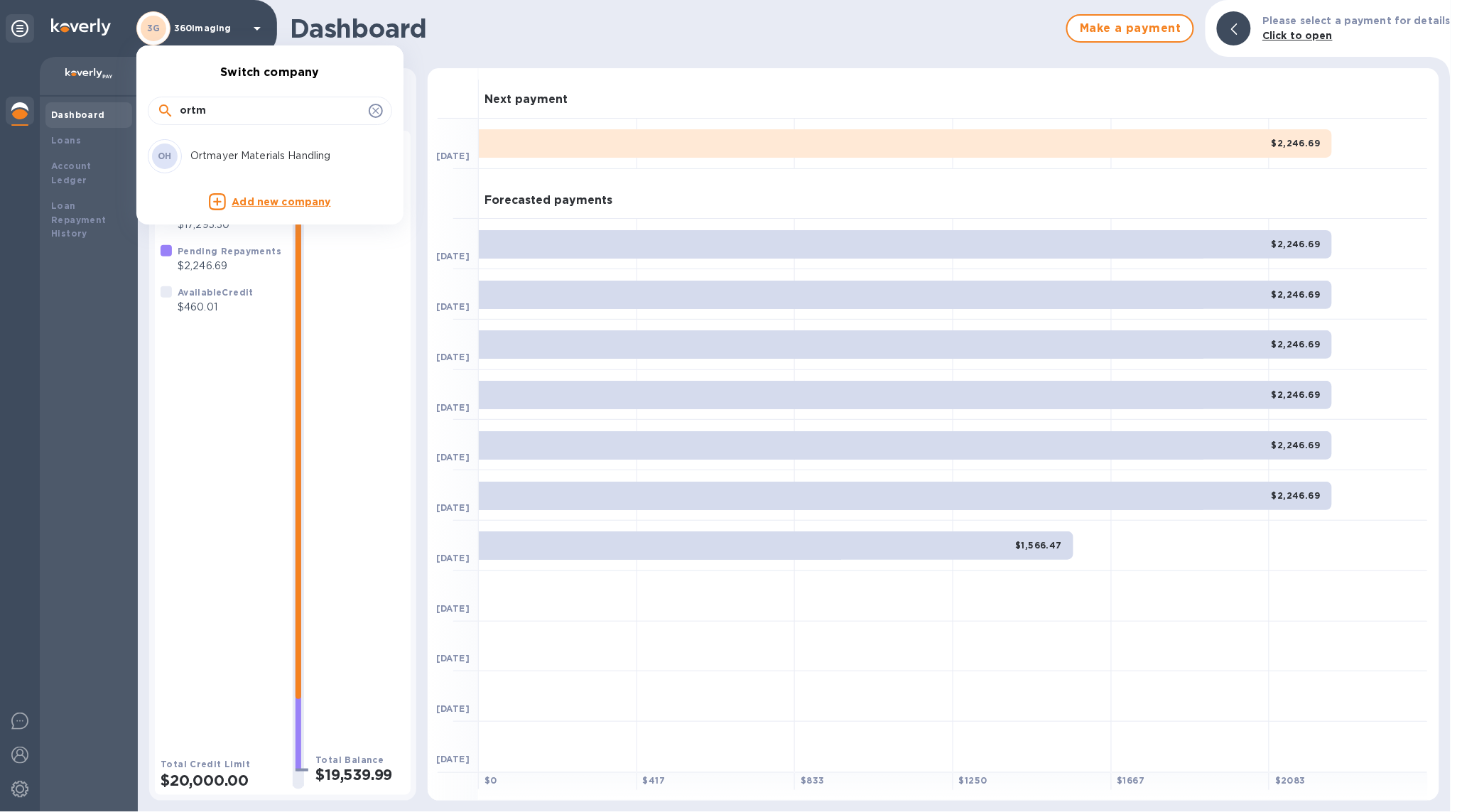
type input "ortm"
click at [279, 157] on p "Ortmayer Materials Handling" at bounding box center [280, 156] width 179 height 15
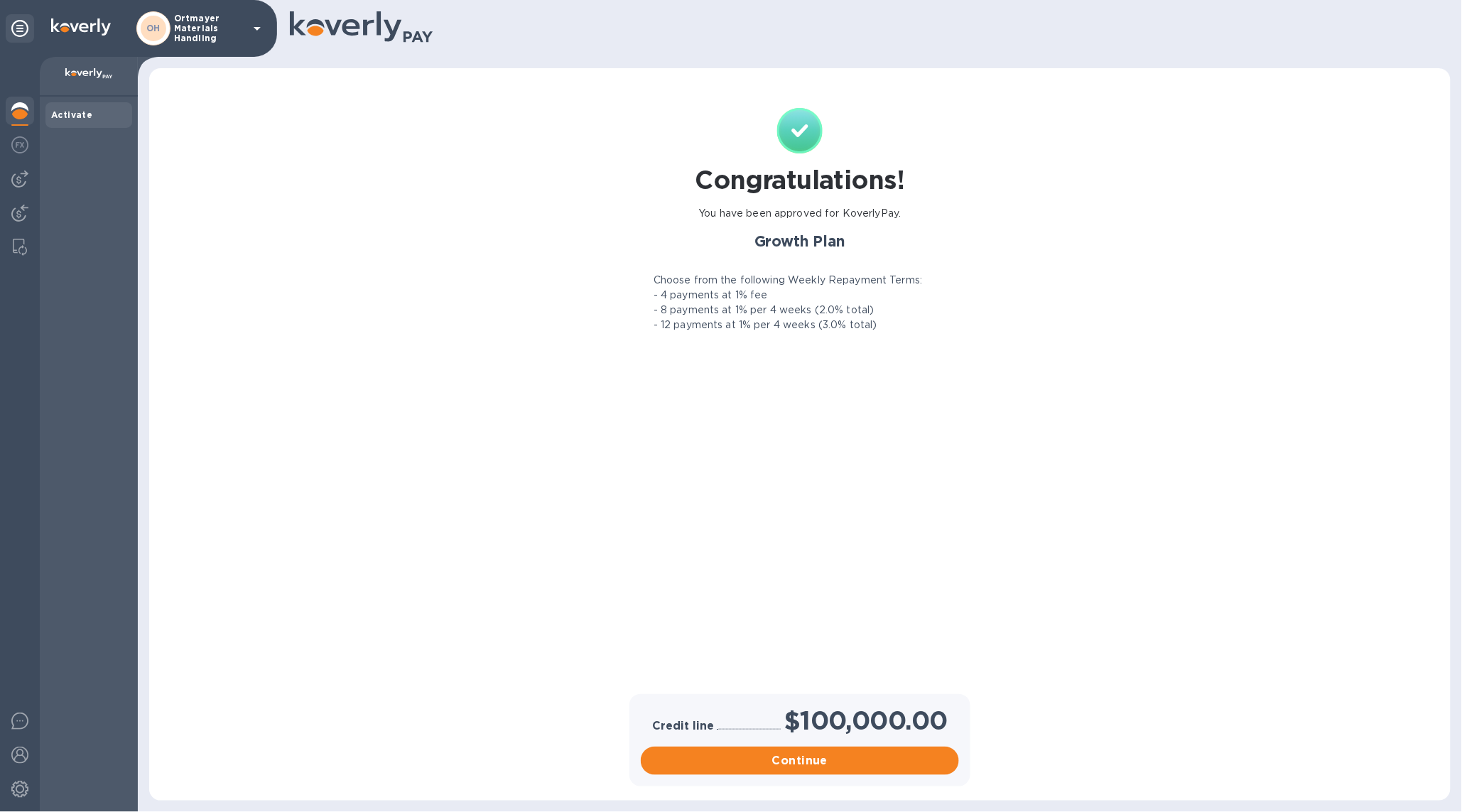
click at [253, 28] on icon at bounding box center [257, 28] width 17 height 17
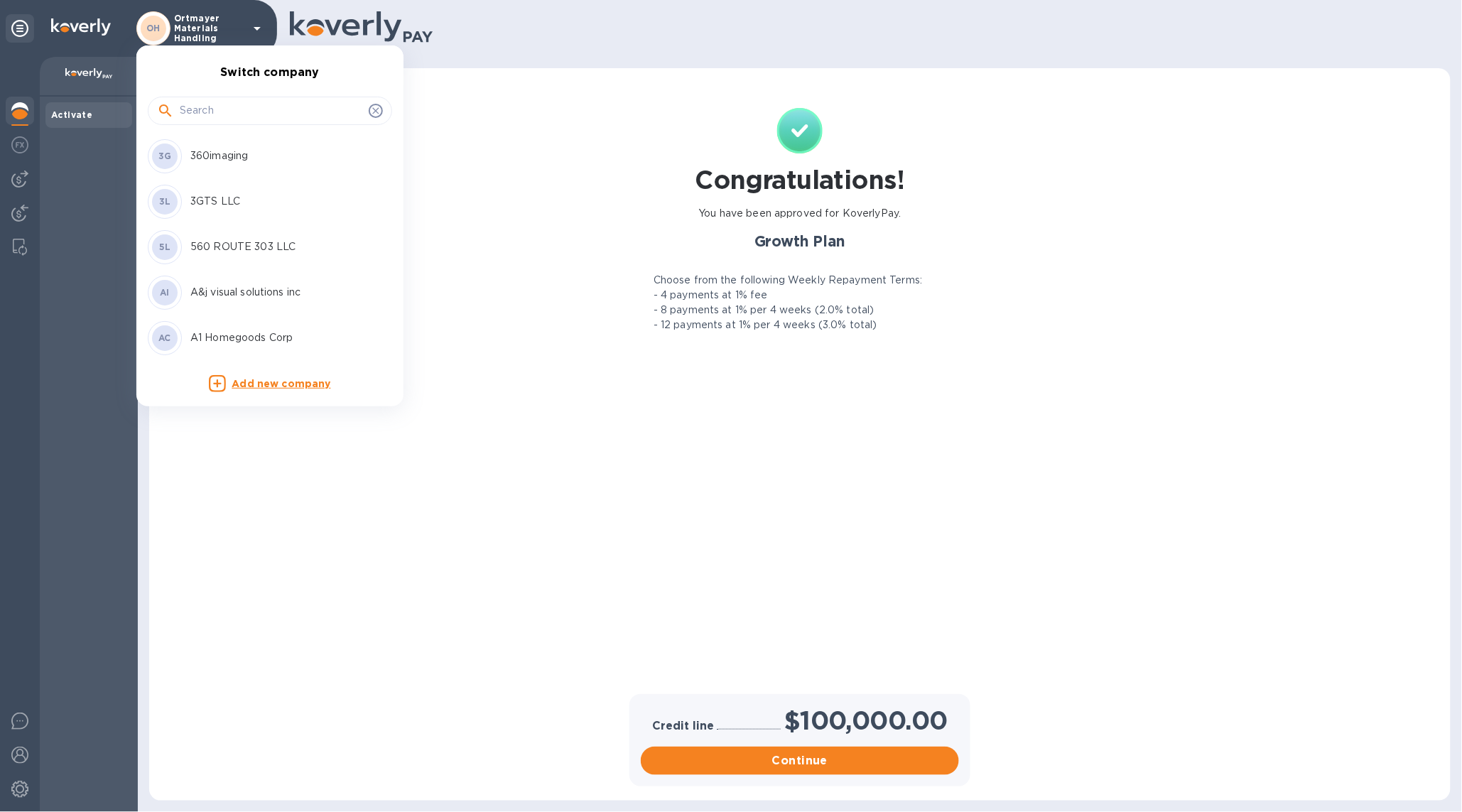
click at [250, 94] on div at bounding box center [269, 109] width 244 height 48
click at [250, 98] on div at bounding box center [269, 111] width 244 height 28
click at [276, 102] on input "text" at bounding box center [272, 111] width 183 height 22
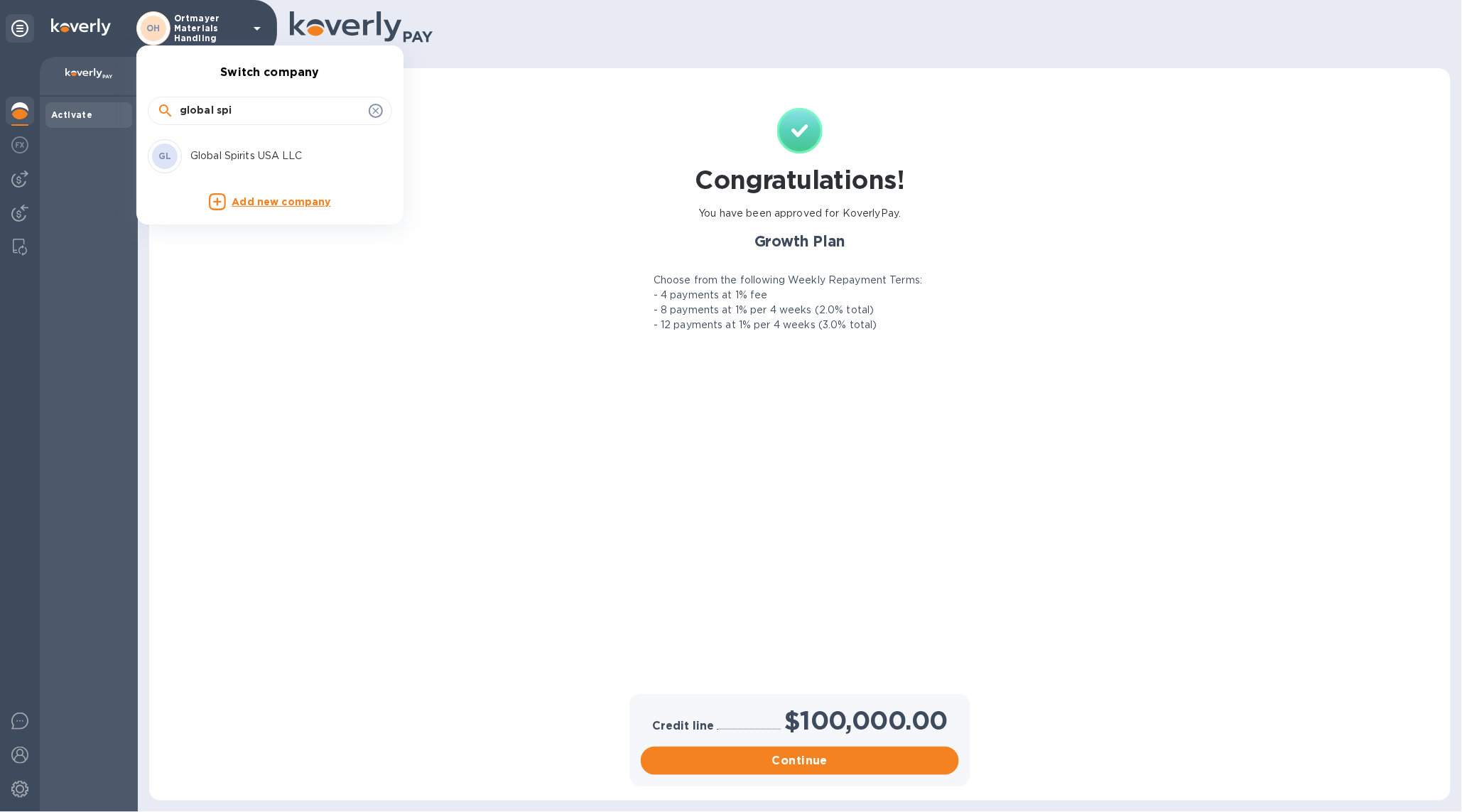
type input "global spi"
click at [273, 148] on p "Global Spirits USA LLC" at bounding box center [280, 156] width 179 height 15
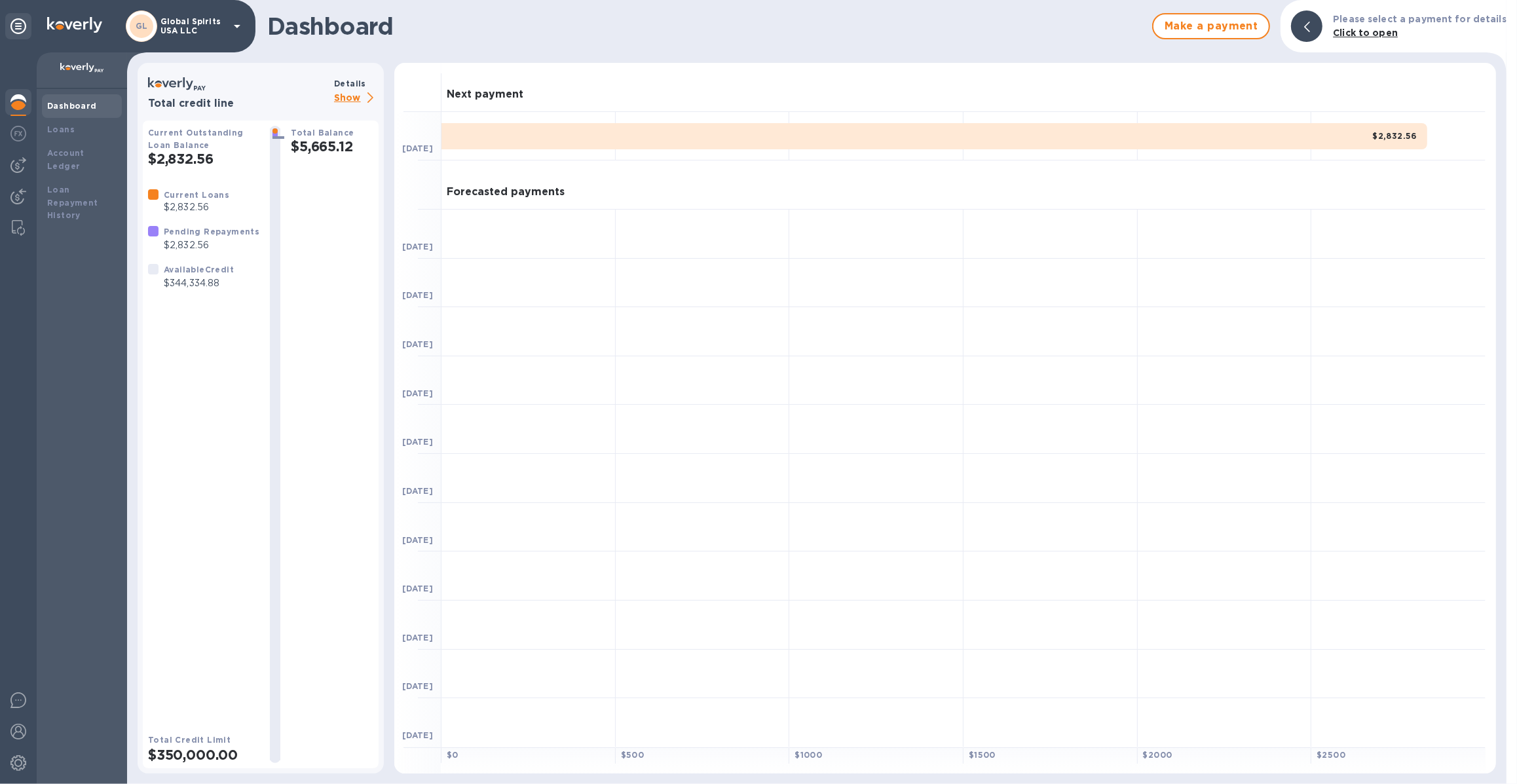
click at [347, 100] on p "Show" at bounding box center [356, 98] width 45 height 16
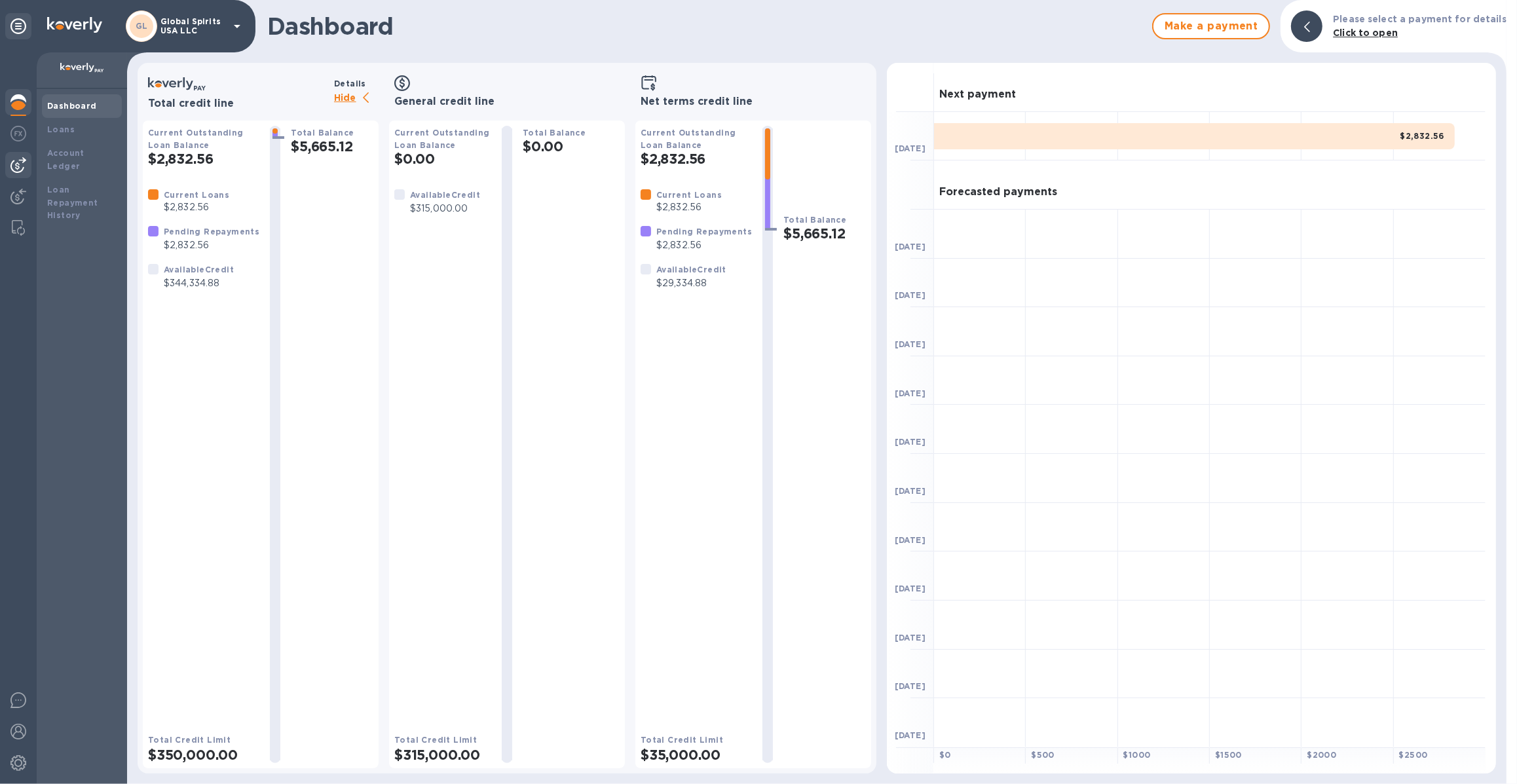
click at [26, 174] on div at bounding box center [18, 165] width 26 height 26
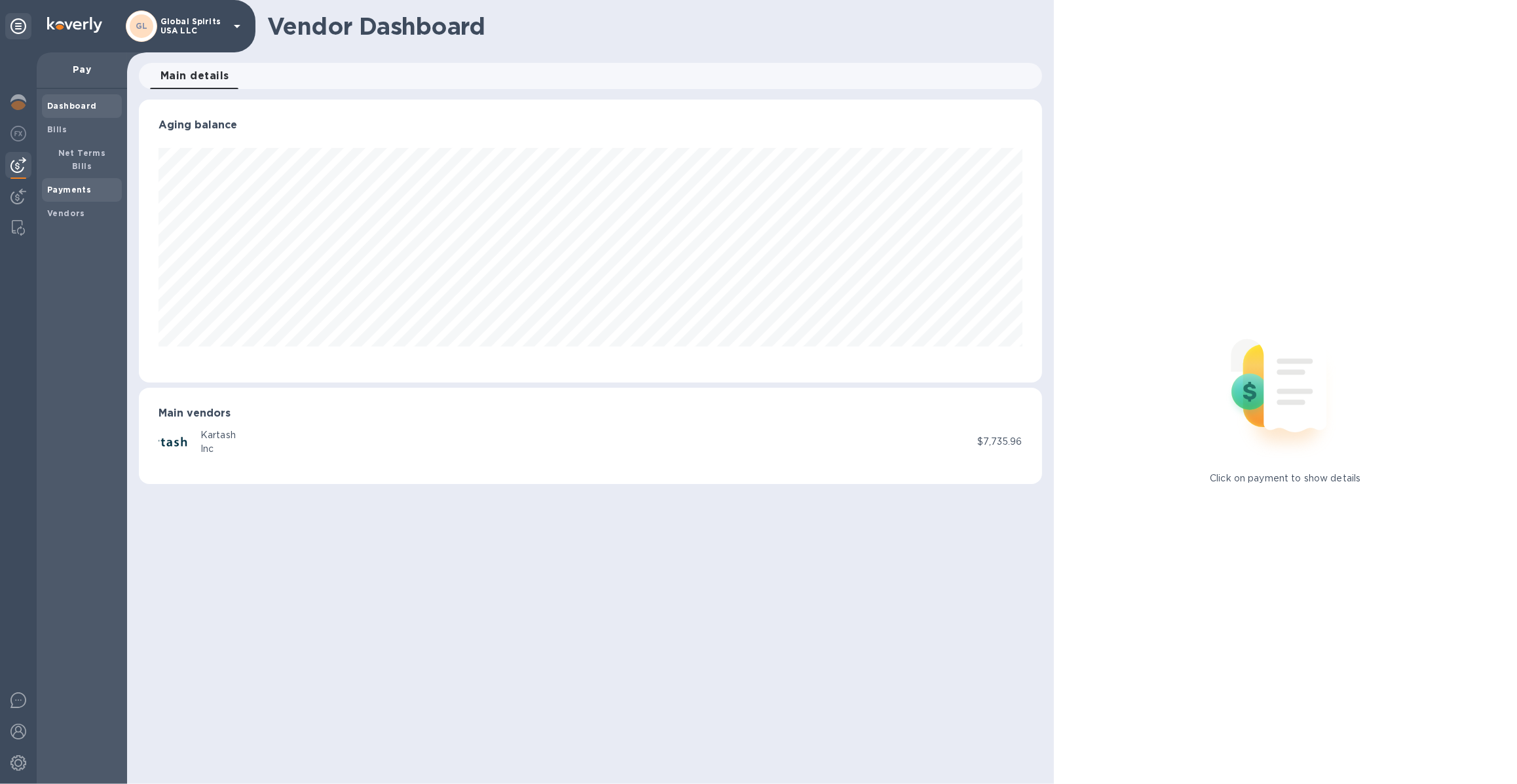
scroll to position [283, 903]
click at [51, 185] on b "Payments" at bounding box center [68, 190] width 44 height 10
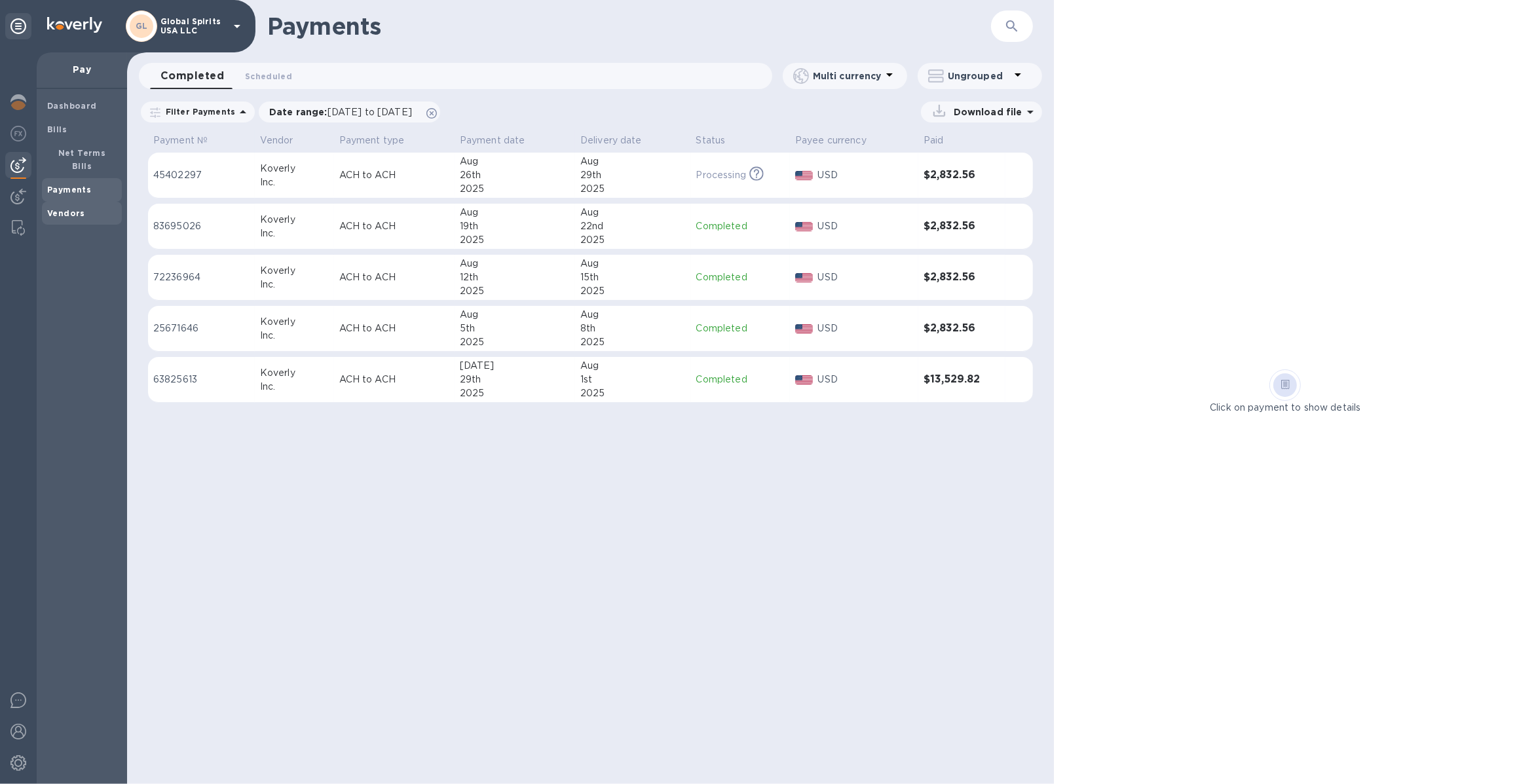
click at [58, 208] on b "Vendors" at bounding box center [65, 213] width 38 height 10
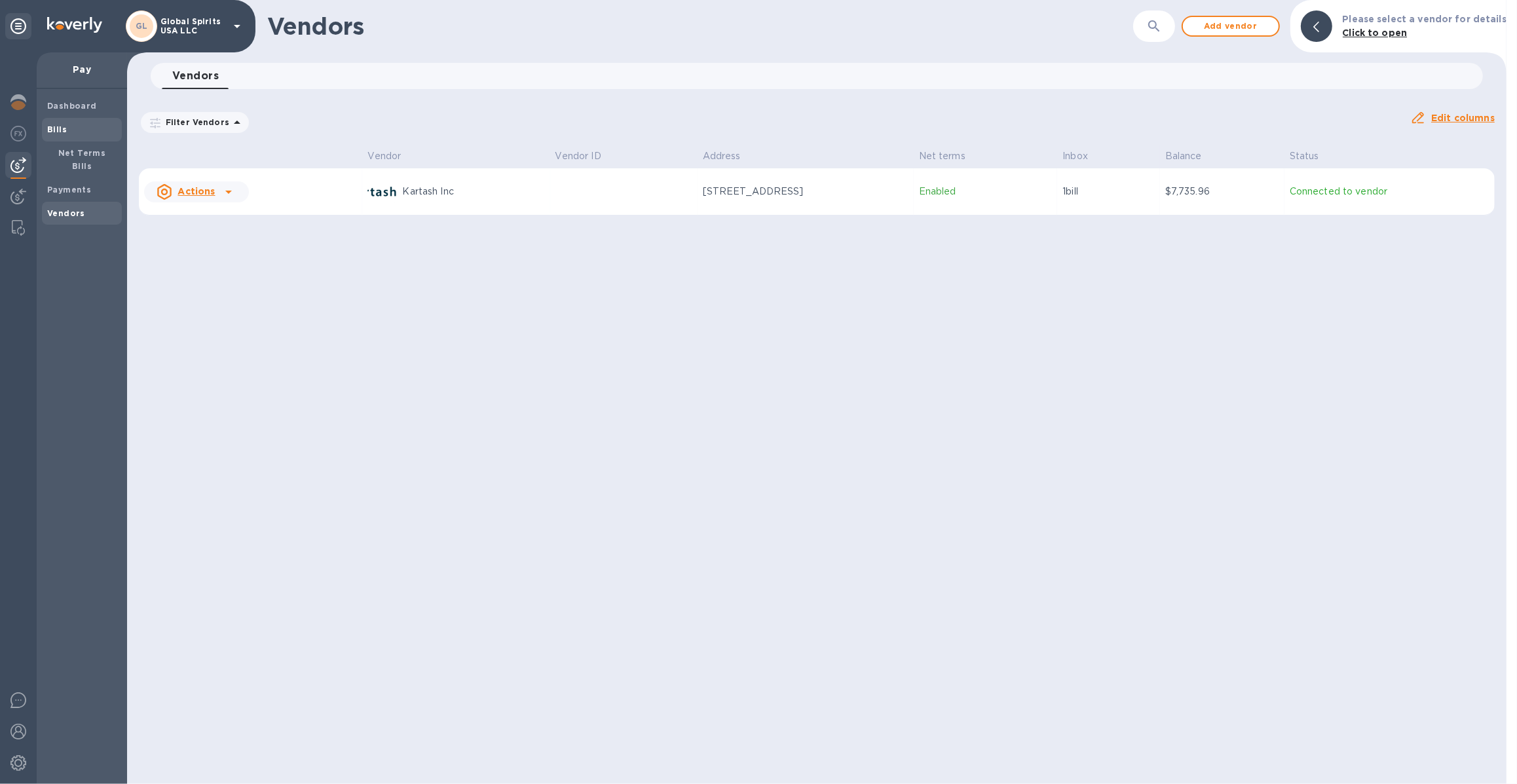
click at [87, 131] on span "Bills" at bounding box center [81, 129] width 69 height 13
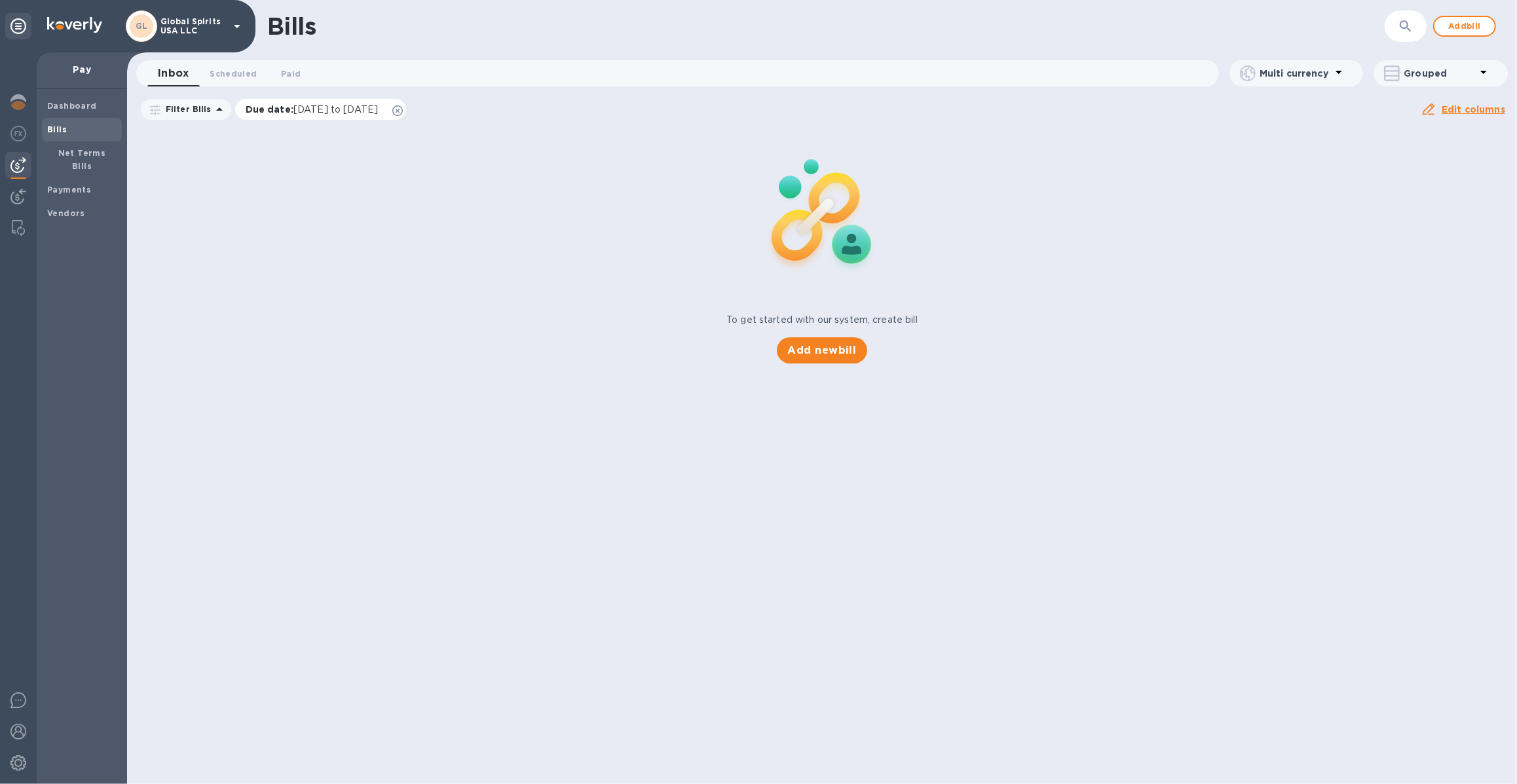
click at [403, 111] on icon at bounding box center [398, 111] width 11 height 11
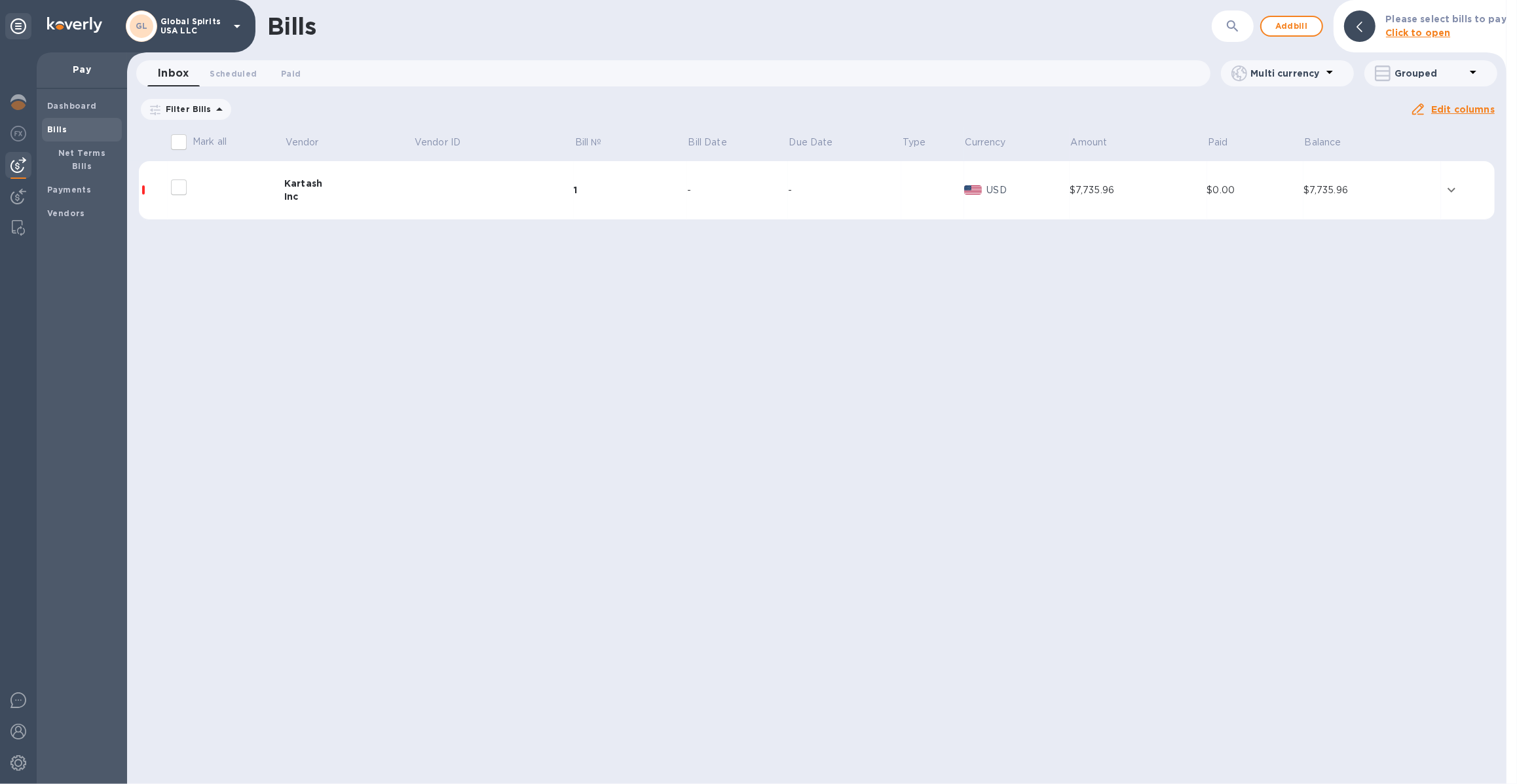
click at [439, 189] on td at bounding box center [493, 190] width 161 height 59
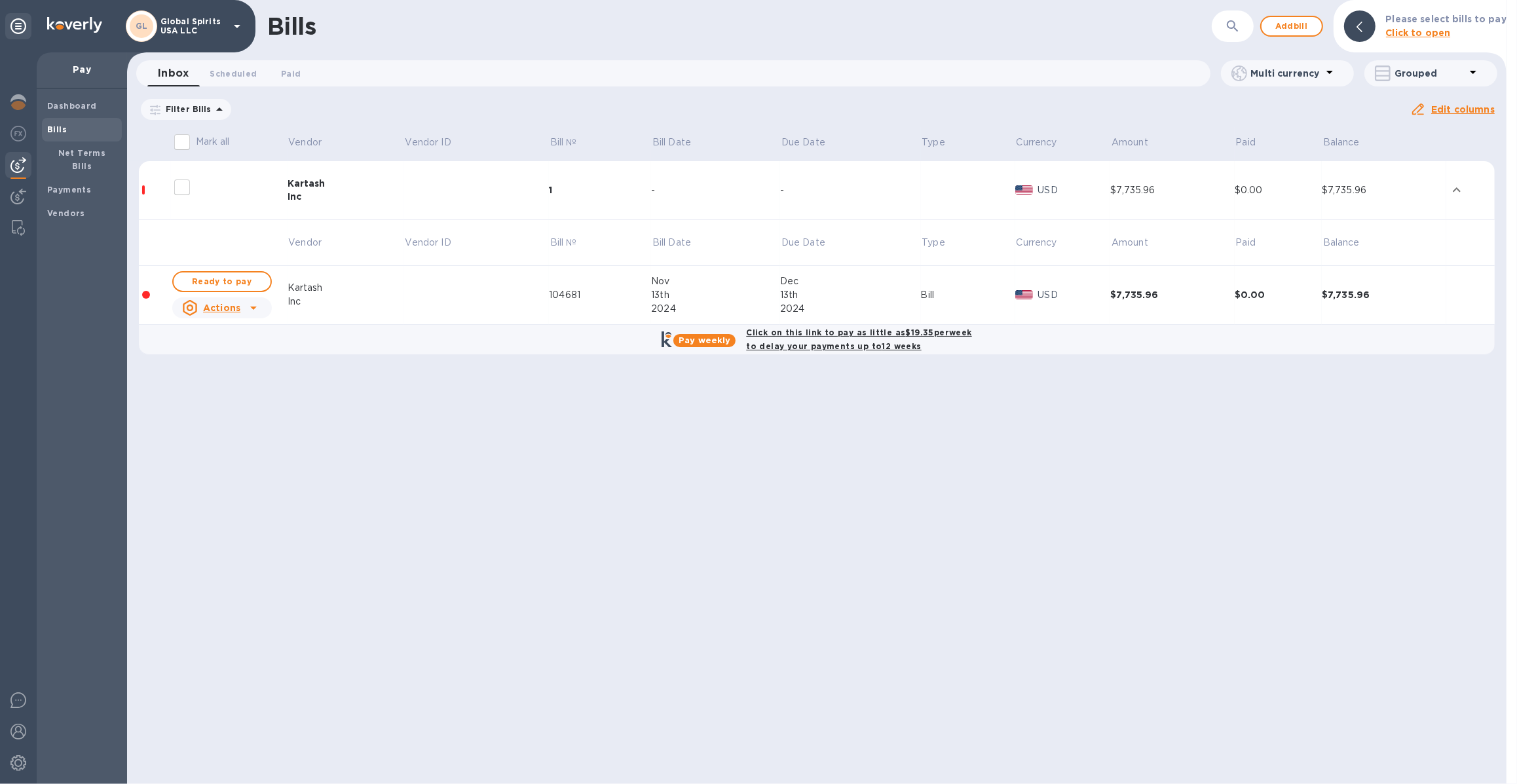
click at [255, 309] on icon at bounding box center [253, 308] width 15 height 15
click at [225, 395] on b "Delete" at bounding box center [224, 392] width 33 height 11
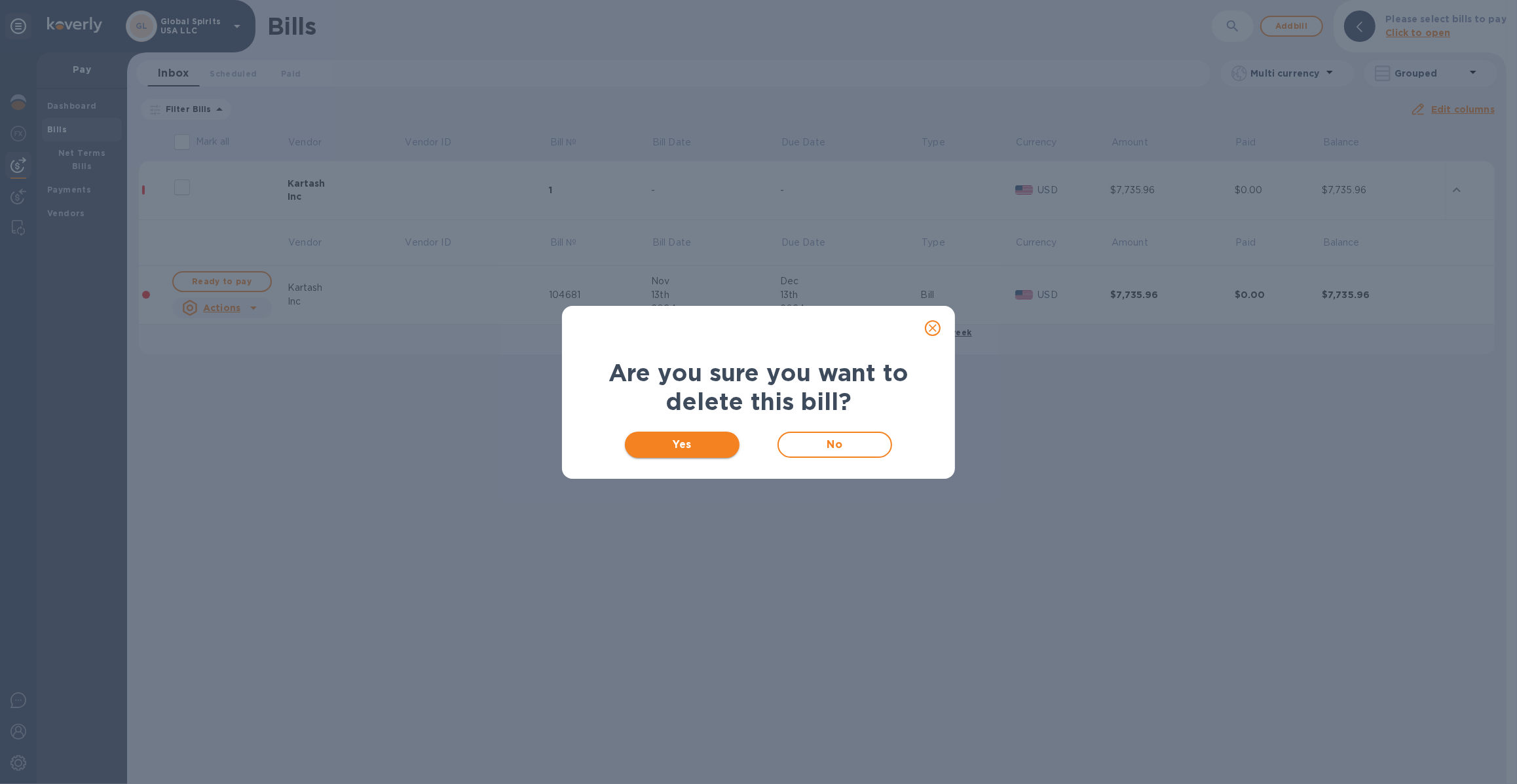
click at [716, 448] on span "Yes" at bounding box center [682, 445] width 94 height 15
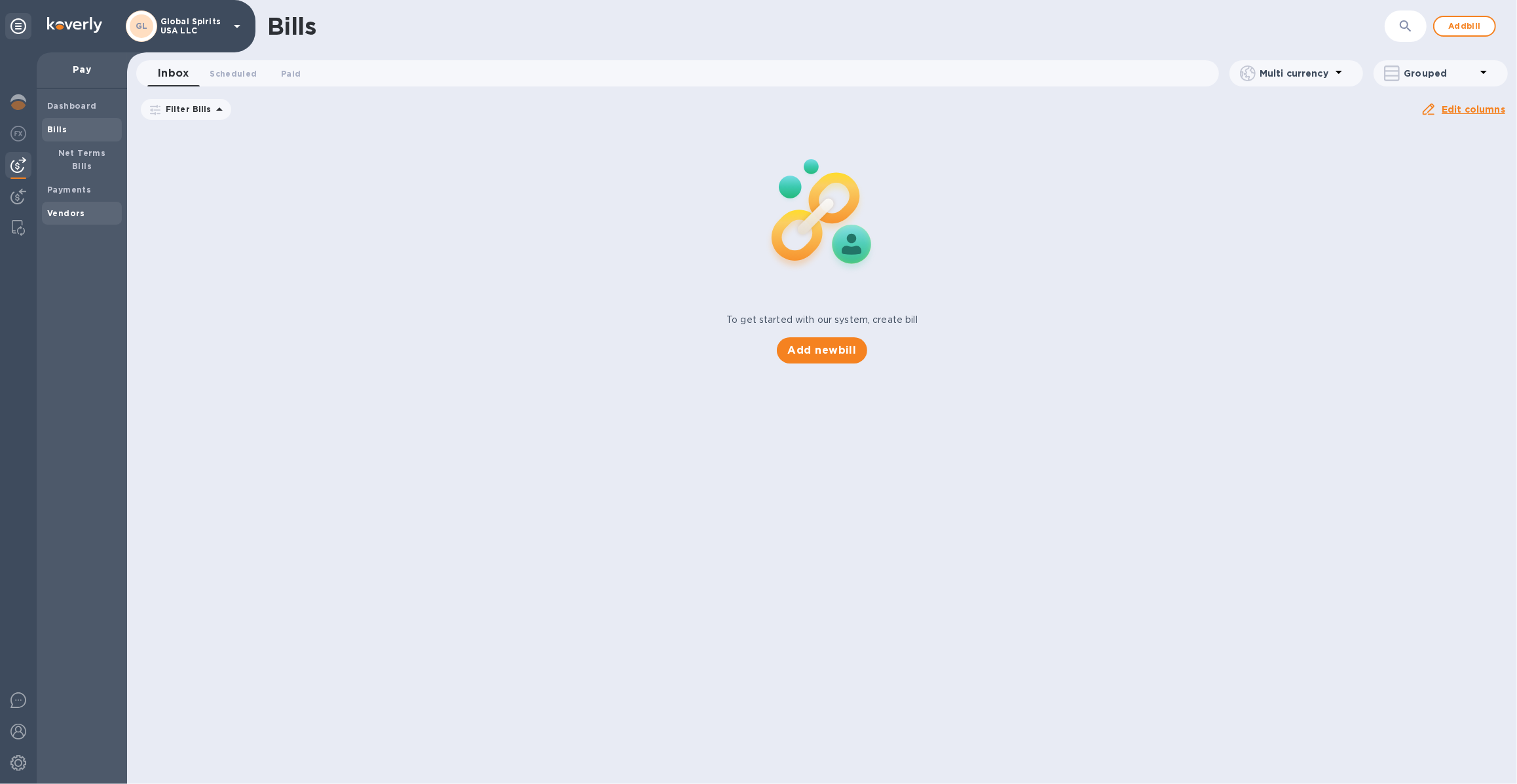
click at [60, 208] on b "Vendors" at bounding box center [65, 213] width 38 height 10
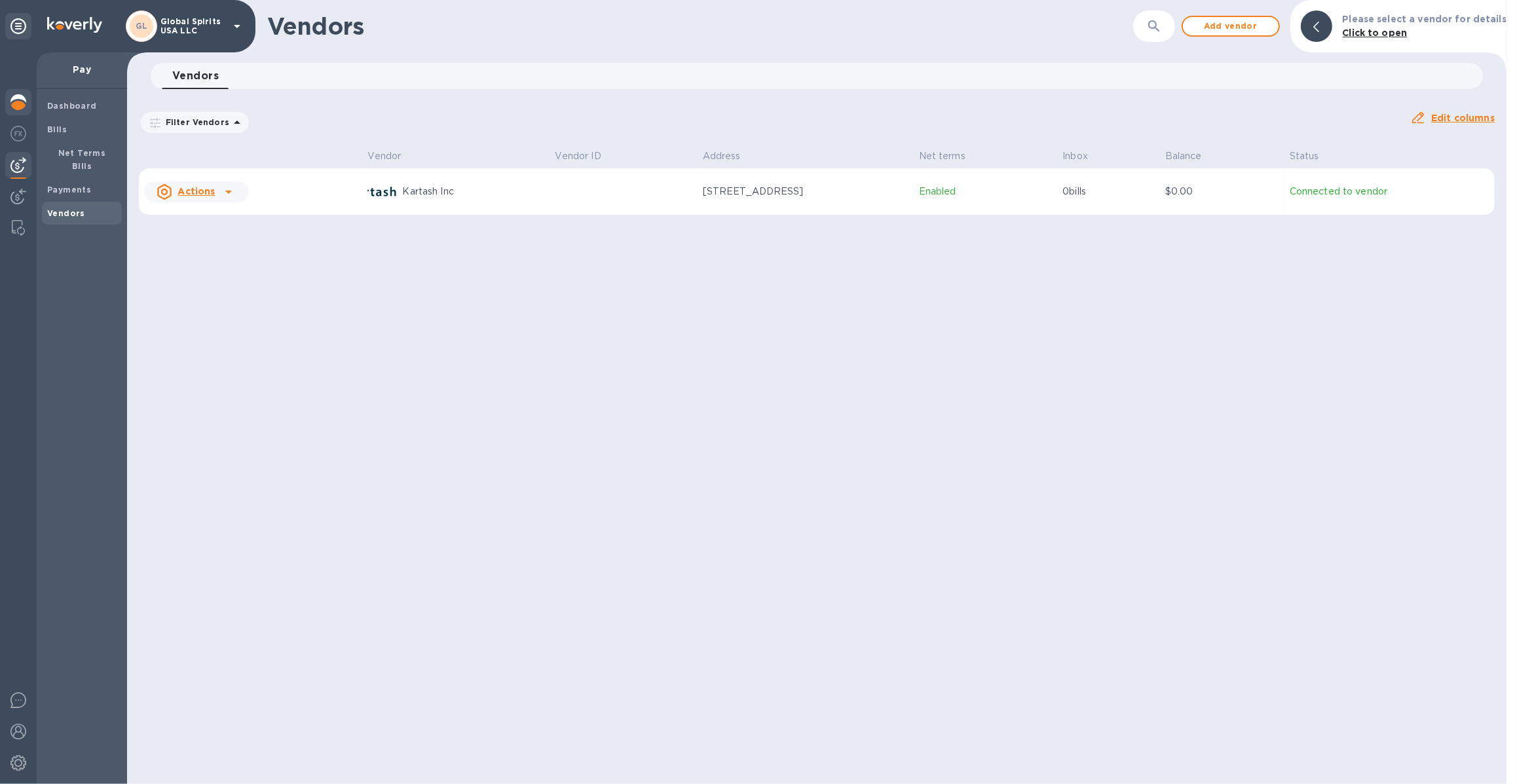
click at [30, 104] on div at bounding box center [18, 104] width 26 height 29
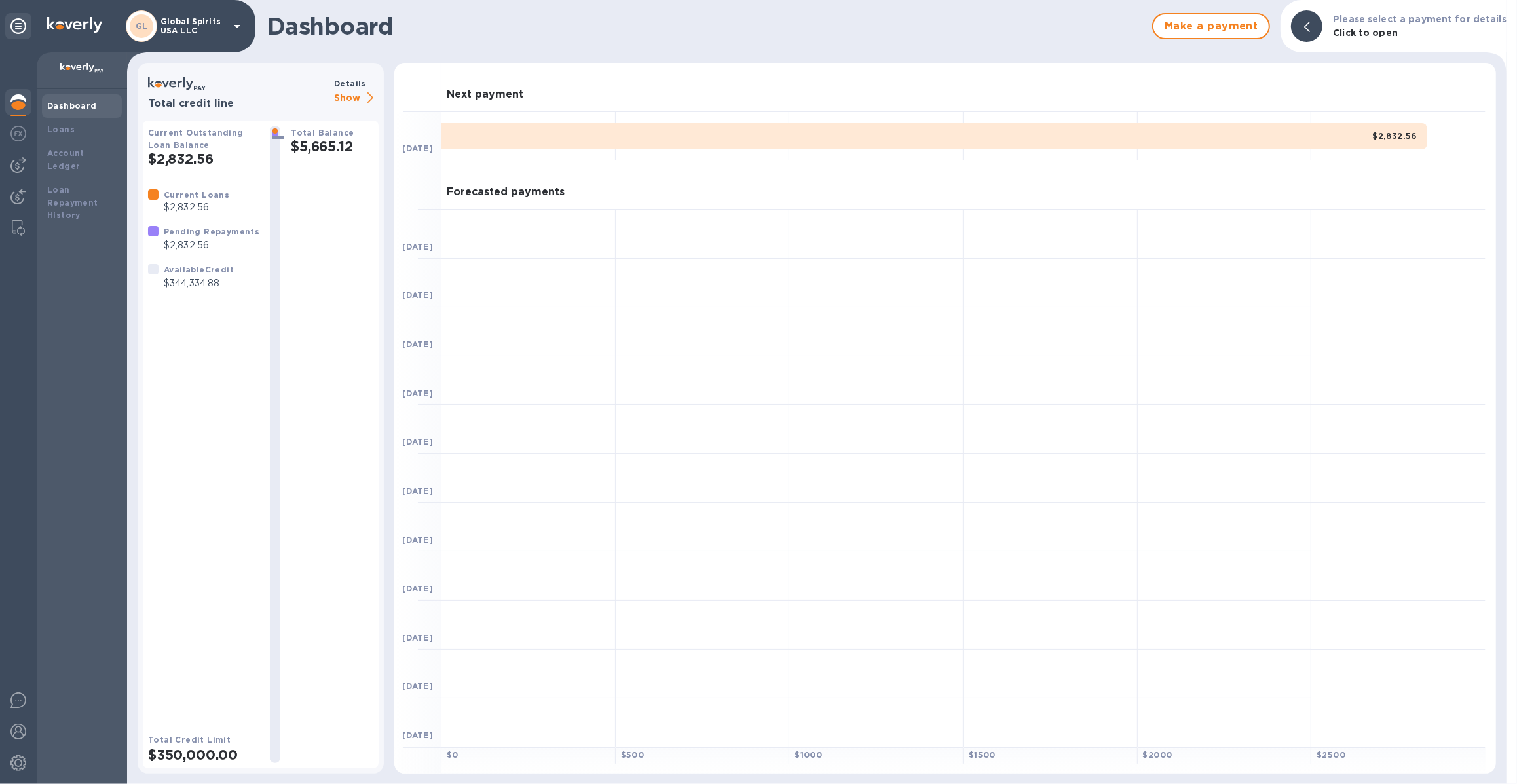
click at [356, 96] on p "Show" at bounding box center [356, 98] width 45 height 16
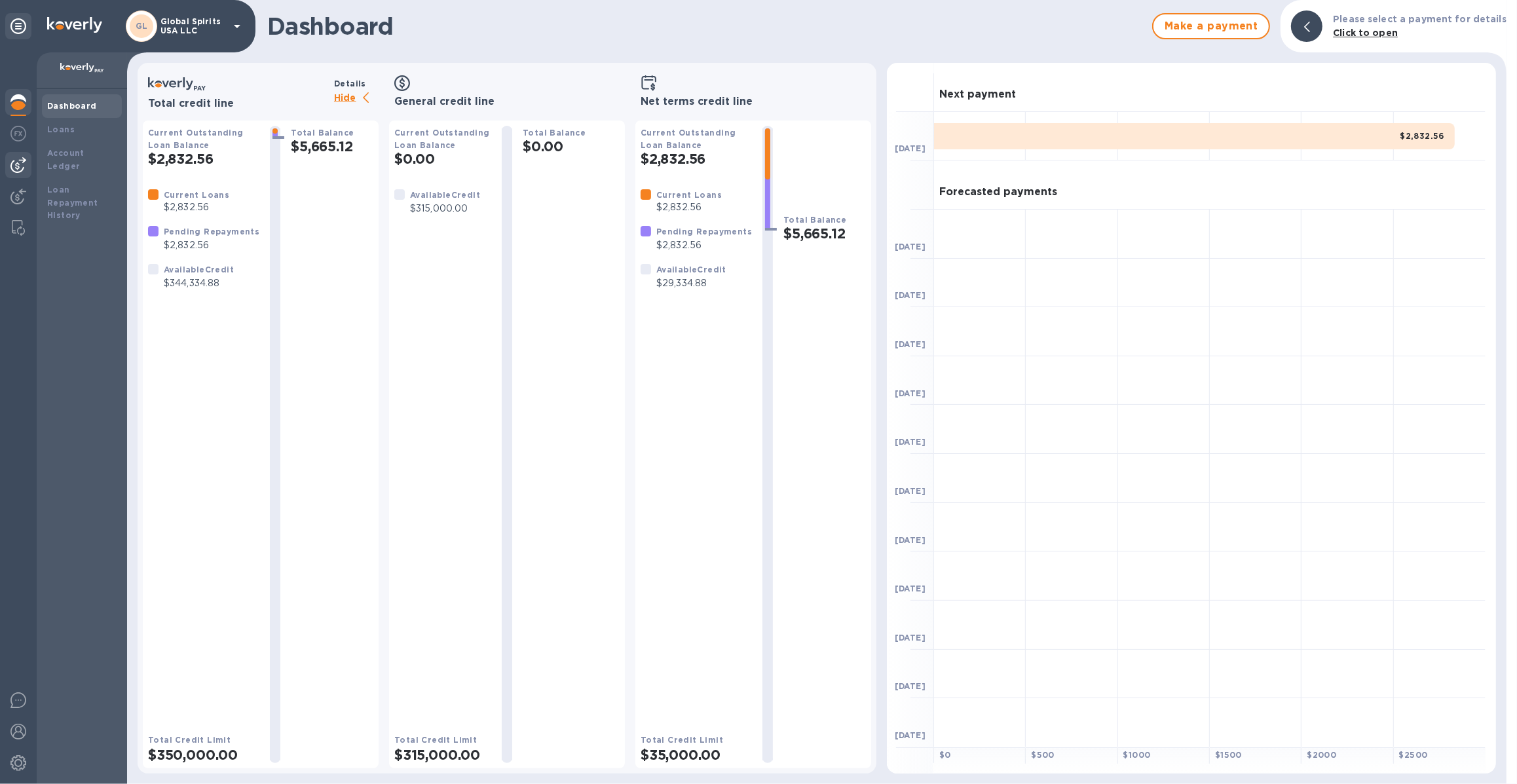
click at [19, 170] on img at bounding box center [18, 165] width 15 height 15
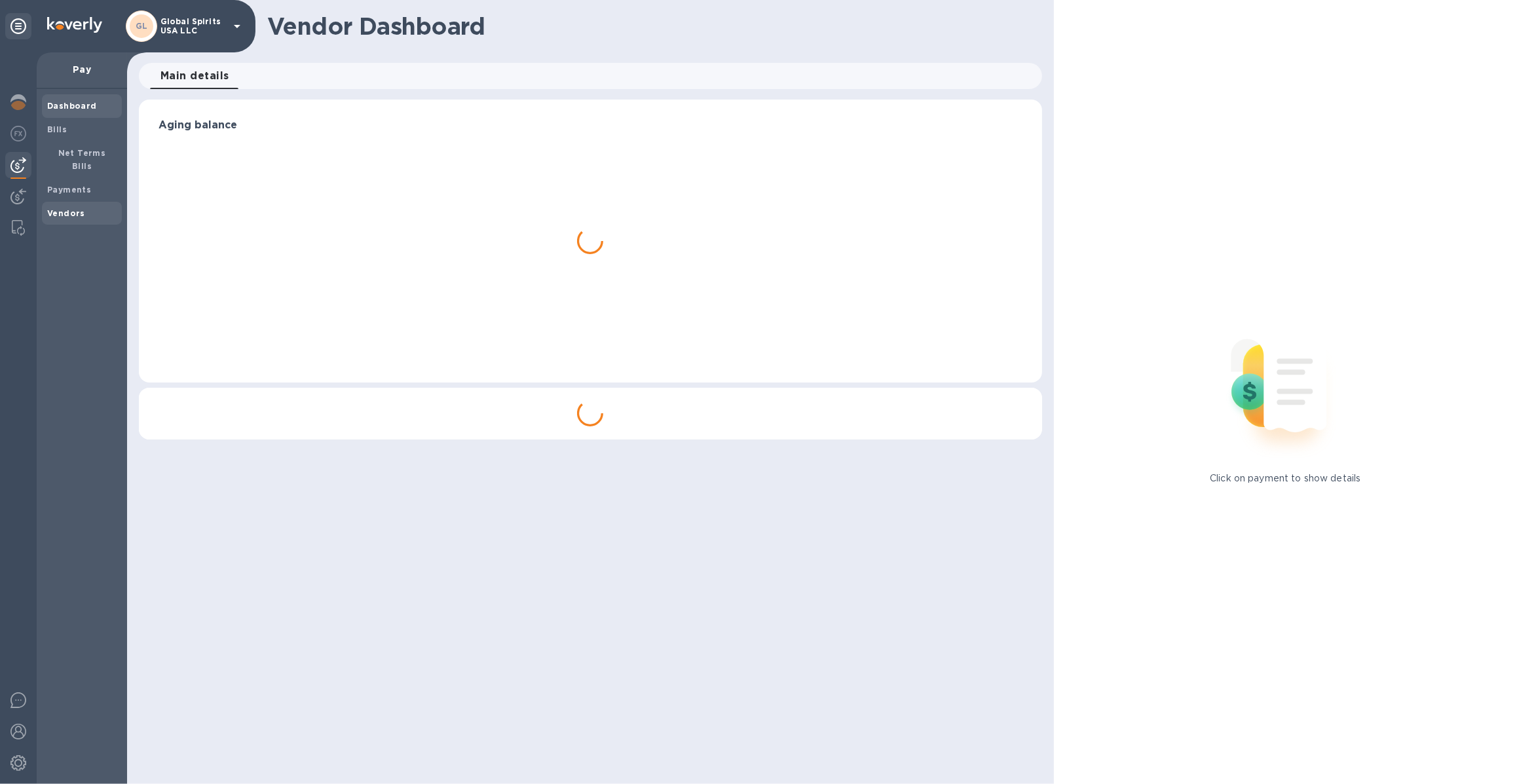
click at [60, 208] on b "Vendors" at bounding box center [65, 213] width 38 height 10
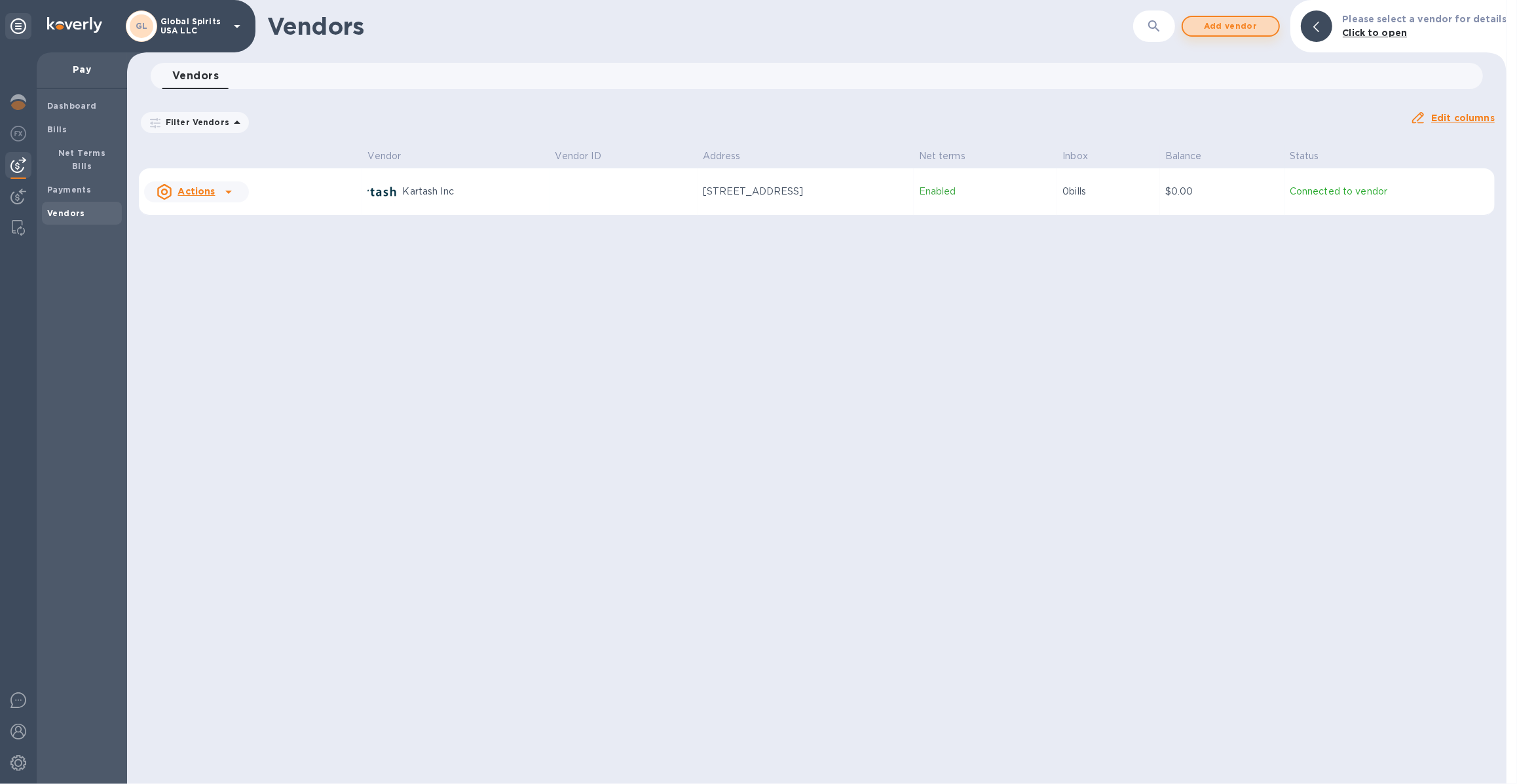
click at [1263, 25] on span "Add vendor" at bounding box center [1230, 26] width 75 height 15
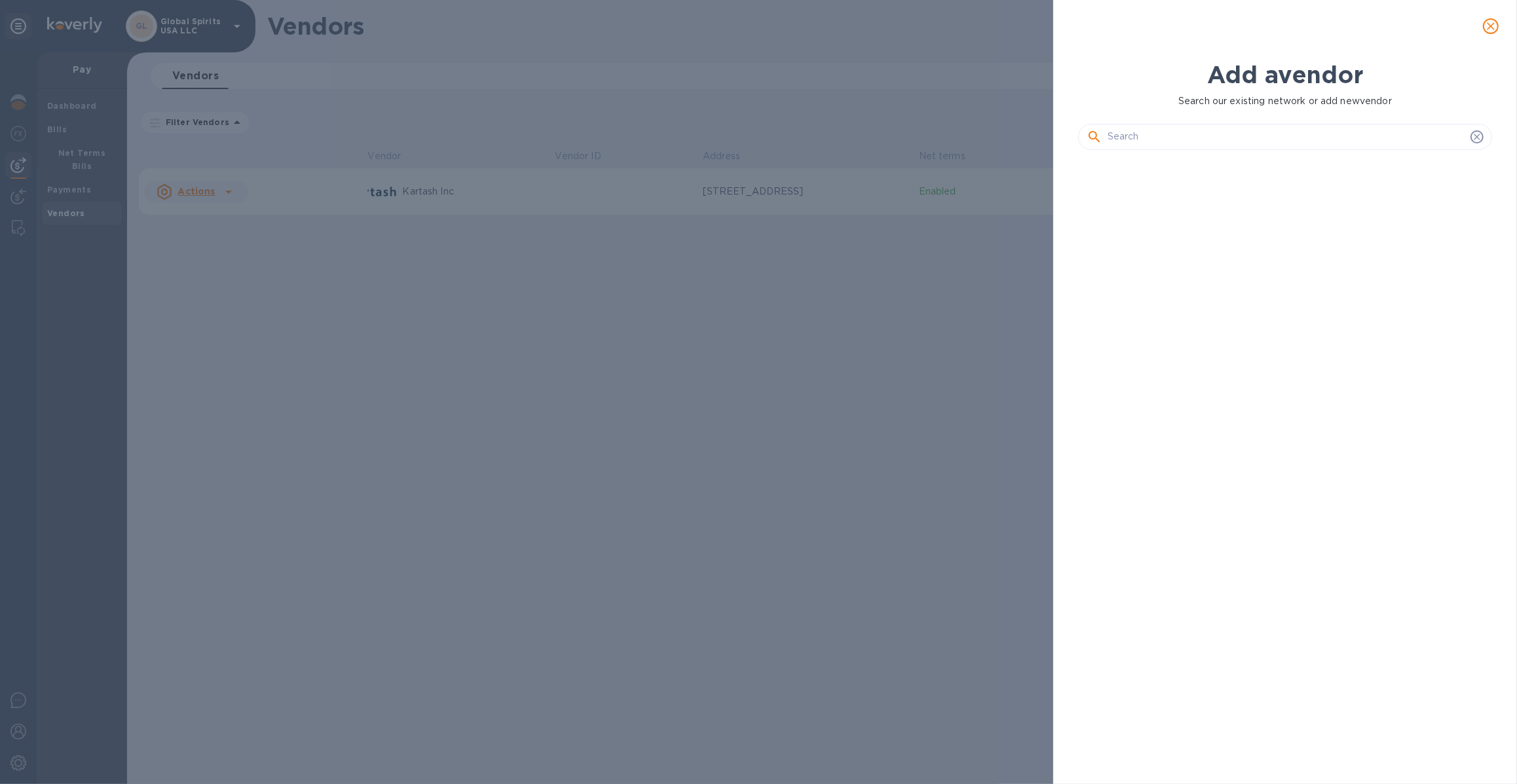
scroll to position [577, 420]
click at [1347, 22] on button "close" at bounding box center [1491, 26] width 31 height 31
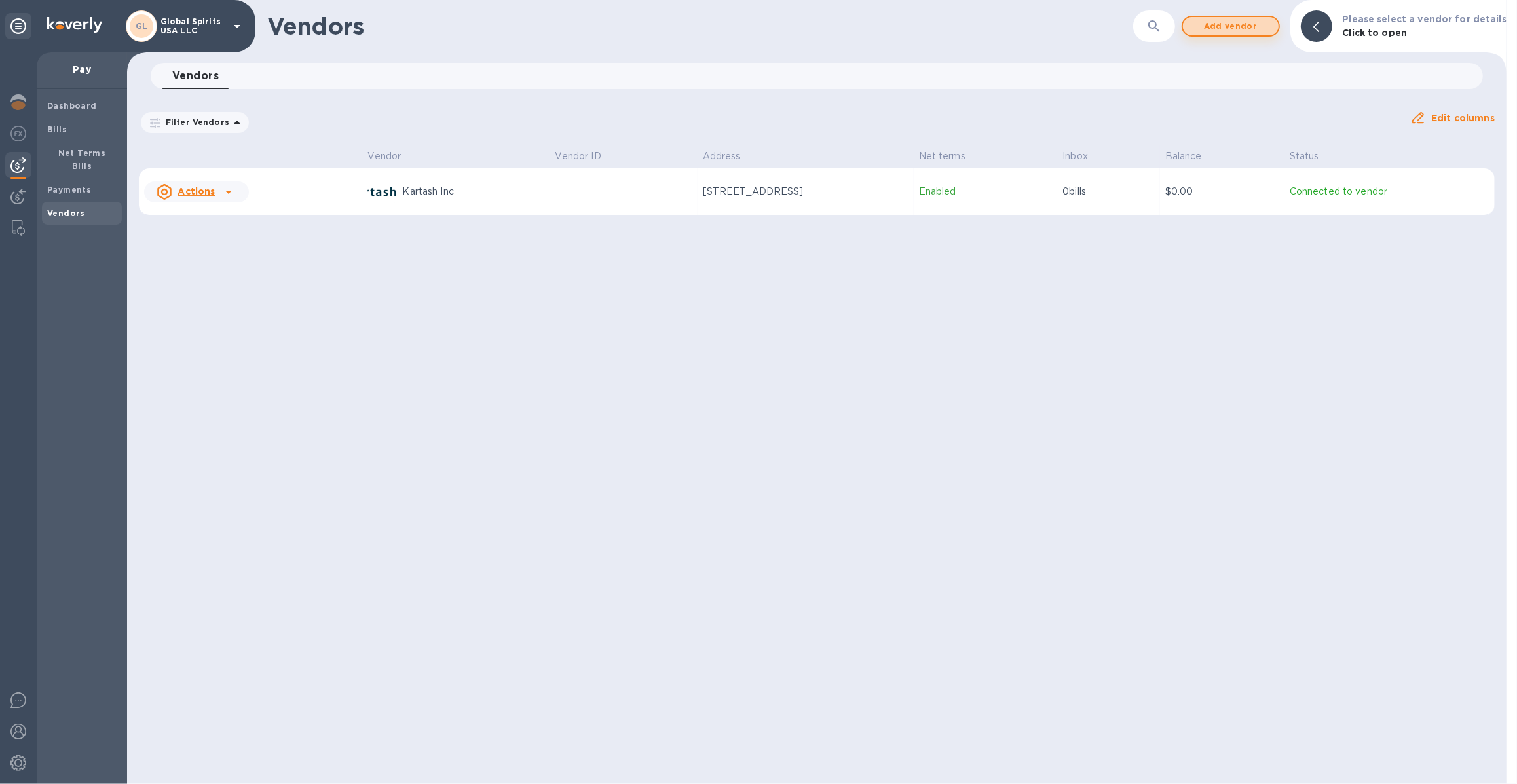
click at [1215, 23] on span "Add vendor" at bounding box center [1230, 26] width 75 height 15
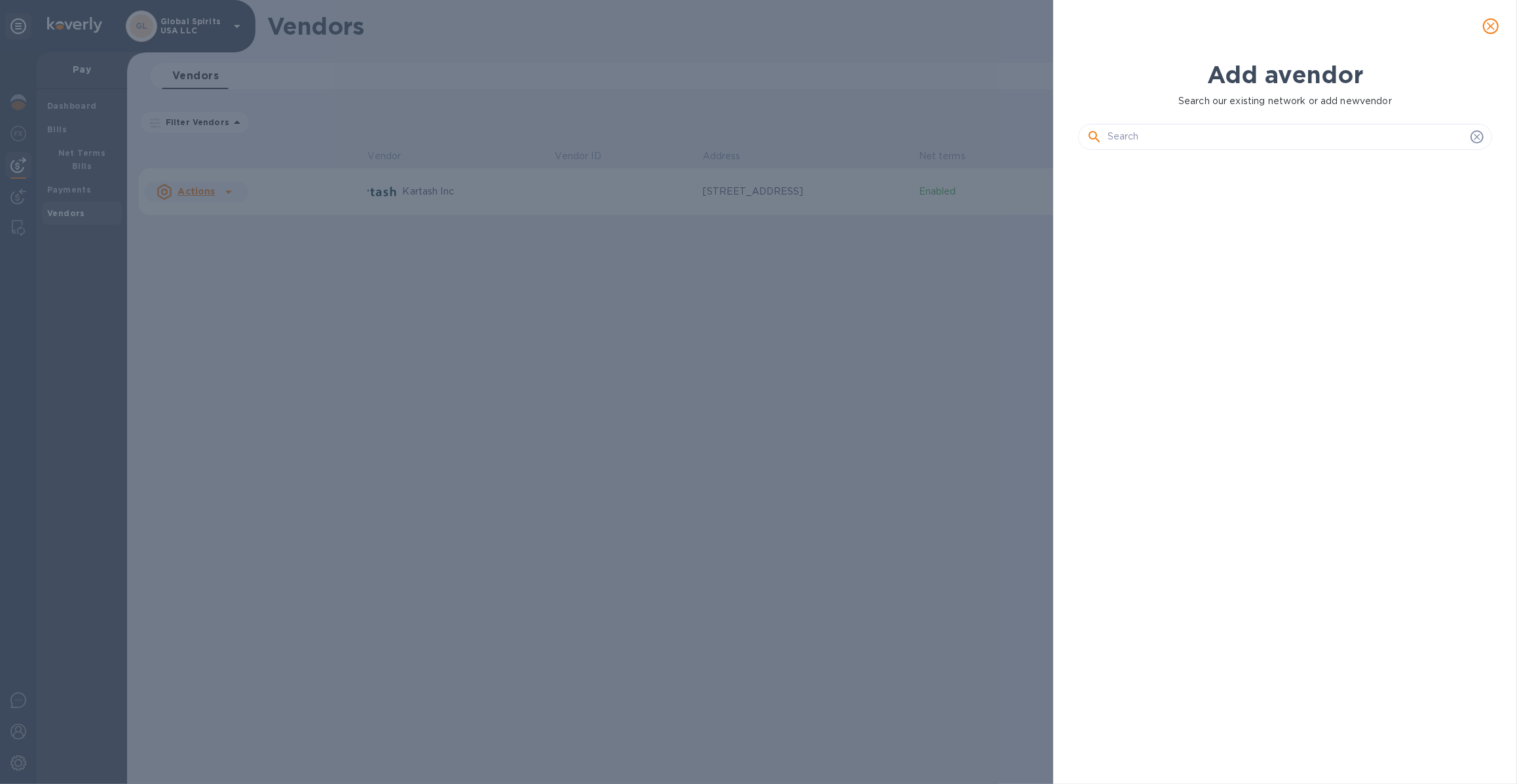
click at [1347, 20] on icon "close" at bounding box center [1491, 26] width 13 height 13
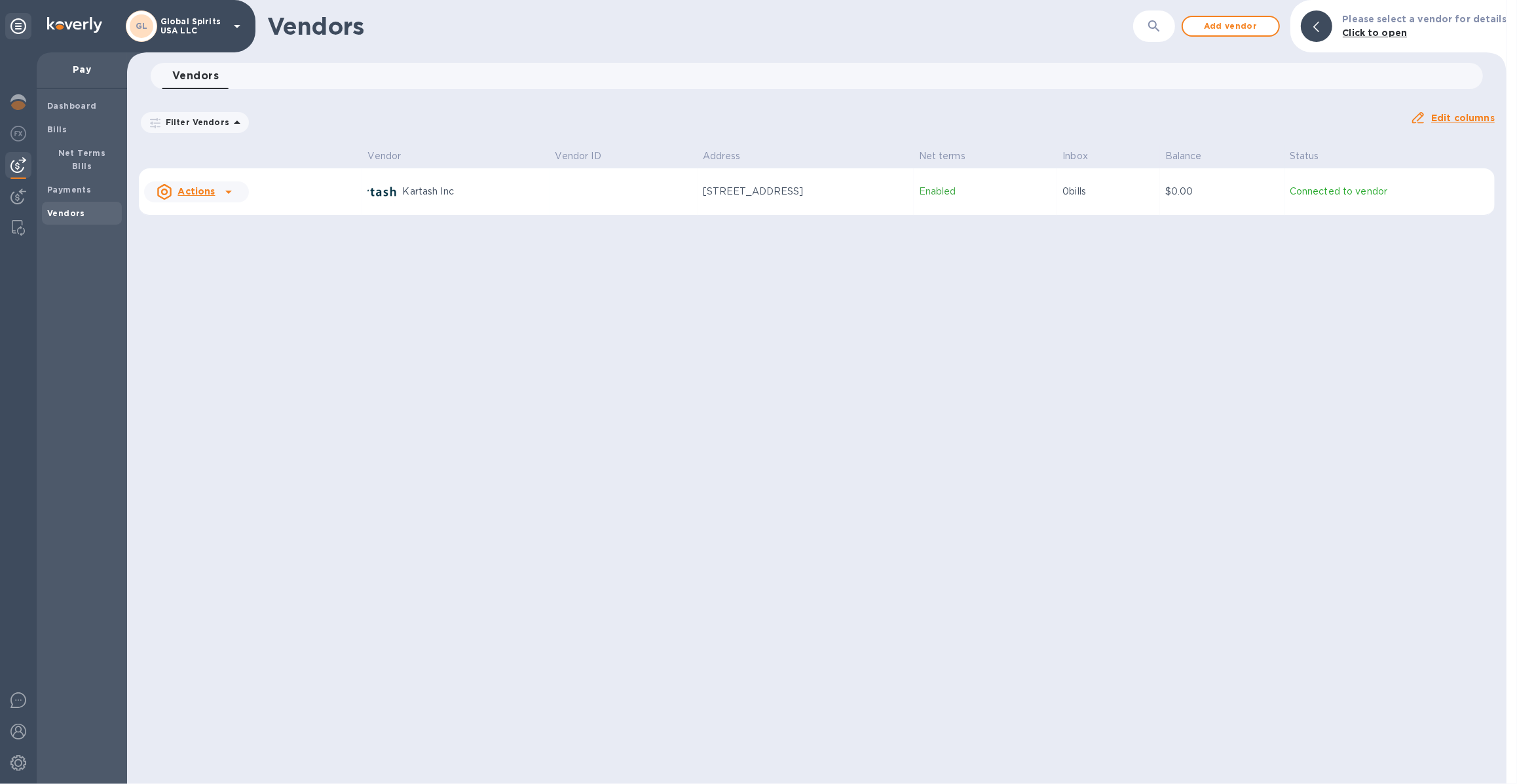
click at [58, 207] on span "Vendors" at bounding box center [65, 213] width 38 height 13
click at [1218, 31] on span "Add vendor" at bounding box center [1230, 26] width 75 height 15
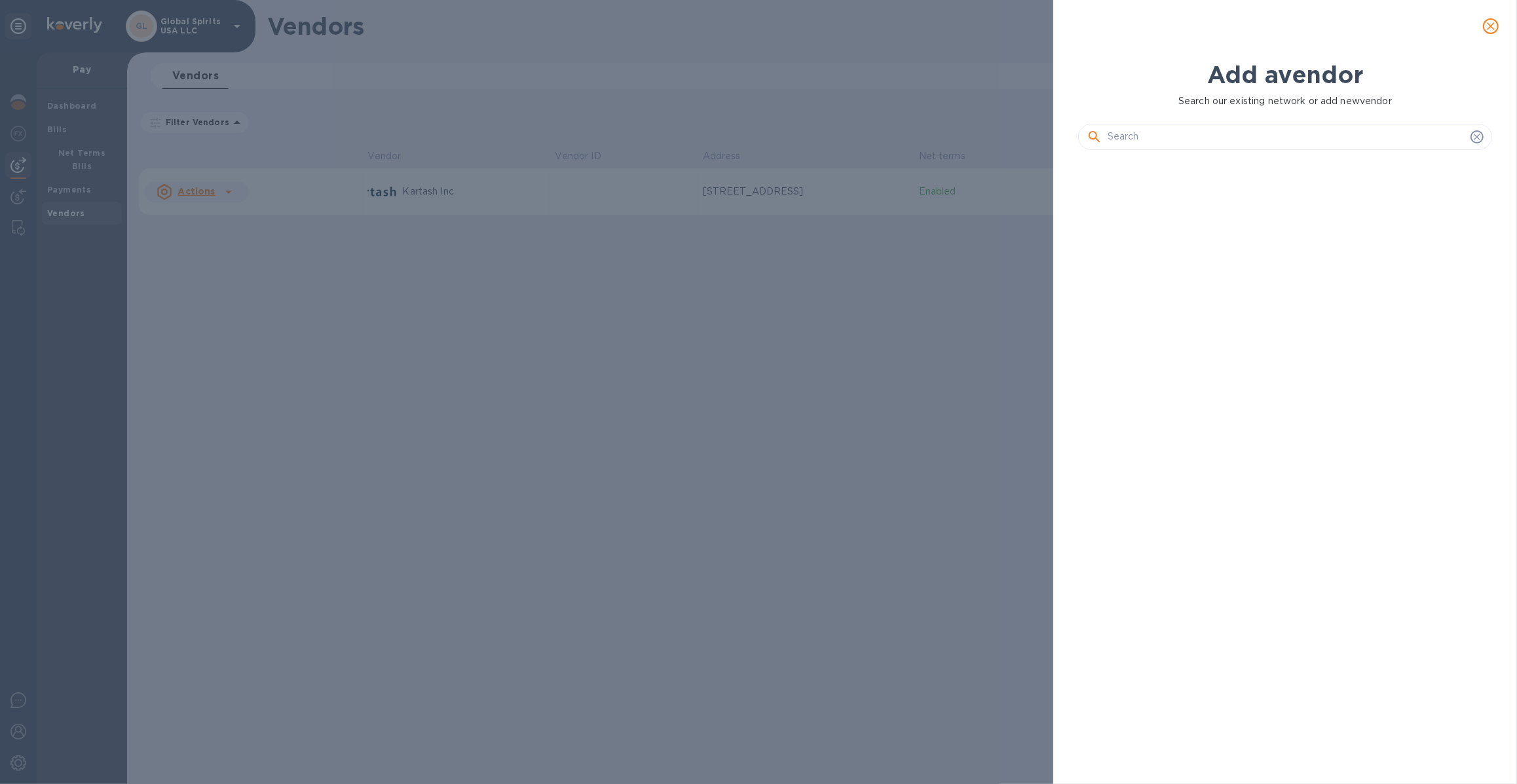
click at [1325, 121] on div at bounding box center [1285, 131] width 414 height 47
click at [1313, 134] on input "text" at bounding box center [1287, 137] width 358 height 20
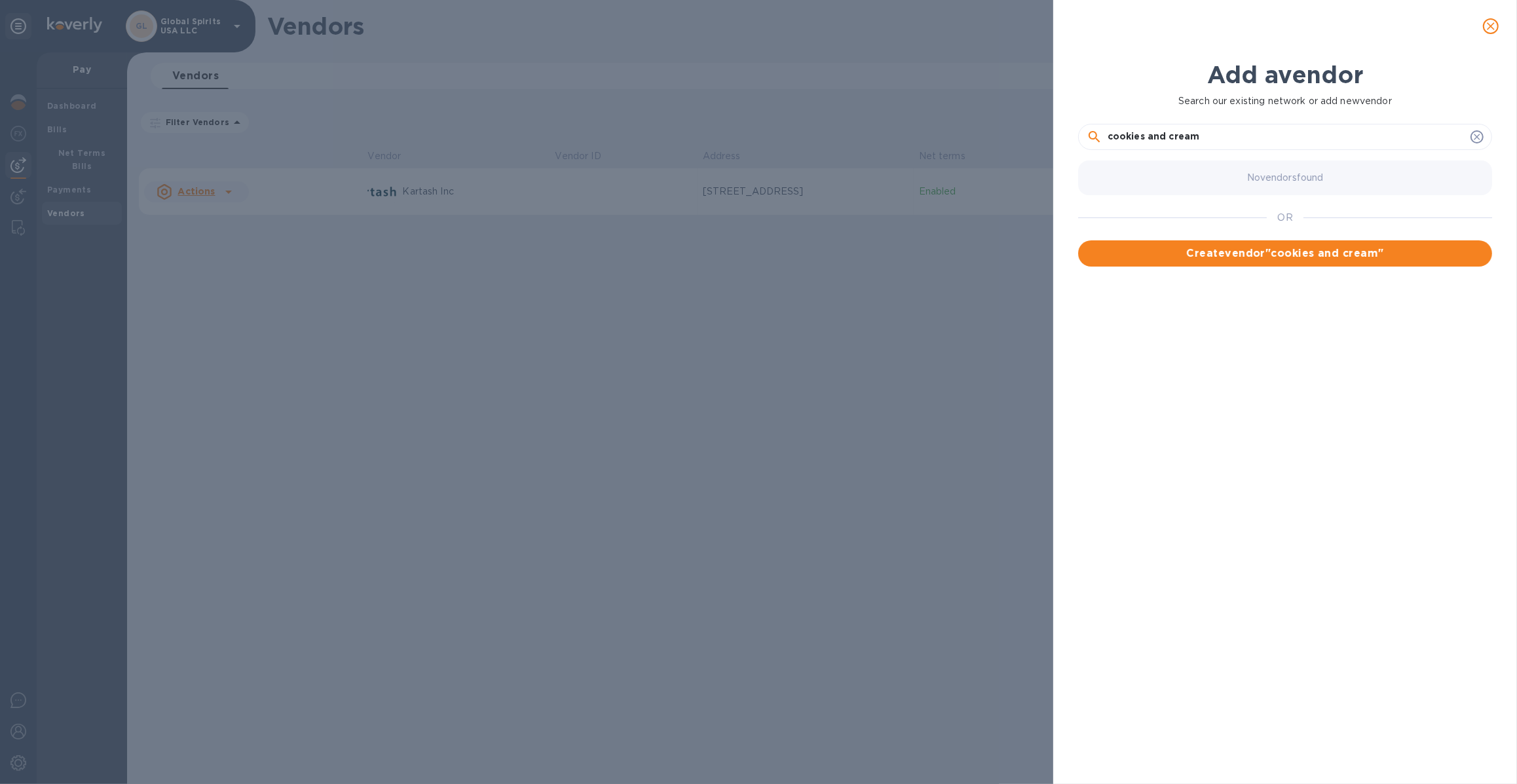
type input "cookies and cream"
click at [1347, 18] on button "close" at bounding box center [1491, 26] width 31 height 31
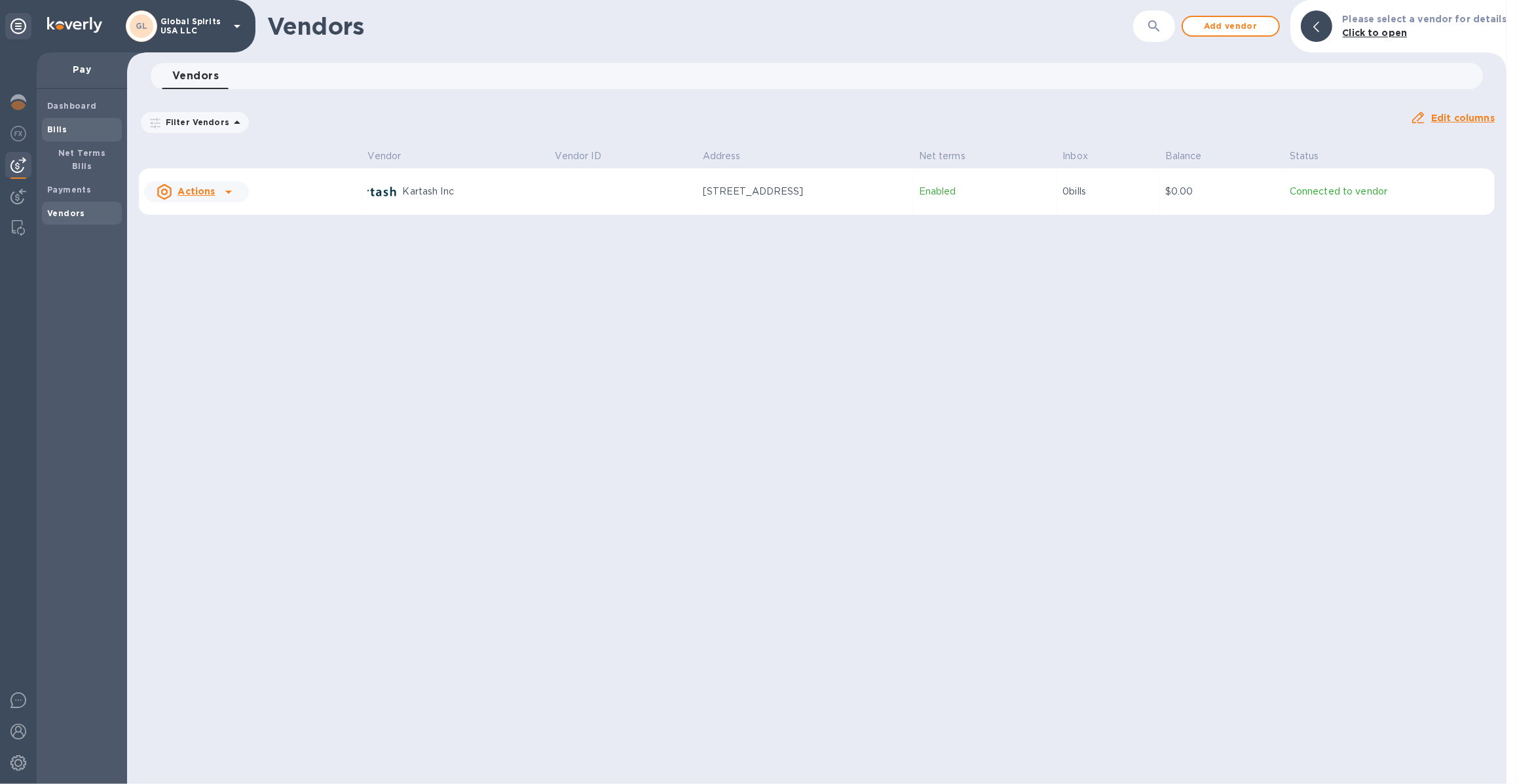
click at [72, 131] on span "Bills" at bounding box center [81, 129] width 69 height 13
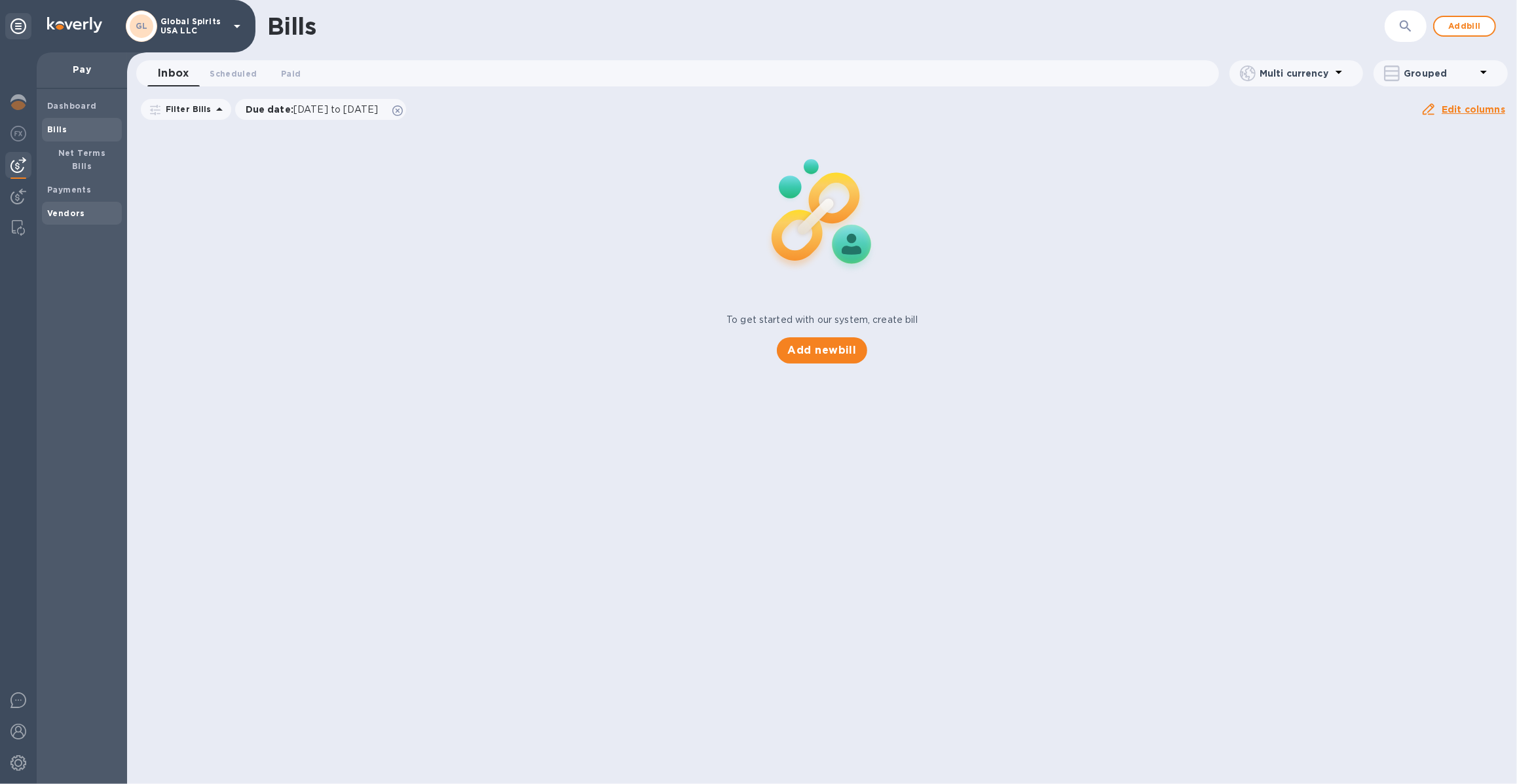
click at [75, 208] on b "Vendors" at bounding box center [65, 213] width 38 height 10
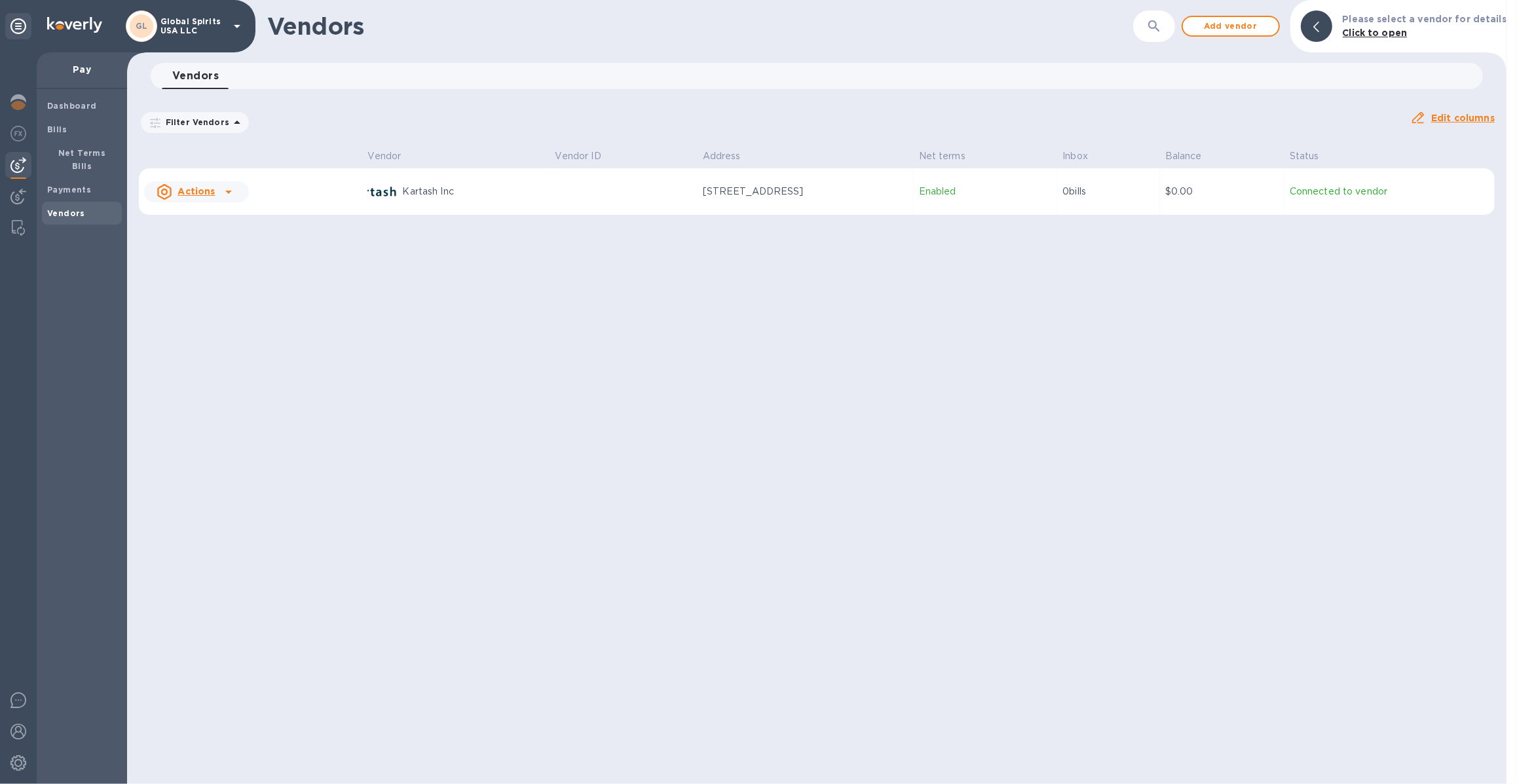
click at [231, 191] on icon at bounding box center [228, 192] width 15 height 15
click at [219, 244] on b "Add new bill" at bounding box center [210, 244] width 61 height 11
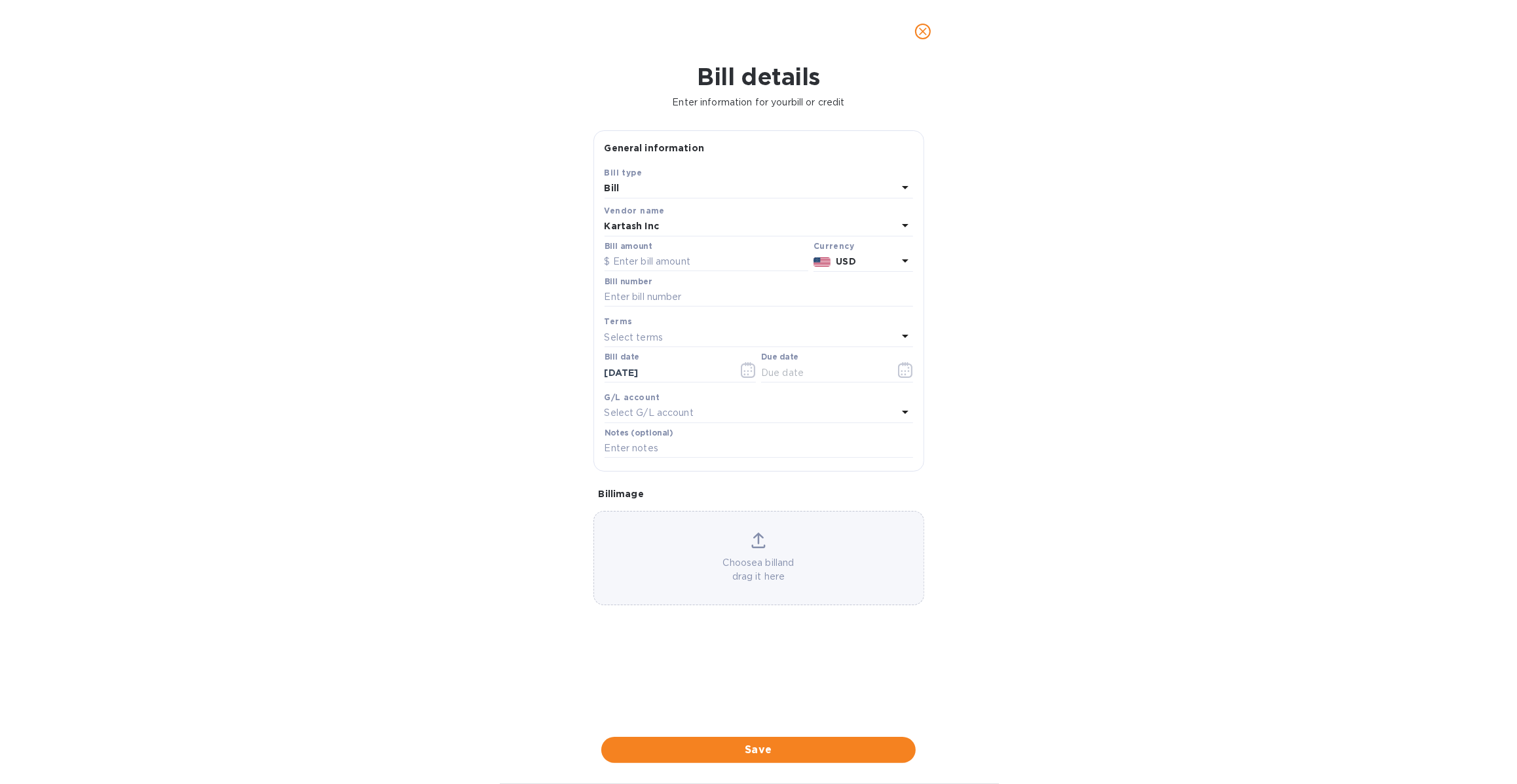
click at [663, 332] on div "Select terms" at bounding box center [750, 337] width 293 height 18
click at [980, 312] on div "Bill details Enter information for your bill or credit General information Save…" at bounding box center [758, 423] width 1517 height 721
drag, startPoint x: 919, startPoint y: 36, endPoint x: 907, endPoint y: 236, distance: 200.4
click at [911, 225] on div "Bill details Enter information for your bill or credit General information Save…" at bounding box center [758, 392] width 1517 height 784
click at [906, 231] on icon at bounding box center [906, 225] width 15 height 15
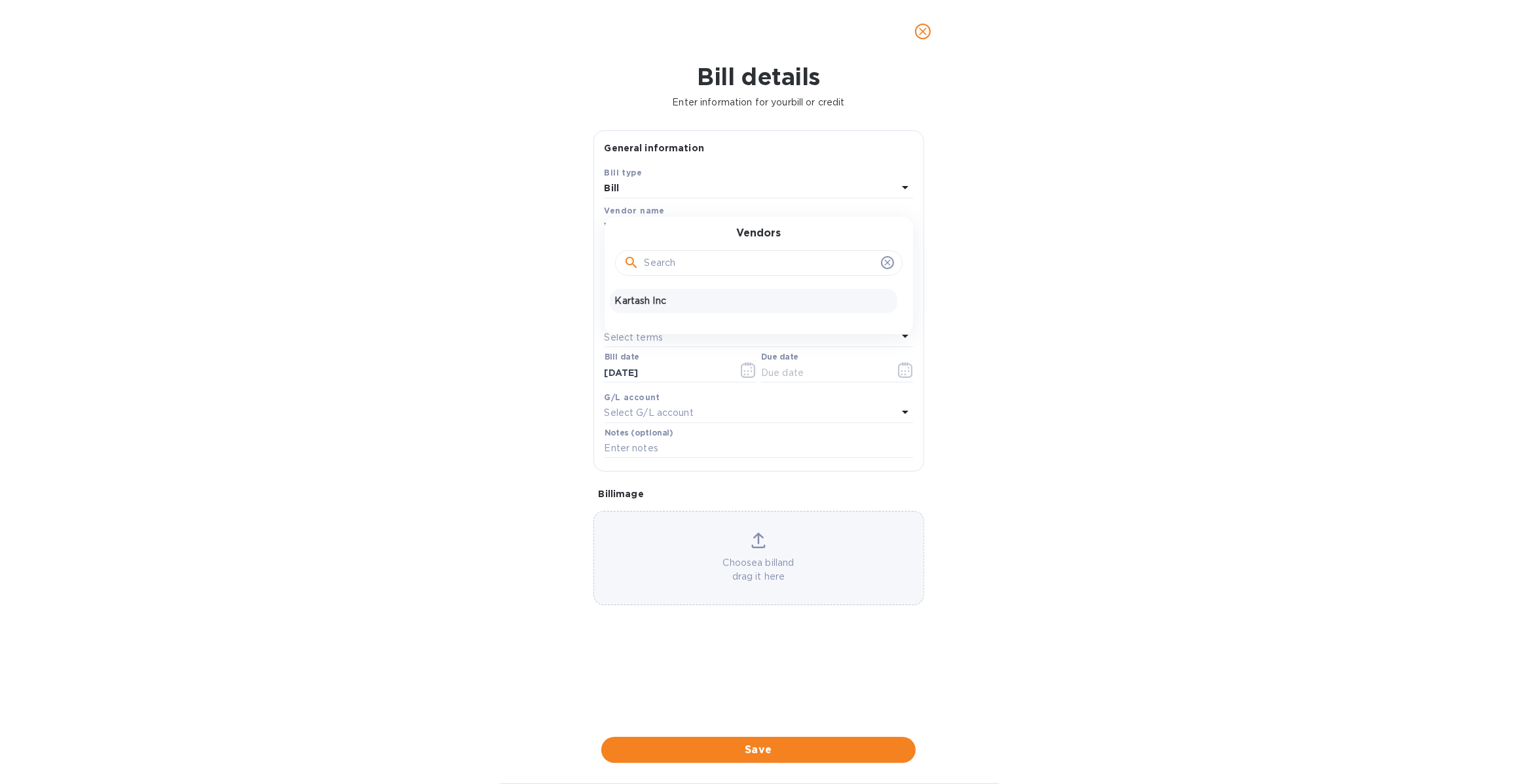
click at [1010, 179] on div "Bill details Enter information for your bill or credit General information Save…" at bounding box center [758, 423] width 1517 height 721
click at [701, 222] on div "Kartash Inc" at bounding box center [750, 227] width 293 height 18
click at [1127, 154] on div "Bill details Enter information for your bill or credit General information Save…" at bounding box center [758, 423] width 1517 height 721
click at [924, 36] on icon "close" at bounding box center [922, 31] width 13 height 13
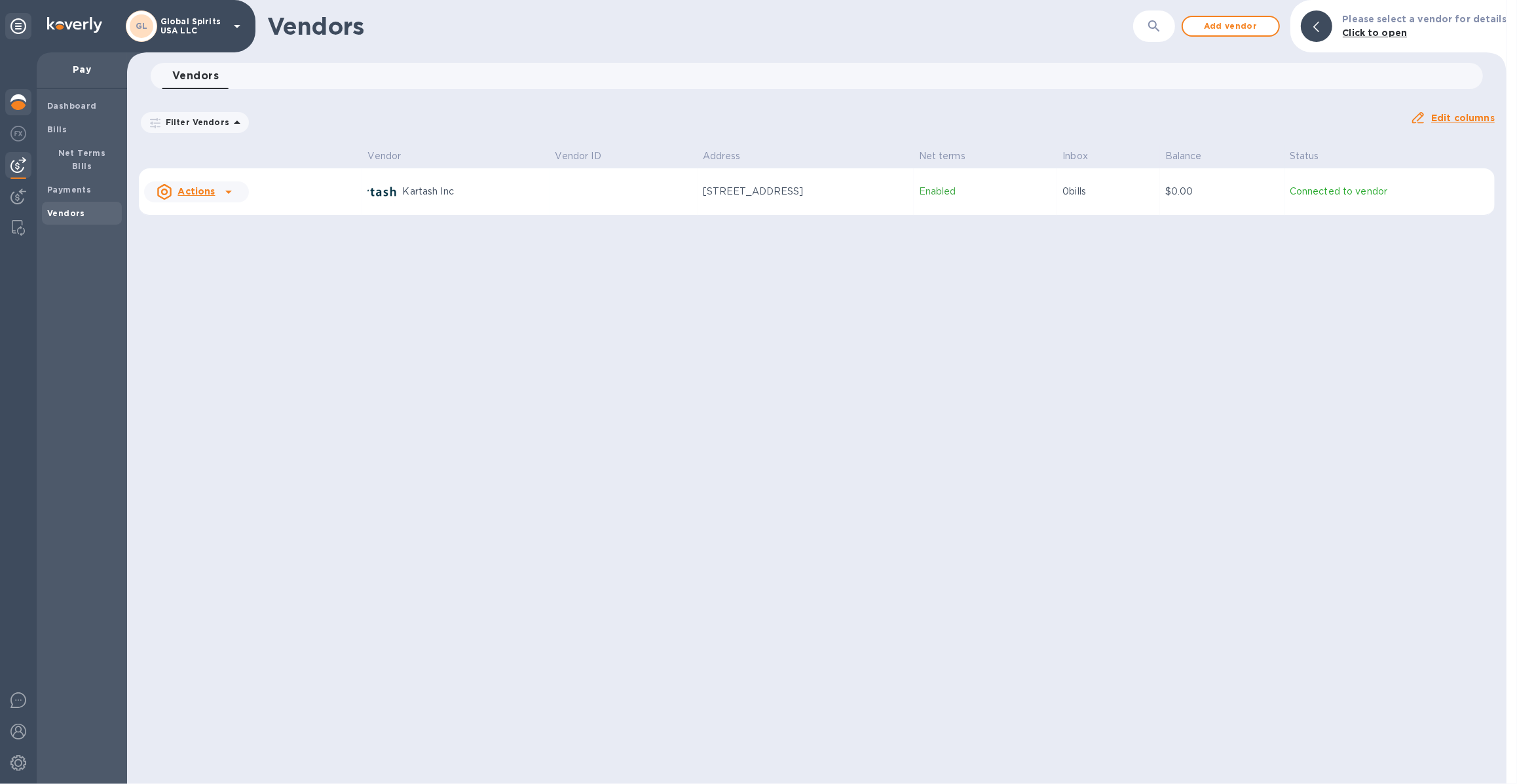
click at [20, 114] on div at bounding box center [18, 104] width 26 height 29
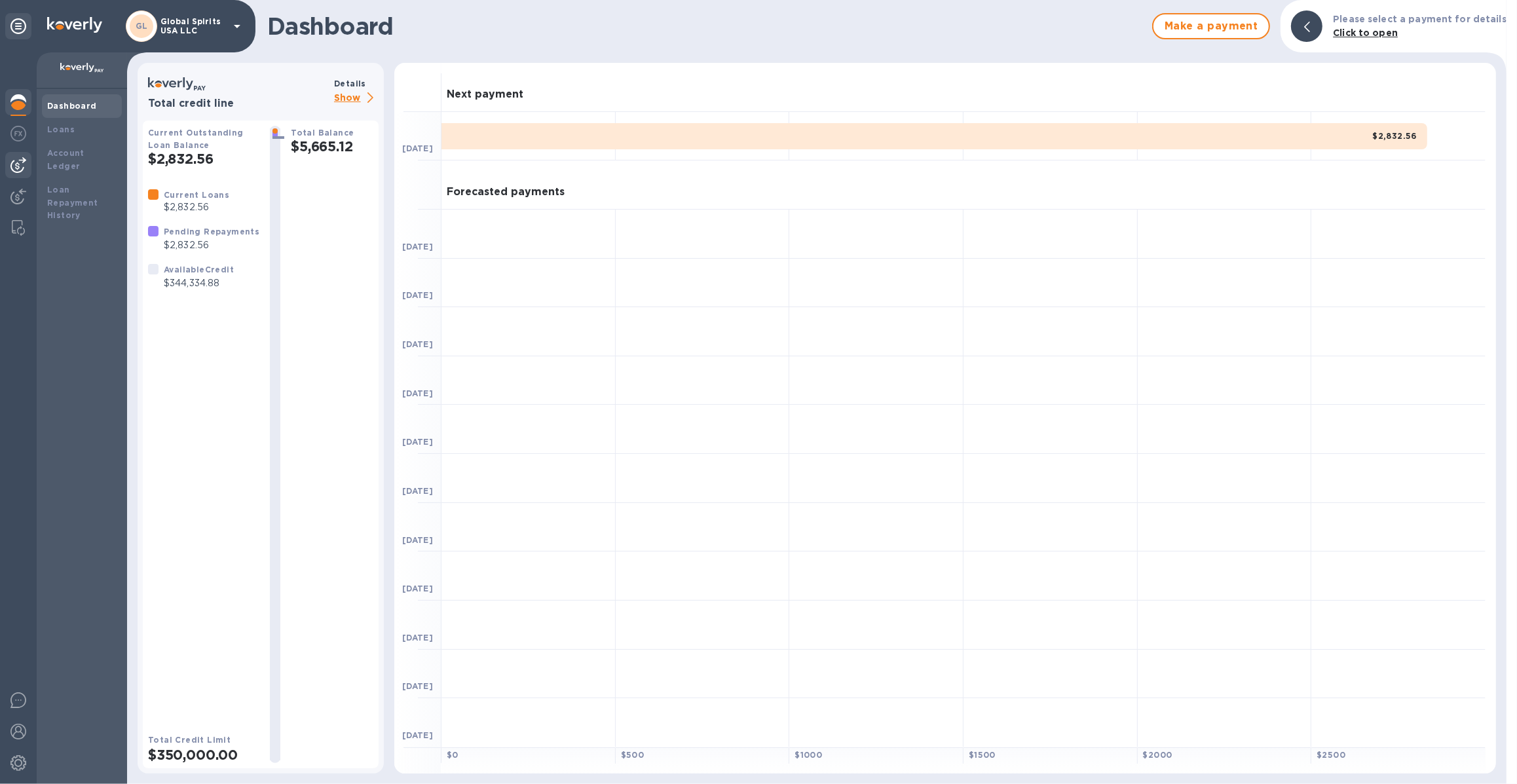
click at [27, 167] on div at bounding box center [18, 165] width 26 height 26
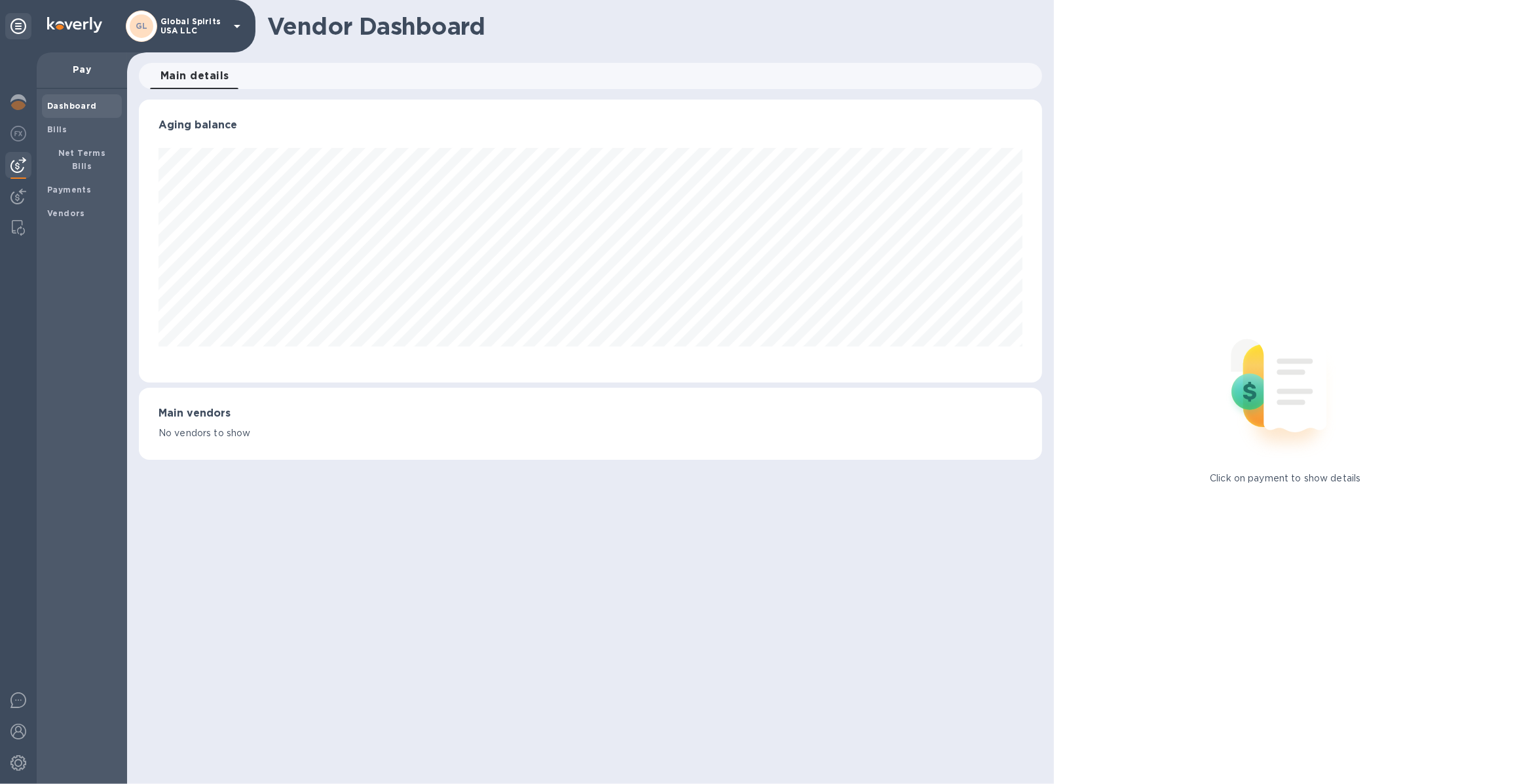
scroll to position [283, 903]
click at [14, 112] on div at bounding box center [18, 104] width 26 height 29
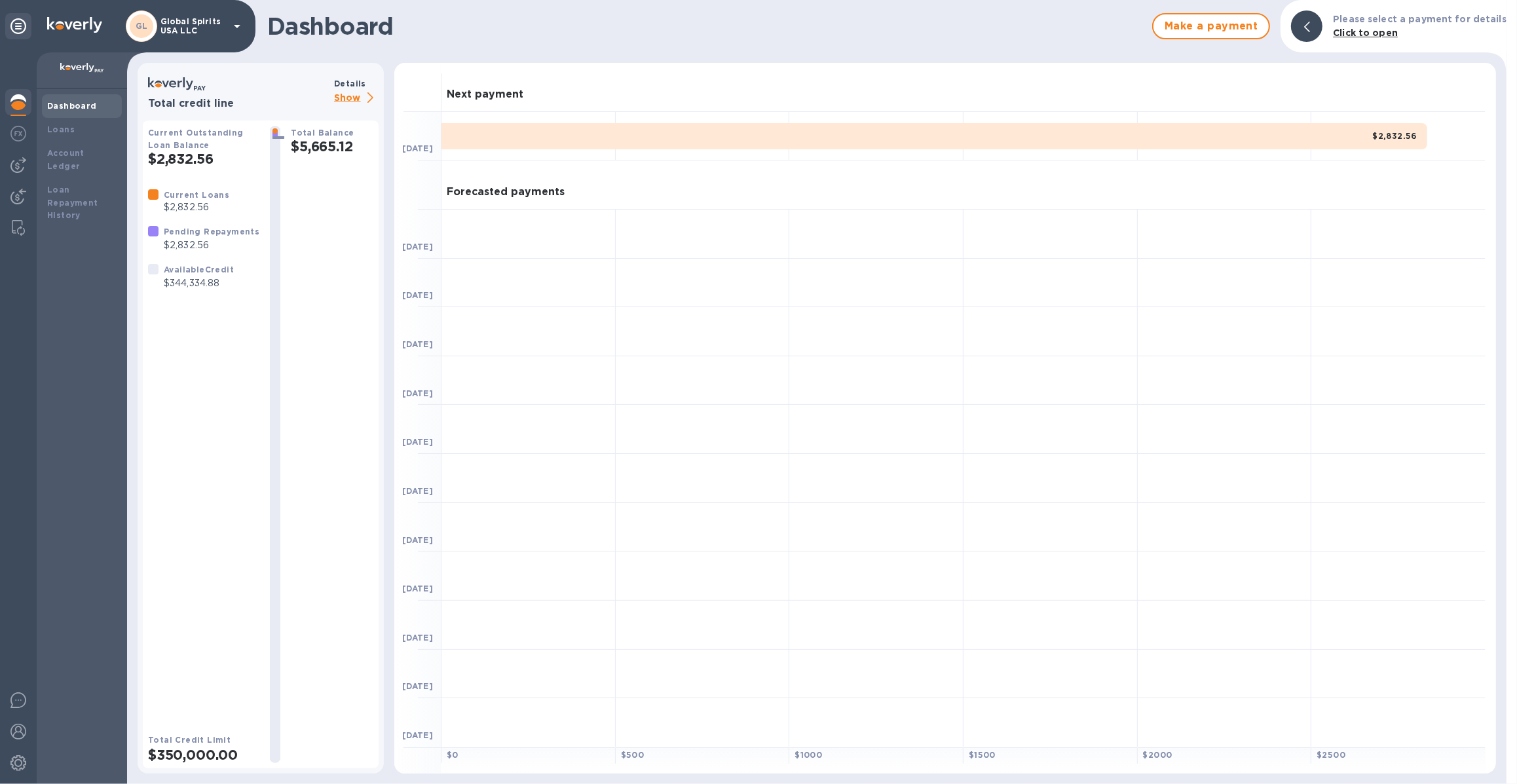
click at [360, 96] on p "Show" at bounding box center [356, 98] width 45 height 16
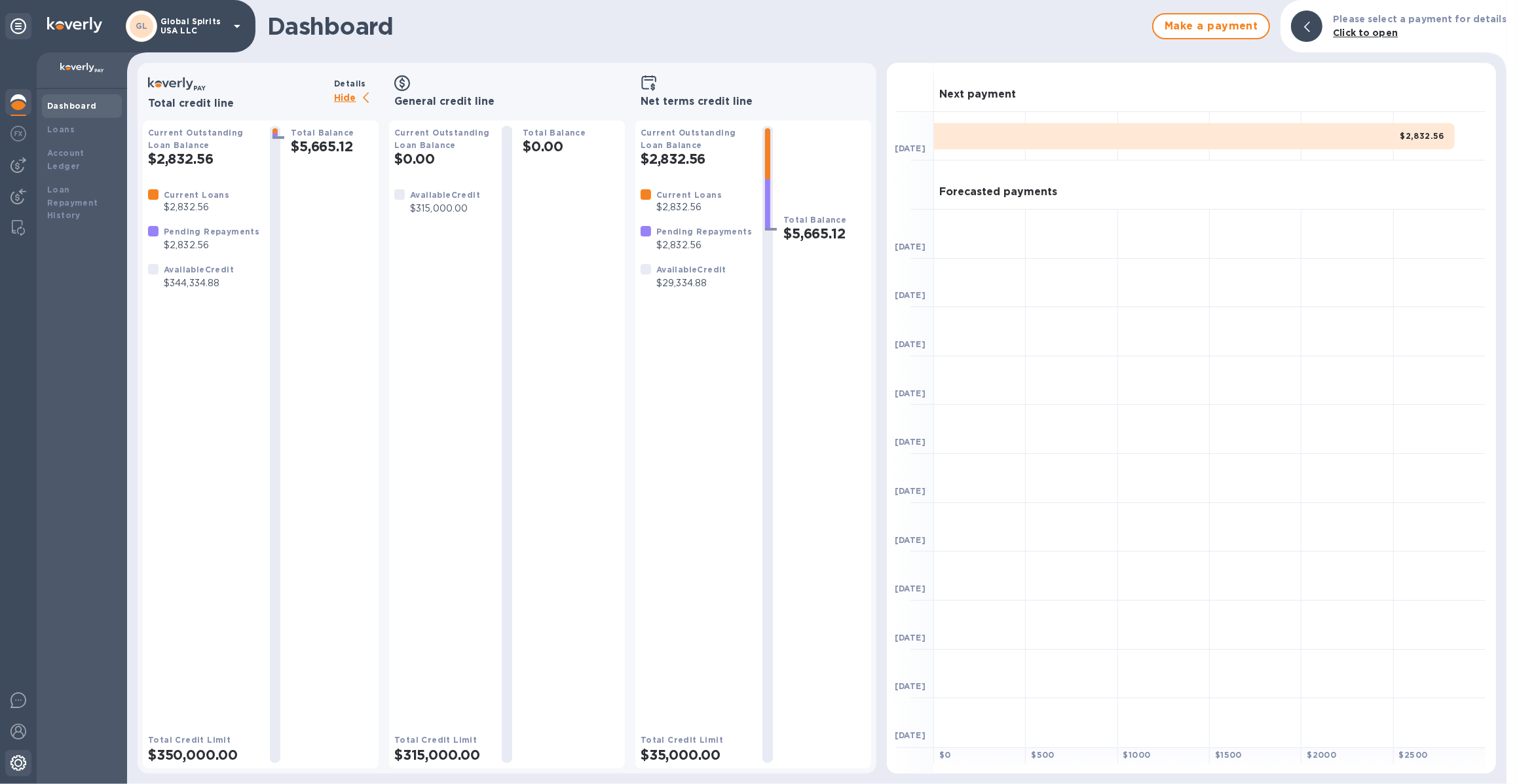
click at [19, 748] on div at bounding box center [18, 765] width 26 height 29
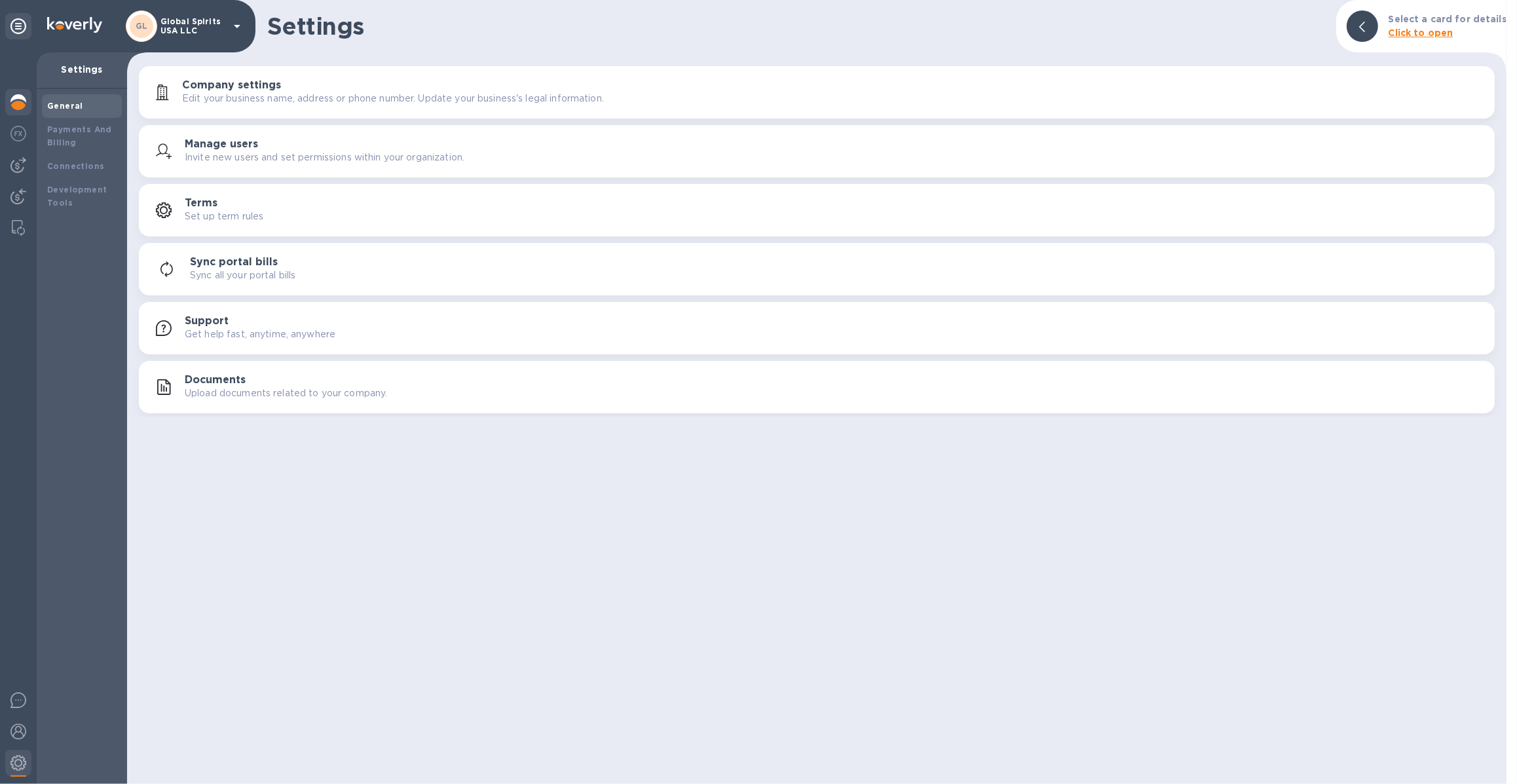
click at [12, 116] on div at bounding box center [18, 104] width 26 height 29
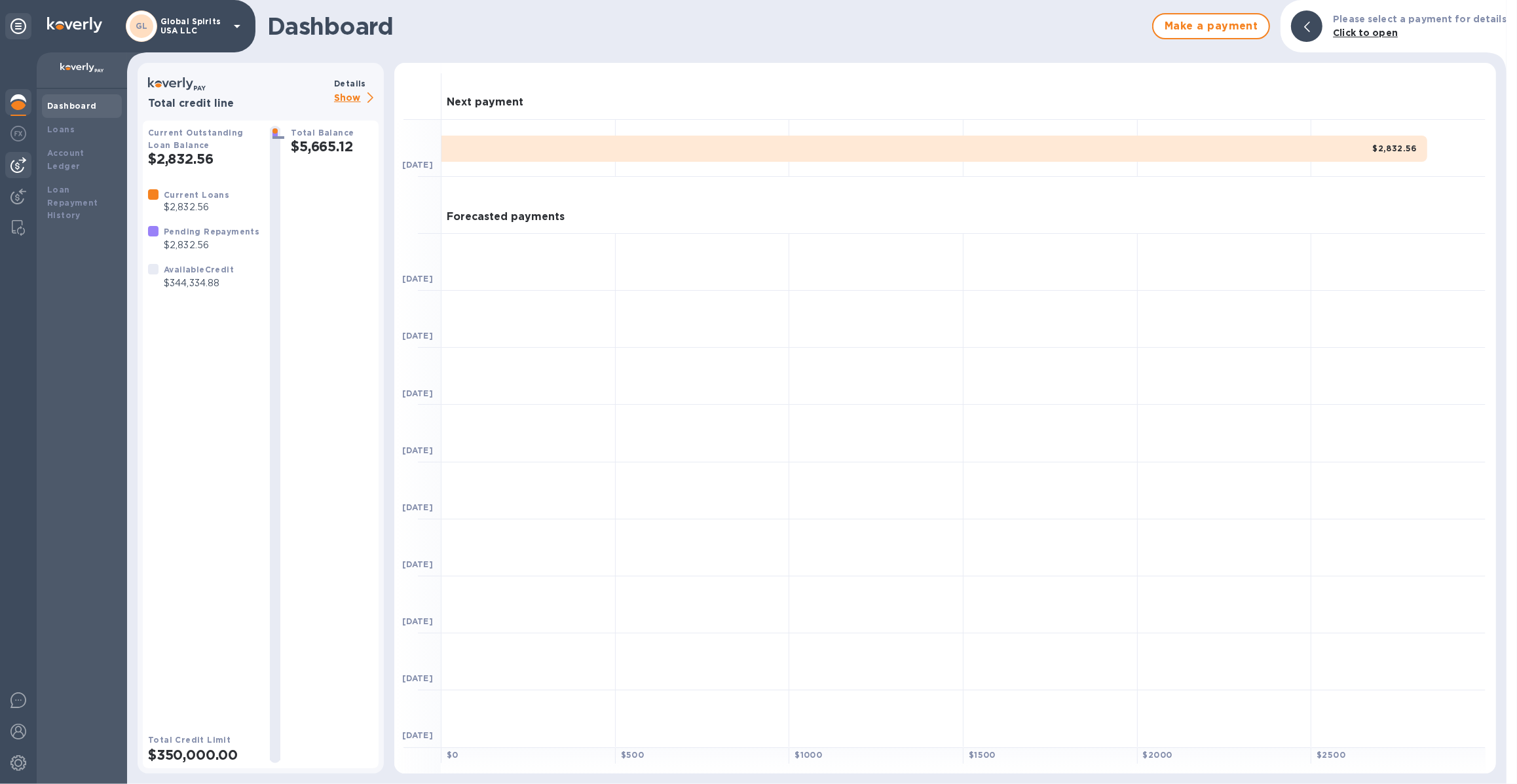
click at [7, 161] on div at bounding box center [18, 165] width 26 height 26
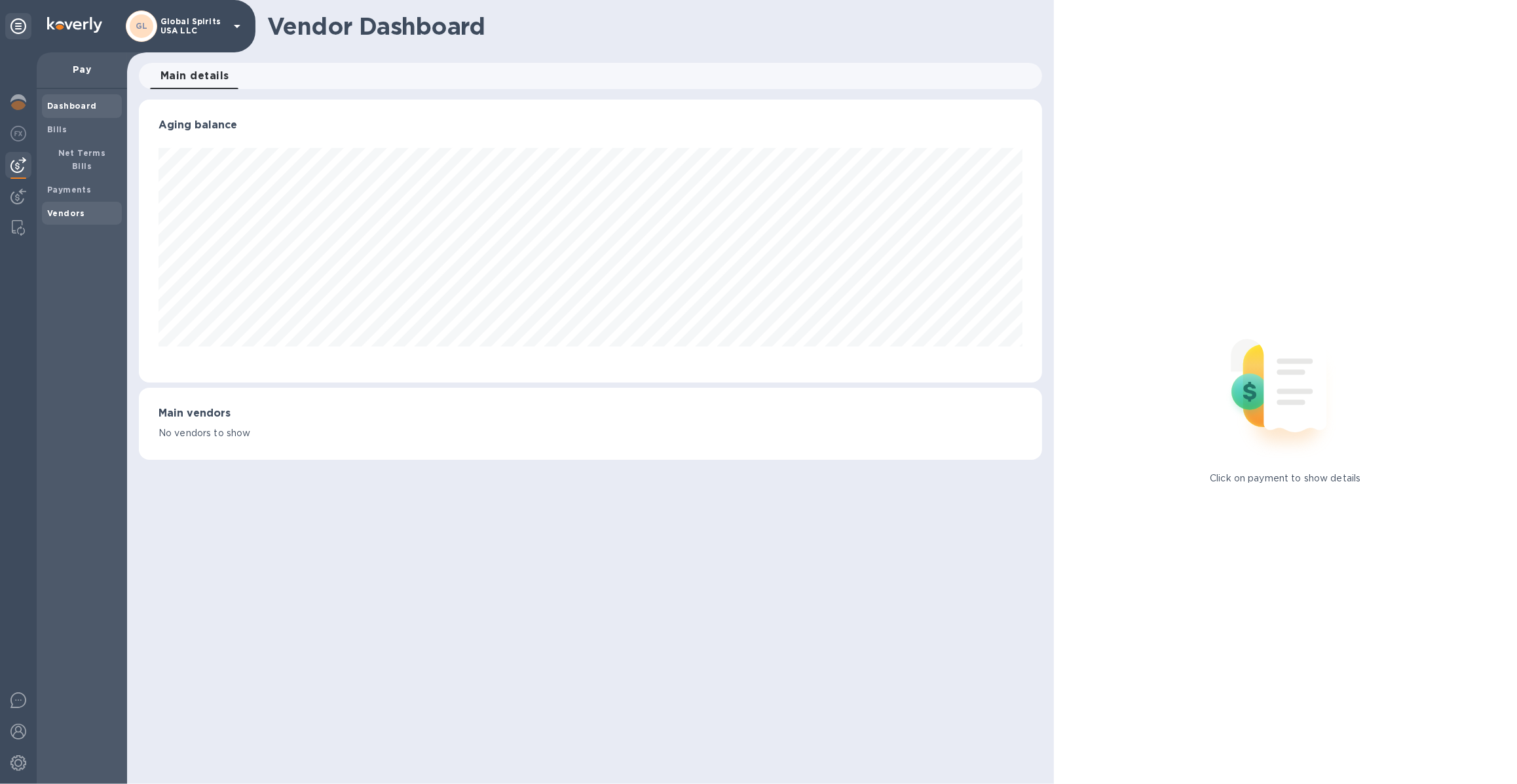
scroll to position [283, 903]
click at [74, 178] on div "Payments" at bounding box center [82, 190] width 80 height 24
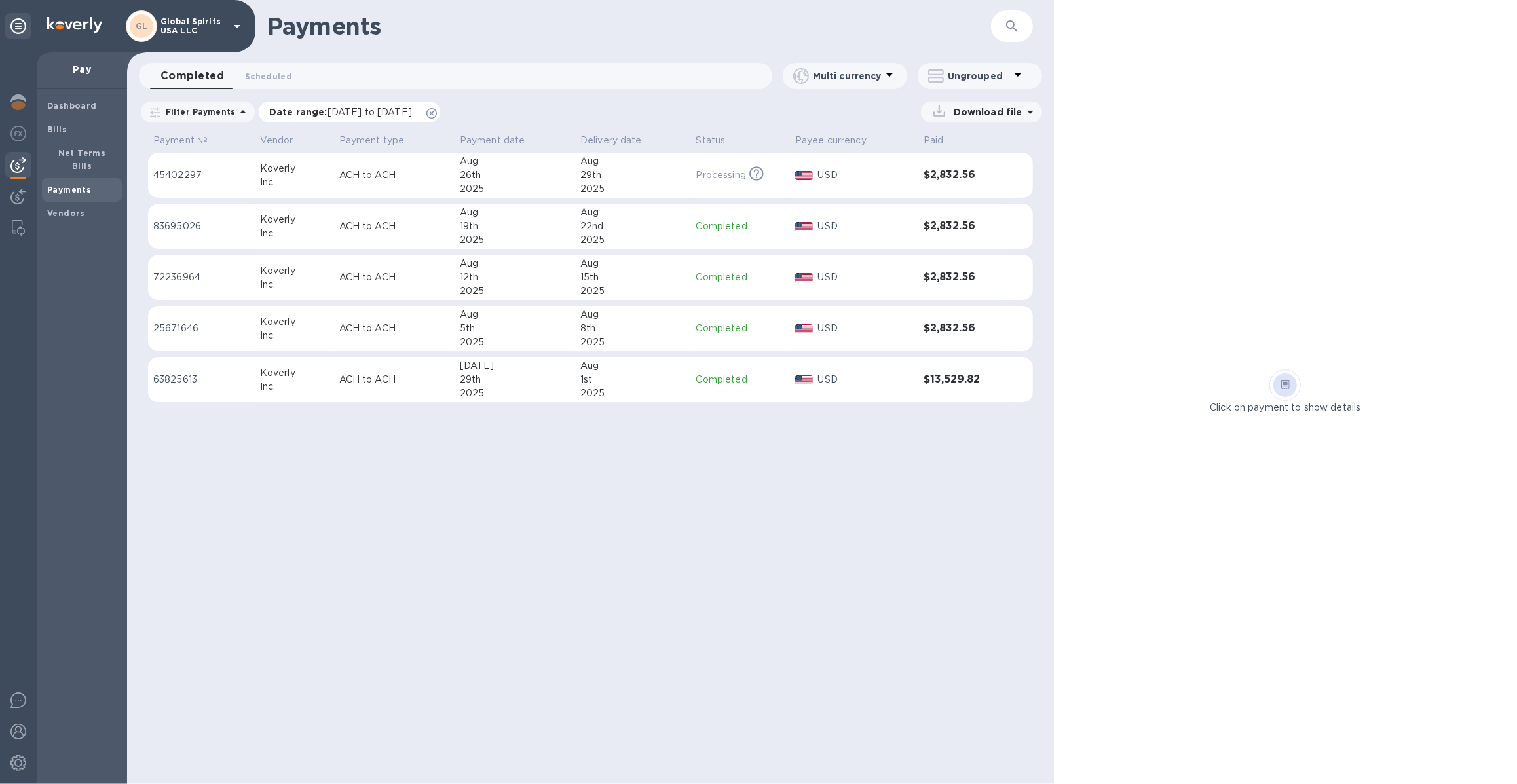
click at [437, 114] on icon at bounding box center [432, 114] width 11 height 11
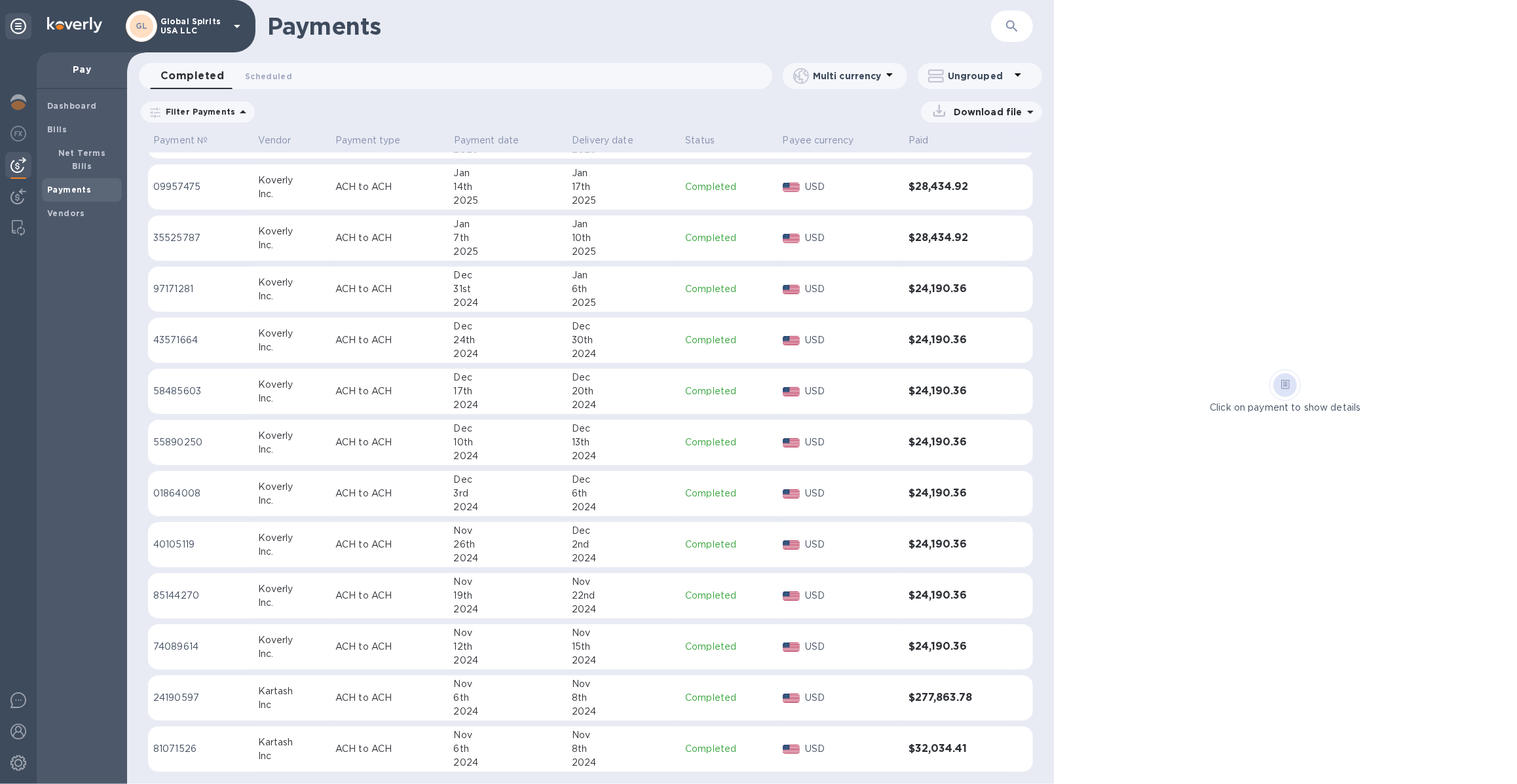
scroll to position [1884, 0]
click at [25, 98] on img at bounding box center [18, 102] width 15 height 15
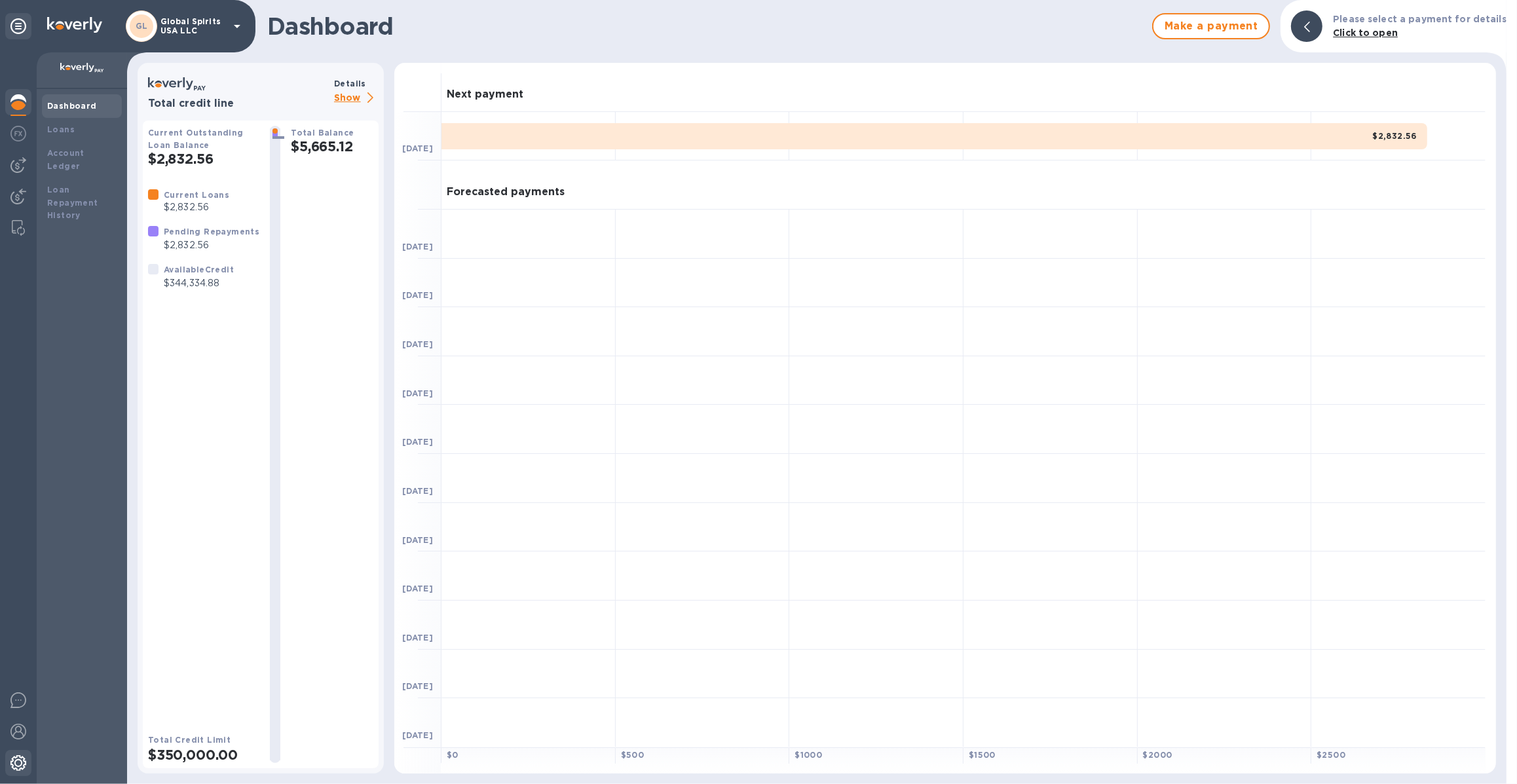
click at [22, 748] on img at bounding box center [18, 762] width 15 height 15
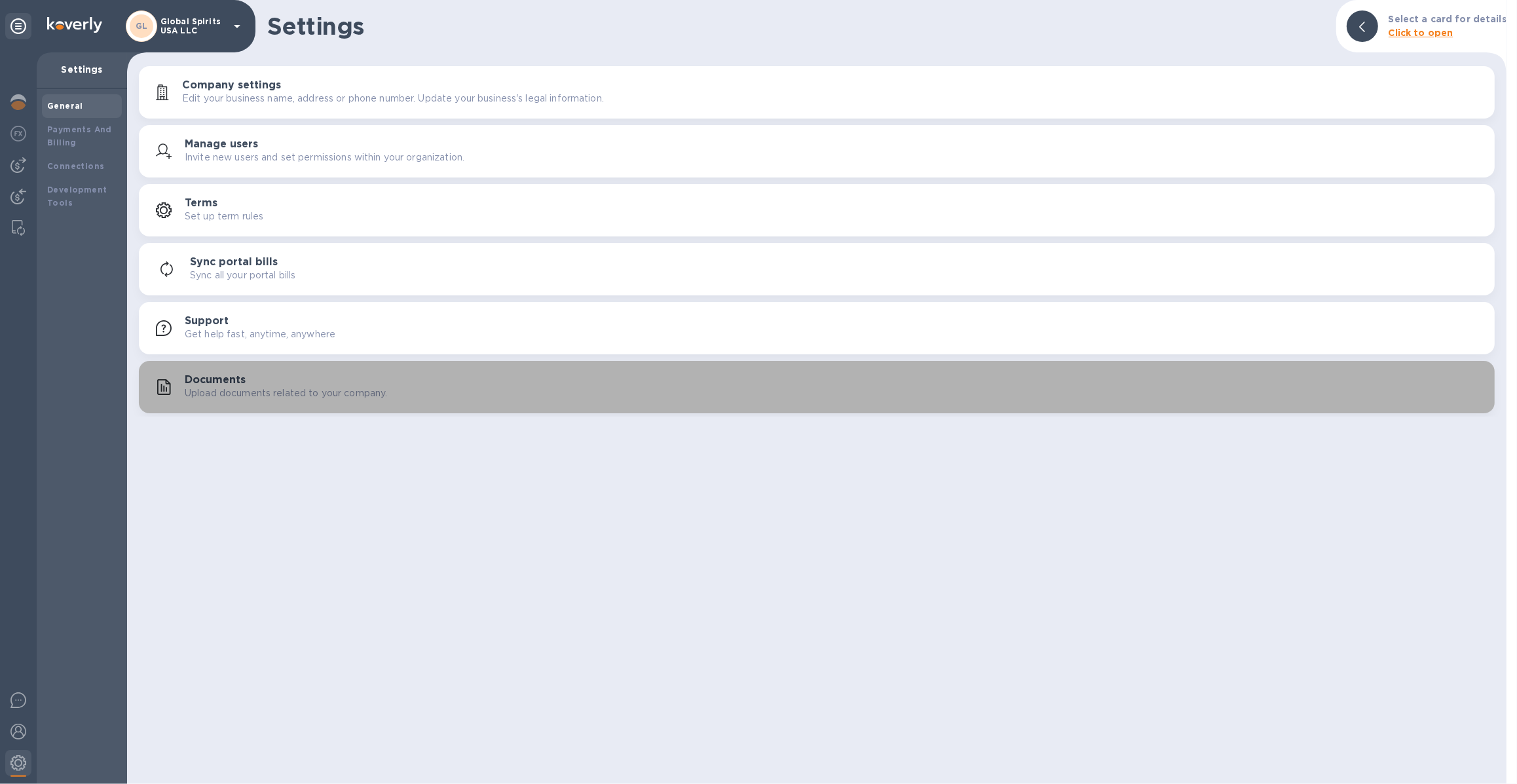
click at [224, 385] on h3 "Documents" at bounding box center [215, 380] width 61 height 12
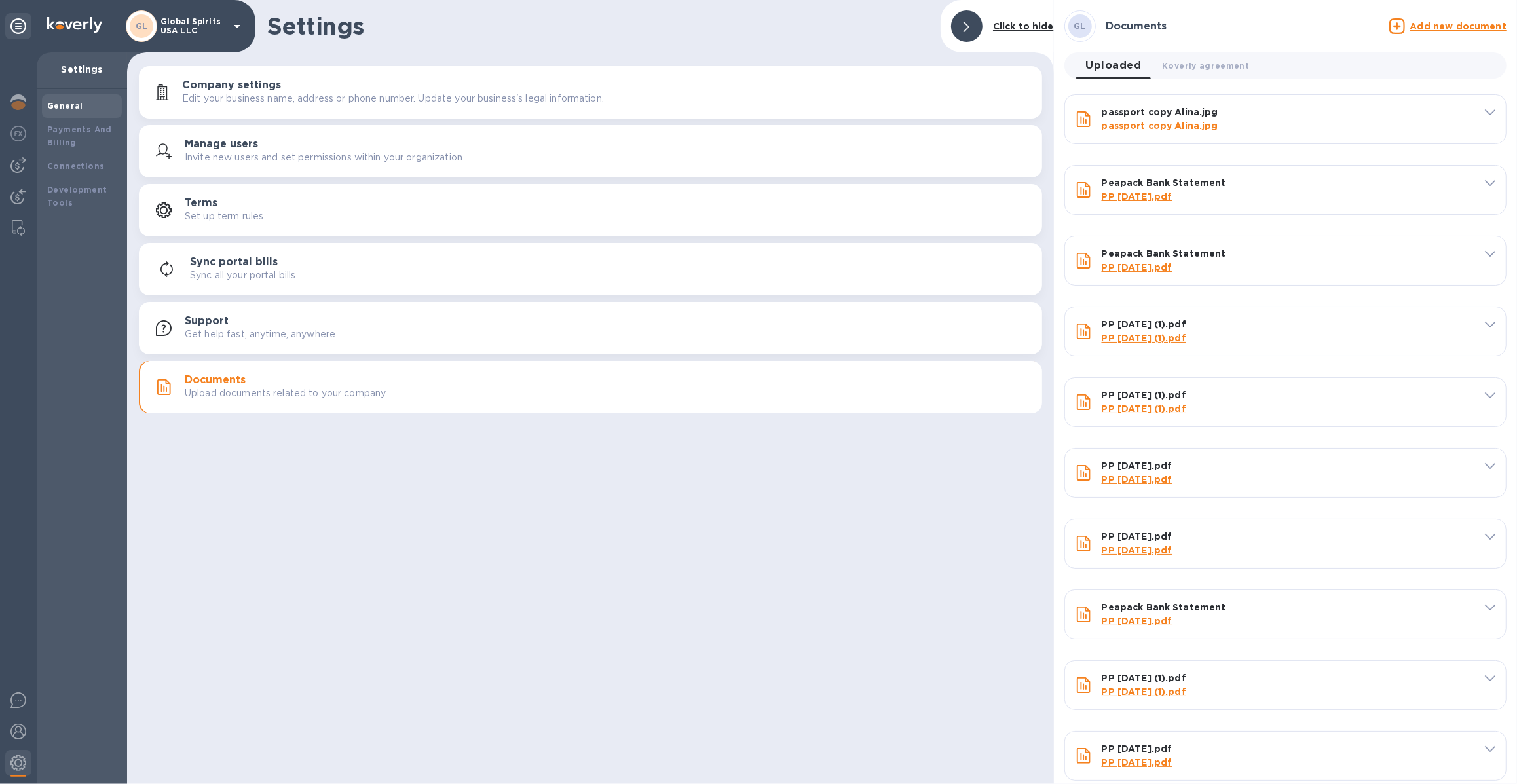
scroll to position [3, 0]
click at [1347, 22] on u "Add new document" at bounding box center [1458, 23] width 96 height 11
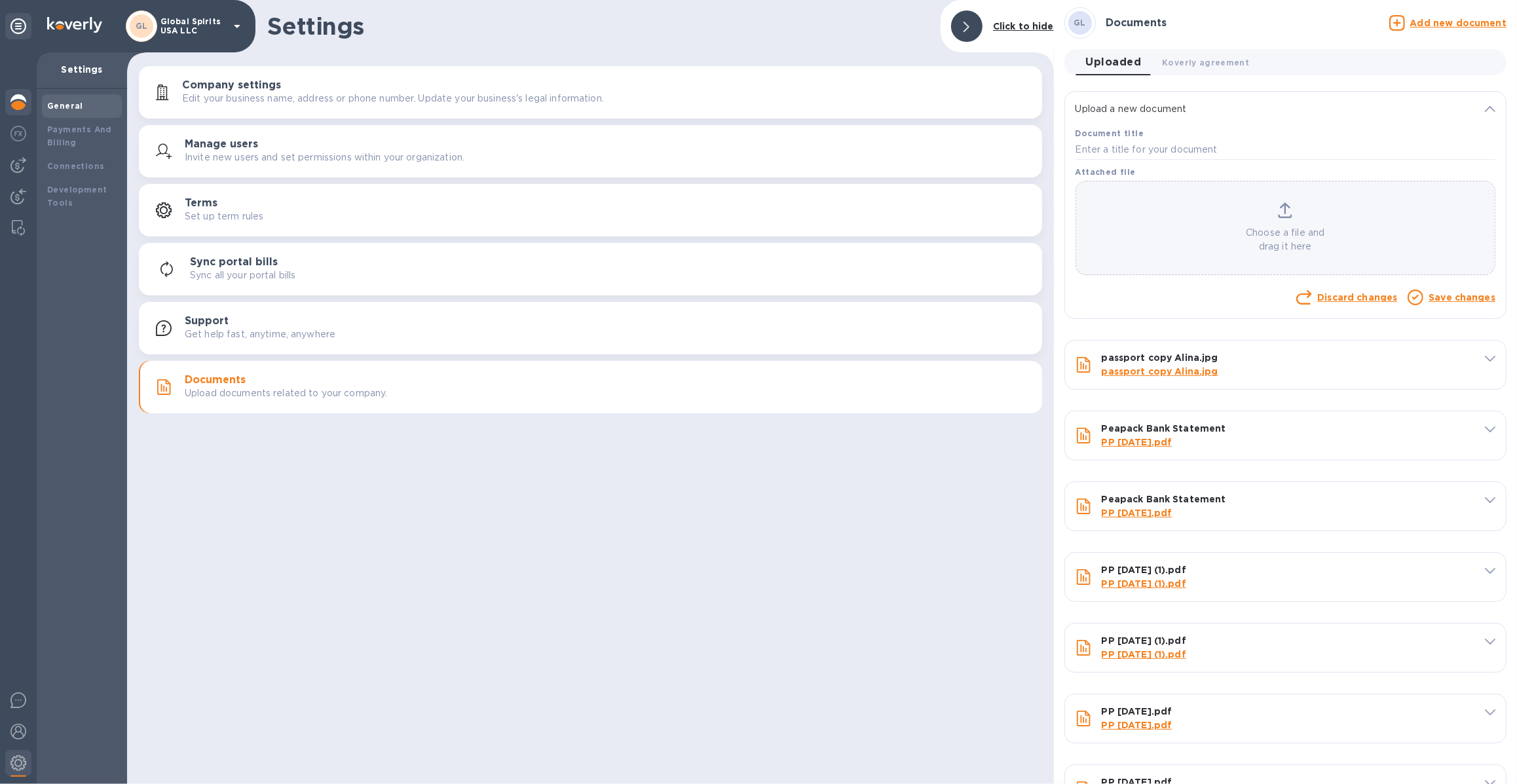
click at [22, 103] on img at bounding box center [18, 102] width 15 height 15
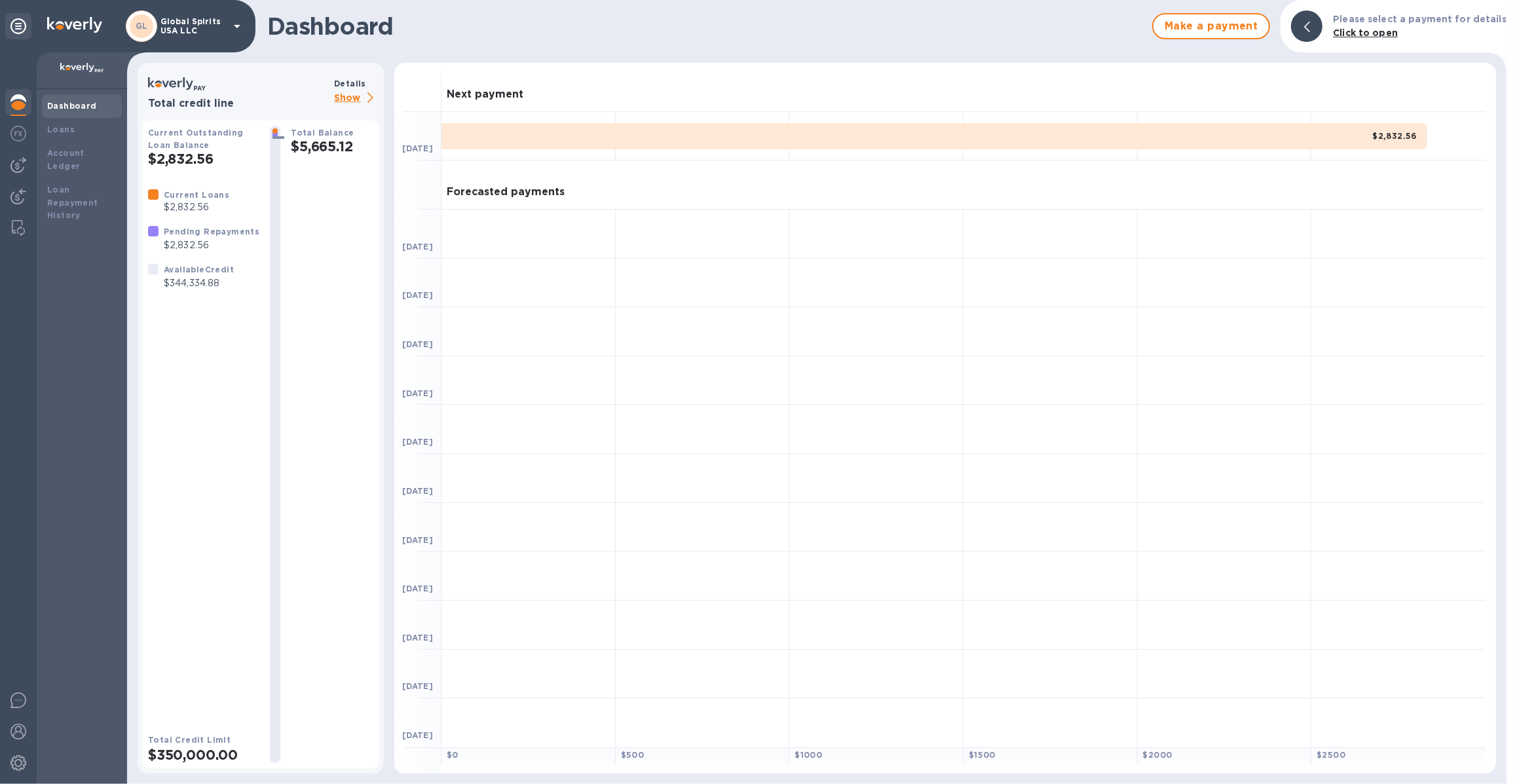
click at [359, 98] on p "Show" at bounding box center [356, 98] width 45 height 16
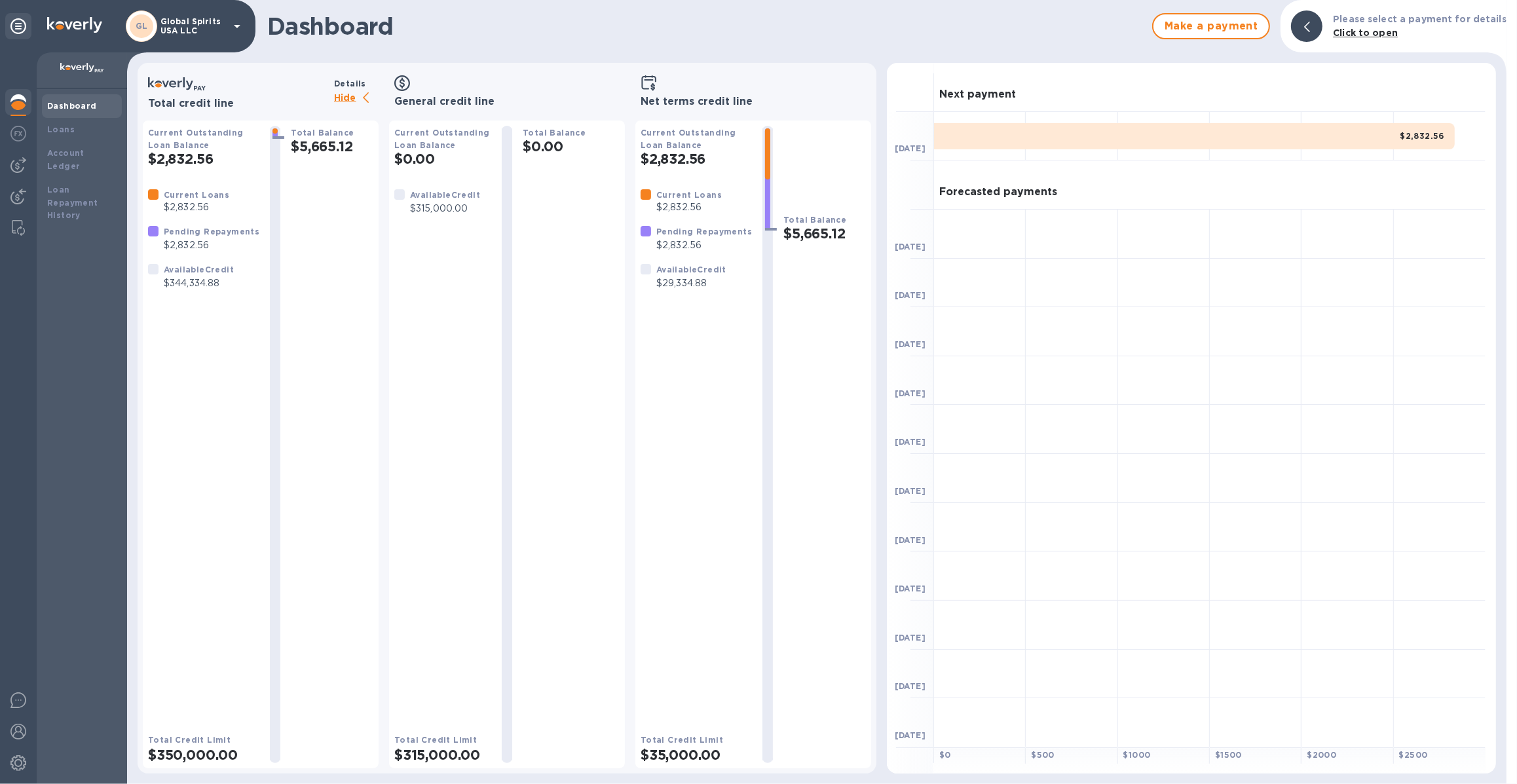
click at [211, 33] on p "Global Spirits USA LLC" at bounding box center [193, 26] width 65 height 18
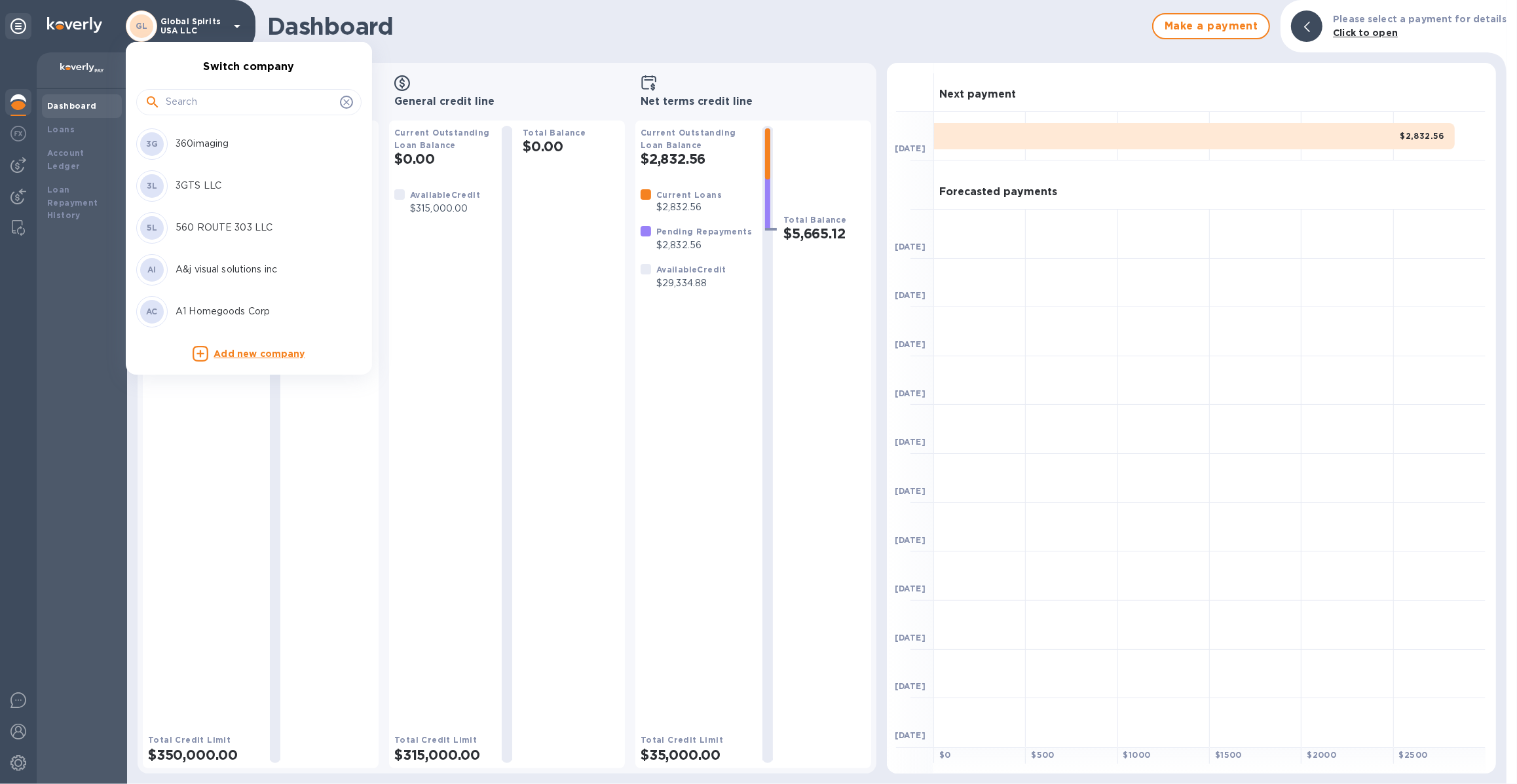
click at [233, 92] on input "text" at bounding box center [250, 102] width 169 height 20
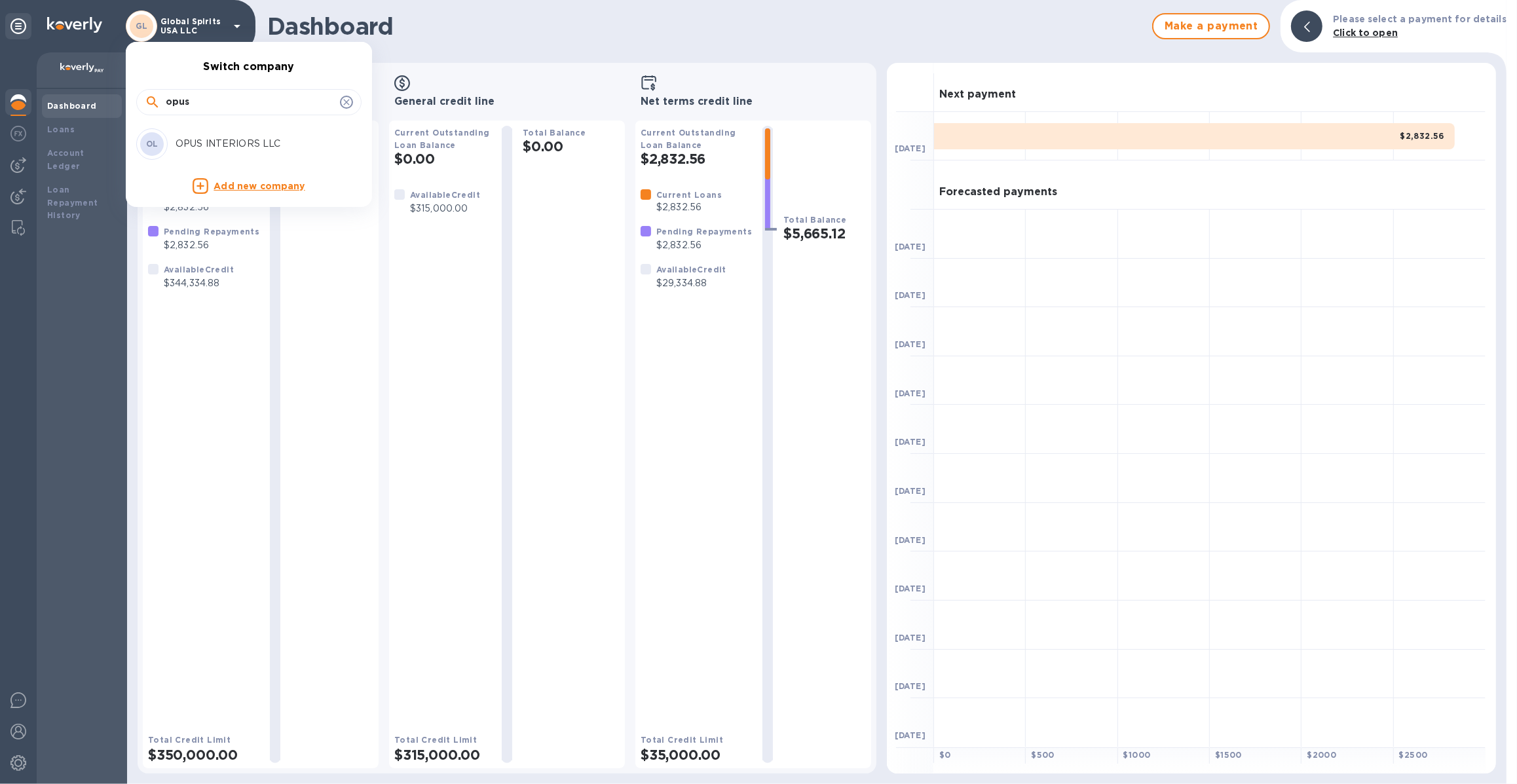
type input "opus"
click at [222, 137] on p "OPUS INTERIORS LLC" at bounding box center [258, 144] width 165 height 14
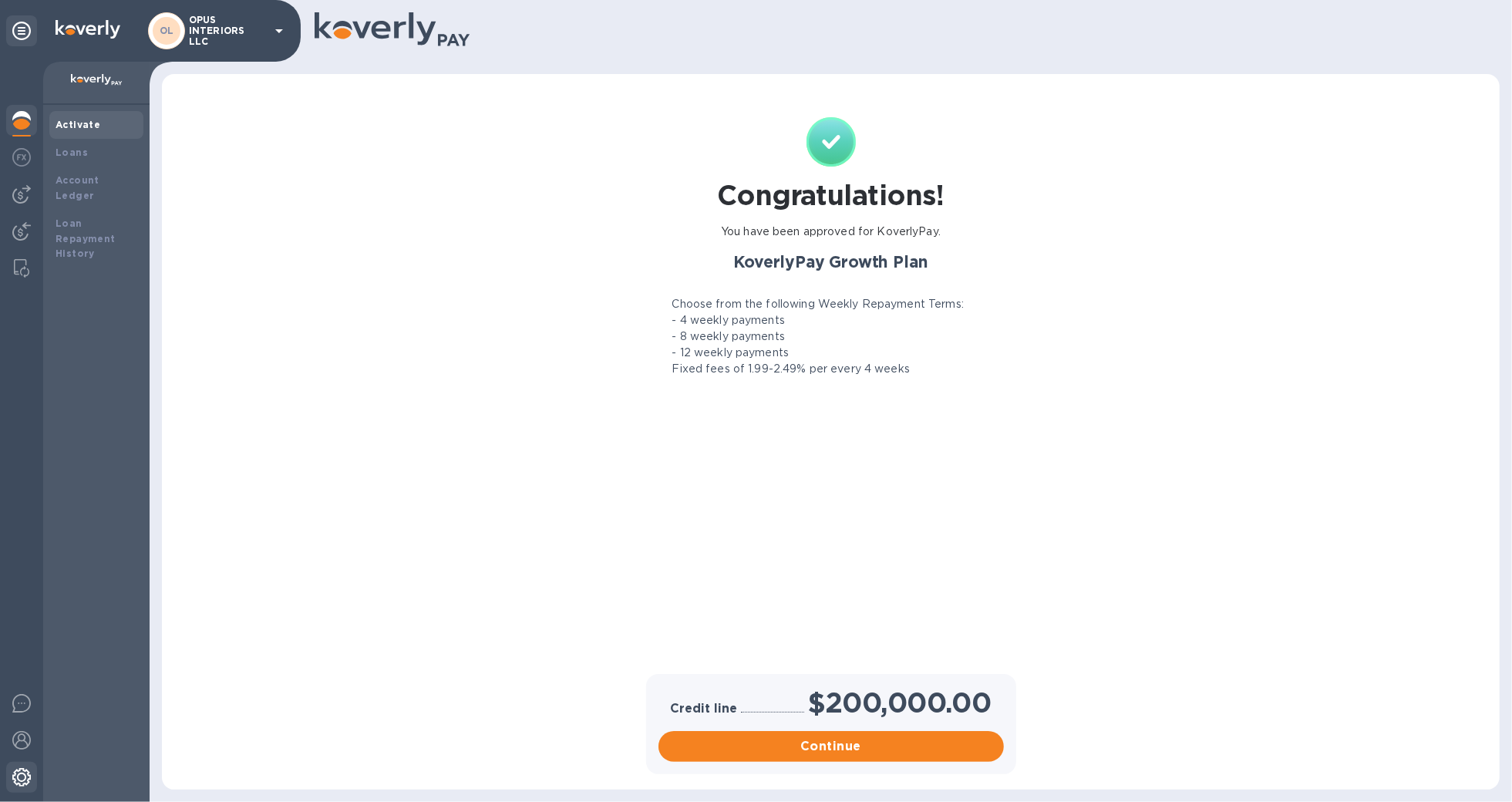
click at [29, 783] on img at bounding box center [22, 778] width 18 height 18
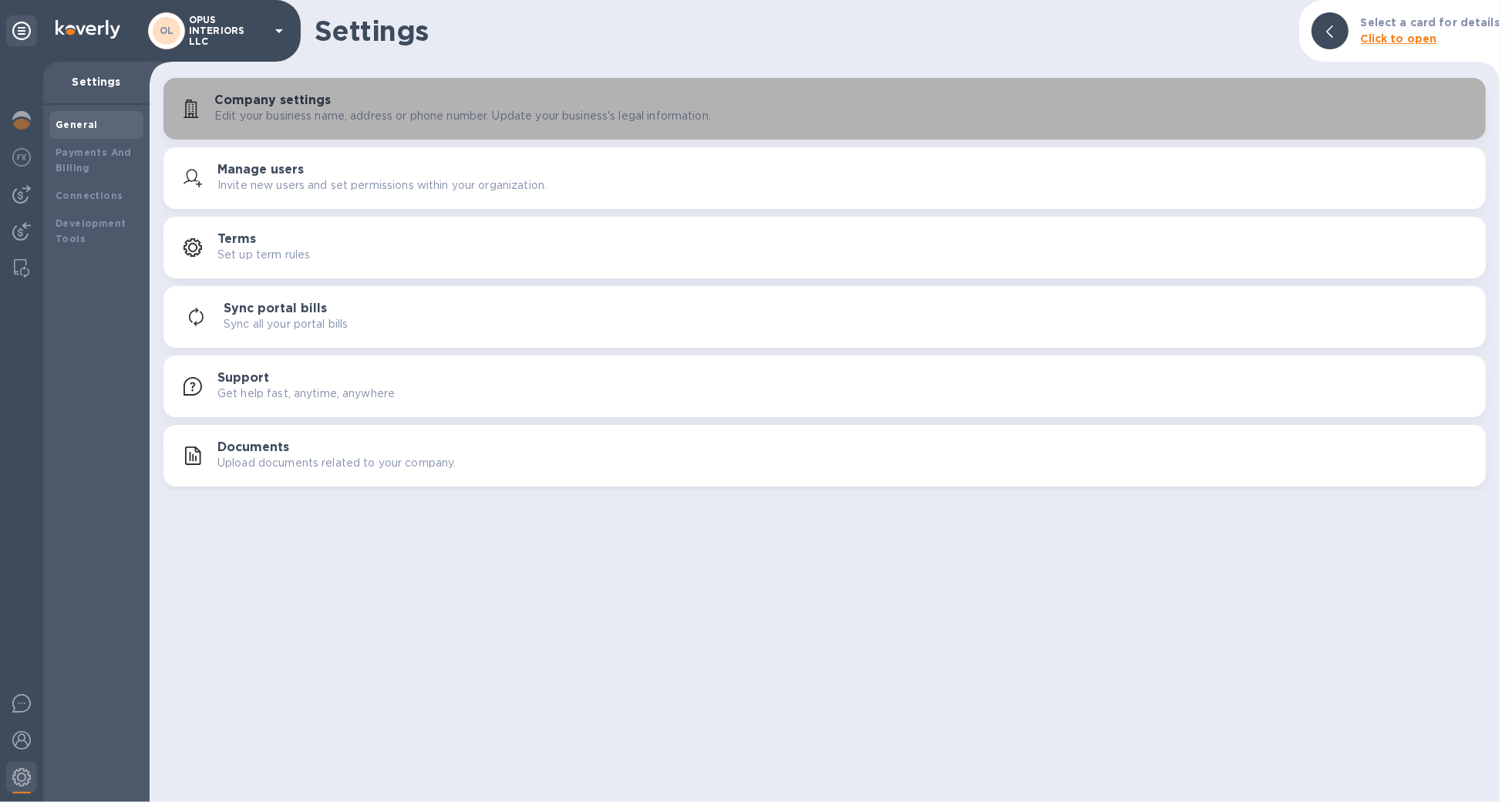
click at [313, 128] on button "Company settings Edit your business name, address or phone number. Update your …" at bounding box center [824, 109] width 1322 height 61
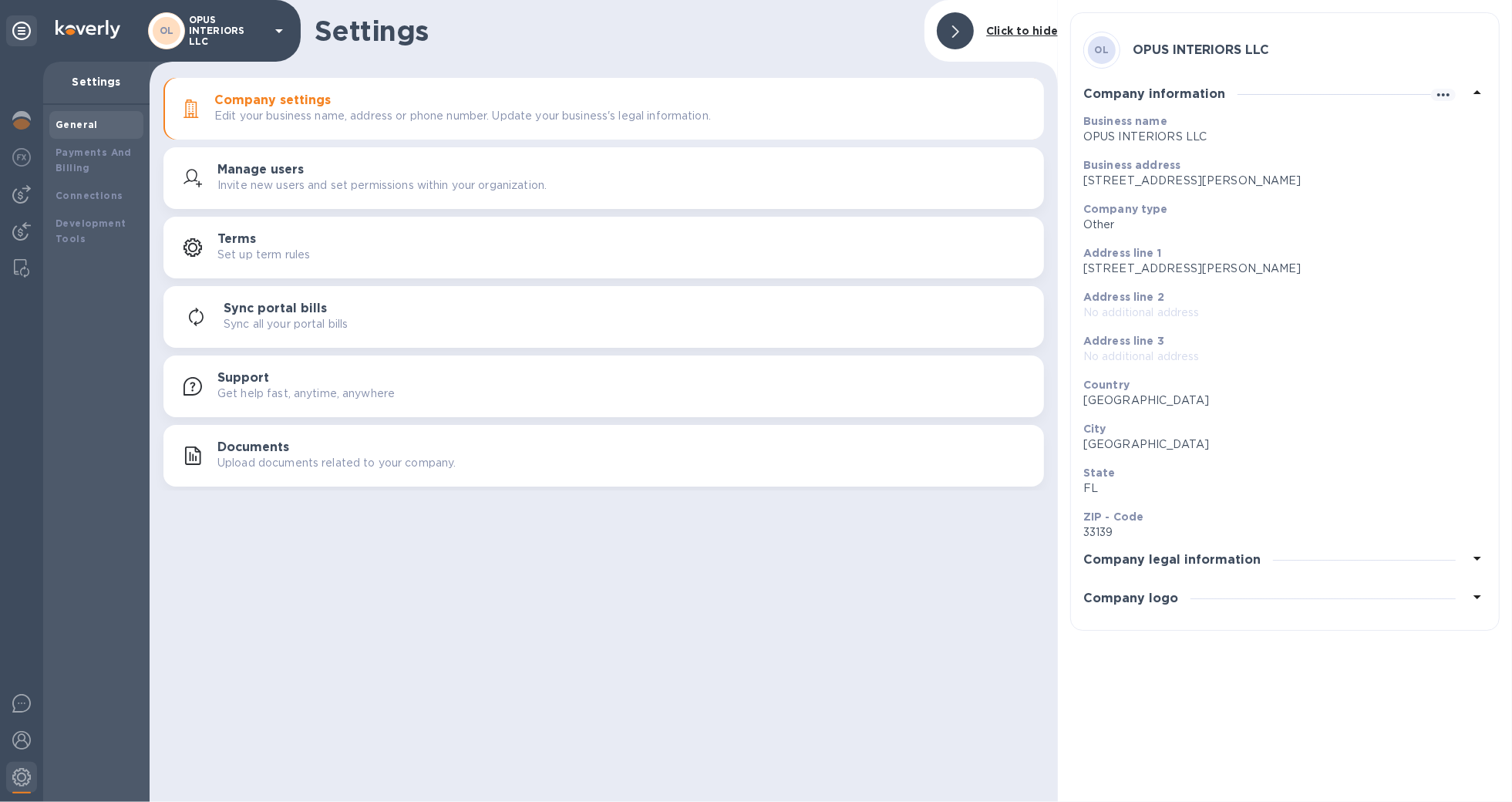
click at [622, 172] on div "Manage users Invite new users and set permissions within your organization." at bounding box center [625, 178] width 814 height 31
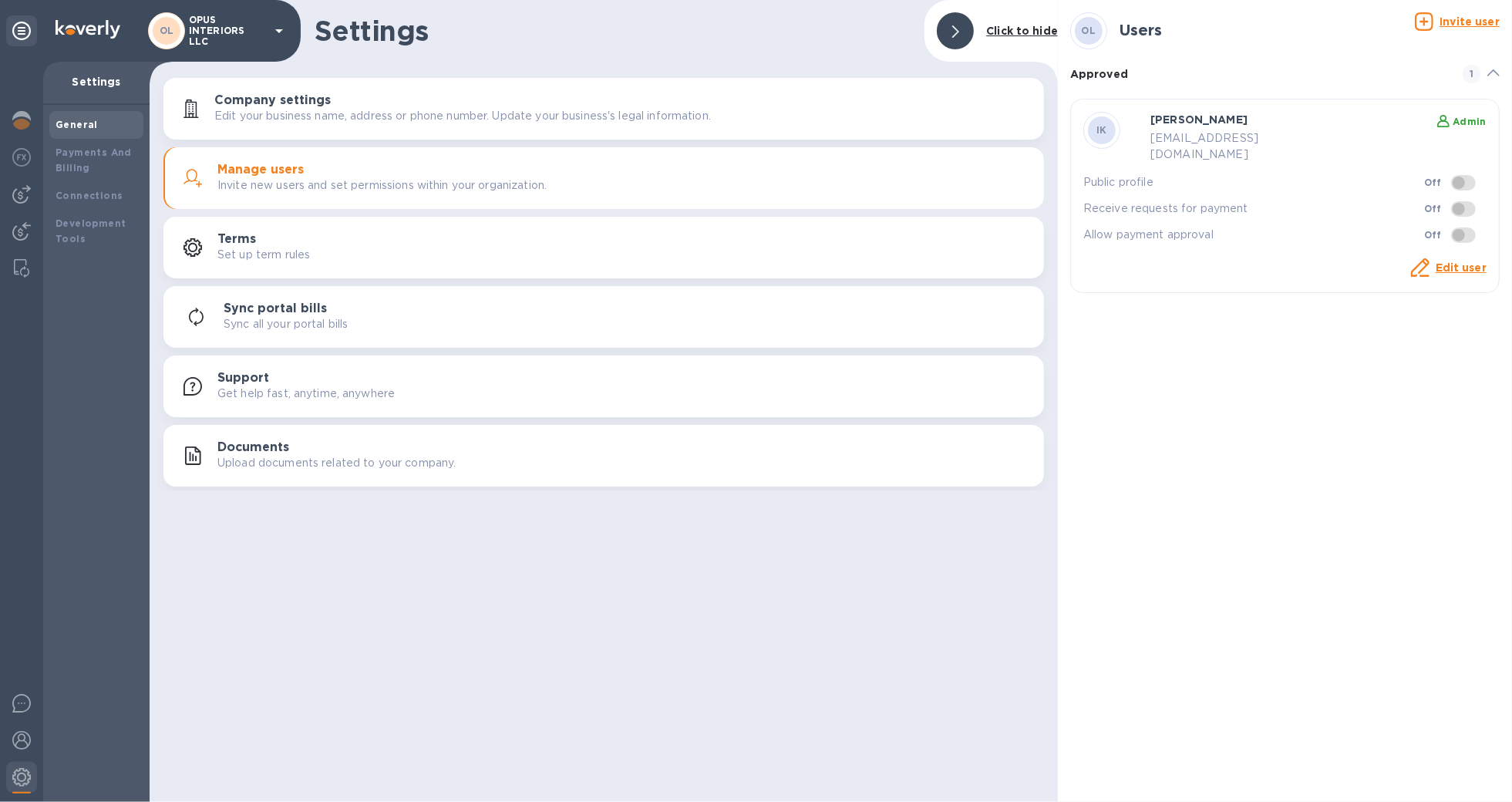
click at [1454, 26] on u "Invite user" at bounding box center [1469, 22] width 61 height 13
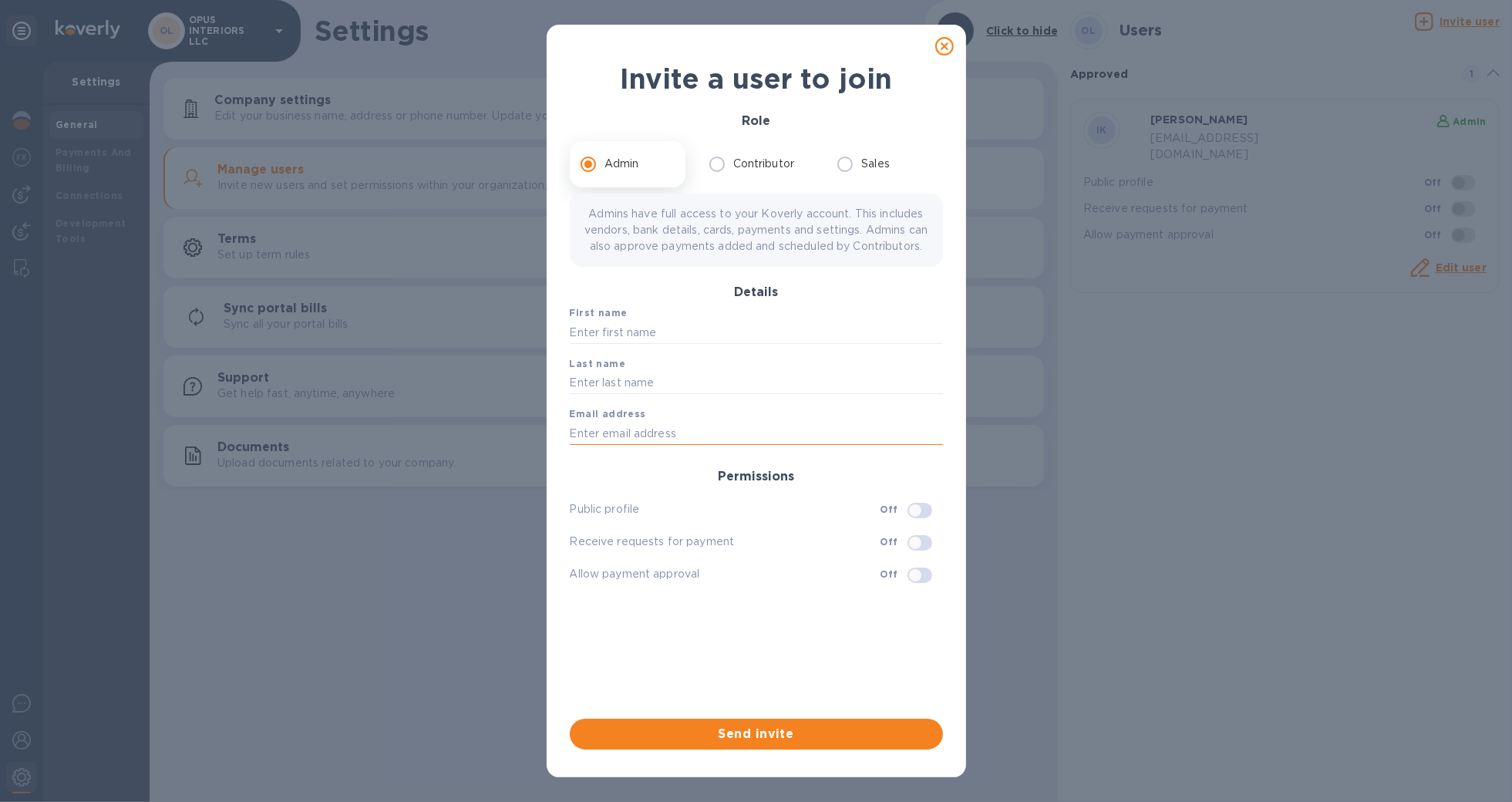
click at [709, 445] on input "text" at bounding box center [756, 434] width 373 height 24
paste input "[PERSON_NAME][EMAIL_ADDRESS][DOMAIN_NAME]"
type input "[PERSON_NAME][EMAIL_ADDRESS][DOMAIN_NAME]"
click at [720, 344] on input "text" at bounding box center [756, 333] width 373 height 24
type input "[PERSON_NAME]"
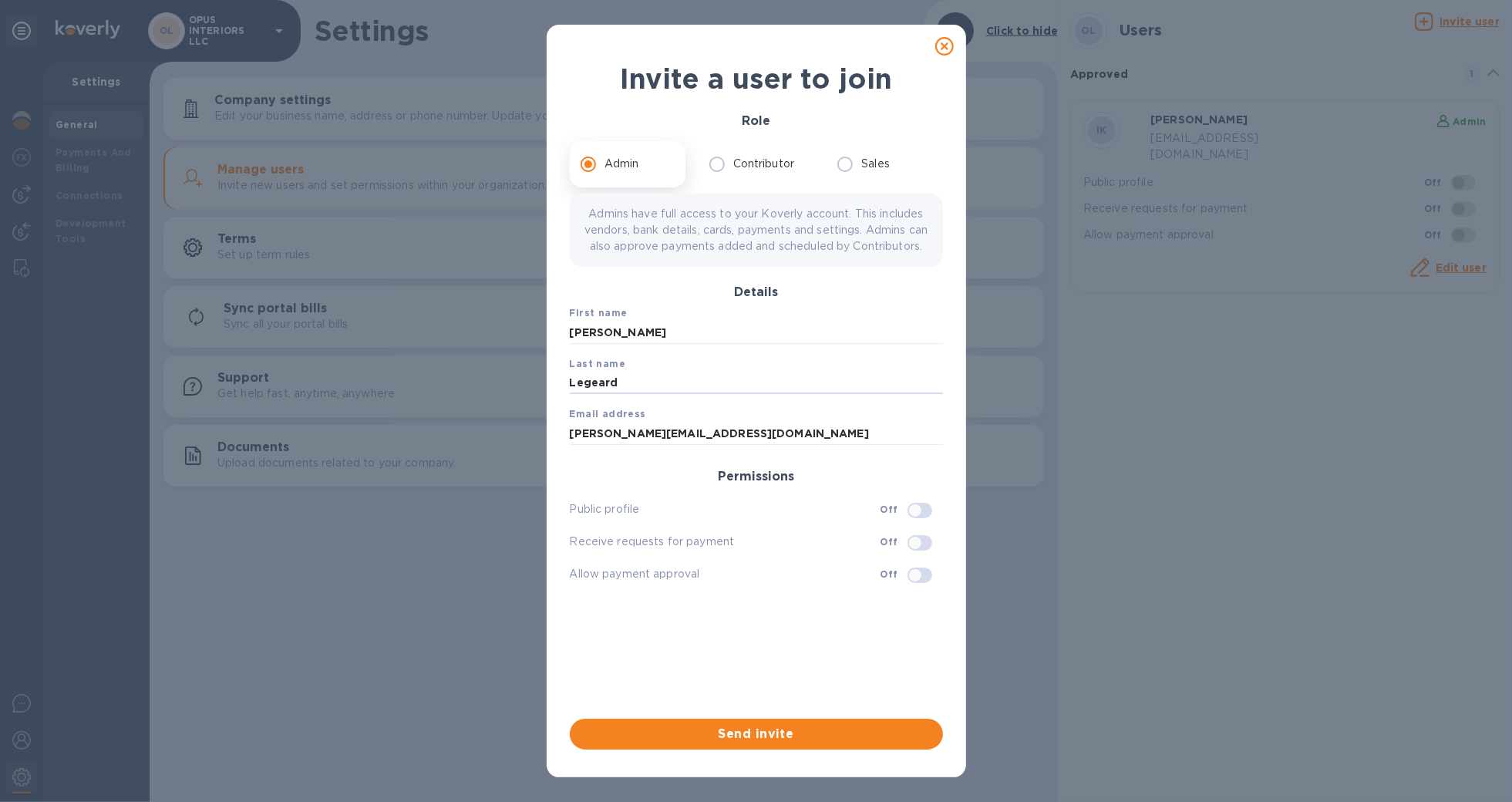
type input "Legeard"
click at [922, 520] on input "checkbox" at bounding box center [915, 510] width 79 height 26
checkbox input "true"
drag, startPoint x: 886, startPoint y: 733, endPoint x: 793, endPoint y: 728, distance: 93.1
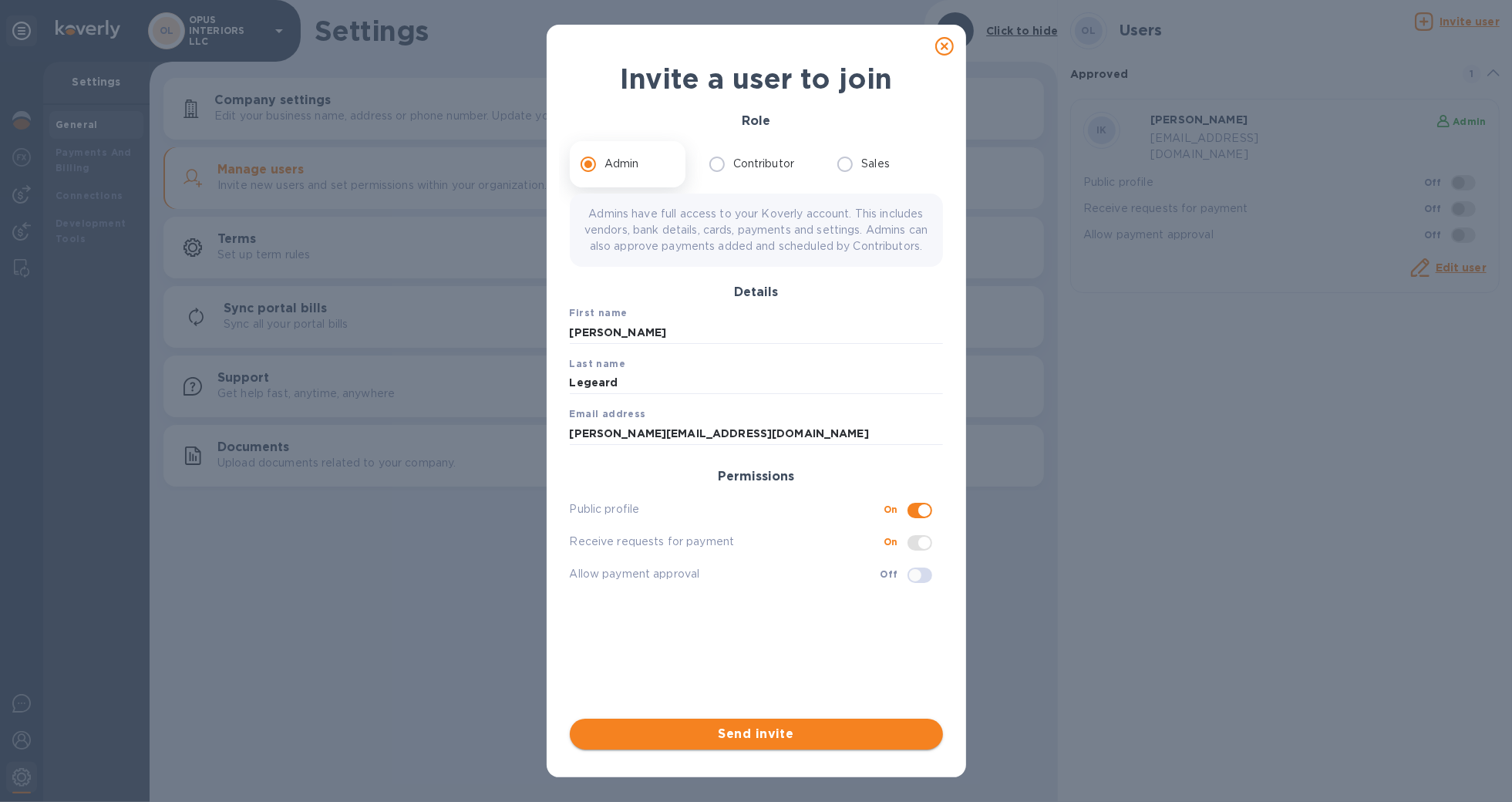
click at [793, 728] on span "Send invite" at bounding box center [756, 734] width 349 height 18
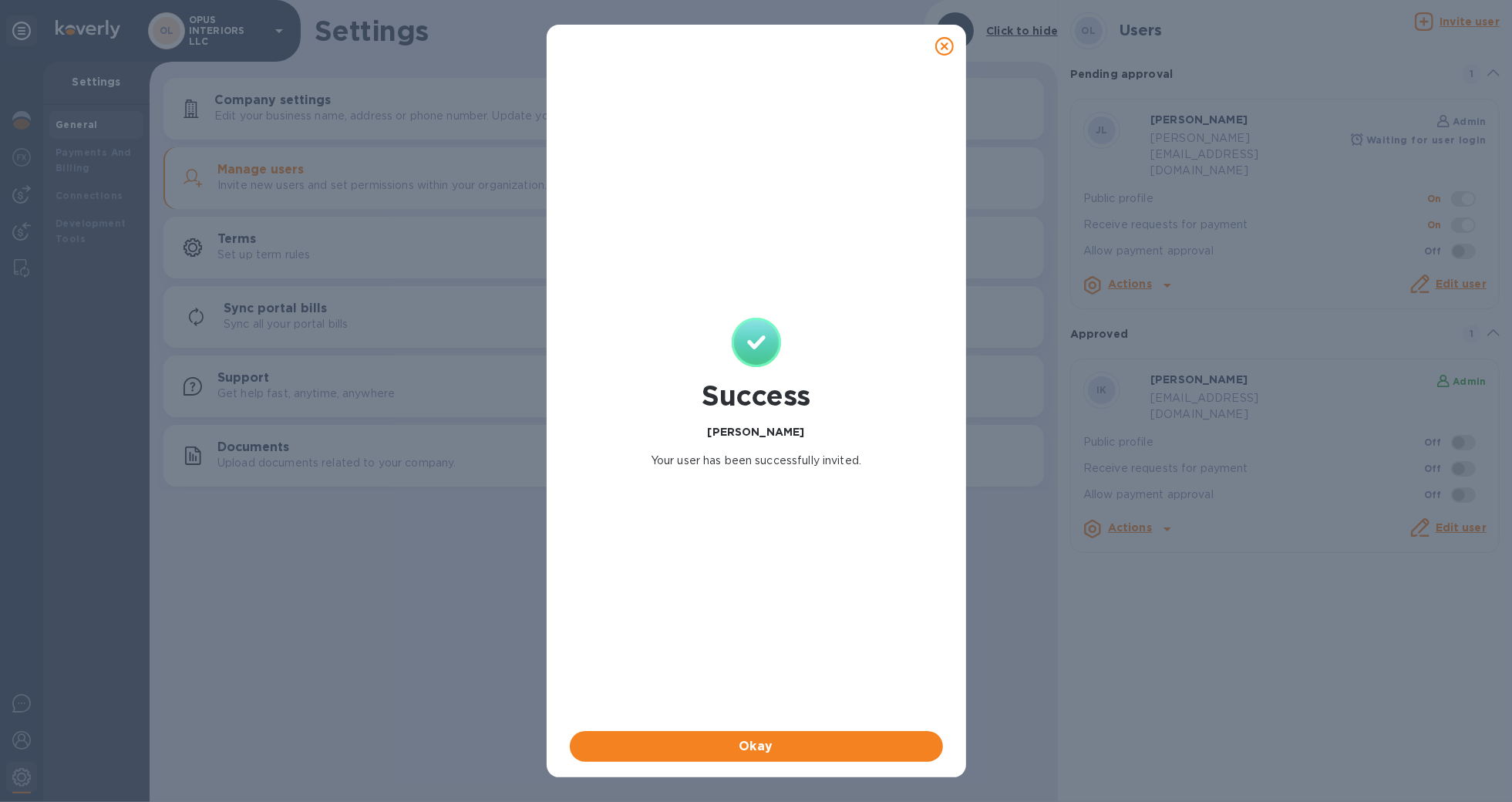
click at [946, 48] on icon at bounding box center [944, 46] width 18 height 18
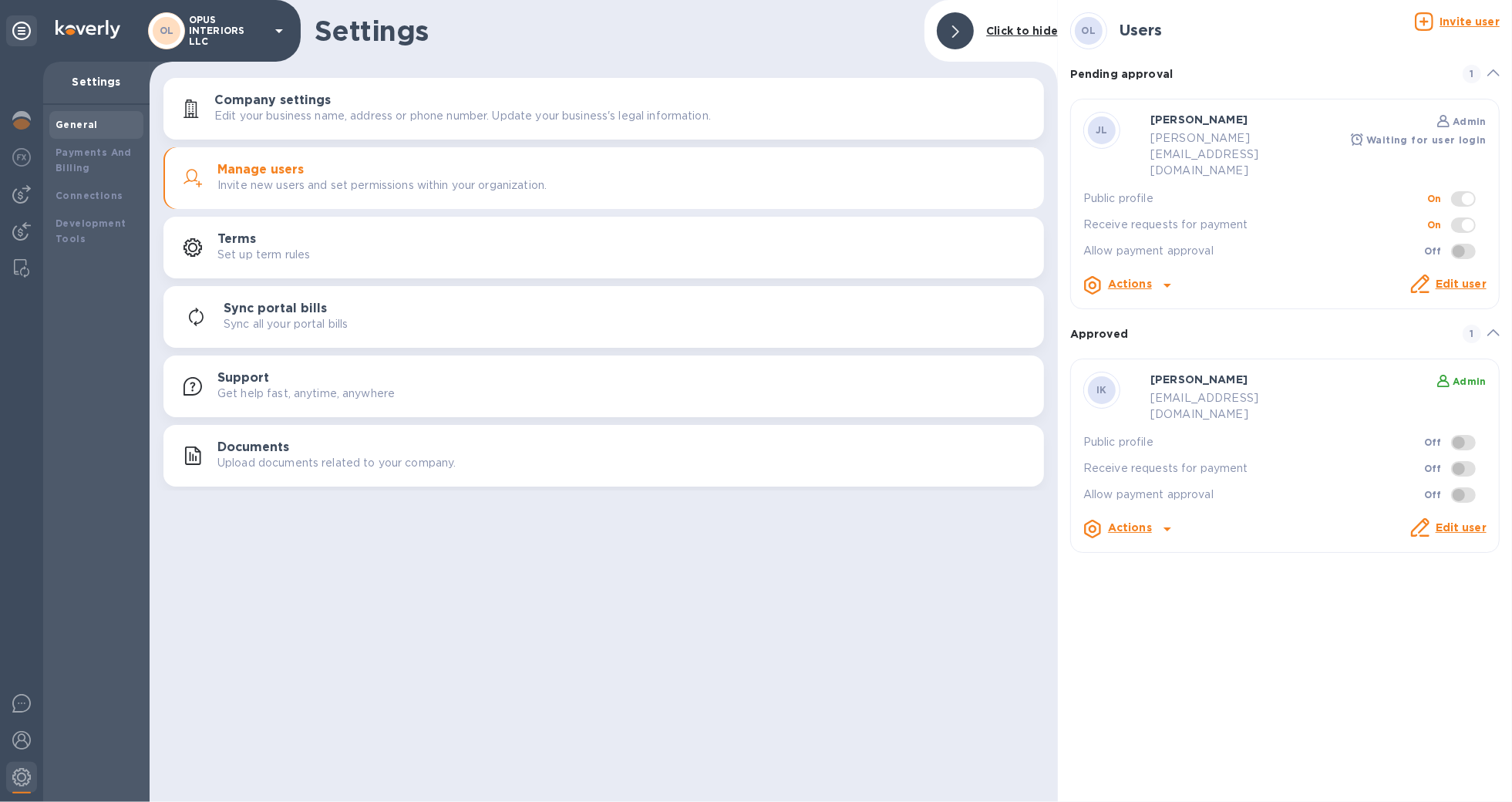
click at [258, 33] on p "OPUS INTERIORS LLC" at bounding box center [227, 31] width 77 height 33
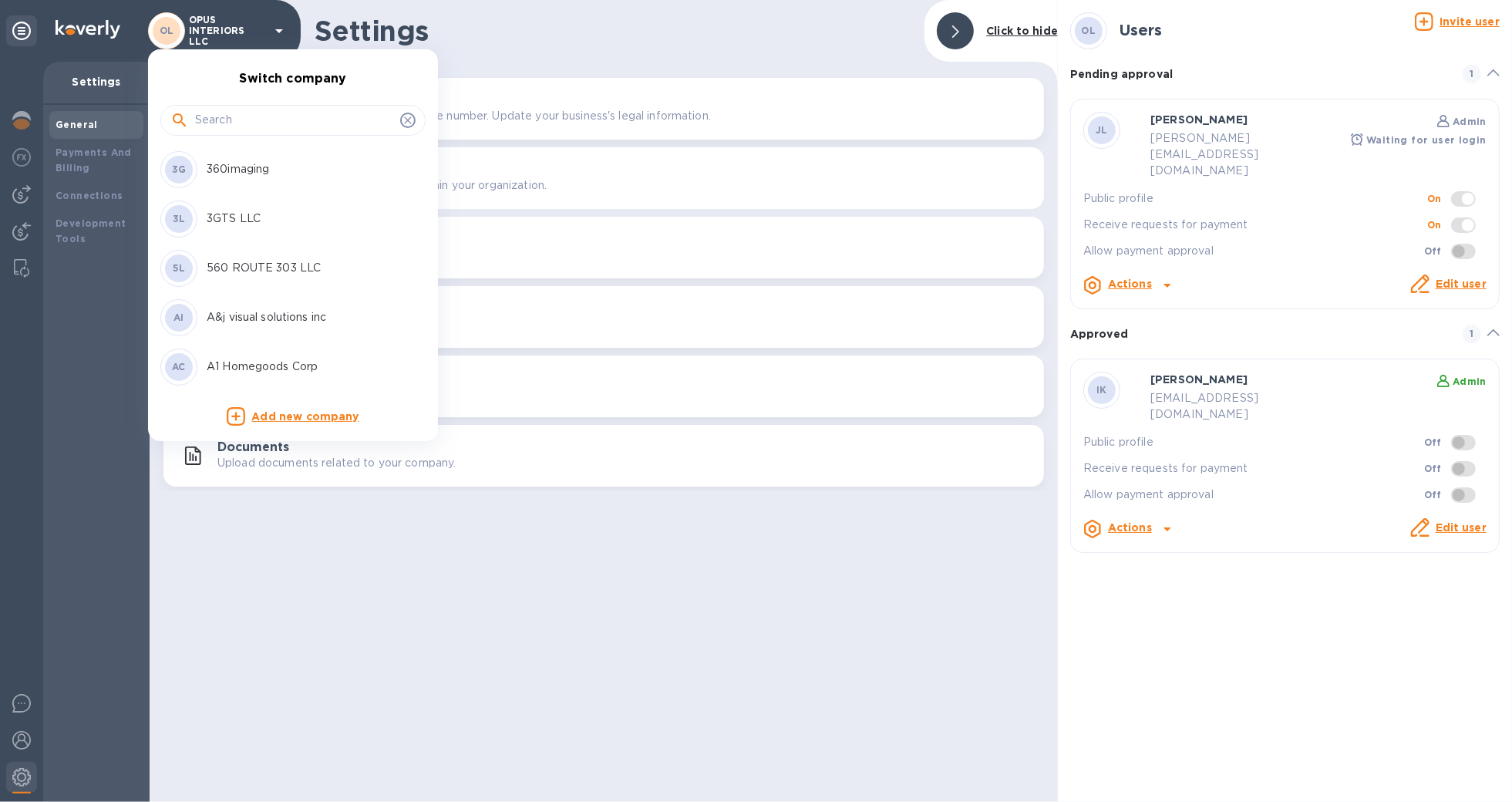
click at [263, 126] on input "text" at bounding box center [295, 120] width 199 height 24
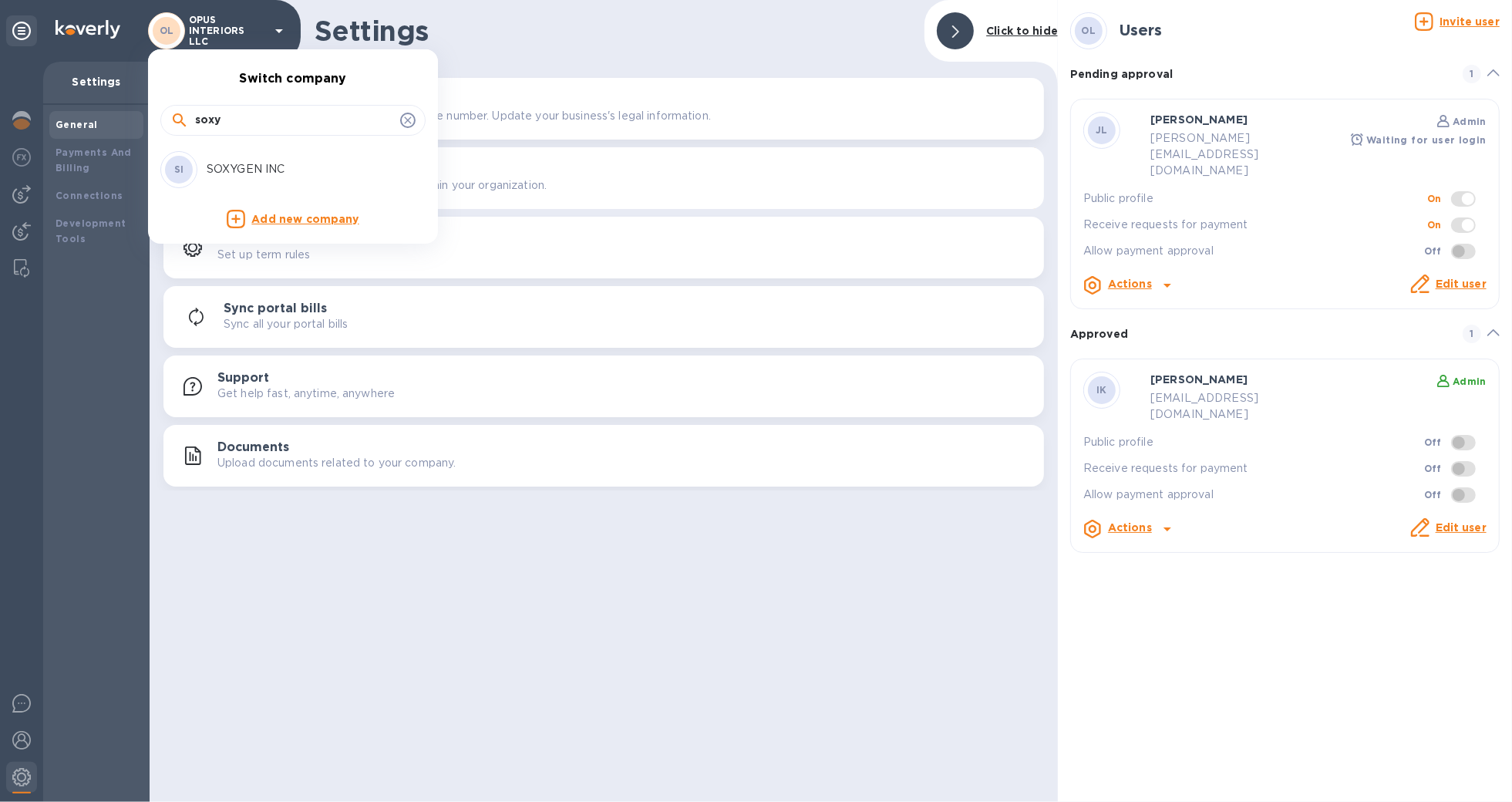
type input "soxy"
click at [338, 175] on p "SOXYGEN INC" at bounding box center [304, 169] width 194 height 16
